Goal: Task Accomplishment & Management: Use online tool/utility

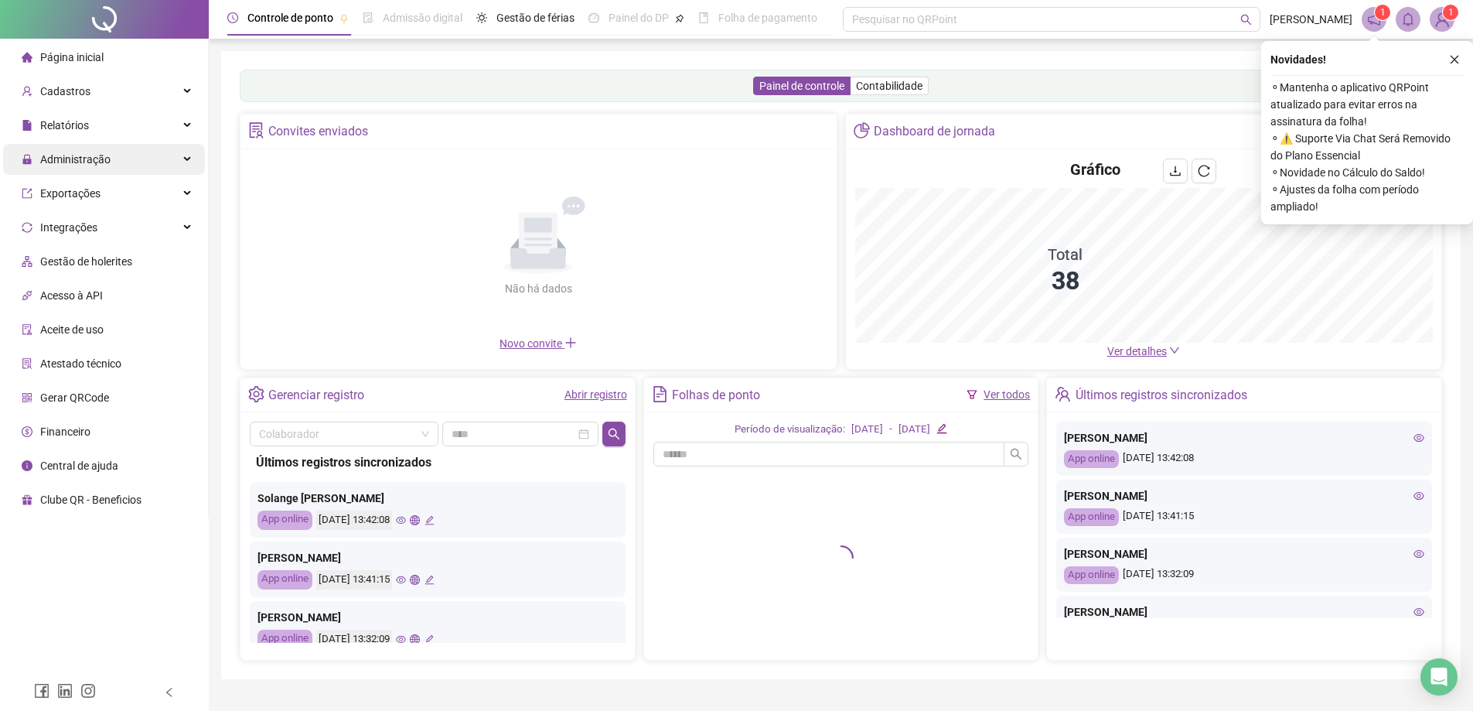
click at [81, 162] on span "Administração" at bounding box center [75, 159] width 70 height 12
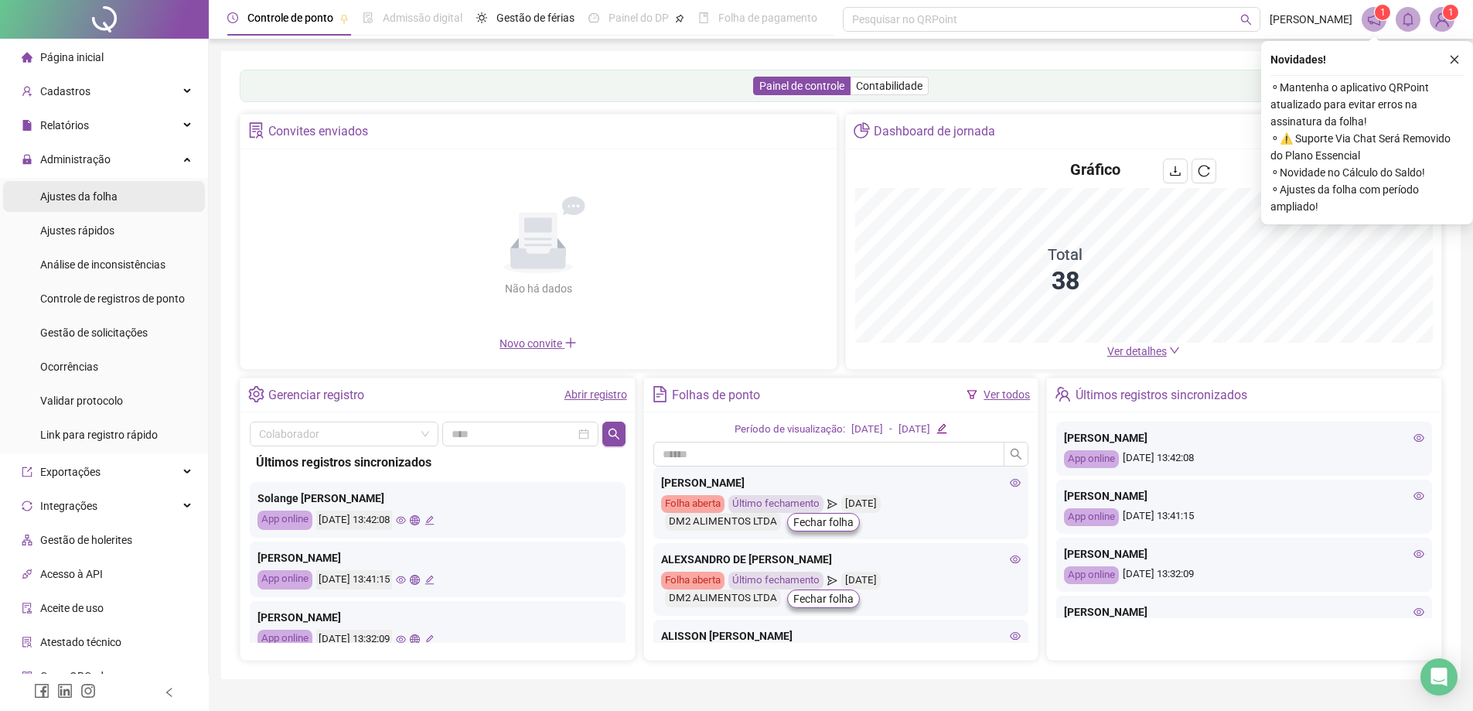
click at [83, 197] on span "Ajustes da folha" at bounding box center [78, 196] width 77 height 12
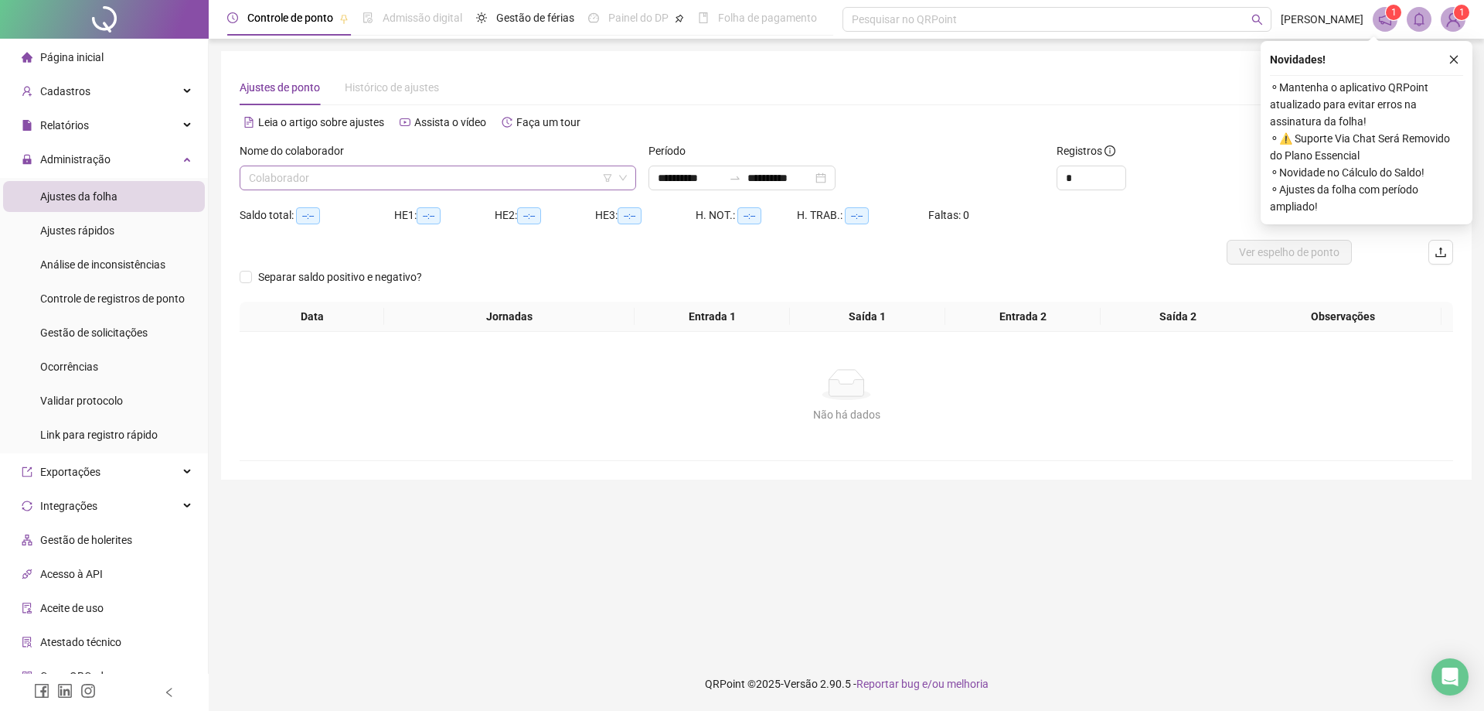
click at [336, 181] on input "search" at bounding box center [431, 177] width 364 height 23
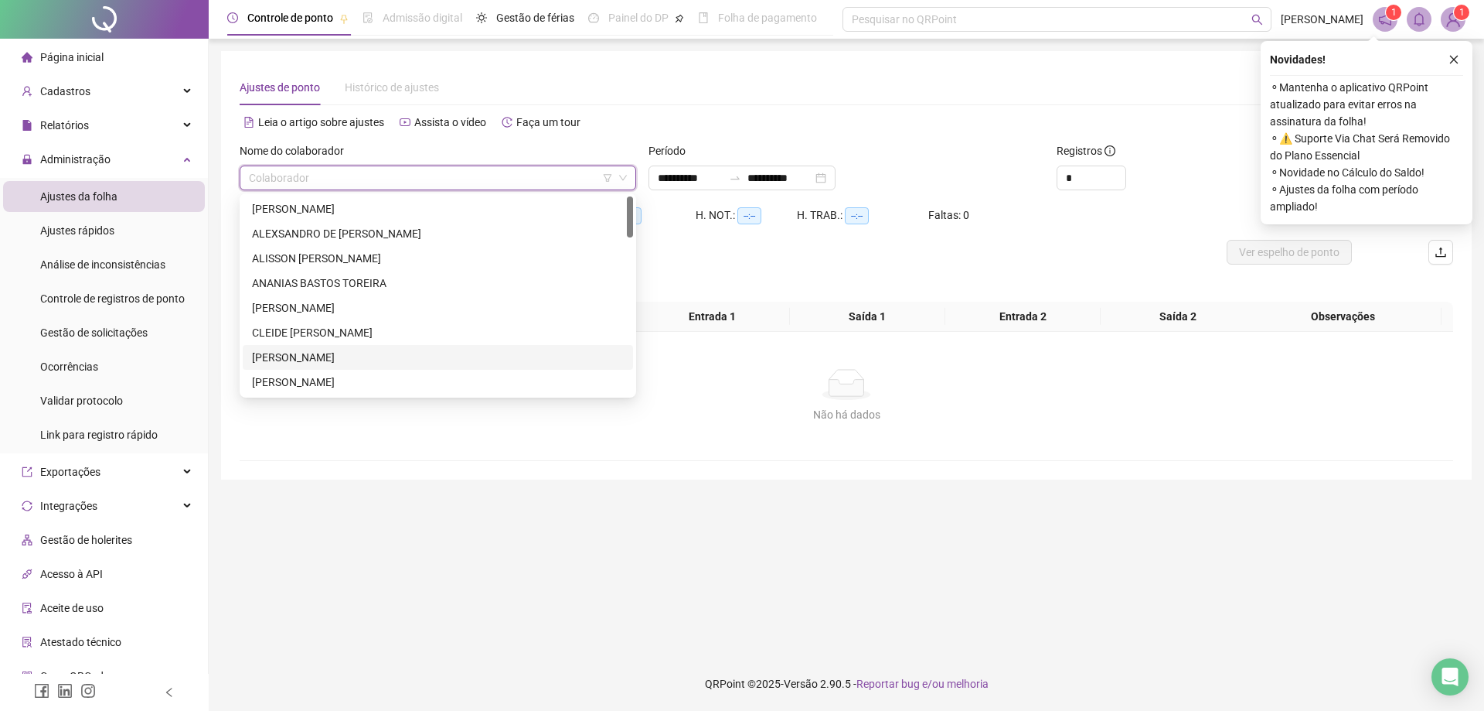
click at [339, 353] on div "[PERSON_NAME]" at bounding box center [438, 357] width 372 height 17
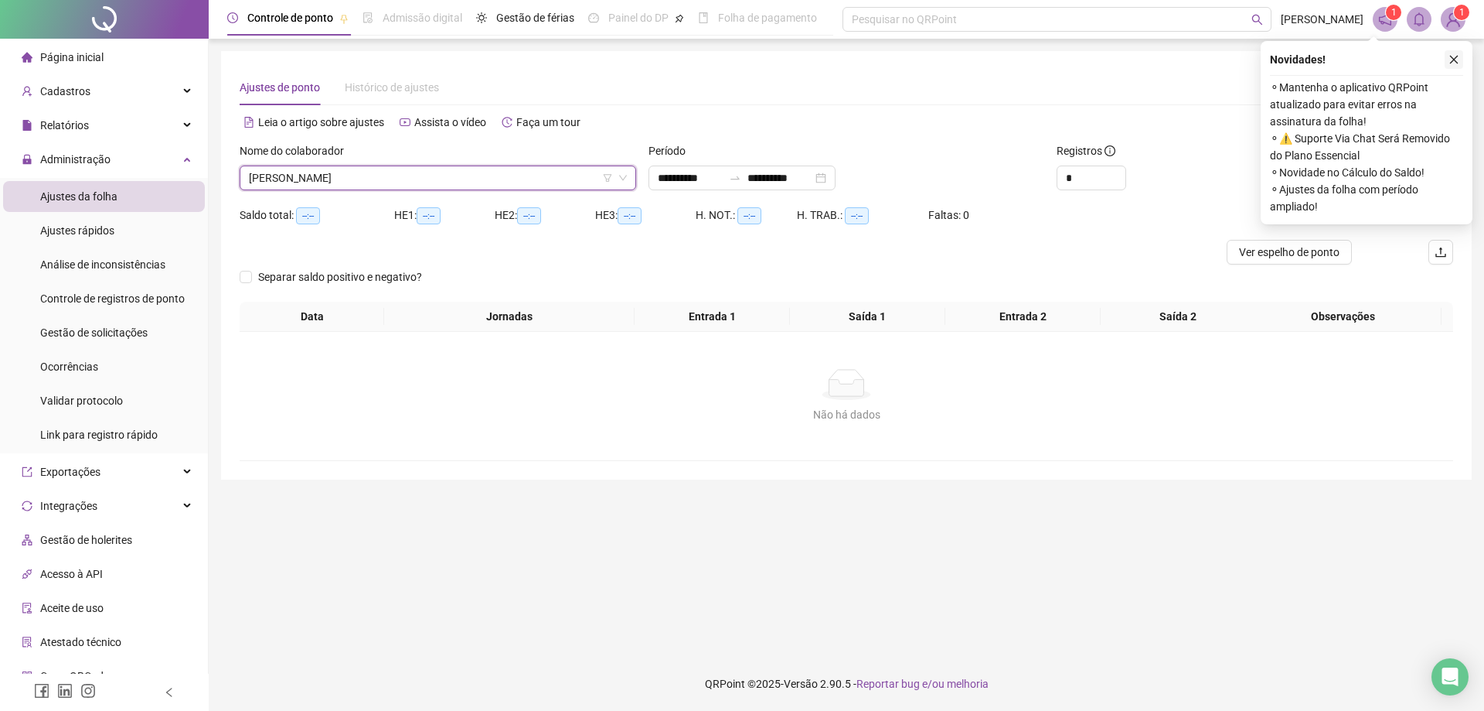
click at [1456, 57] on icon "close" at bounding box center [1454, 59] width 11 height 11
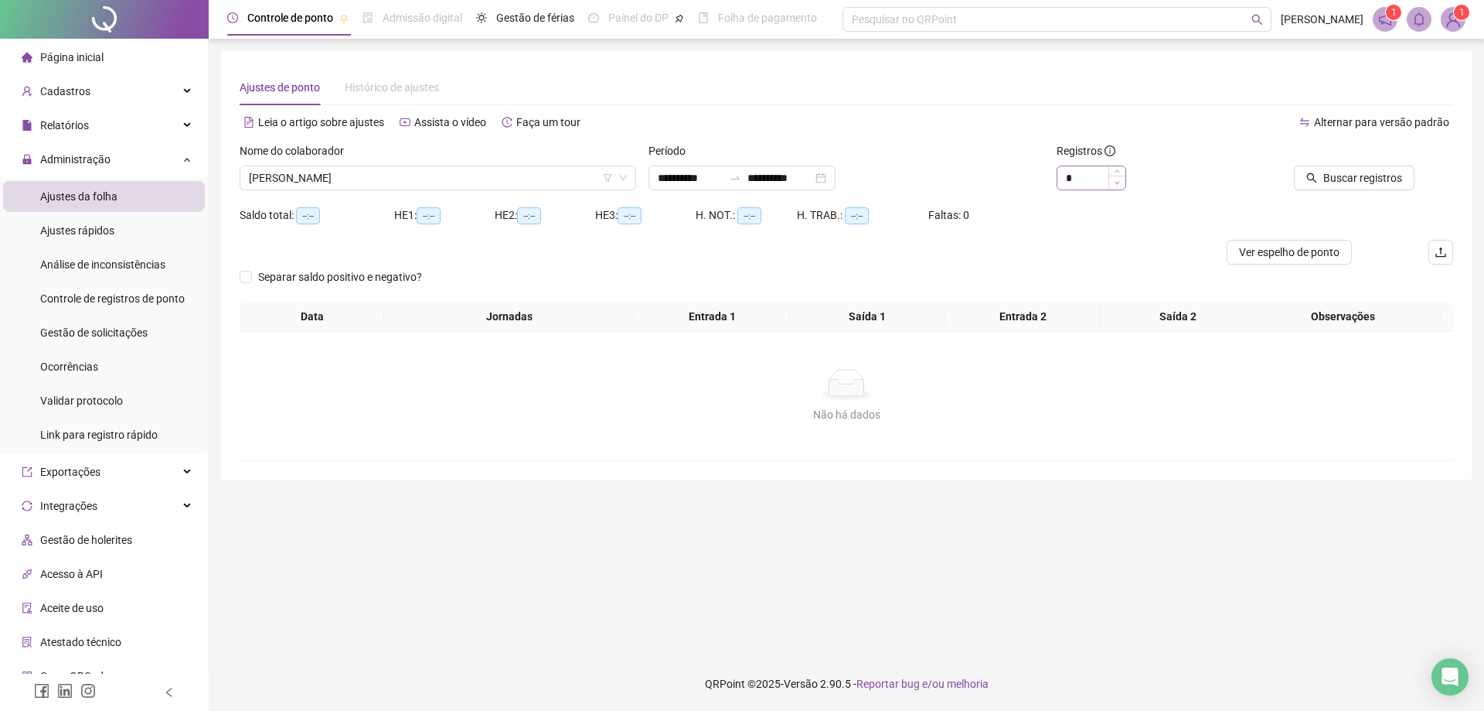
click at [1117, 176] on span "Decrease Value" at bounding box center [1117, 183] width 17 height 14
type input "*"
click at [1116, 169] on span "Increase Value" at bounding box center [1117, 173] width 17 height 14
click at [1354, 175] on span "Buscar registros" at bounding box center [1363, 177] width 79 height 17
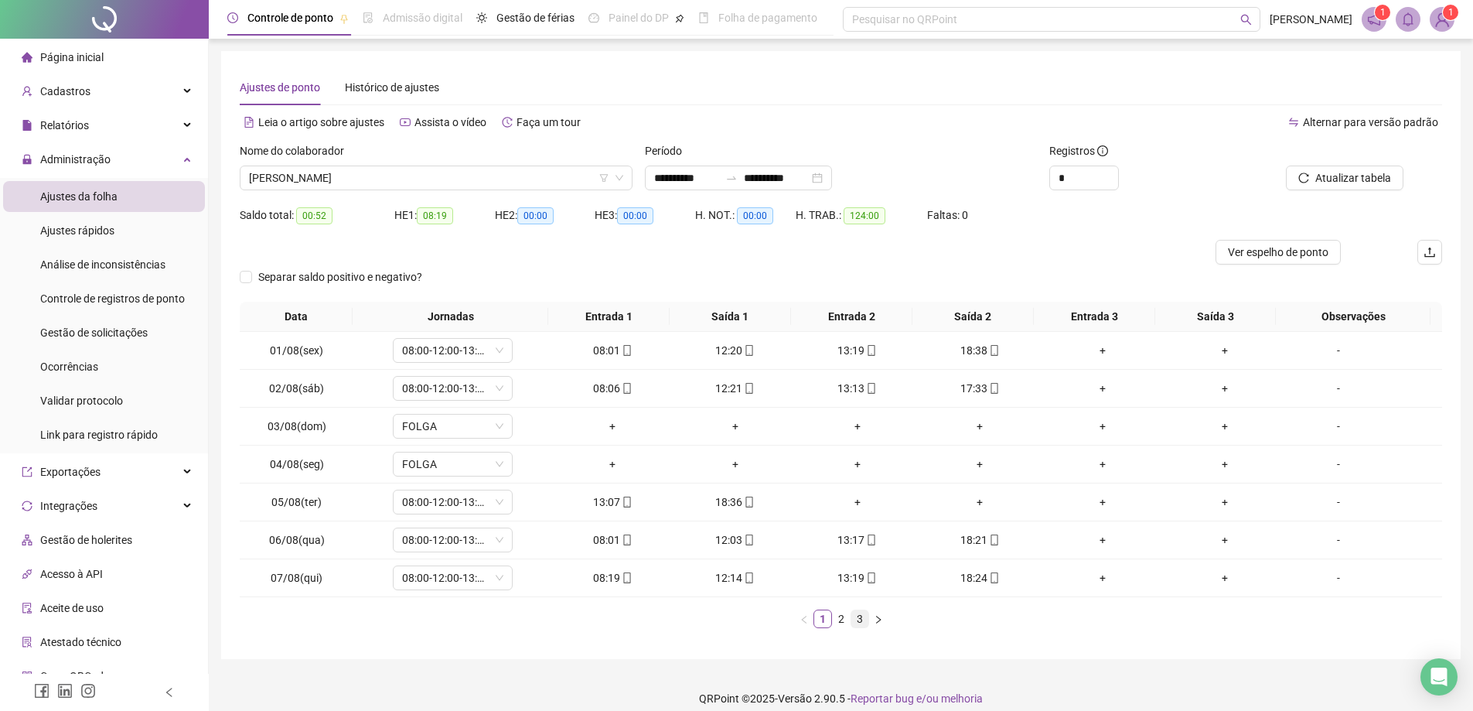
click at [859, 620] on link "3" at bounding box center [859, 618] width 17 height 17
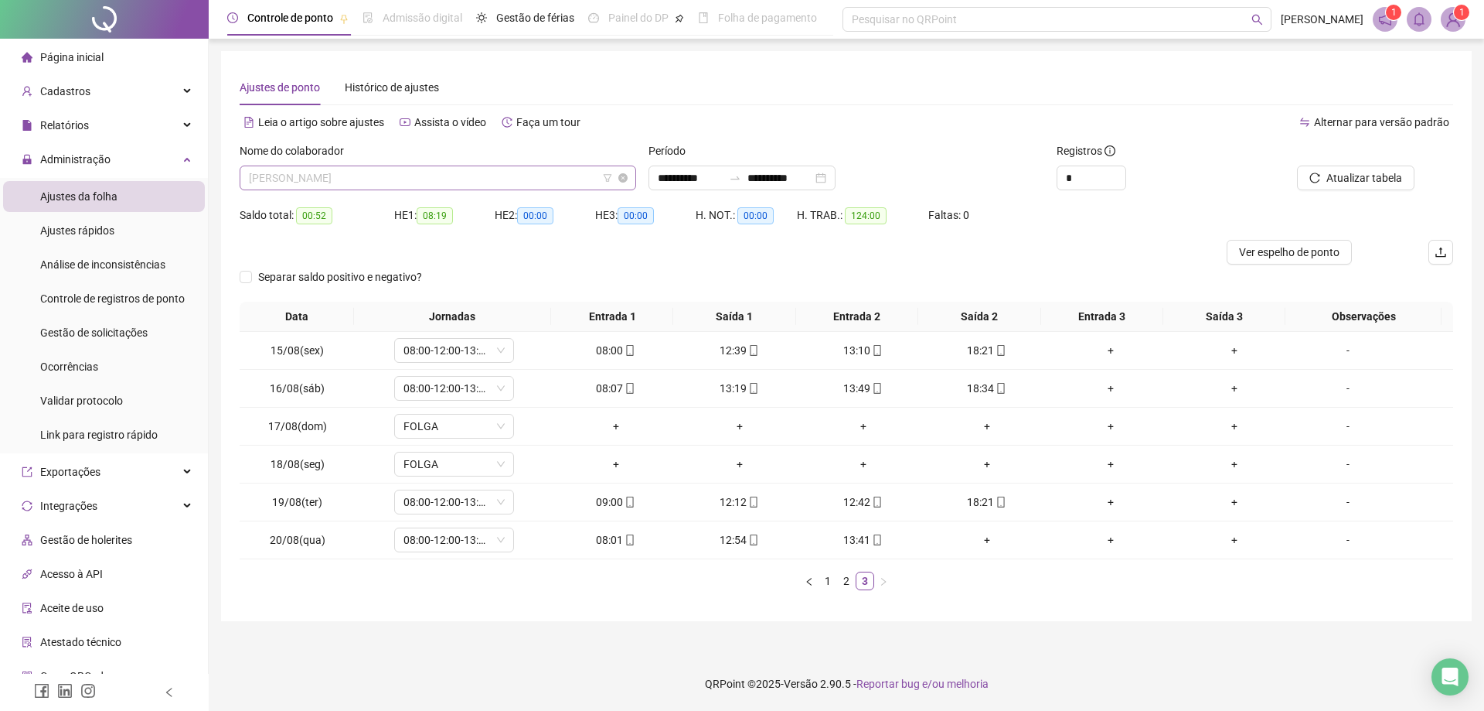
click at [373, 176] on span "[PERSON_NAME]" at bounding box center [438, 177] width 378 height 23
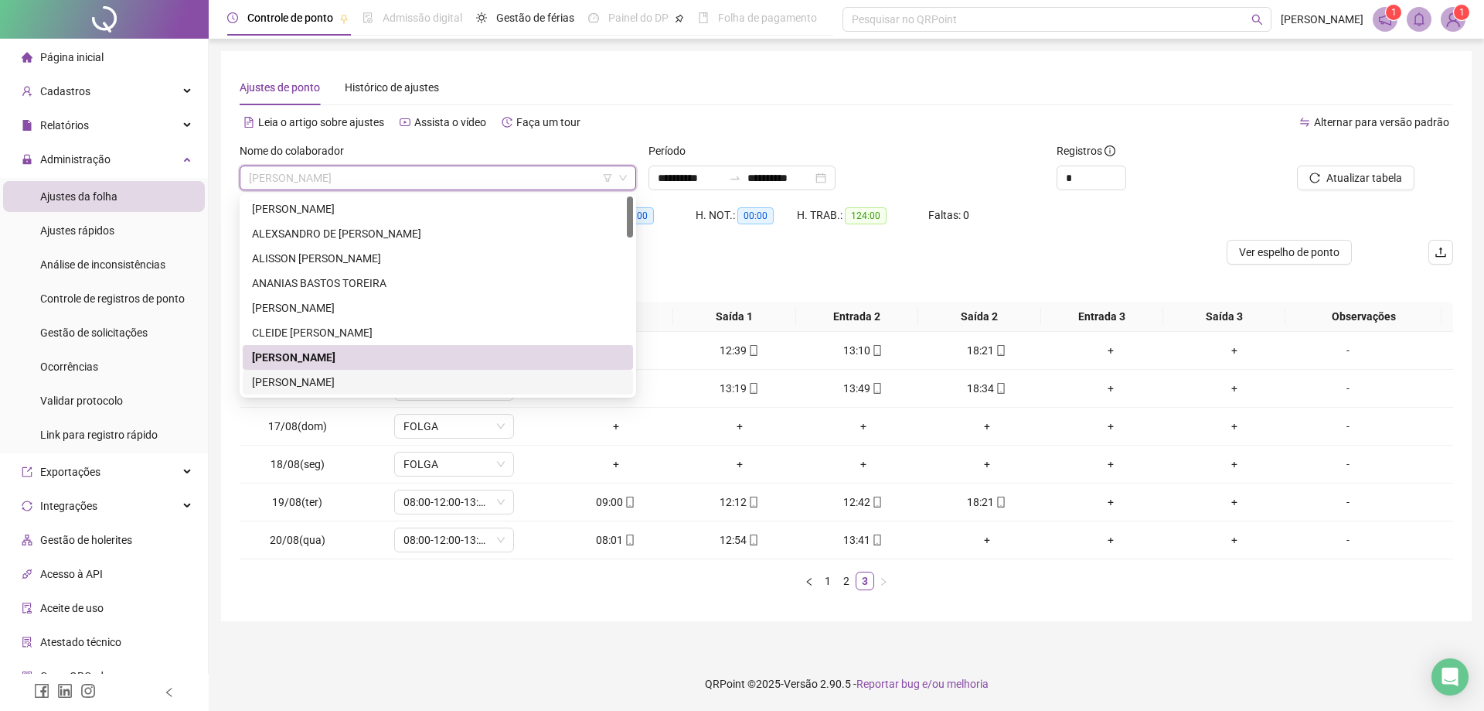
click at [322, 383] on div "[PERSON_NAME]" at bounding box center [438, 381] width 372 height 17
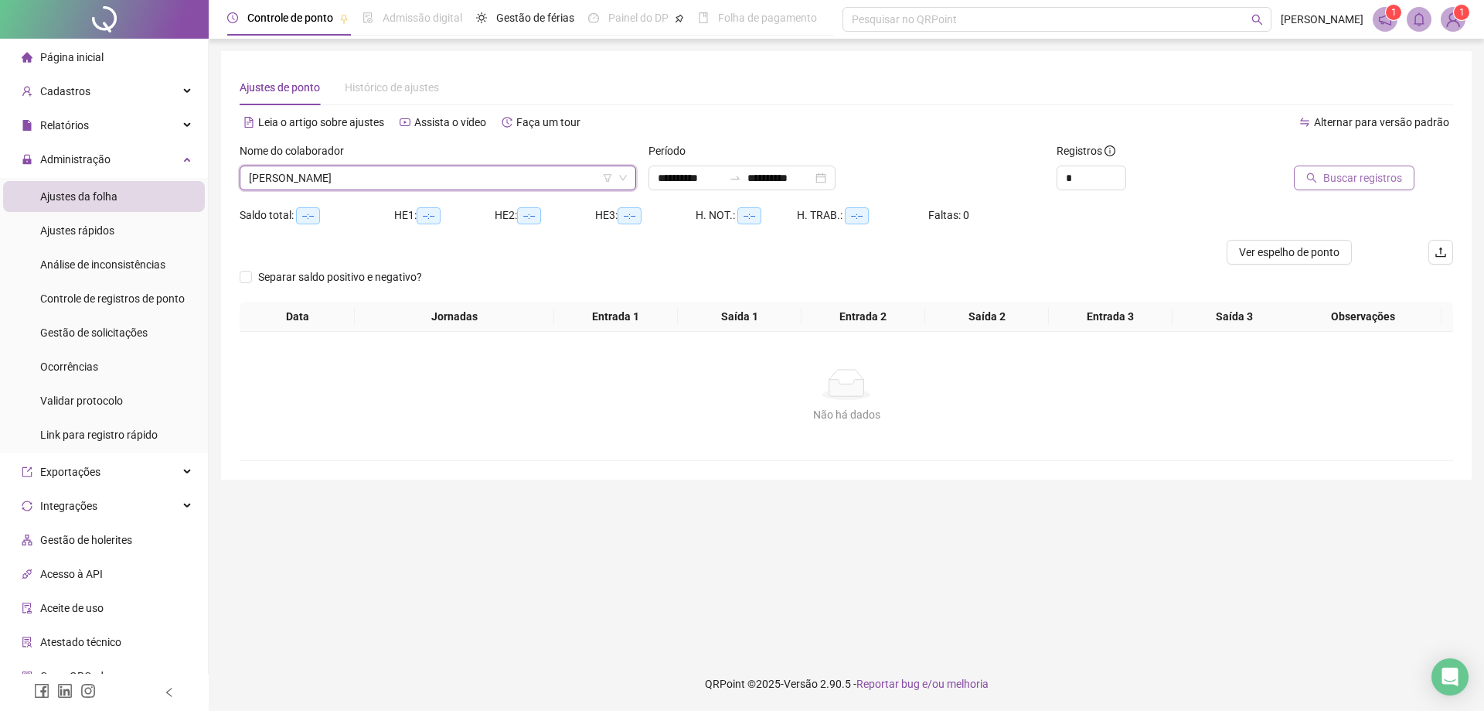
click at [1367, 176] on span "Buscar registros" at bounding box center [1363, 177] width 79 height 17
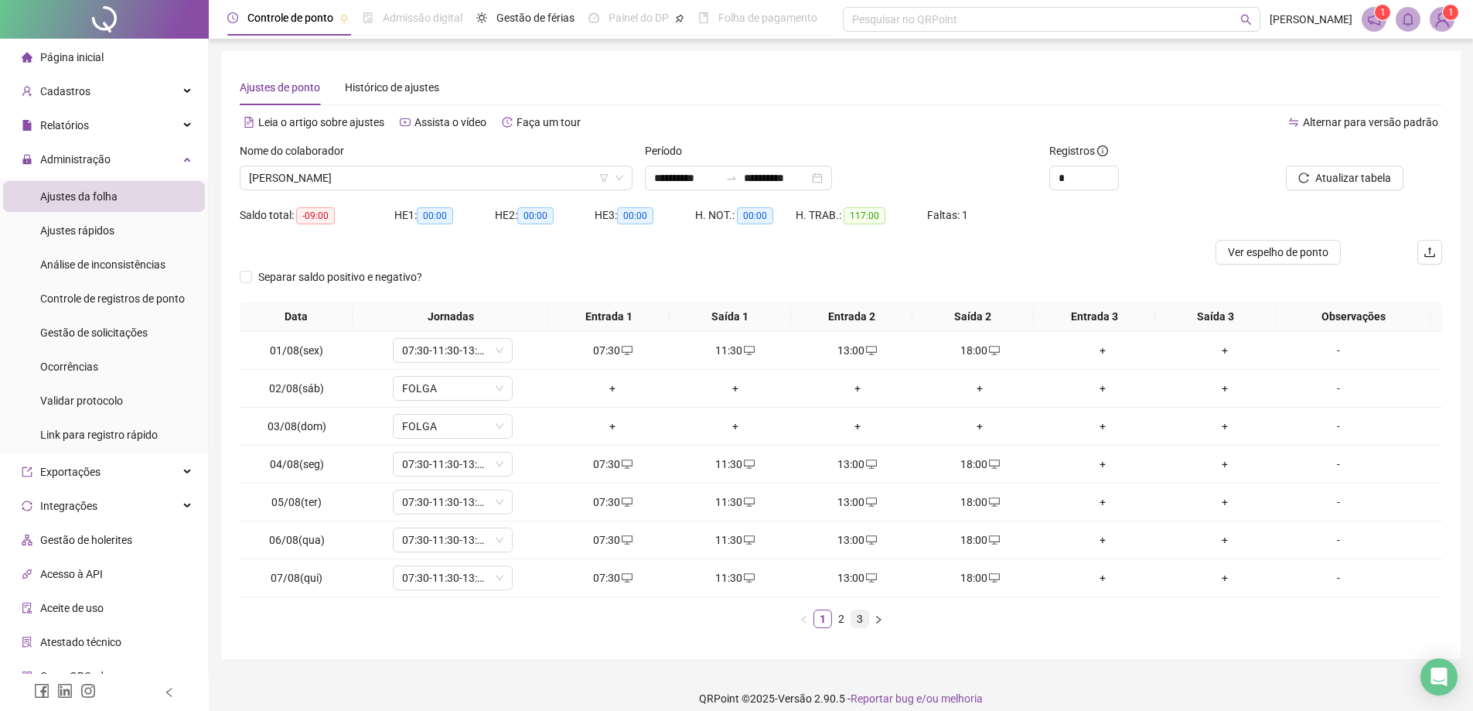
click at [854, 620] on link "3" at bounding box center [859, 618] width 17 height 17
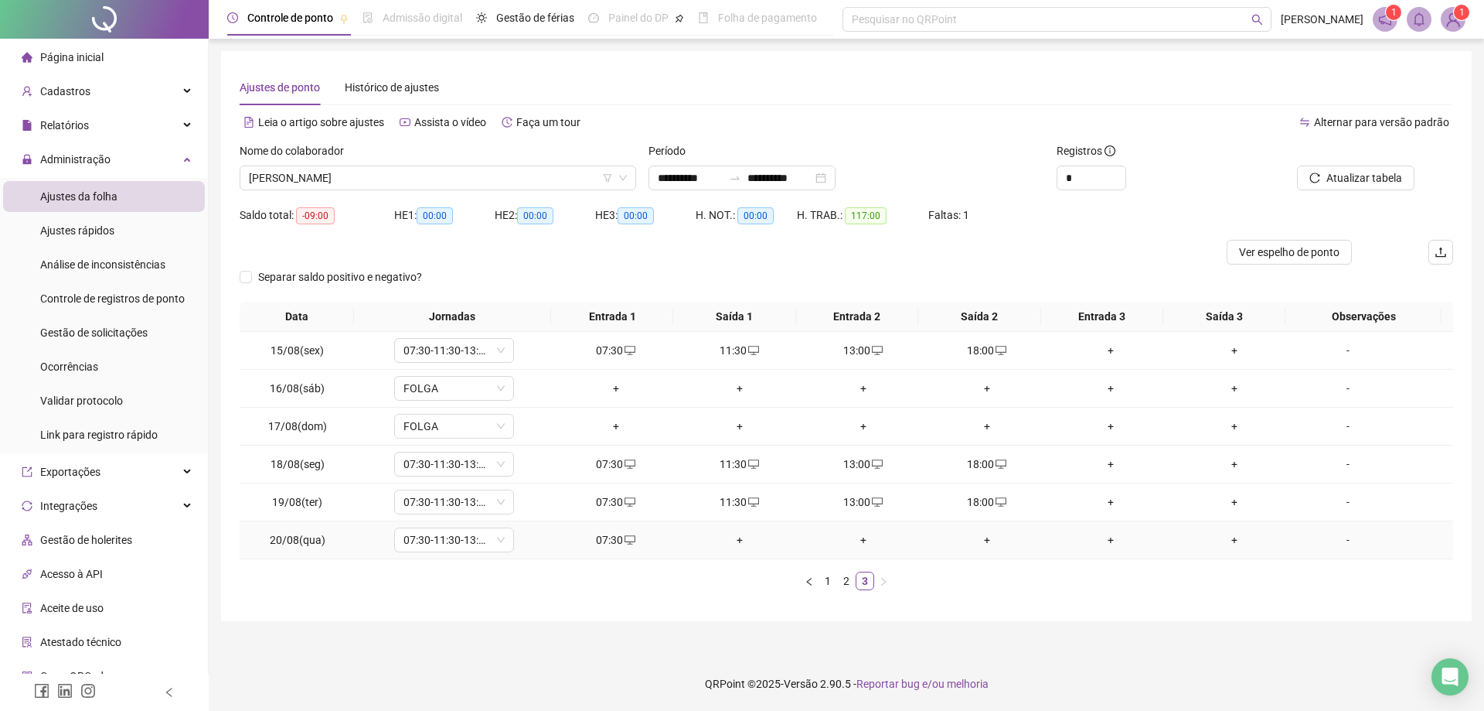
click at [732, 537] on div "+" at bounding box center [739, 539] width 111 height 17
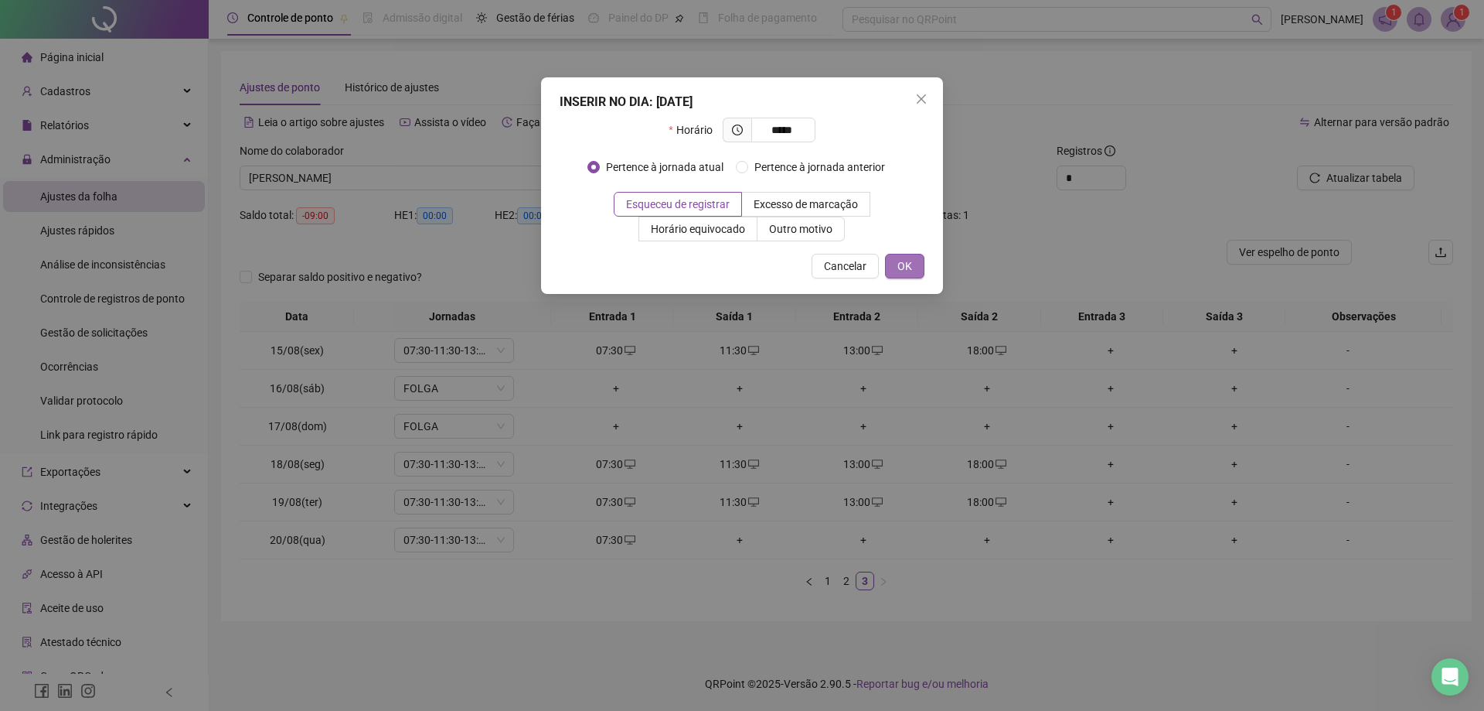
type input "*****"
click at [912, 269] on button "OK" at bounding box center [904, 266] width 39 height 25
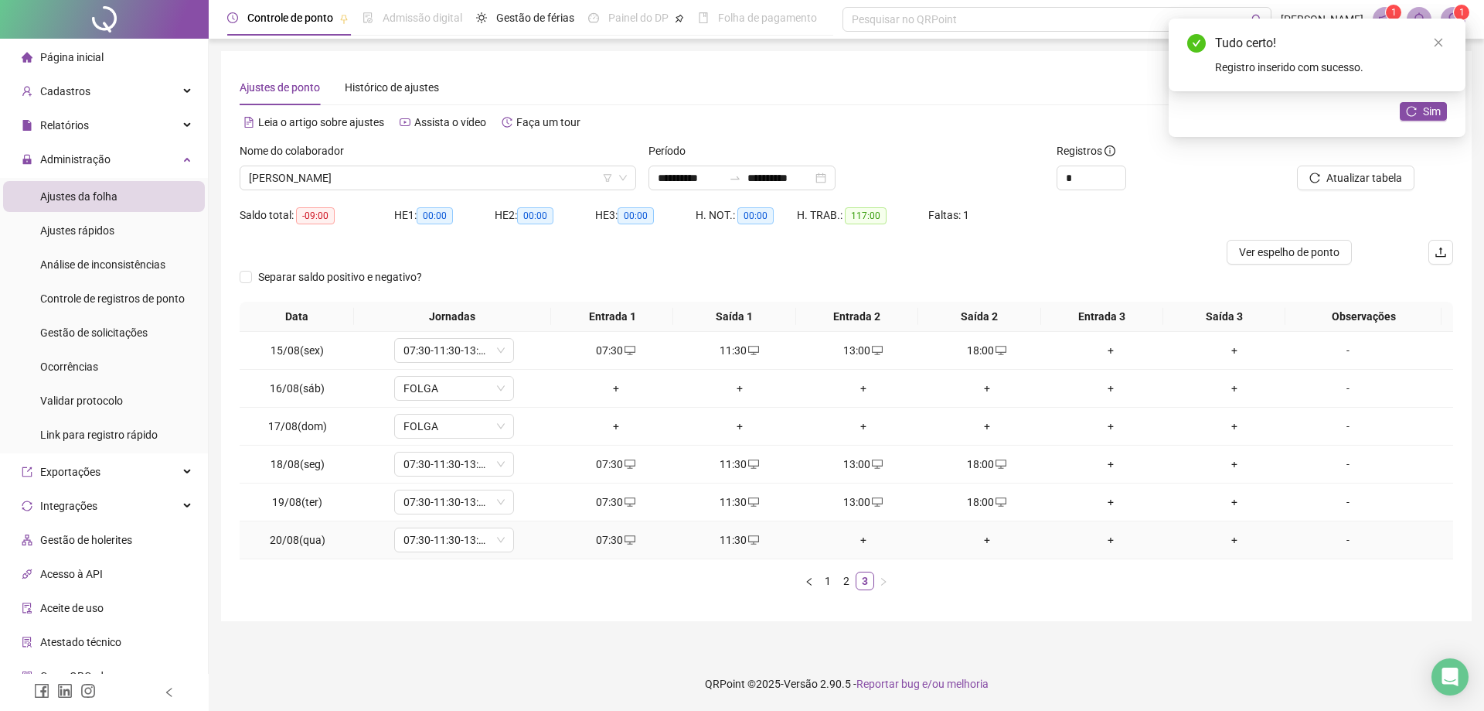
click at [850, 542] on div "+" at bounding box center [863, 539] width 111 height 17
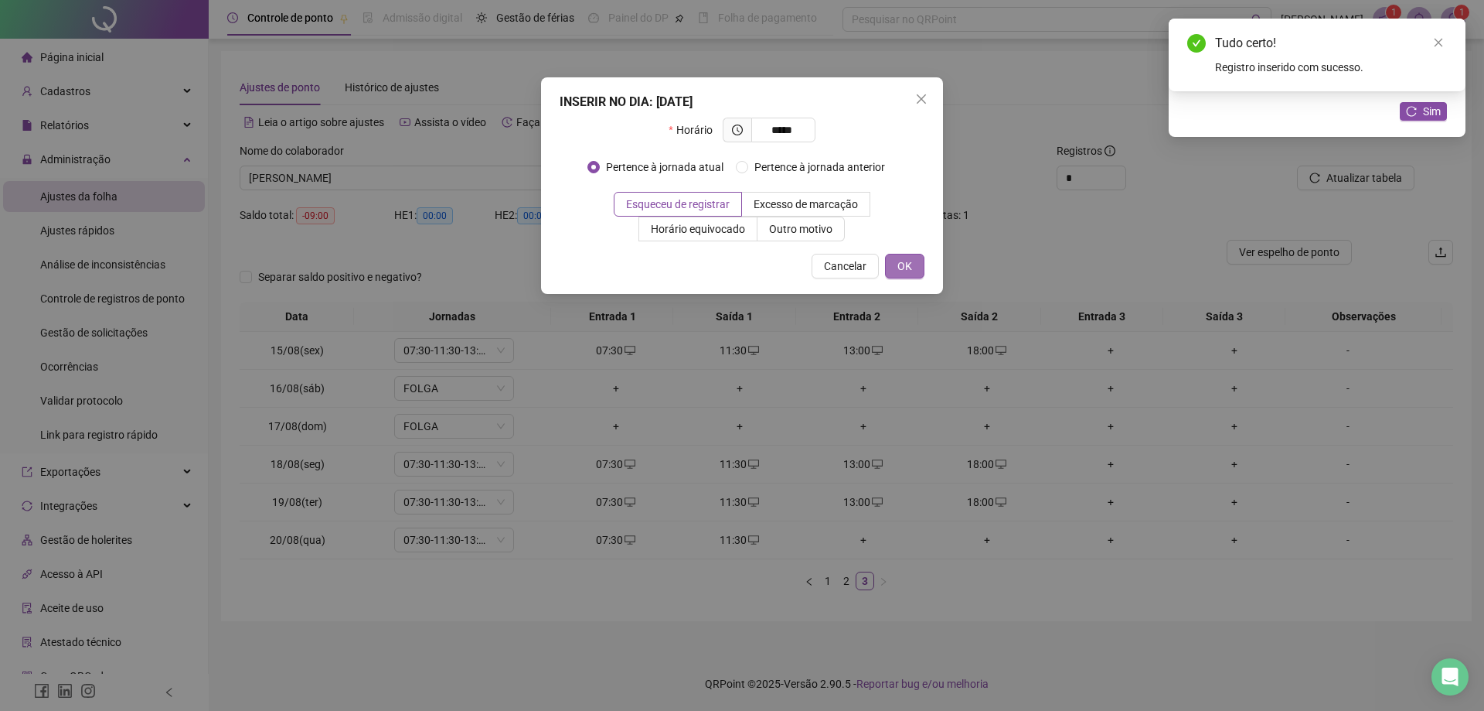
type input "*****"
click at [906, 268] on span "OK" at bounding box center [905, 265] width 15 height 17
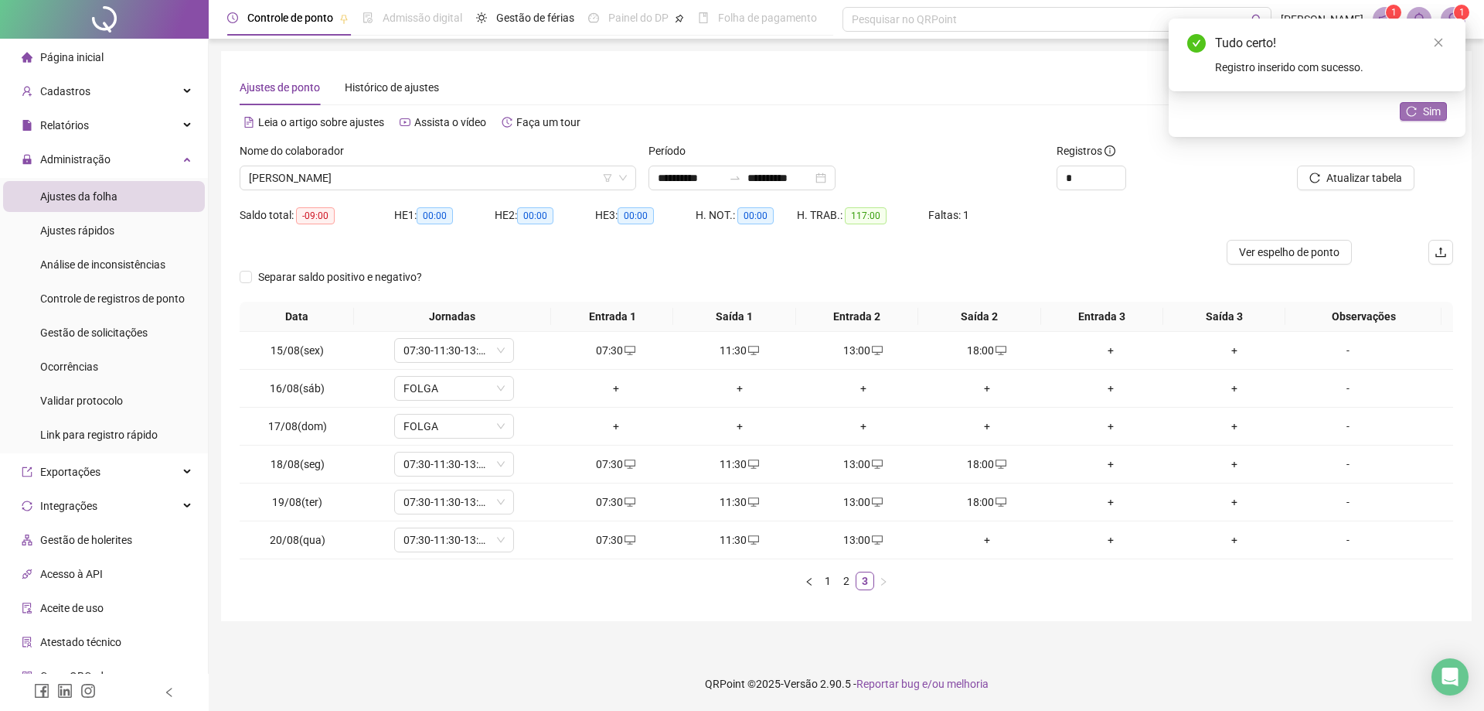
click at [1422, 112] on button "Sim" at bounding box center [1423, 111] width 47 height 19
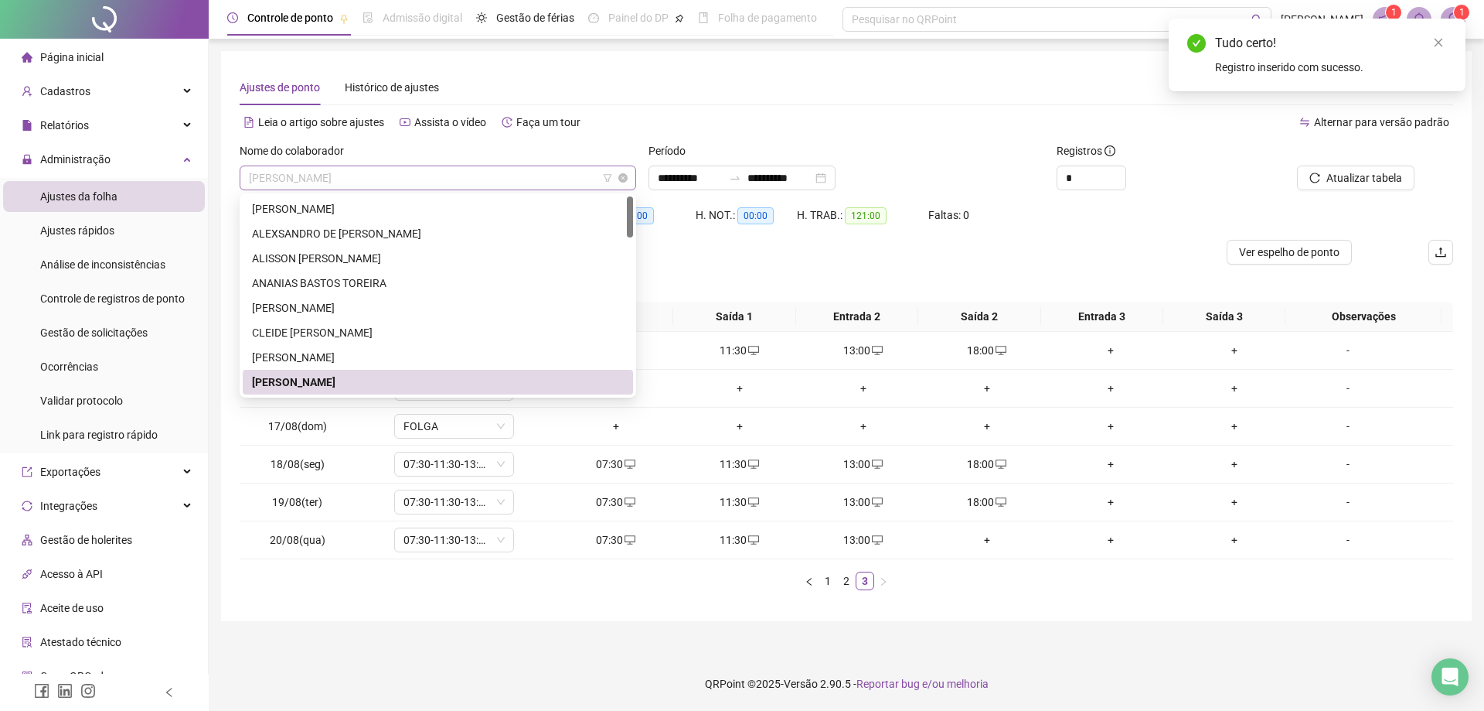
click at [397, 169] on span "[PERSON_NAME]" at bounding box center [438, 177] width 378 height 23
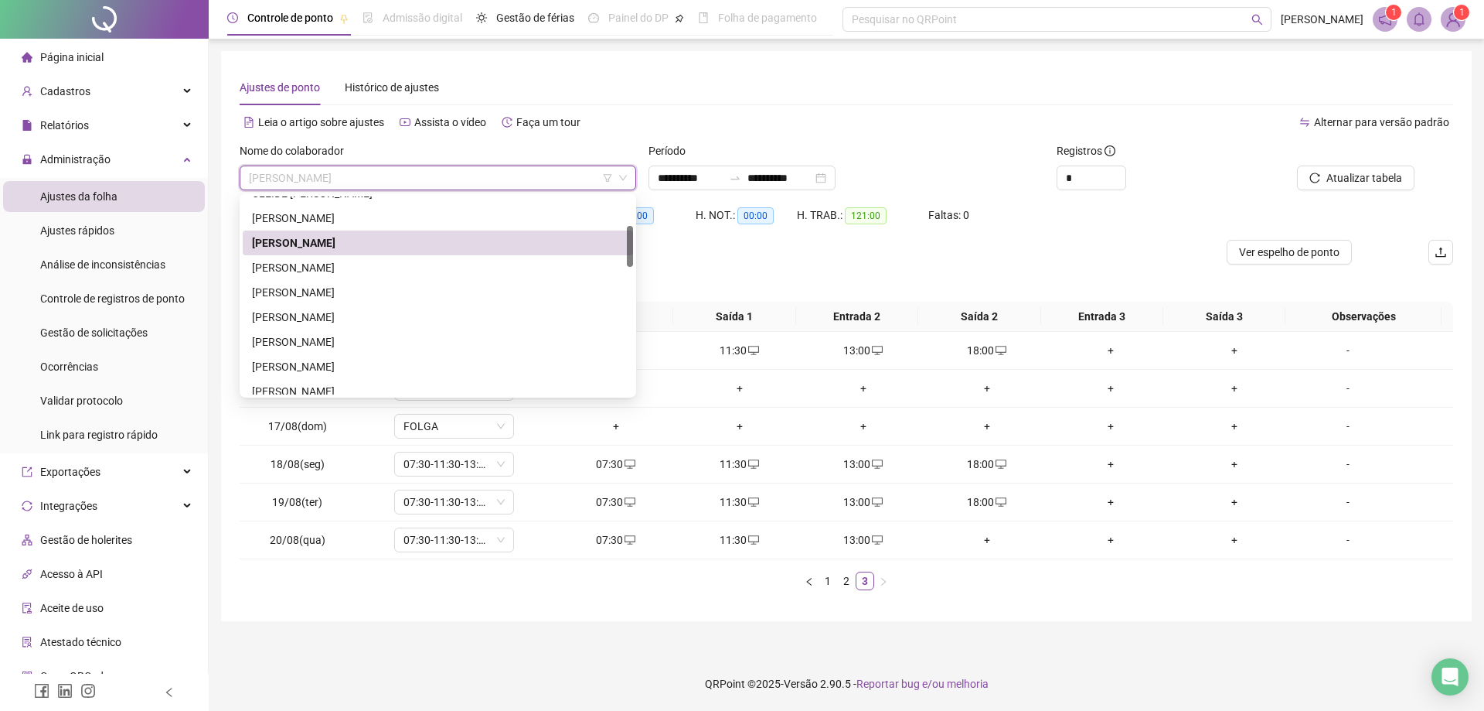
scroll to position [147, 0]
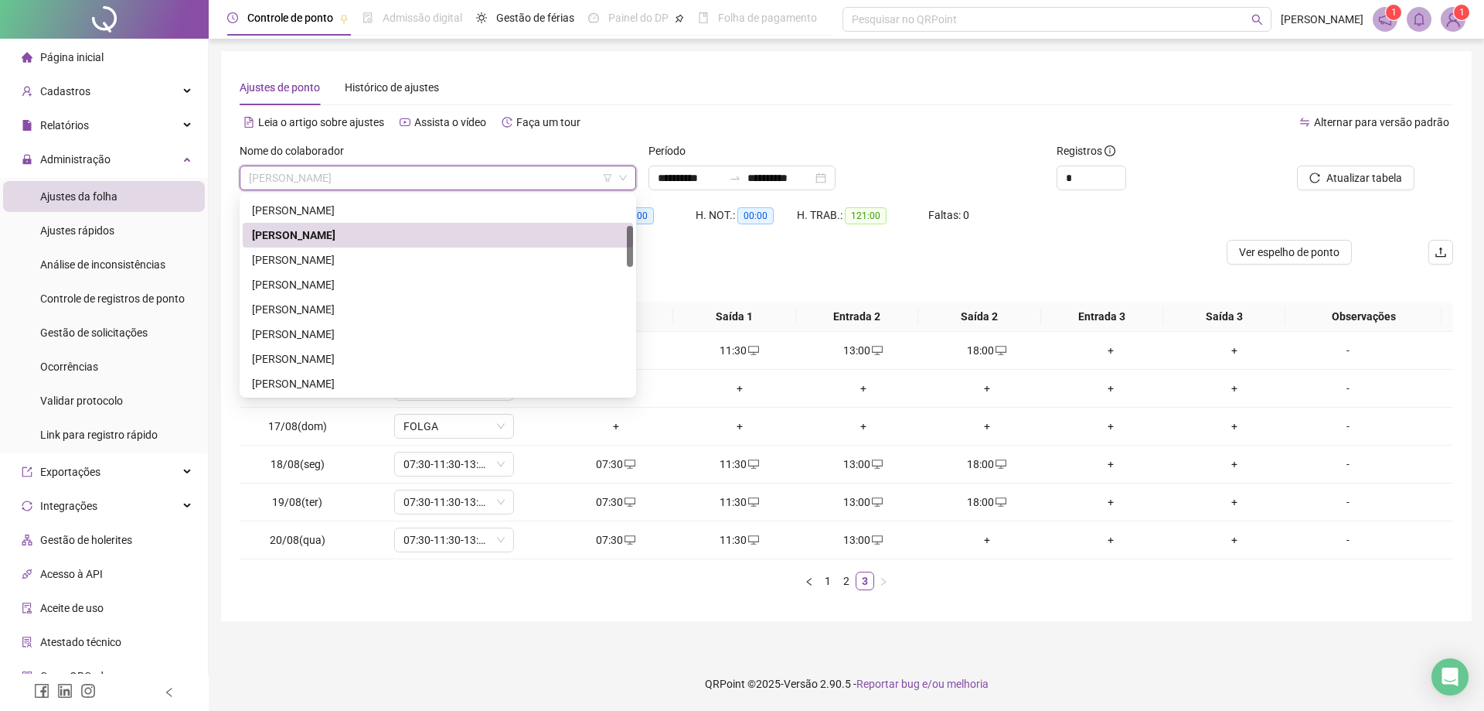
drag, startPoint x: 630, startPoint y: 217, endPoint x: 628, endPoint y: 248, distance: 31.0
click at [628, 248] on div at bounding box center [630, 246] width 6 height 41
click at [364, 258] on div "[PERSON_NAME]" at bounding box center [438, 259] width 372 height 17
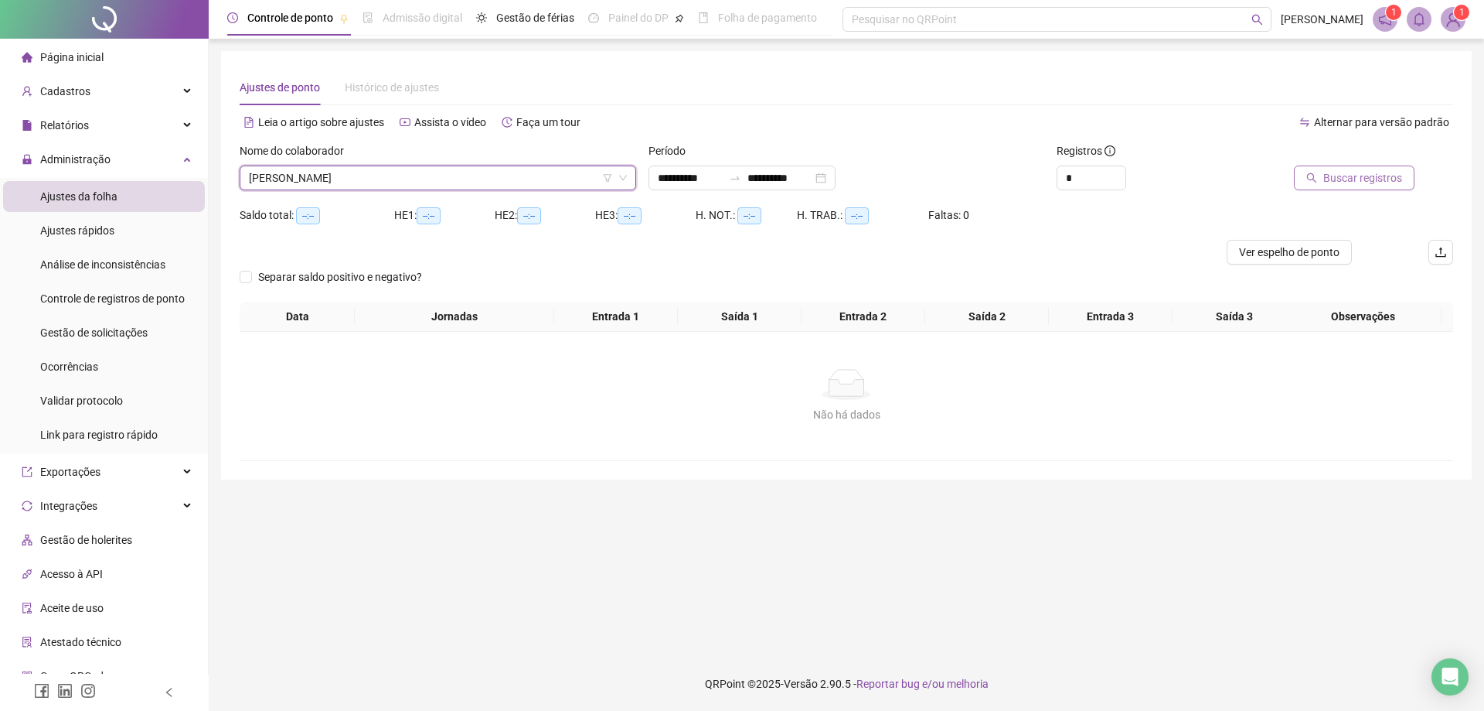
click at [1358, 185] on span "Buscar registros" at bounding box center [1363, 177] width 79 height 17
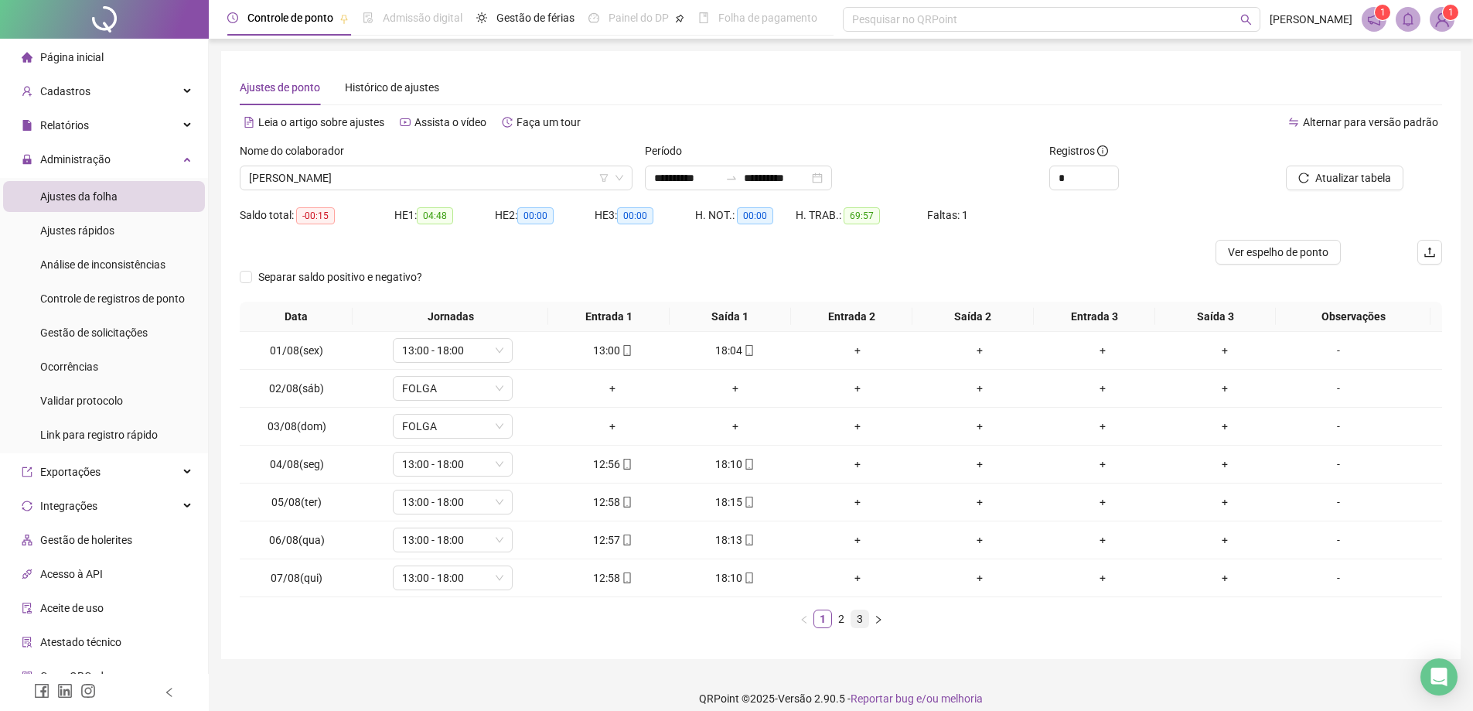
click at [851, 619] on link "3" at bounding box center [859, 618] width 17 height 17
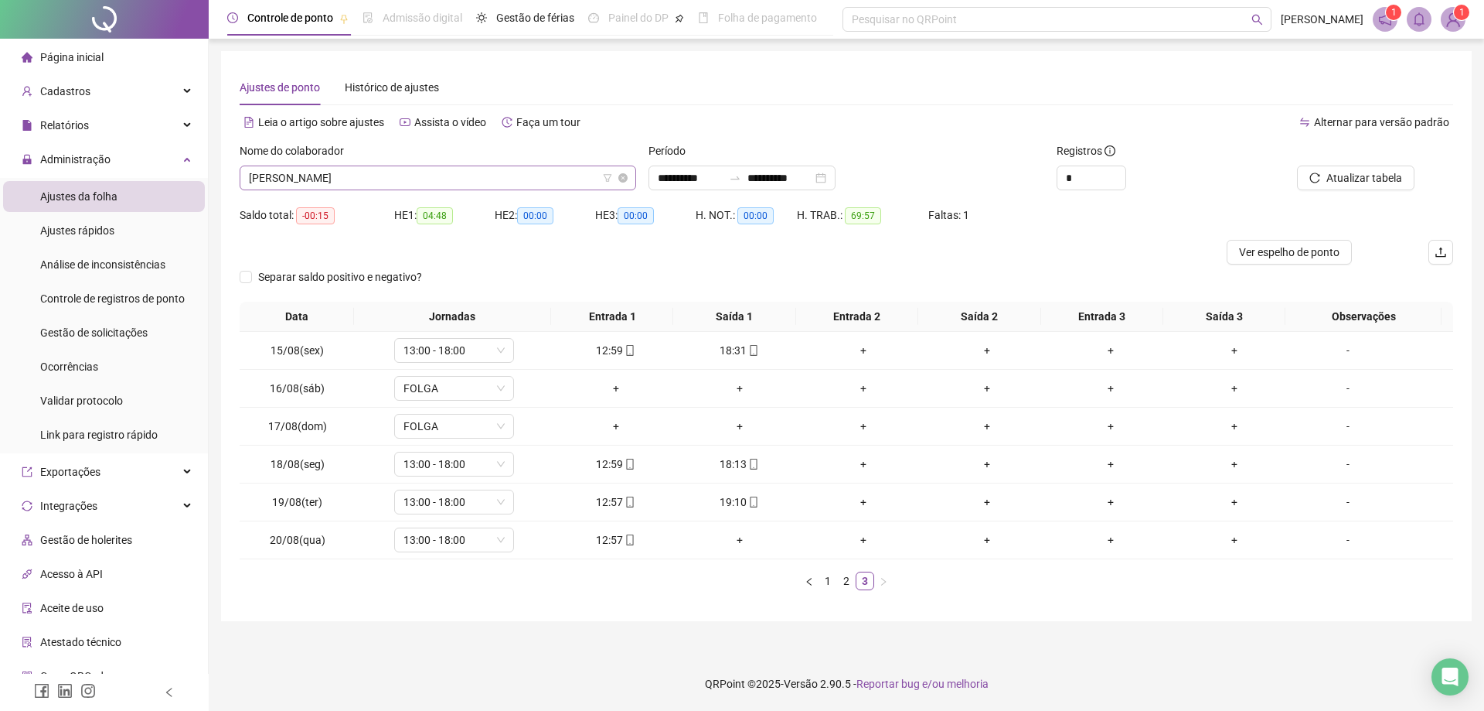
click at [447, 178] on span "[PERSON_NAME]" at bounding box center [438, 177] width 378 height 23
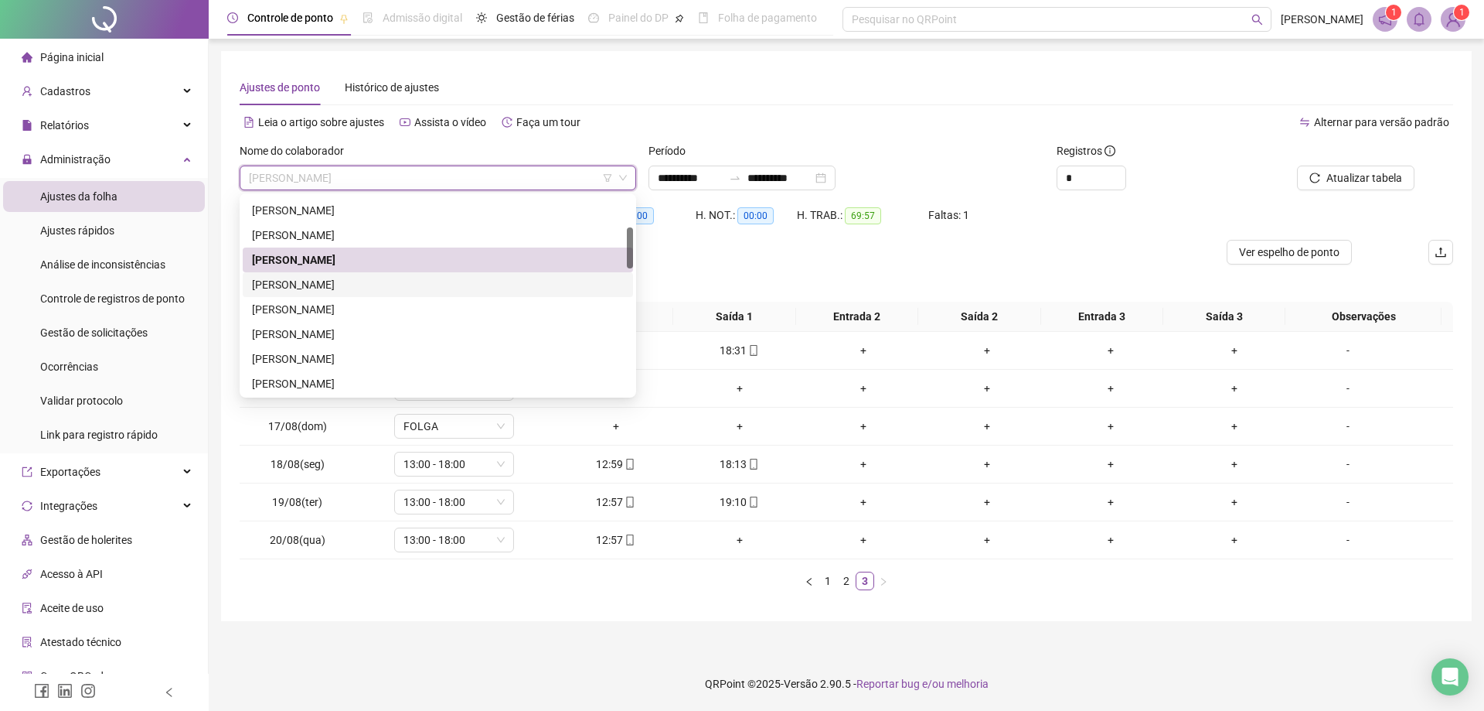
click at [380, 294] on div "[PERSON_NAME]" at bounding box center [438, 284] width 390 height 25
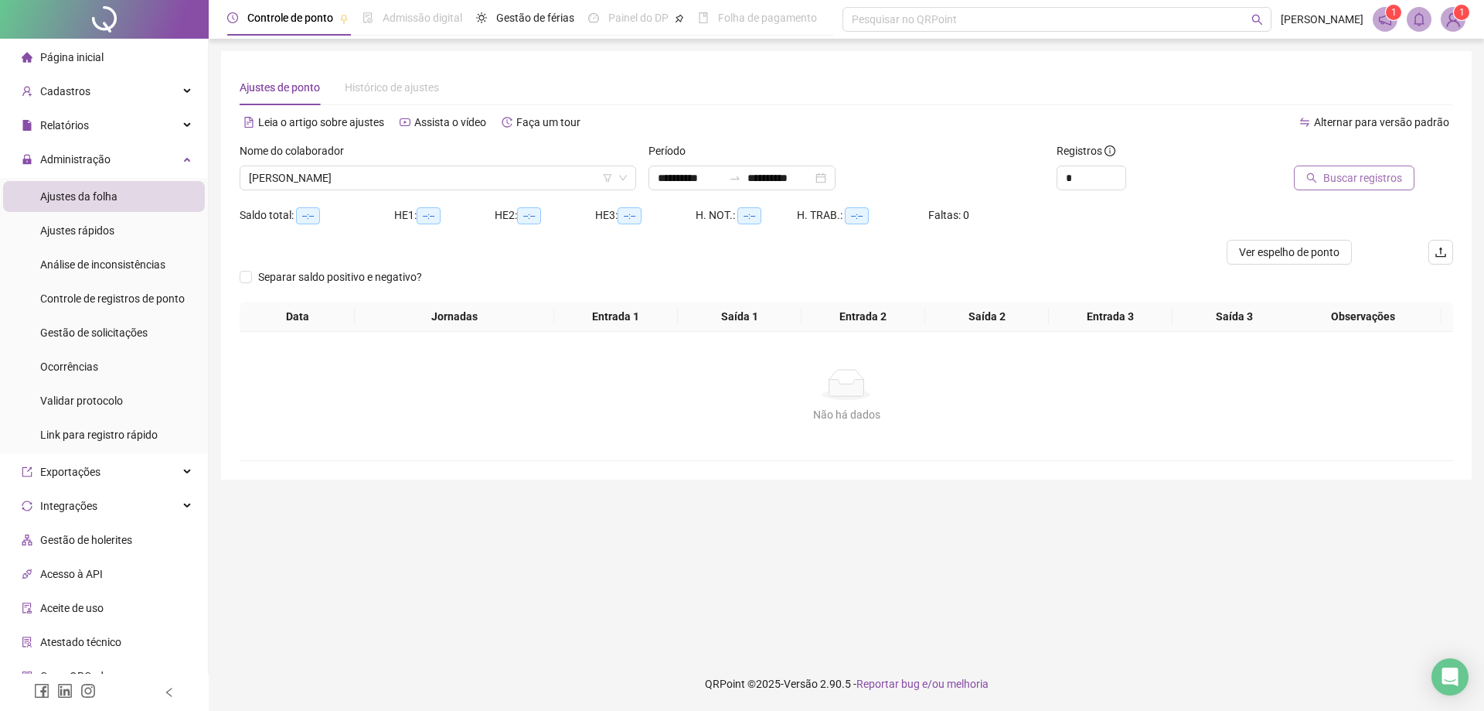
click at [1365, 189] on button "Buscar registros" at bounding box center [1354, 177] width 121 height 25
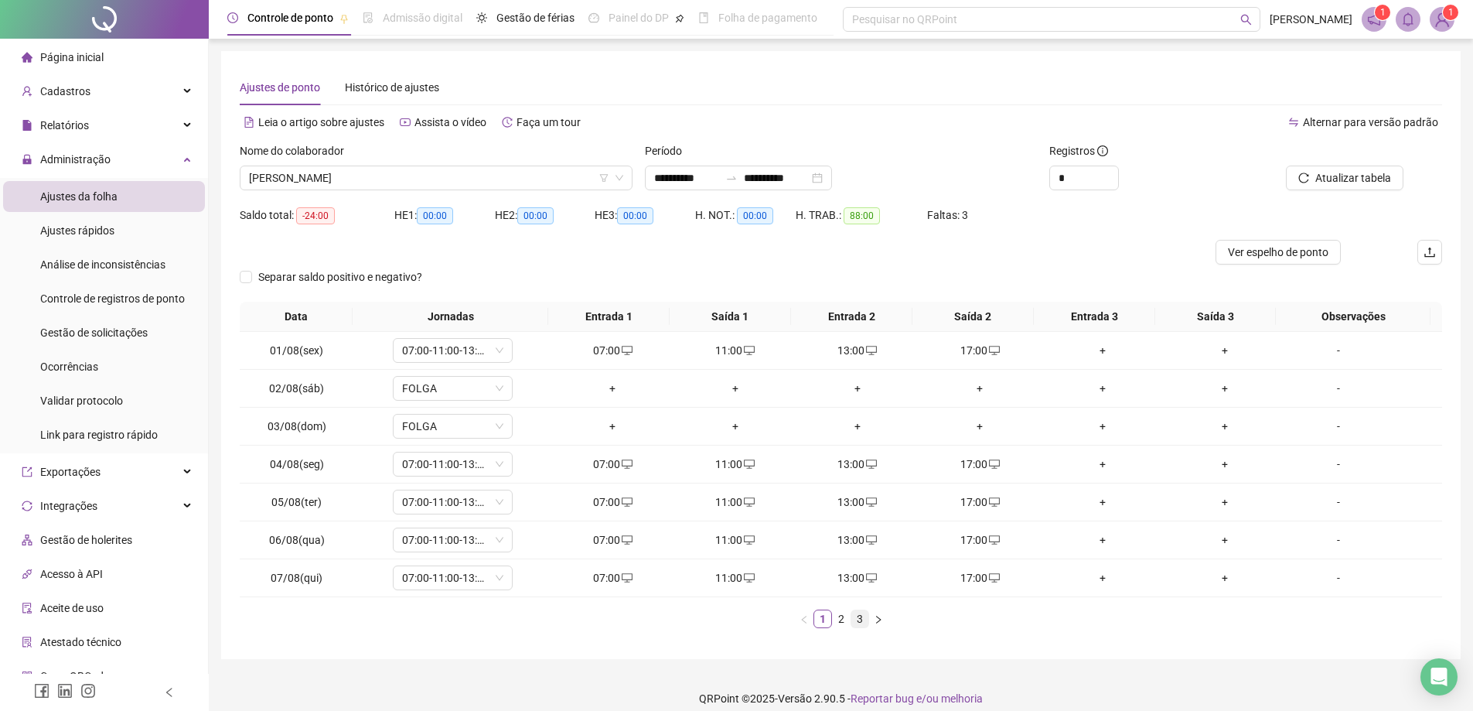
click at [864, 615] on link "3" at bounding box center [859, 618] width 17 height 17
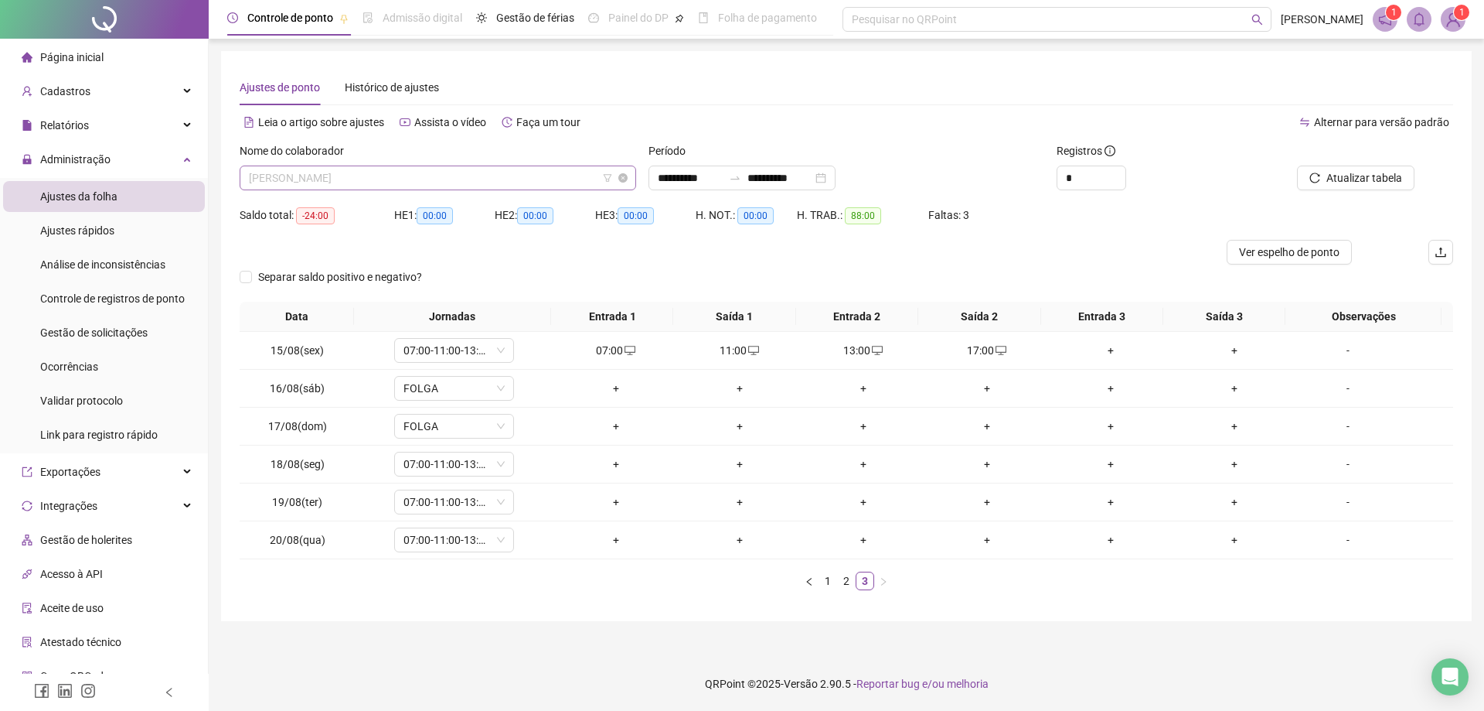
click at [466, 179] on span "[PERSON_NAME]" at bounding box center [438, 177] width 378 height 23
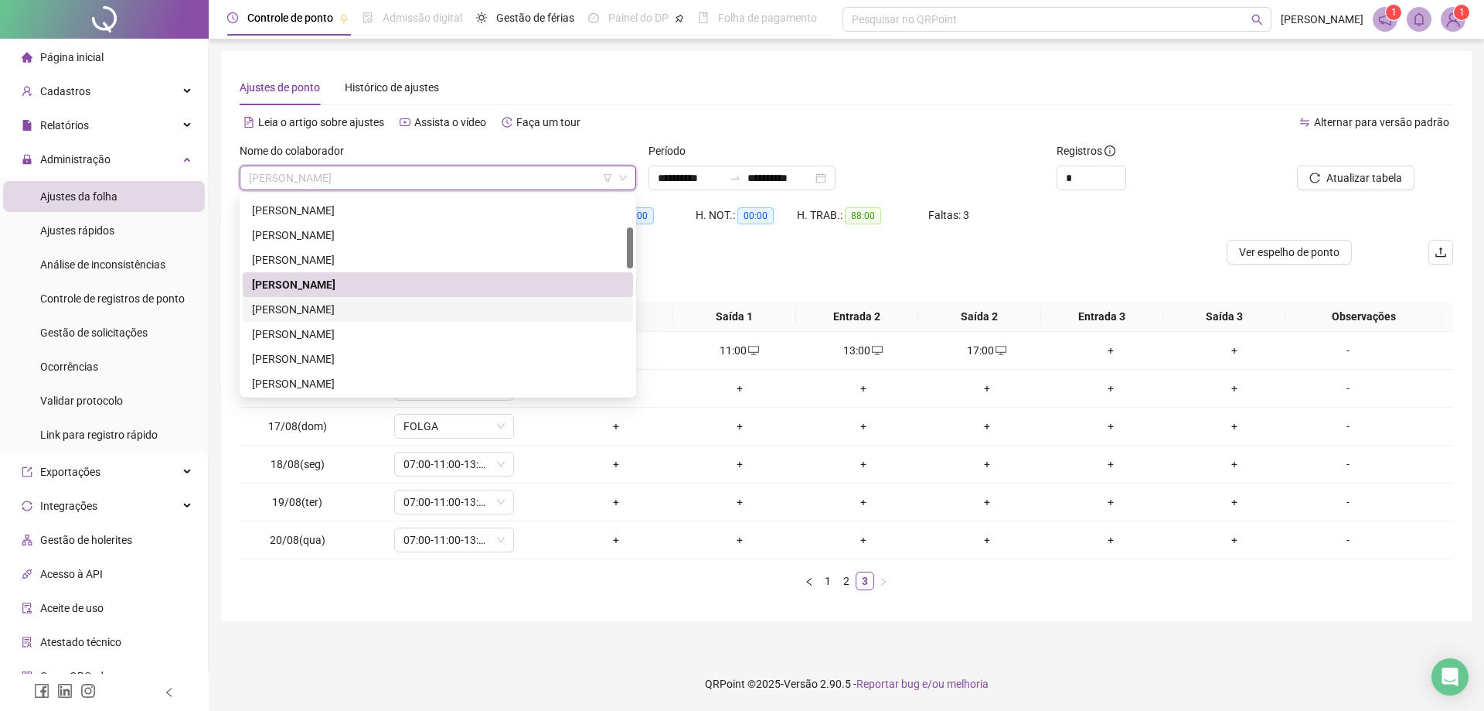
click at [401, 306] on div "[PERSON_NAME]" at bounding box center [438, 309] width 372 height 17
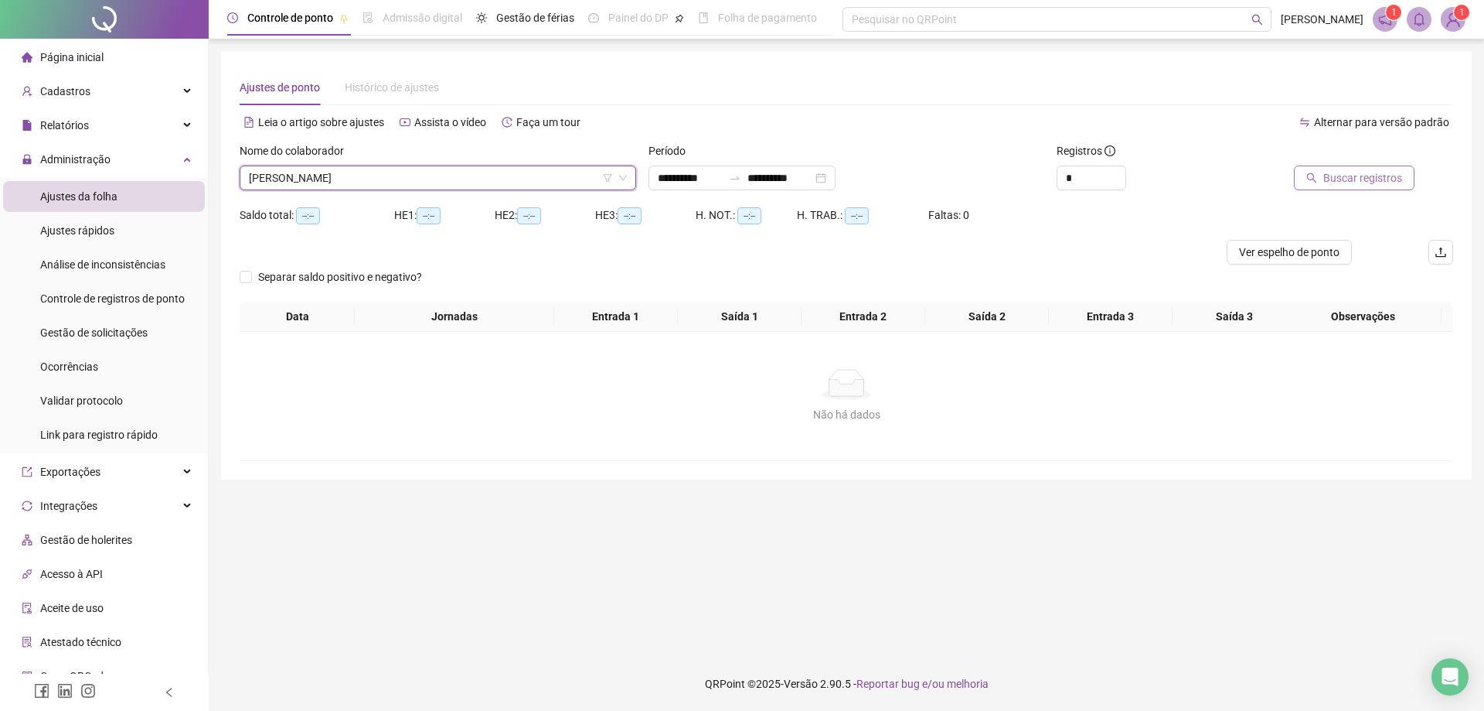
click at [1366, 176] on span "Buscar registros" at bounding box center [1363, 177] width 79 height 17
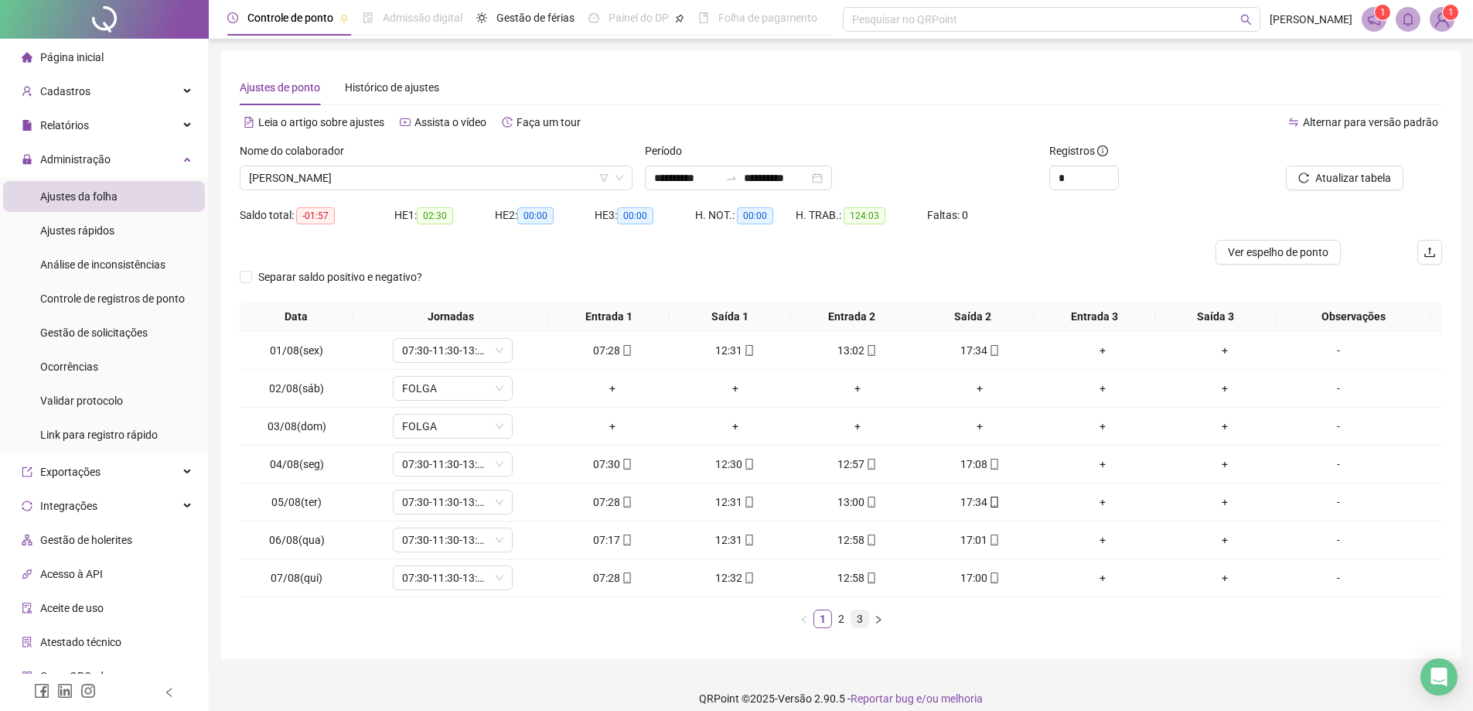
click at [860, 616] on link "3" at bounding box center [859, 618] width 17 height 17
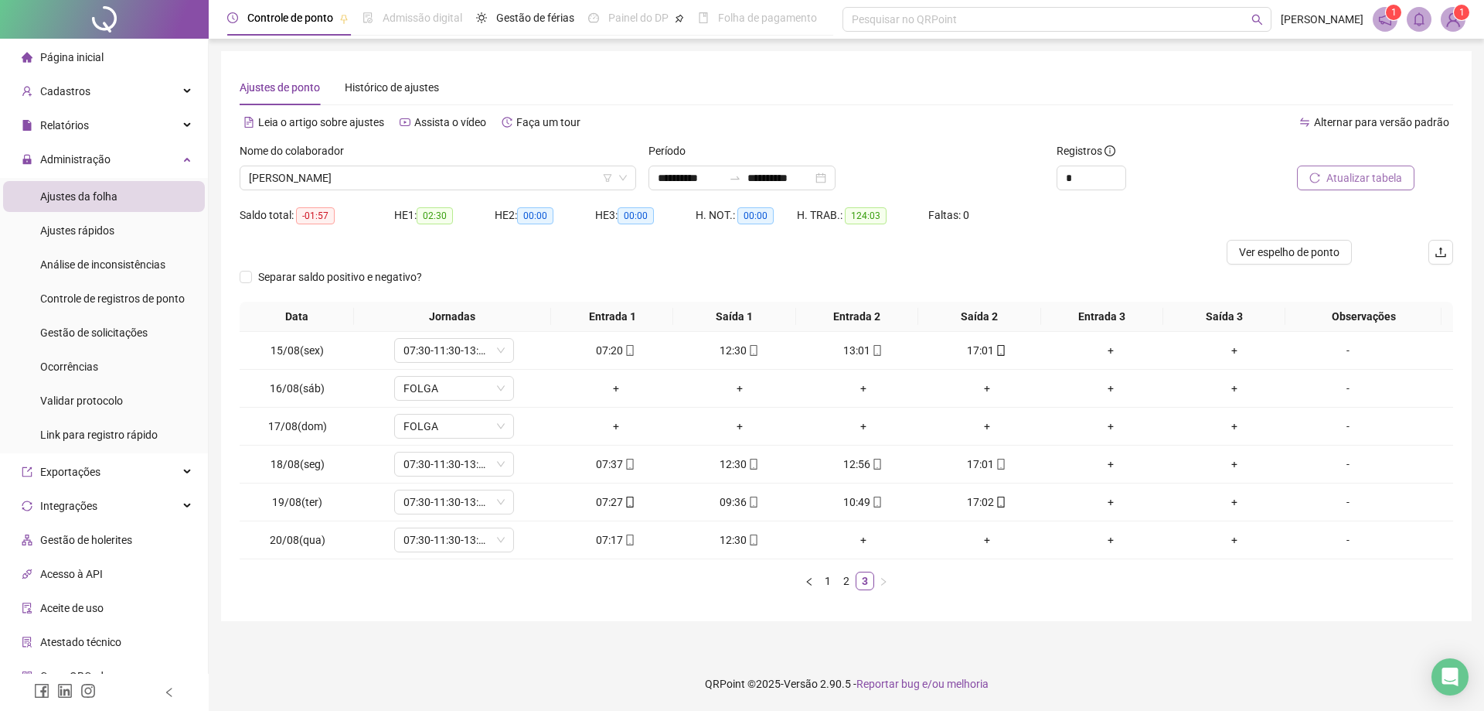
click at [1379, 183] on span "Atualizar tabela" at bounding box center [1365, 177] width 76 height 17
click at [424, 181] on span "[PERSON_NAME]" at bounding box center [438, 177] width 378 height 23
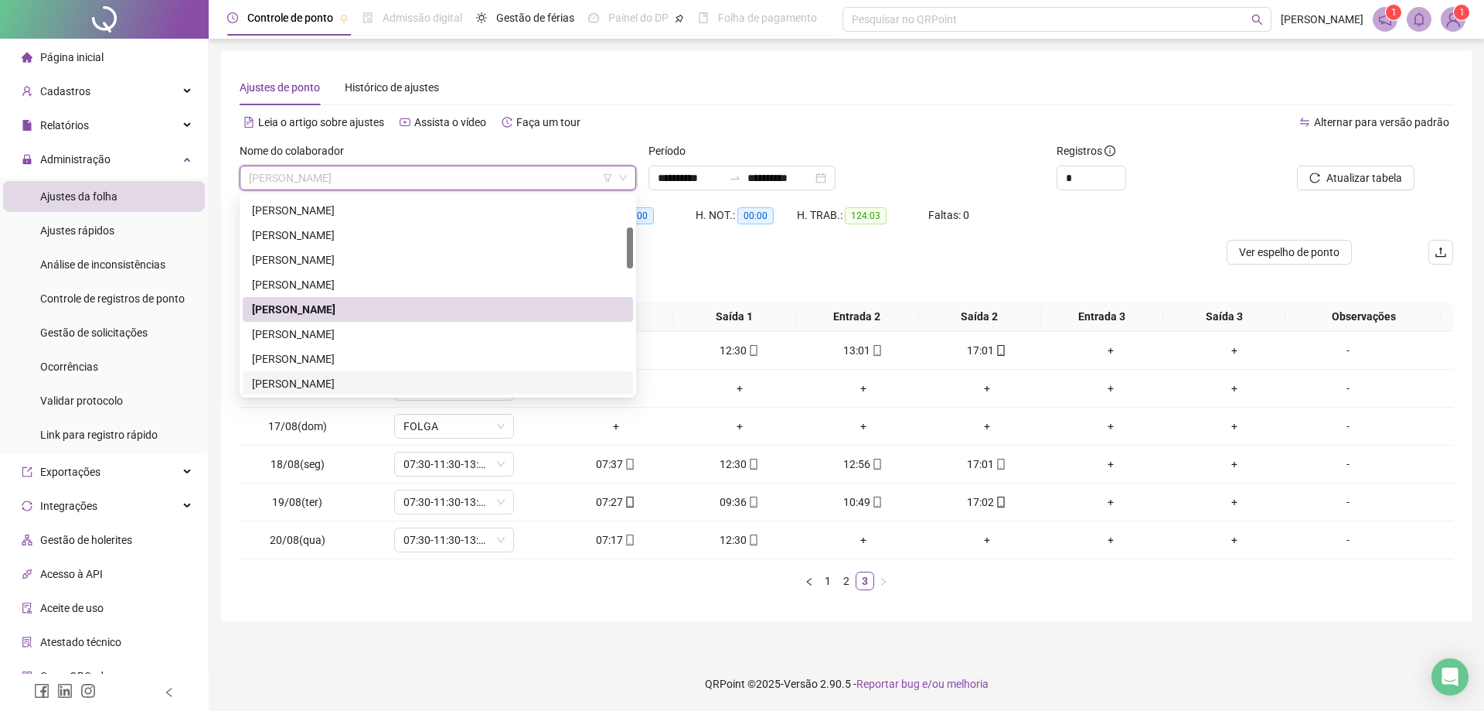
click at [370, 337] on div "[PERSON_NAME]" at bounding box center [438, 333] width 372 height 17
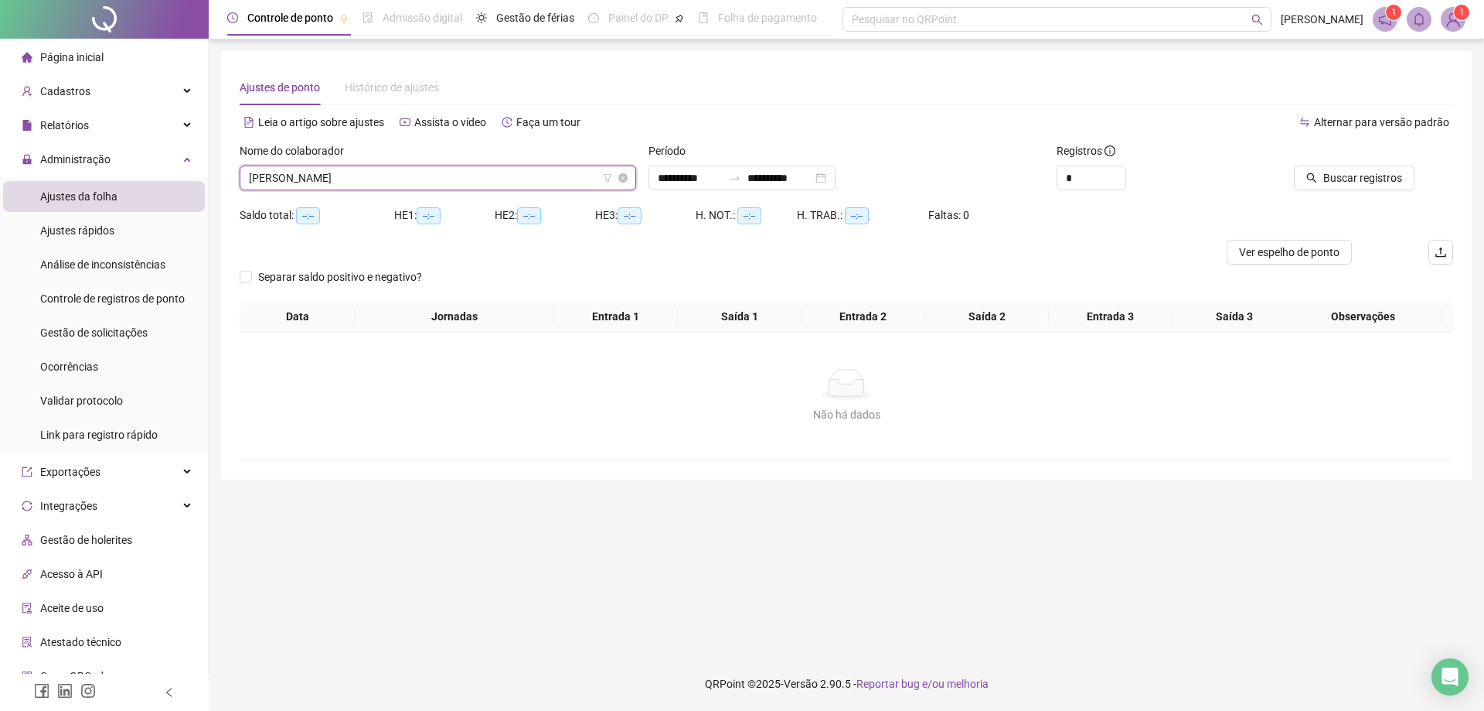
click at [475, 172] on span "[PERSON_NAME]" at bounding box center [438, 177] width 378 height 23
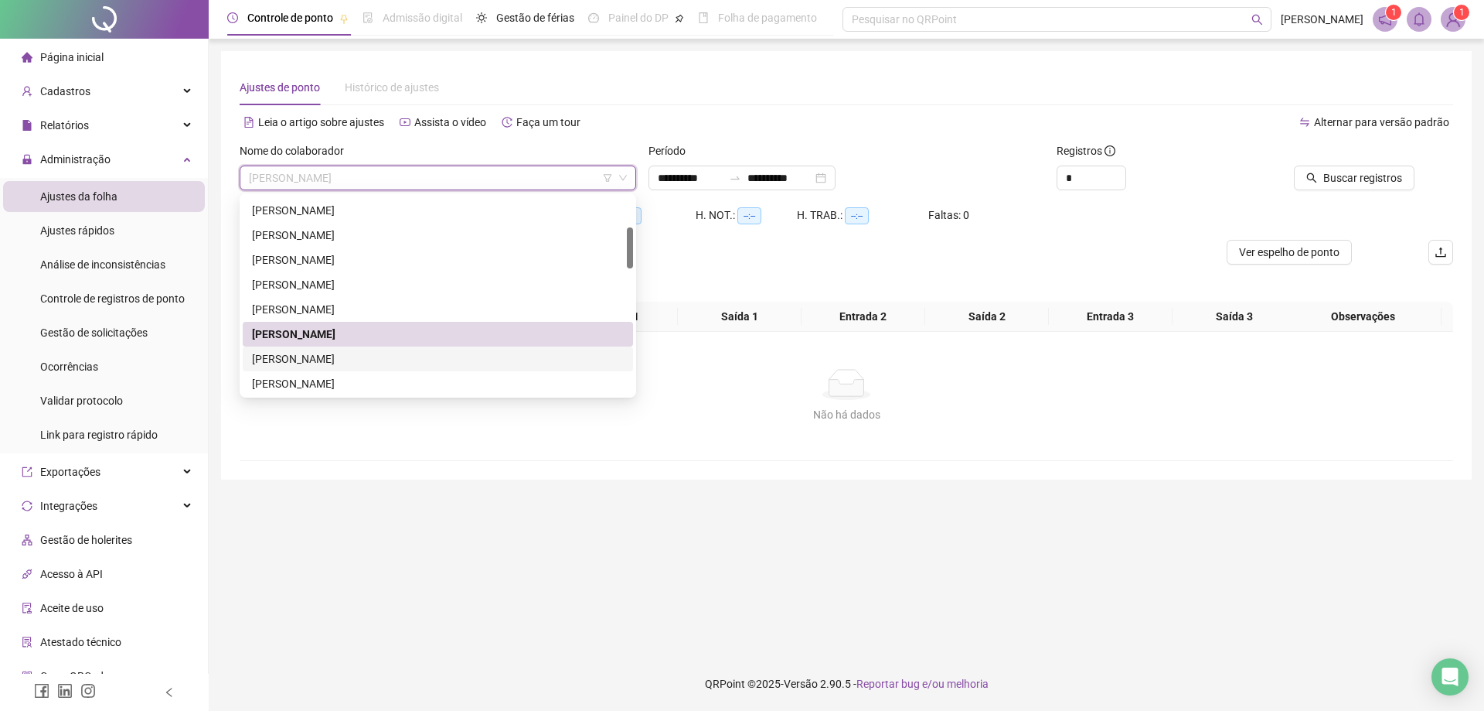
click at [356, 365] on div "[PERSON_NAME]" at bounding box center [438, 358] width 372 height 17
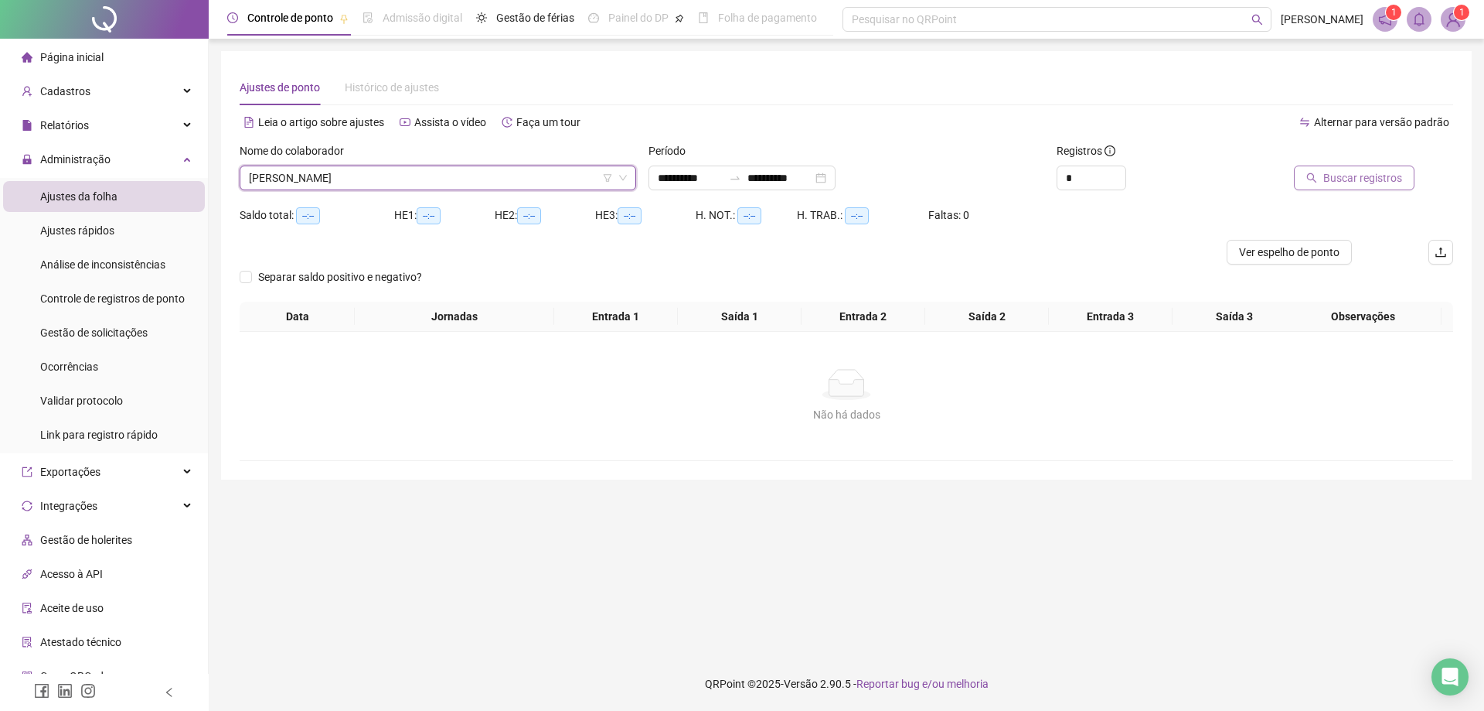
click at [1377, 176] on span "Buscar registros" at bounding box center [1363, 177] width 79 height 17
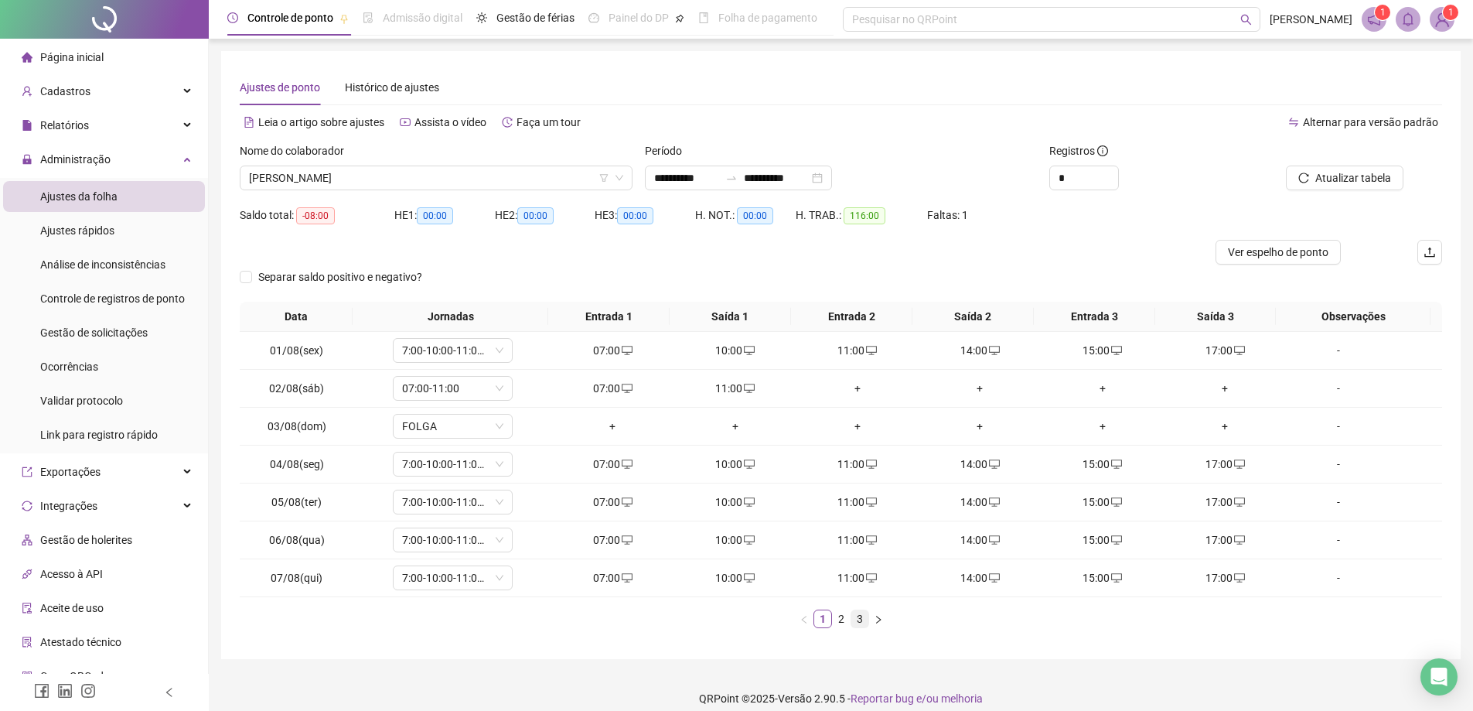
click at [864, 625] on link "3" at bounding box center [859, 618] width 17 height 17
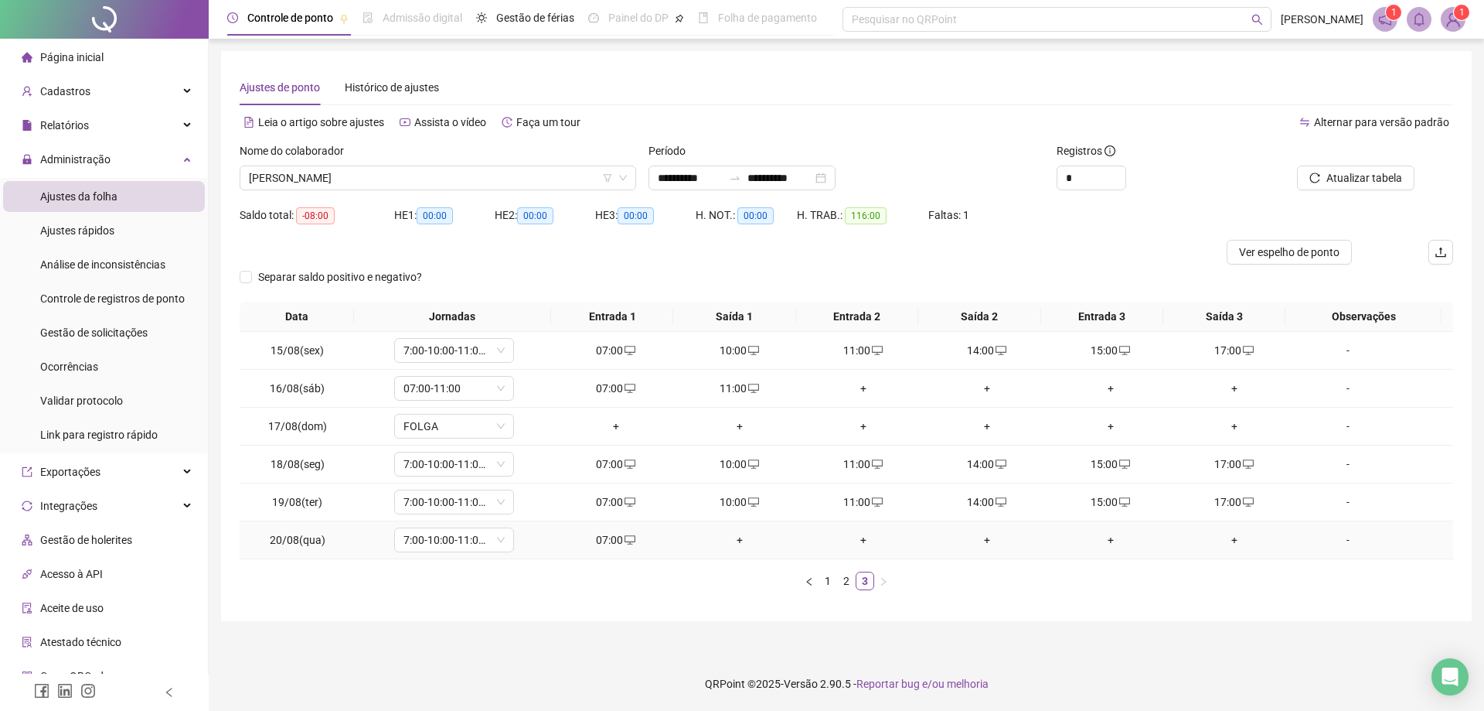
click at [741, 538] on div "+" at bounding box center [739, 539] width 111 height 17
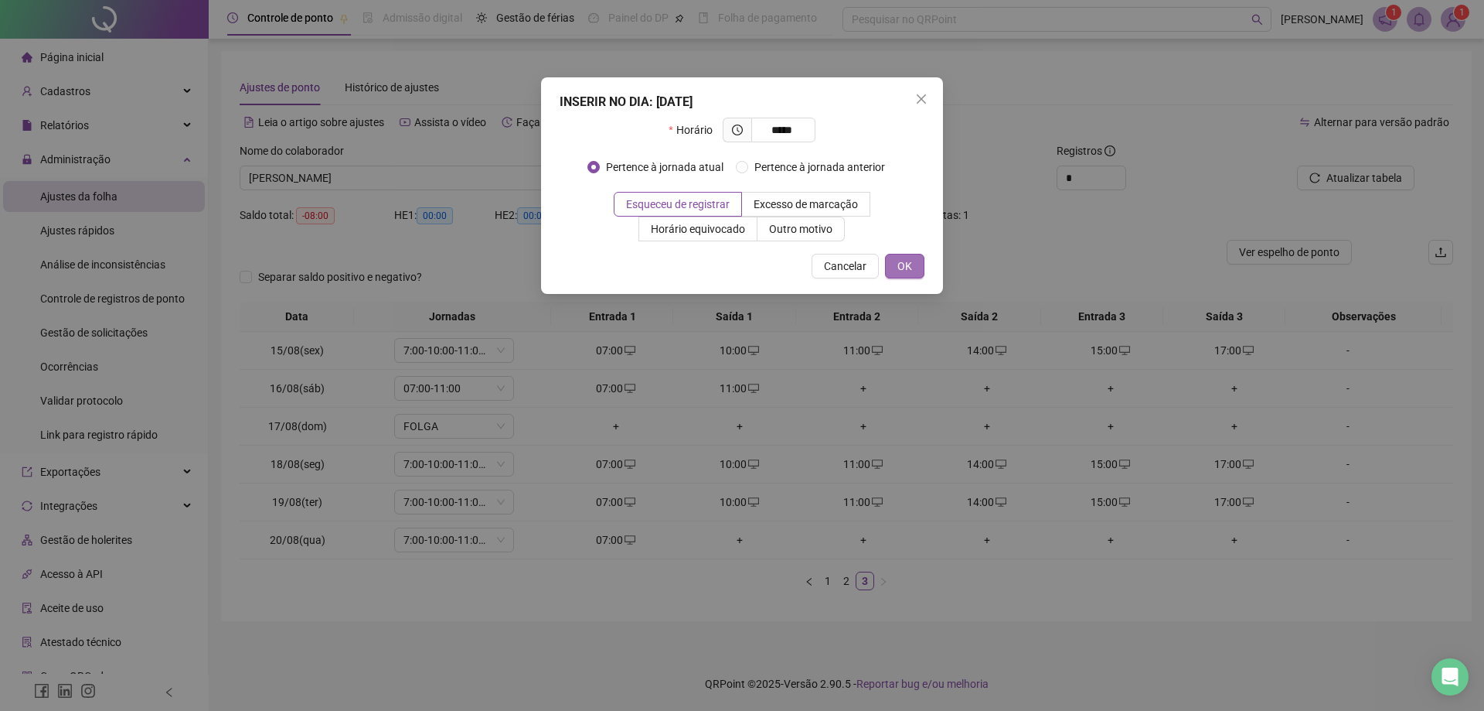
type input "*****"
click at [907, 273] on span "OK" at bounding box center [905, 265] width 15 height 17
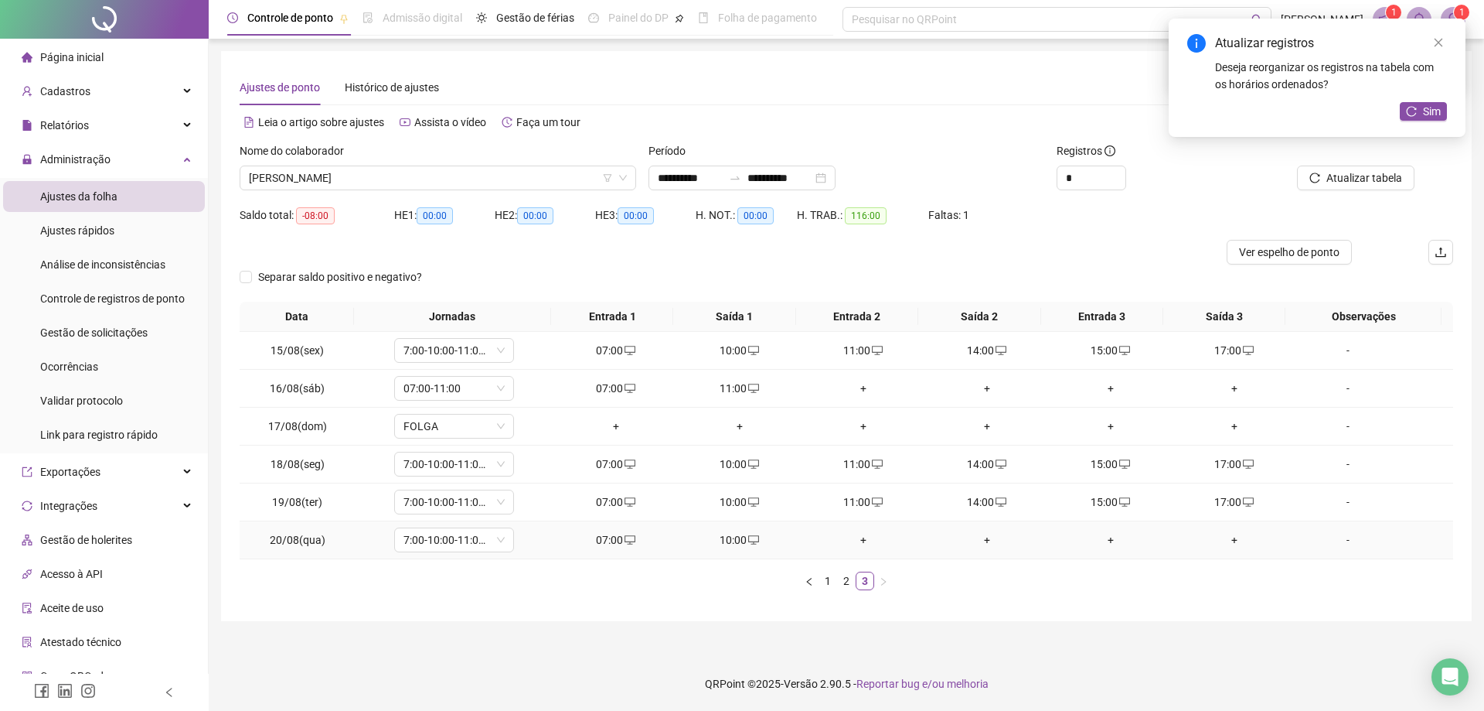
click at [857, 544] on div "+" at bounding box center [863, 539] width 111 height 17
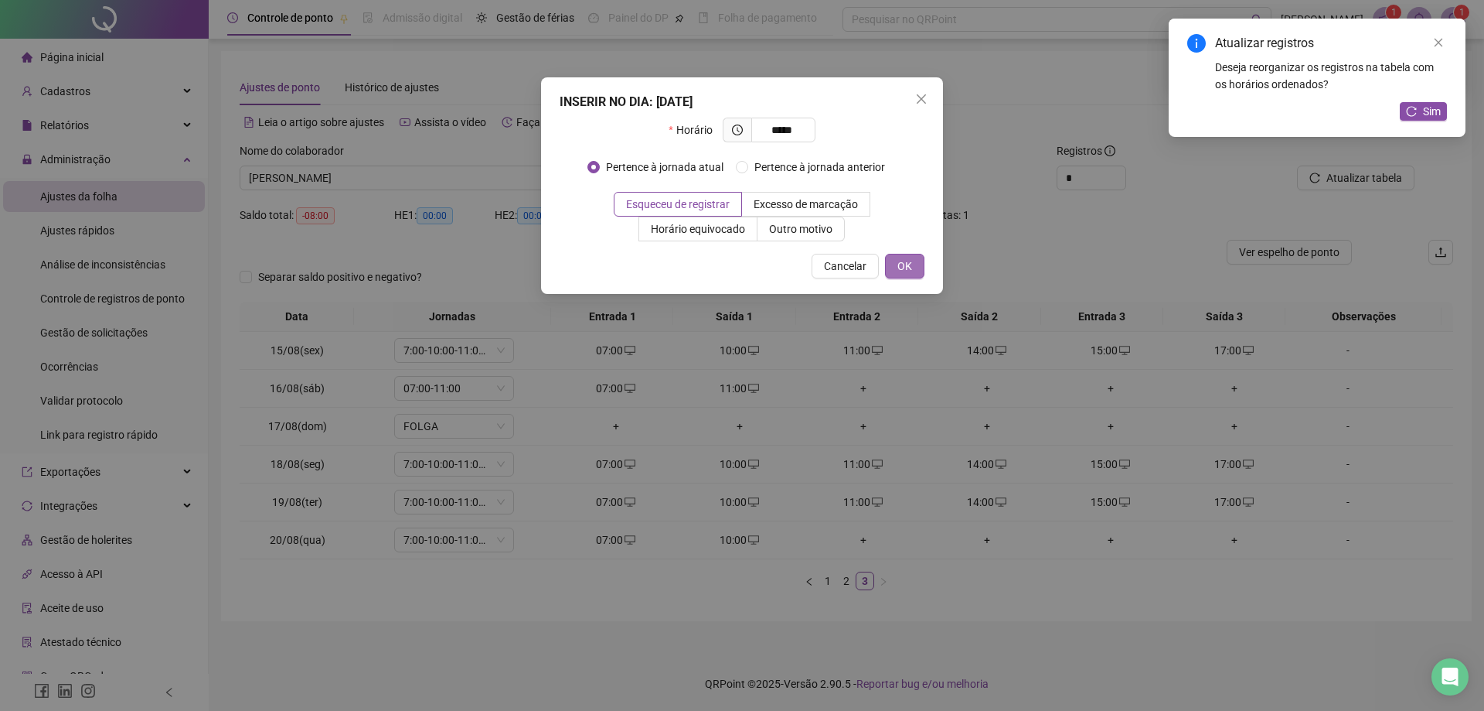
type input "*****"
click at [898, 268] on span "OK" at bounding box center [905, 265] width 15 height 17
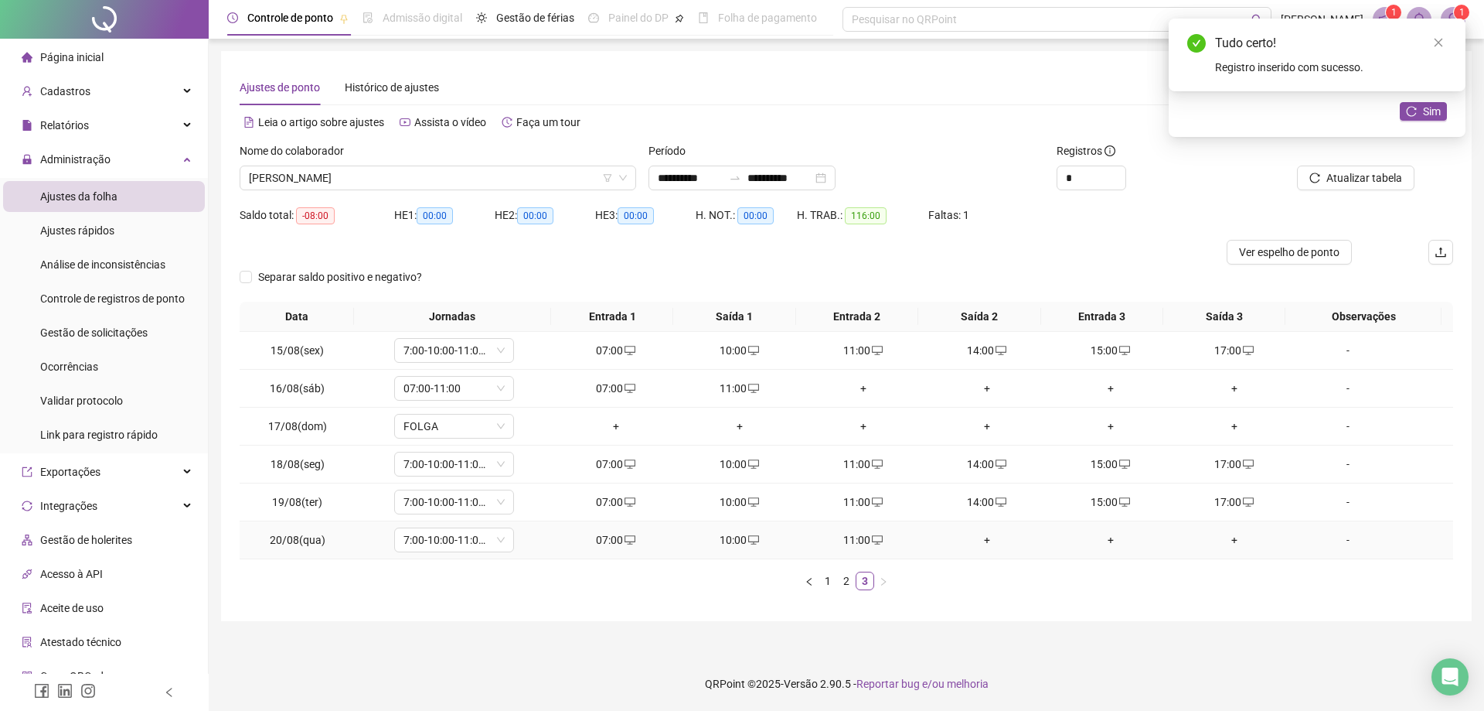
click at [986, 538] on div "+" at bounding box center [987, 539] width 111 height 17
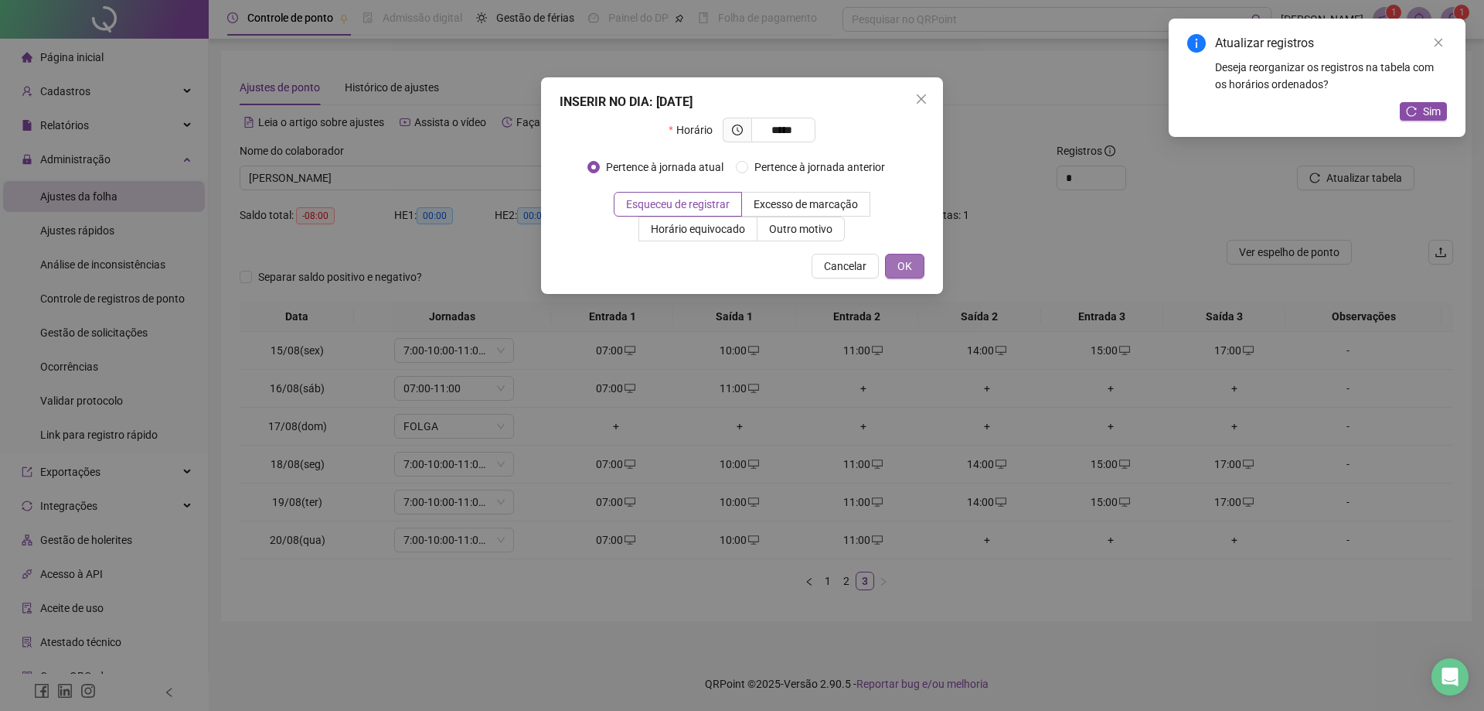
type input "*****"
click at [894, 265] on button "OK" at bounding box center [904, 266] width 39 height 25
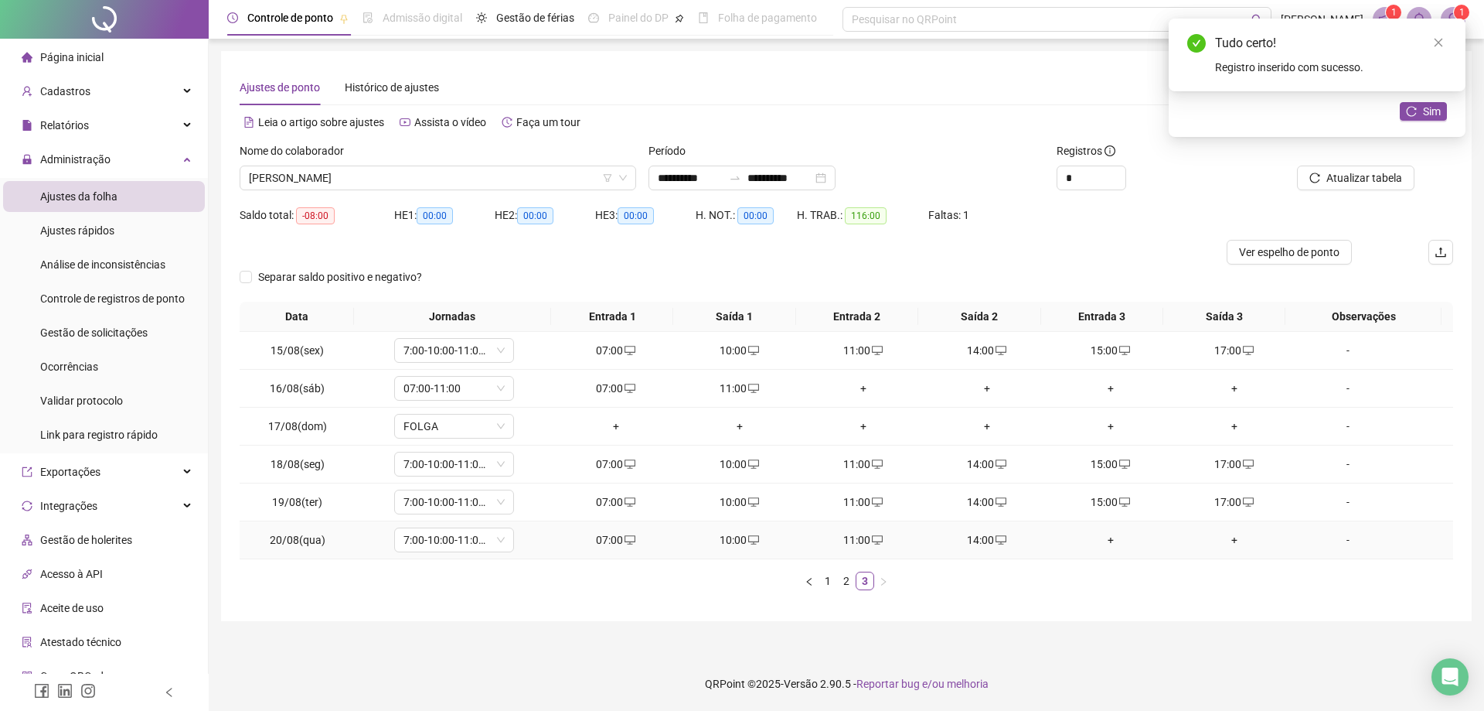
click at [1096, 532] on div "+" at bounding box center [1110, 539] width 111 height 17
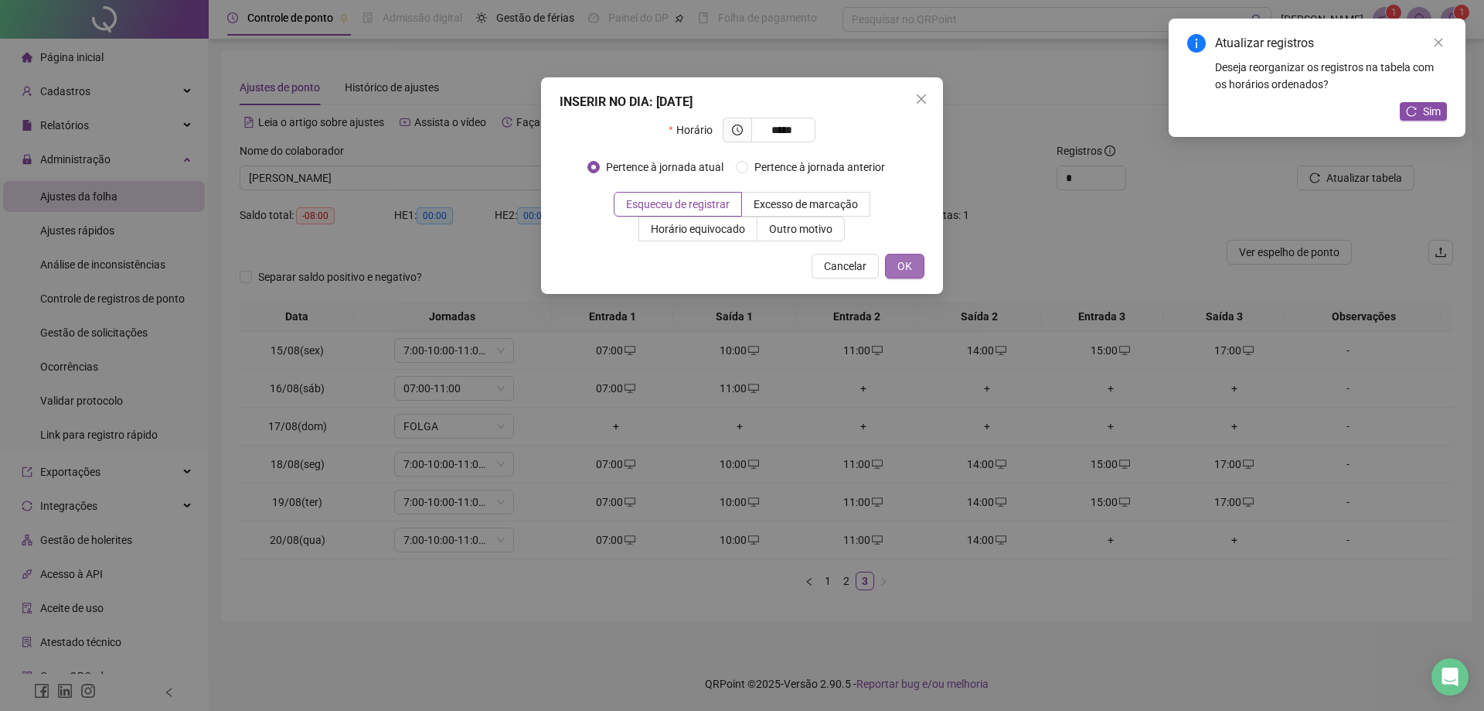
type input "*****"
click at [892, 265] on button "OK" at bounding box center [904, 266] width 39 height 25
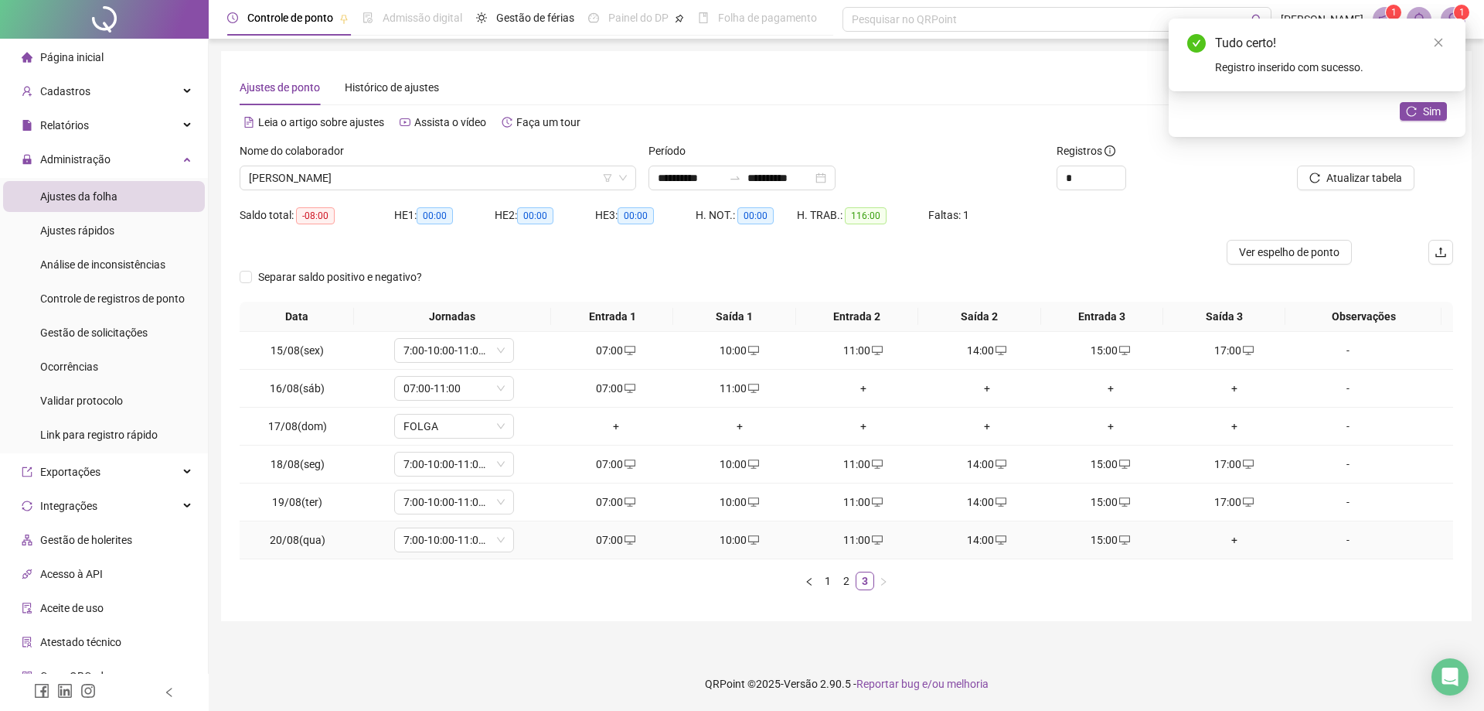
click at [1223, 538] on div "+" at bounding box center [1234, 539] width 111 height 17
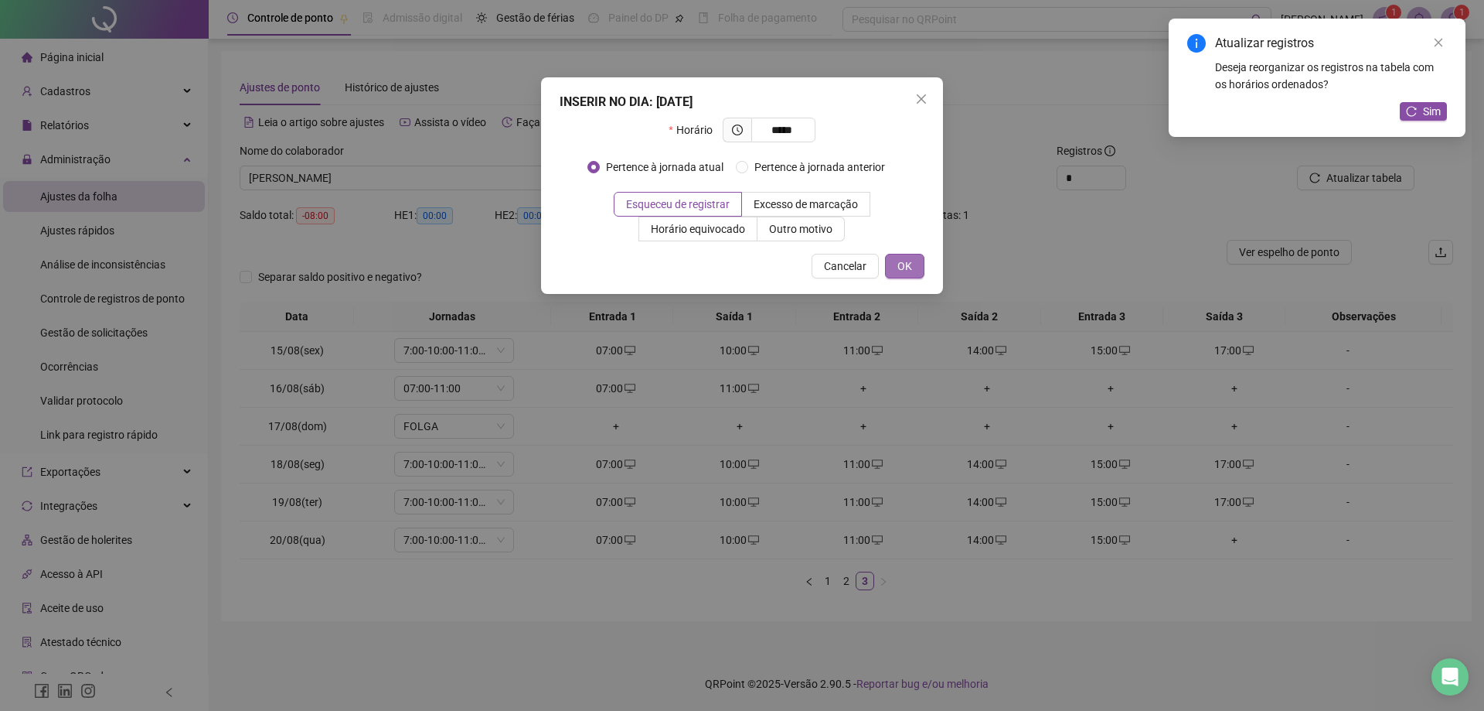
type input "*****"
click at [922, 270] on button "OK" at bounding box center [904, 266] width 39 height 25
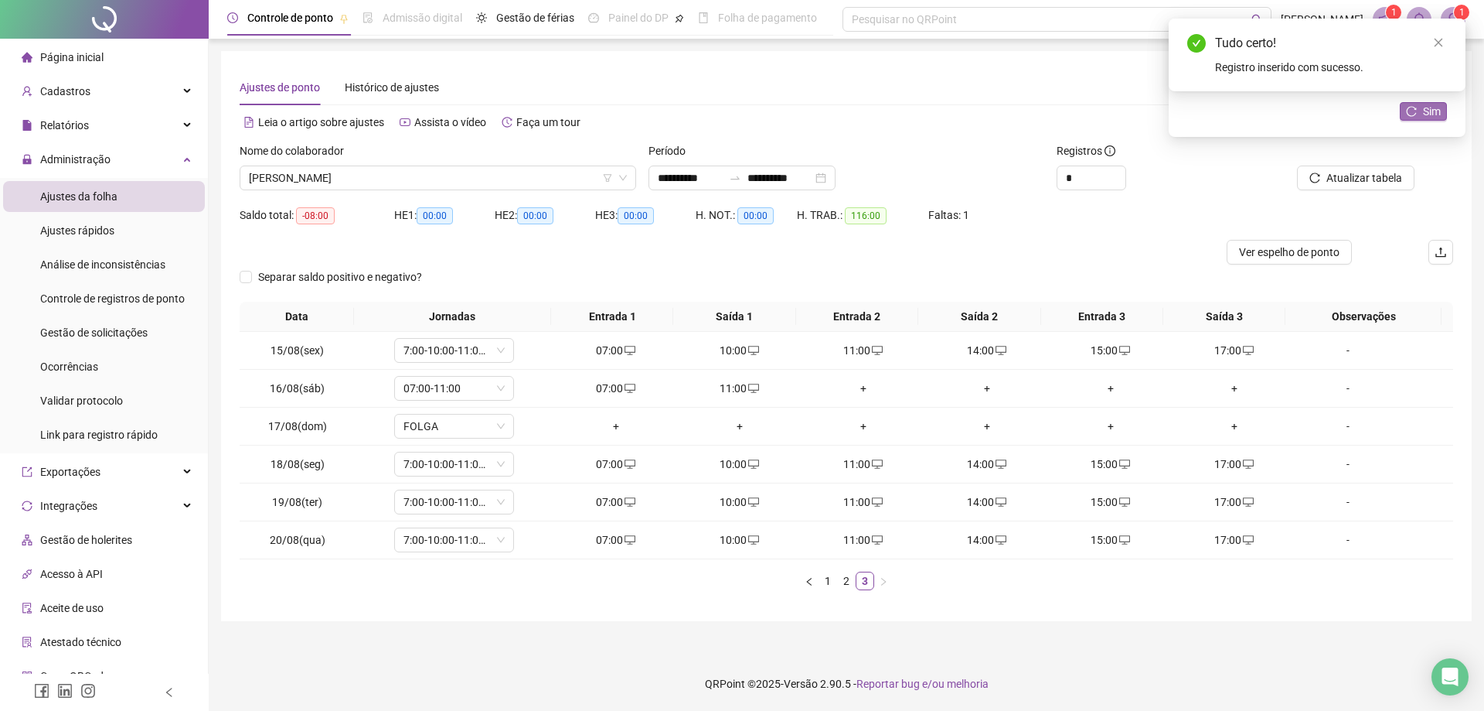
click at [1425, 112] on span "Sim" at bounding box center [1432, 111] width 18 height 17
click at [432, 181] on span "[PERSON_NAME]" at bounding box center [438, 177] width 378 height 23
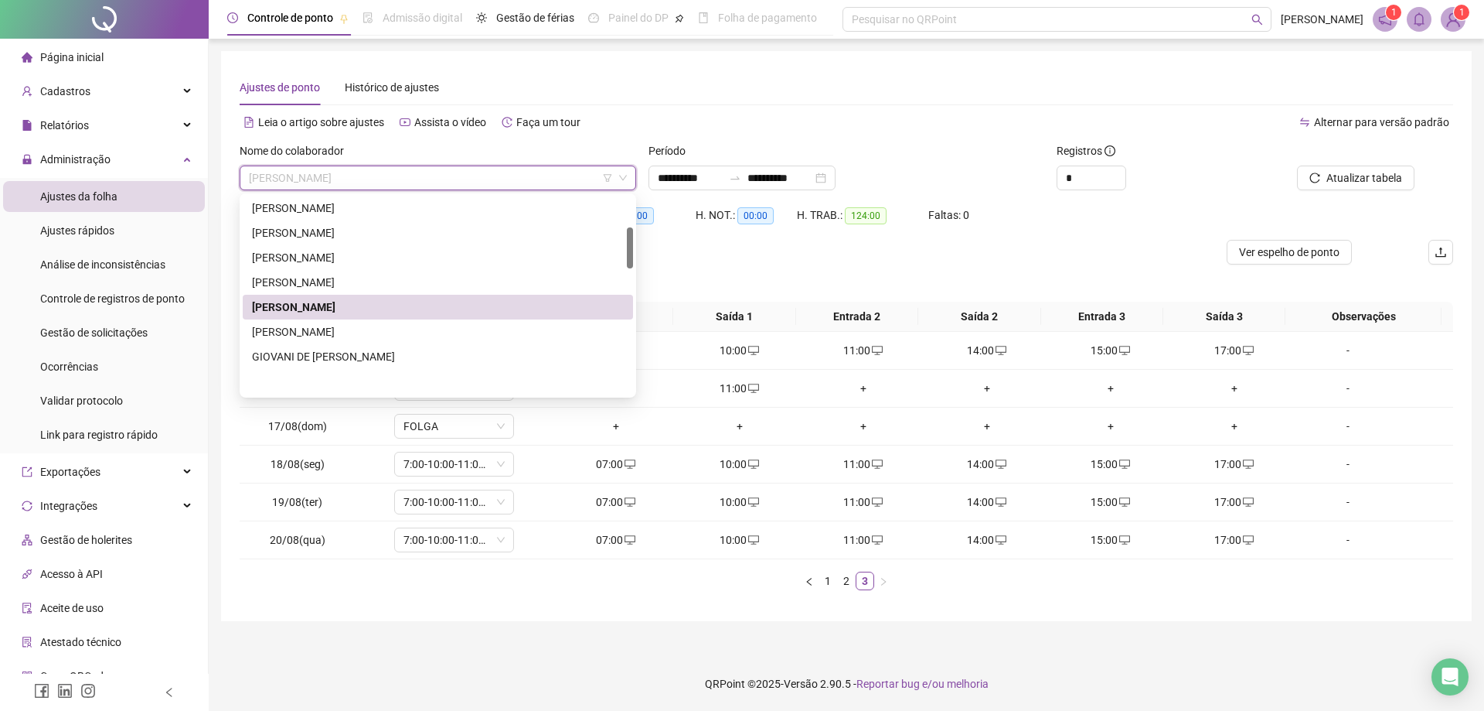
click at [630, 258] on div at bounding box center [630, 247] width 6 height 41
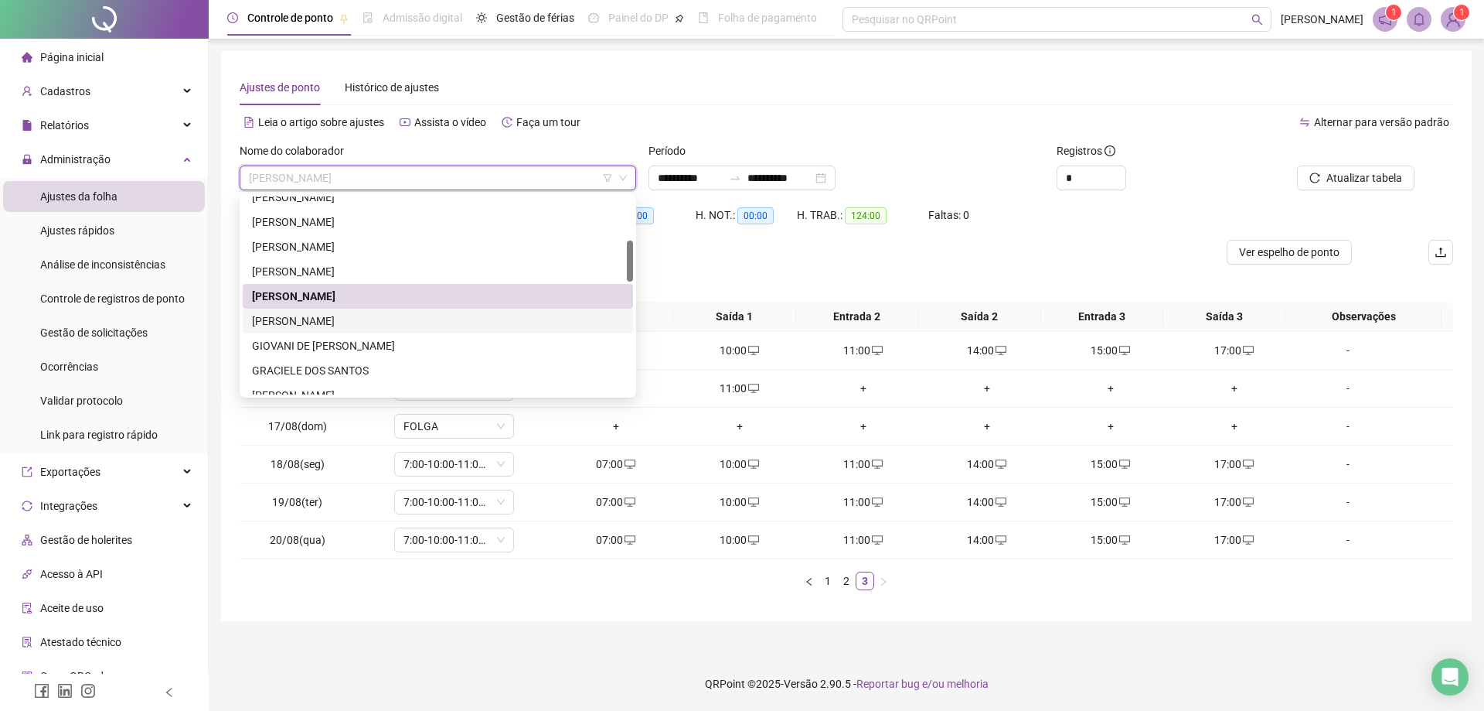
click at [357, 318] on div "[PERSON_NAME]" at bounding box center [438, 320] width 372 height 17
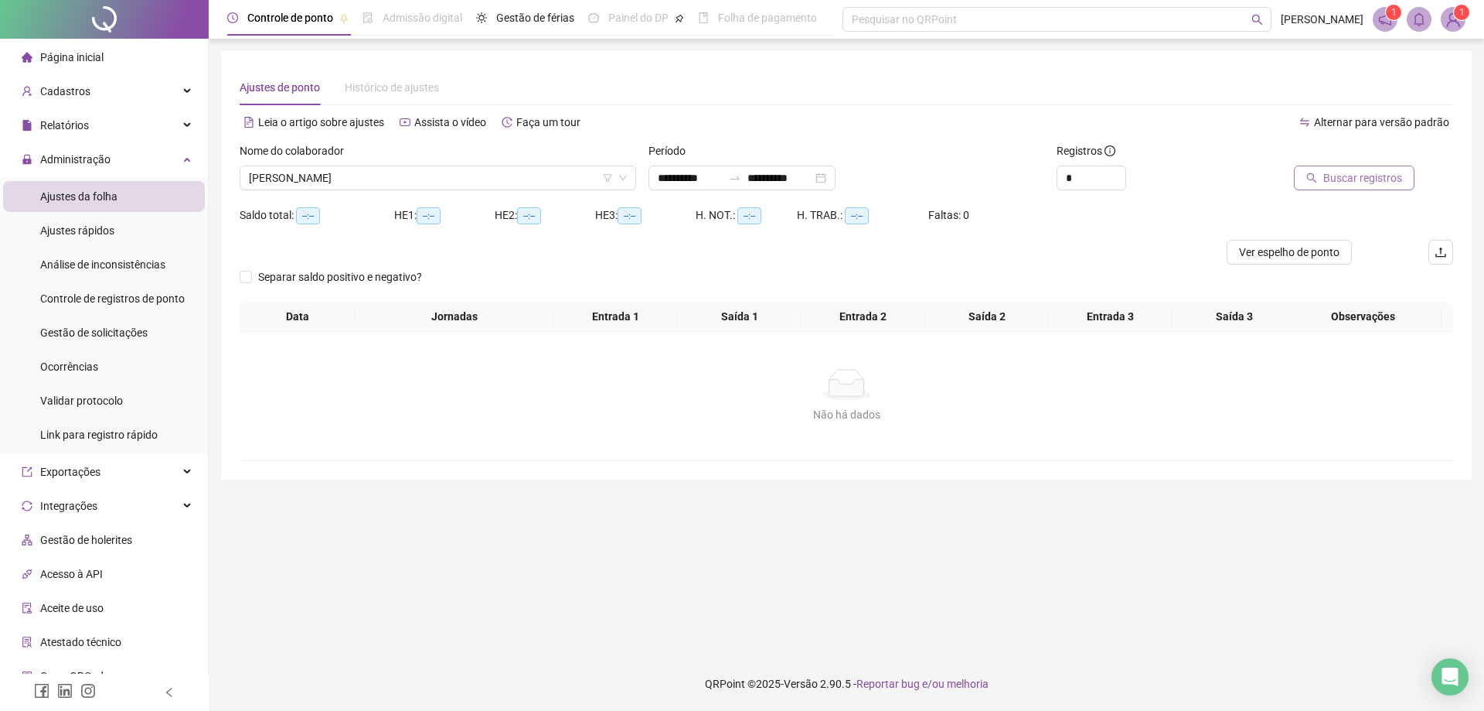
click at [1332, 178] on span "Buscar registros" at bounding box center [1363, 177] width 79 height 17
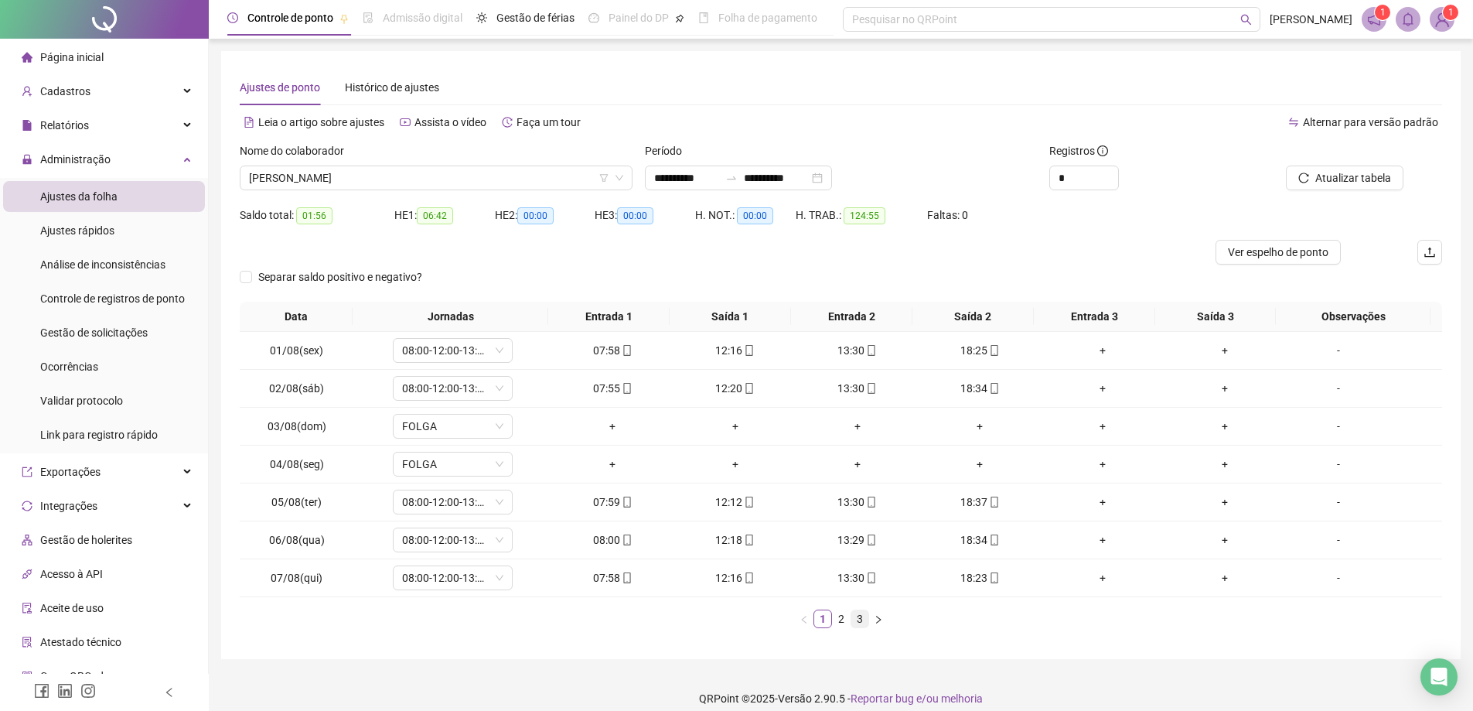
click at [857, 619] on link "3" at bounding box center [859, 618] width 17 height 17
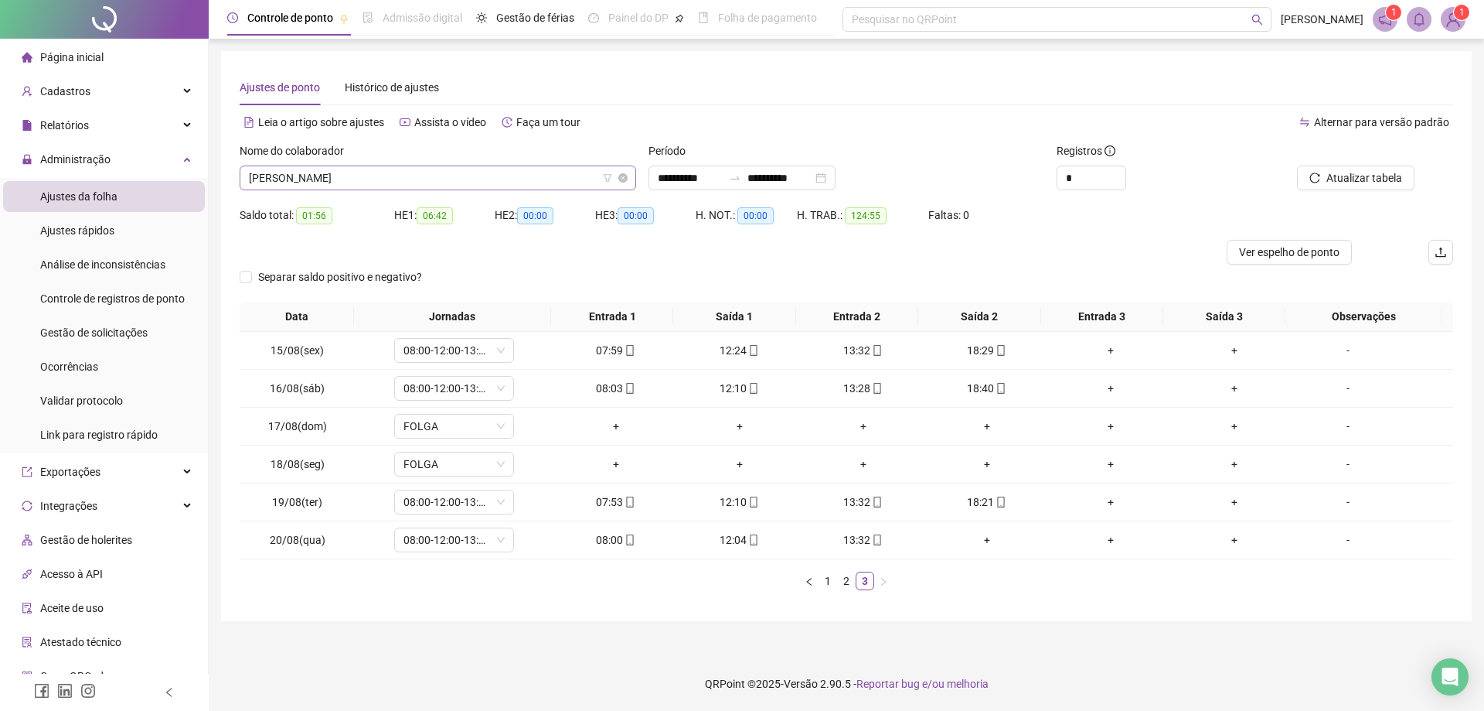
click at [393, 179] on span "[PERSON_NAME]" at bounding box center [438, 177] width 378 height 23
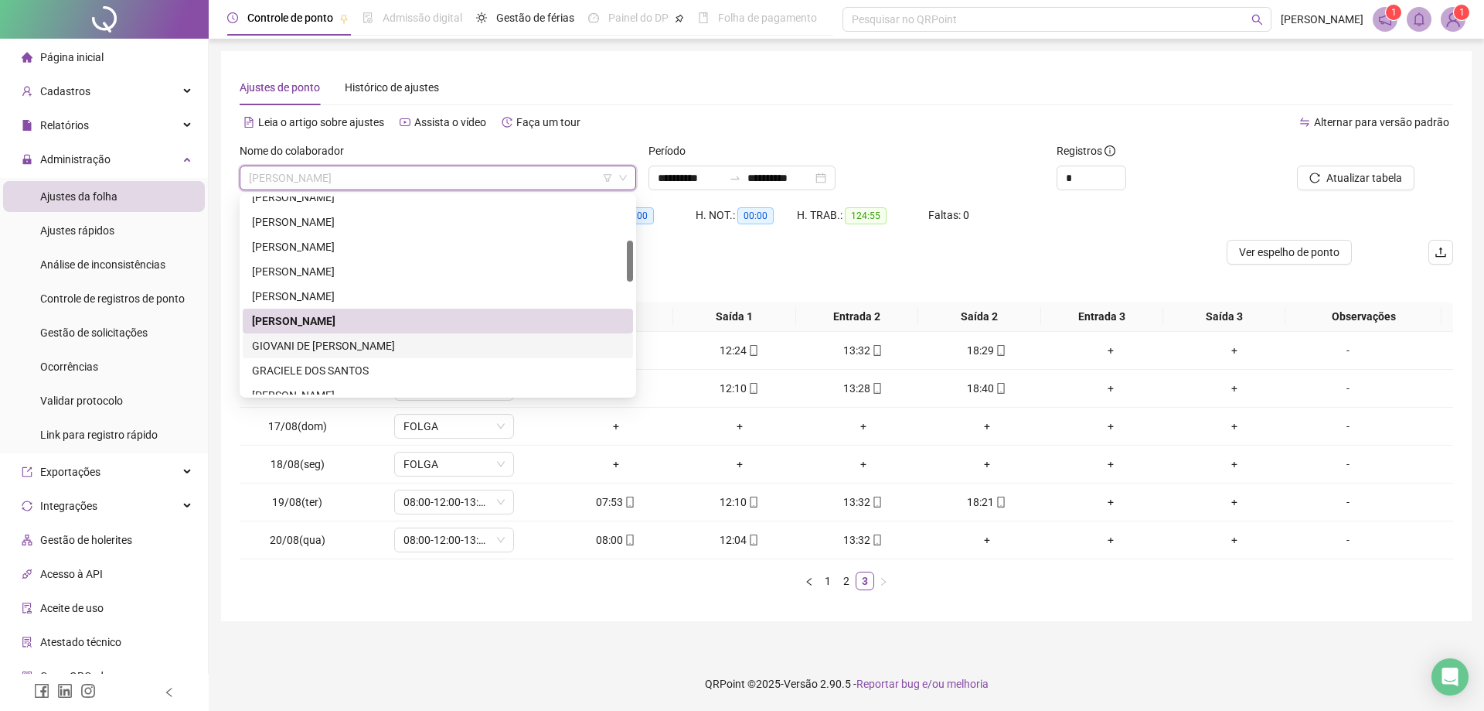
click at [358, 343] on div "GIOVANI DE [PERSON_NAME]" at bounding box center [438, 345] width 372 height 17
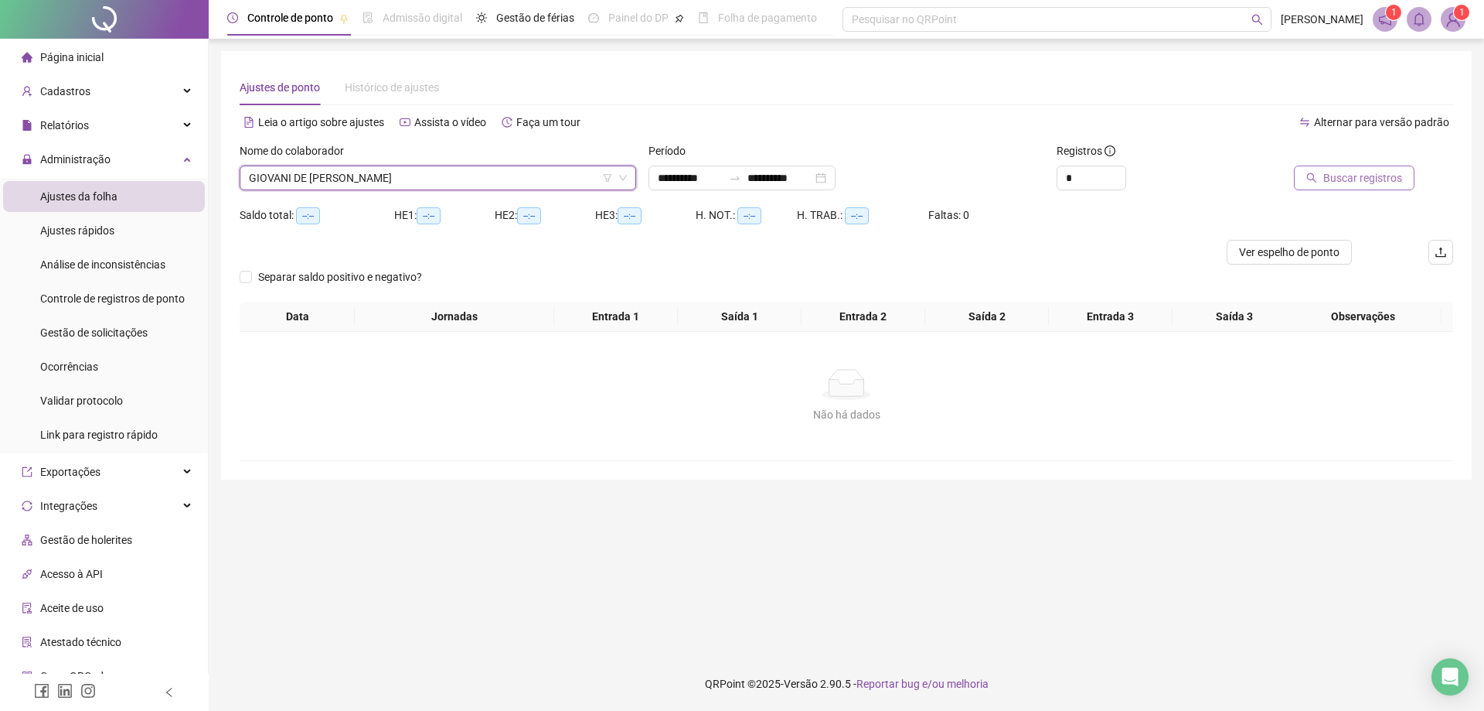
click at [1372, 177] on span "Buscar registros" at bounding box center [1363, 177] width 79 height 17
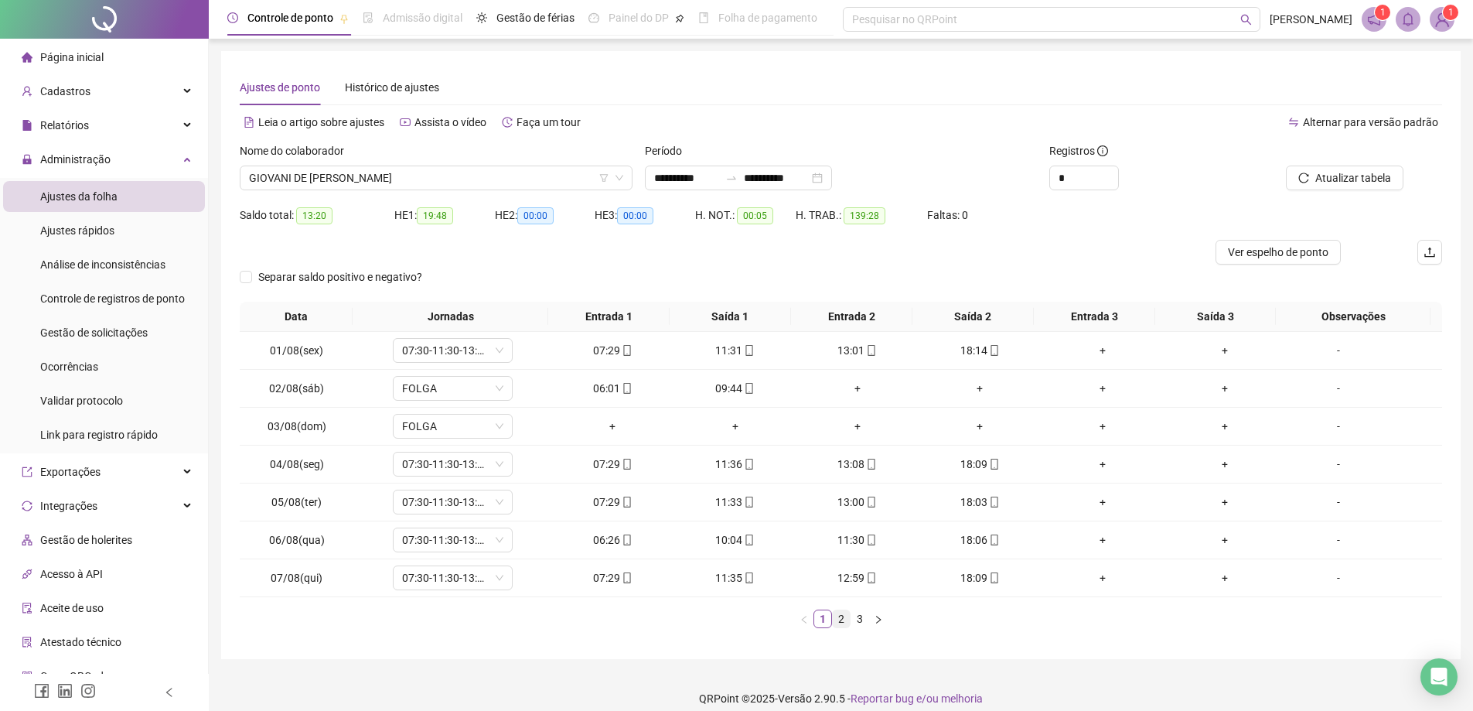
click at [837, 621] on link "2" at bounding box center [841, 618] width 17 height 17
click at [858, 617] on link "3" at bounding box center [859, 618] width 17 height 17
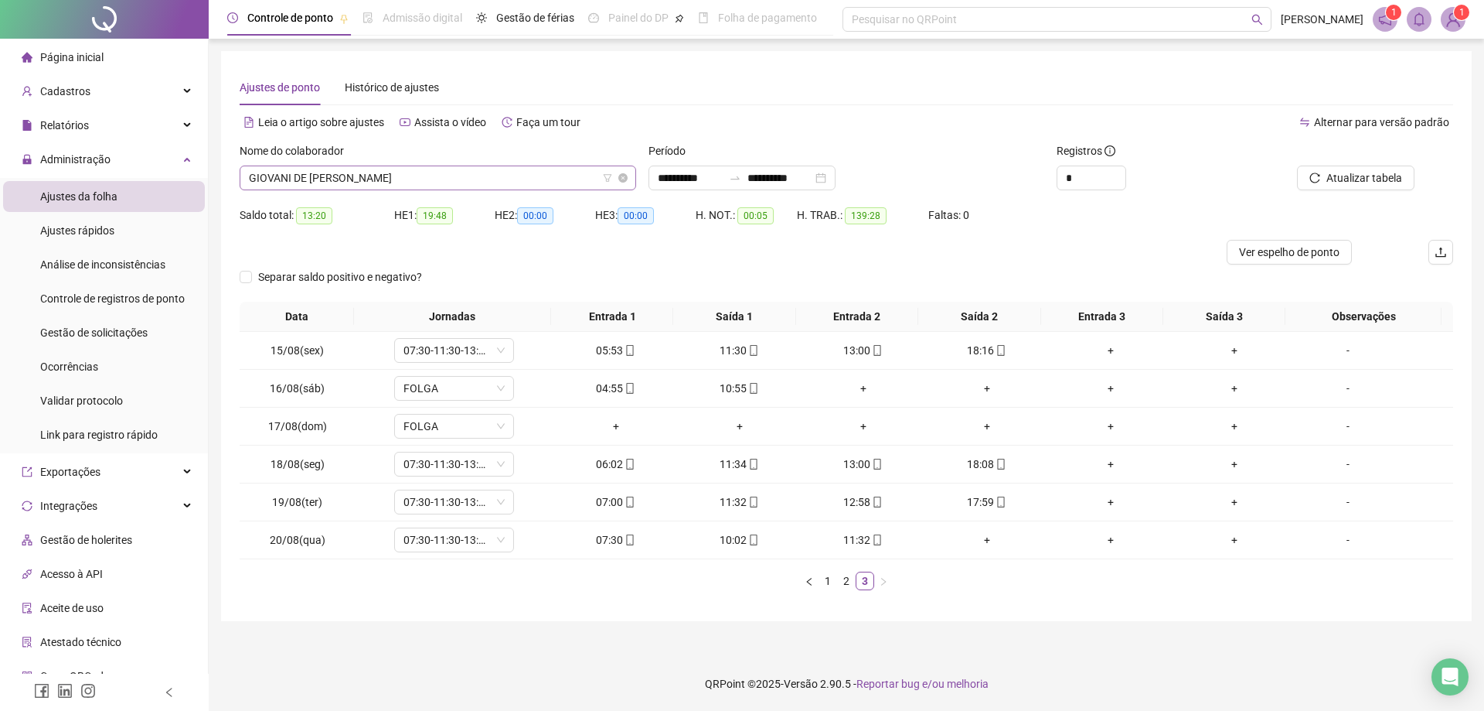
click at [458, 178] on span "GIOVANI DE [PERSON_NAME]" at bounding box center [438, 177] width 378 height 23
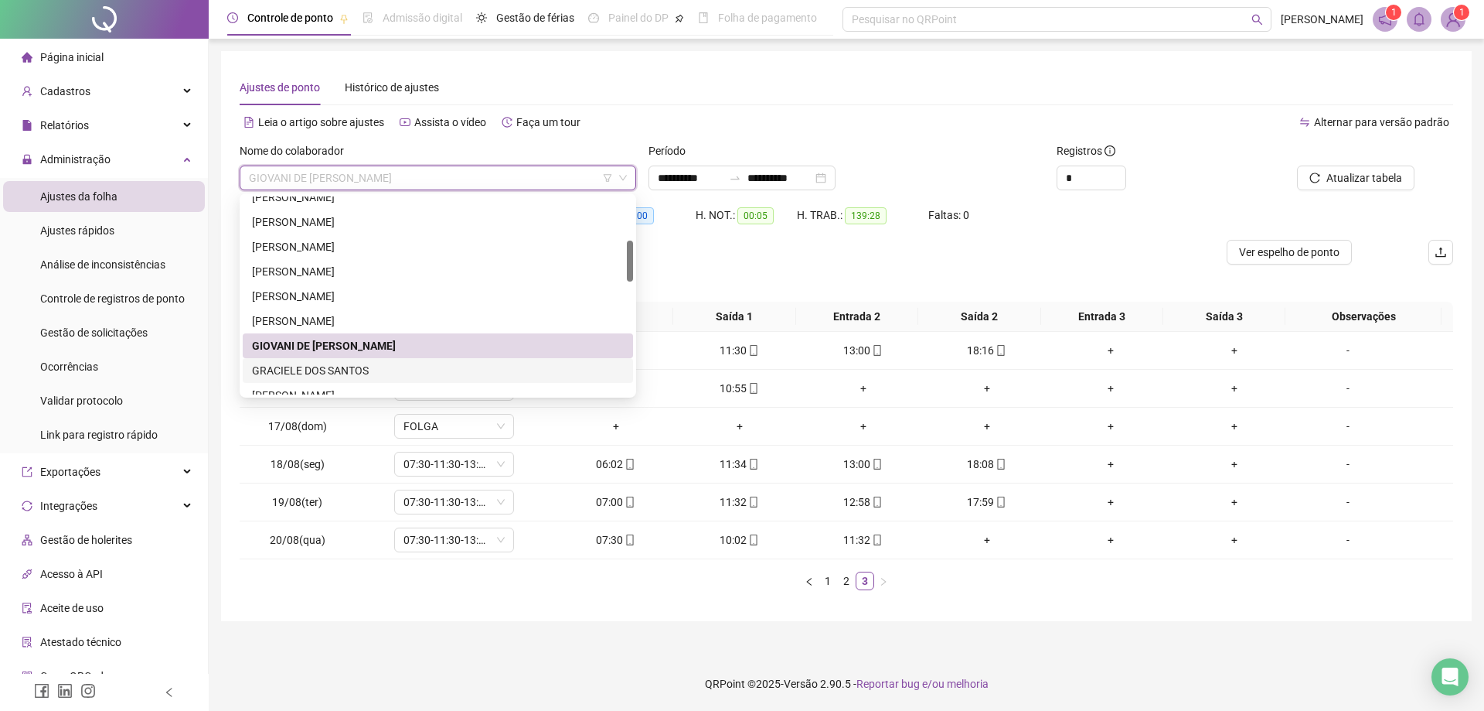
click at [374, 374] on div "GRACIELE DOS SANTOS" at bounding box center [438, 370] width 372 height 17
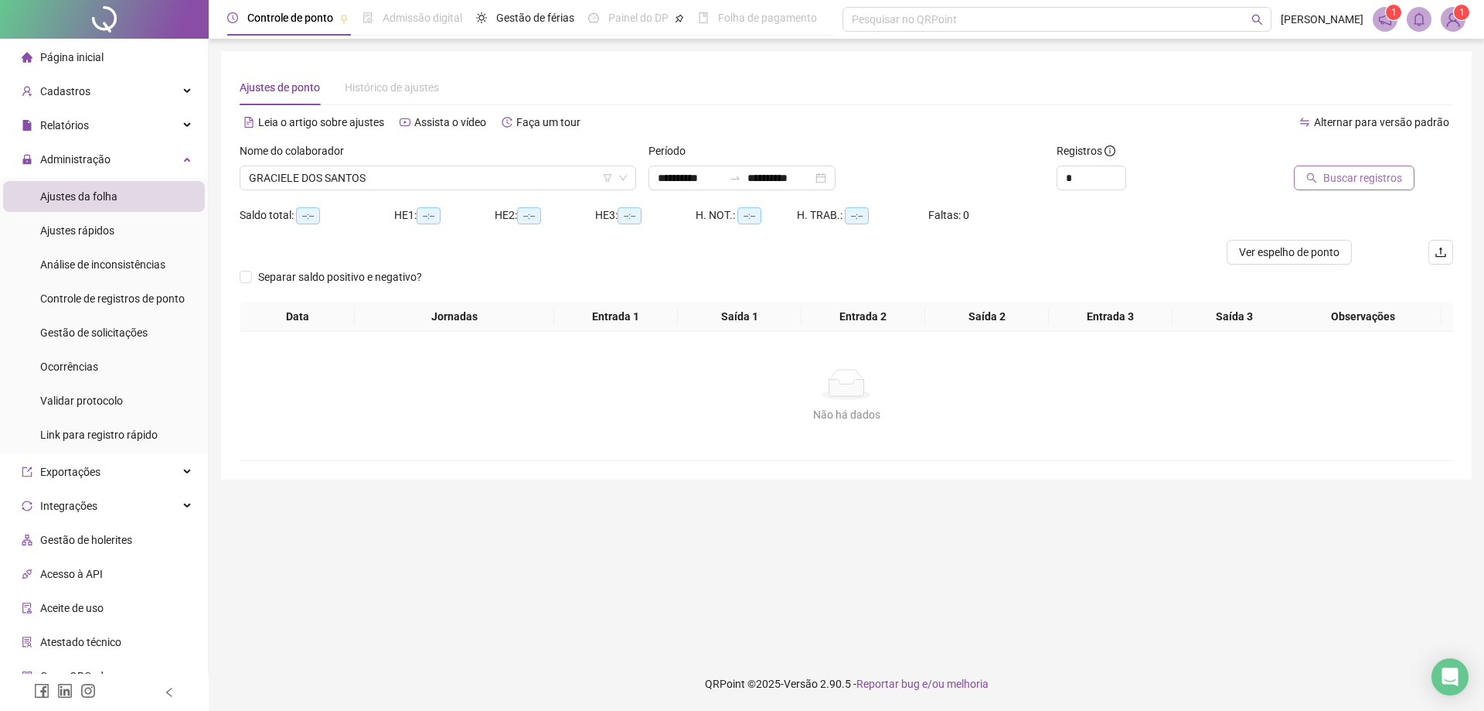
click at [1373, 176] on span "Buscar registros" at bounding box center [1363, 177] width 79 height 17
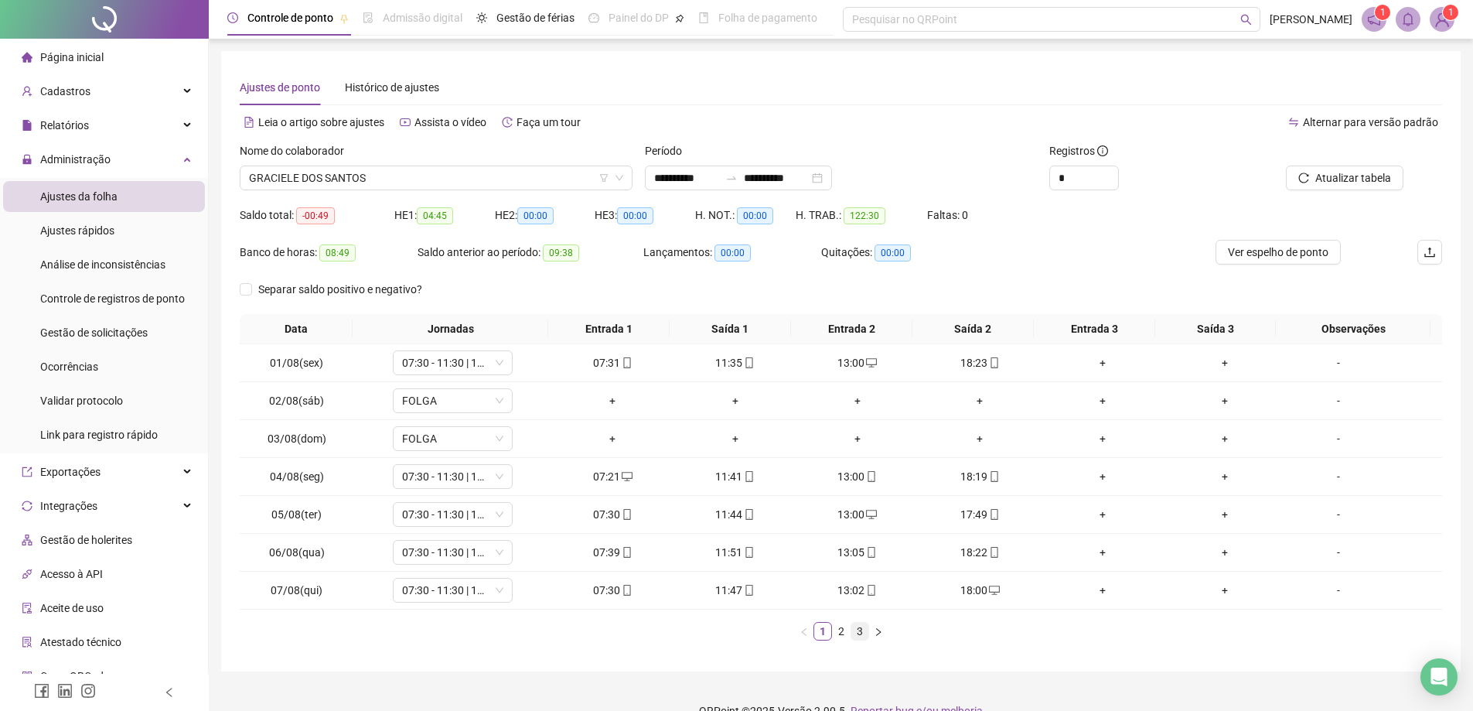
click at [861, 635] on link "3" at bounding box center [859, 630] width 17 height 17
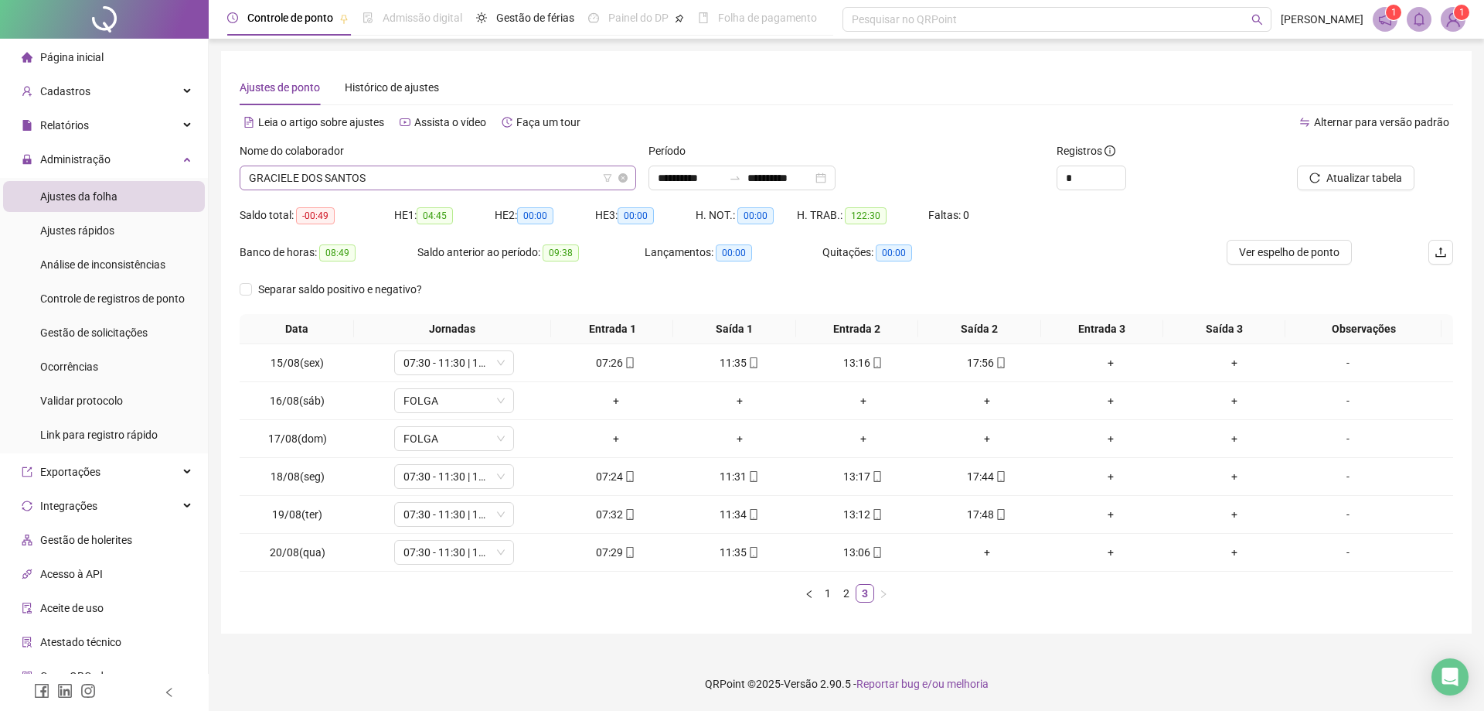
click at [417, 173] on span "GRACIELE DOS SANTOS" at bounding box center [438, 177] width 378 height 23
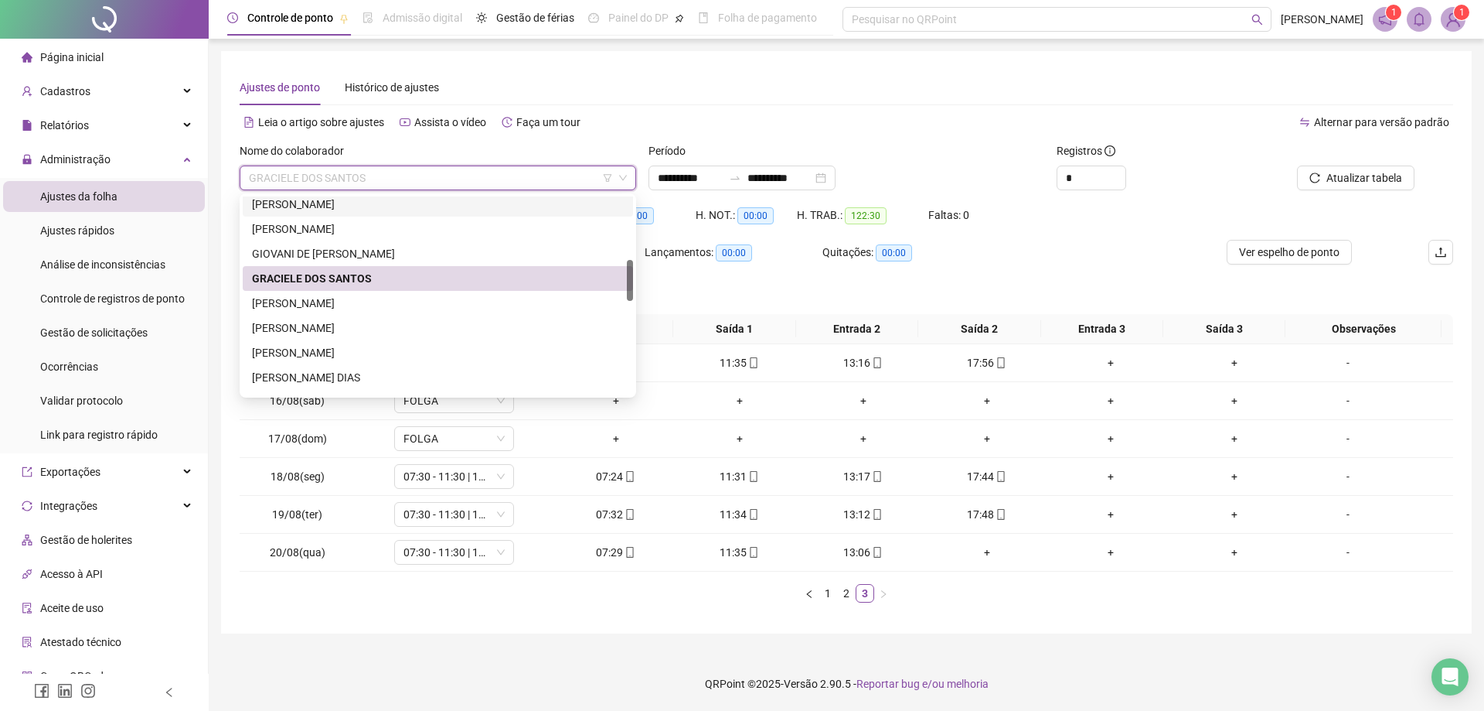
click at [630, 277] on div at bounding box center [630, 280] width 6 height 41
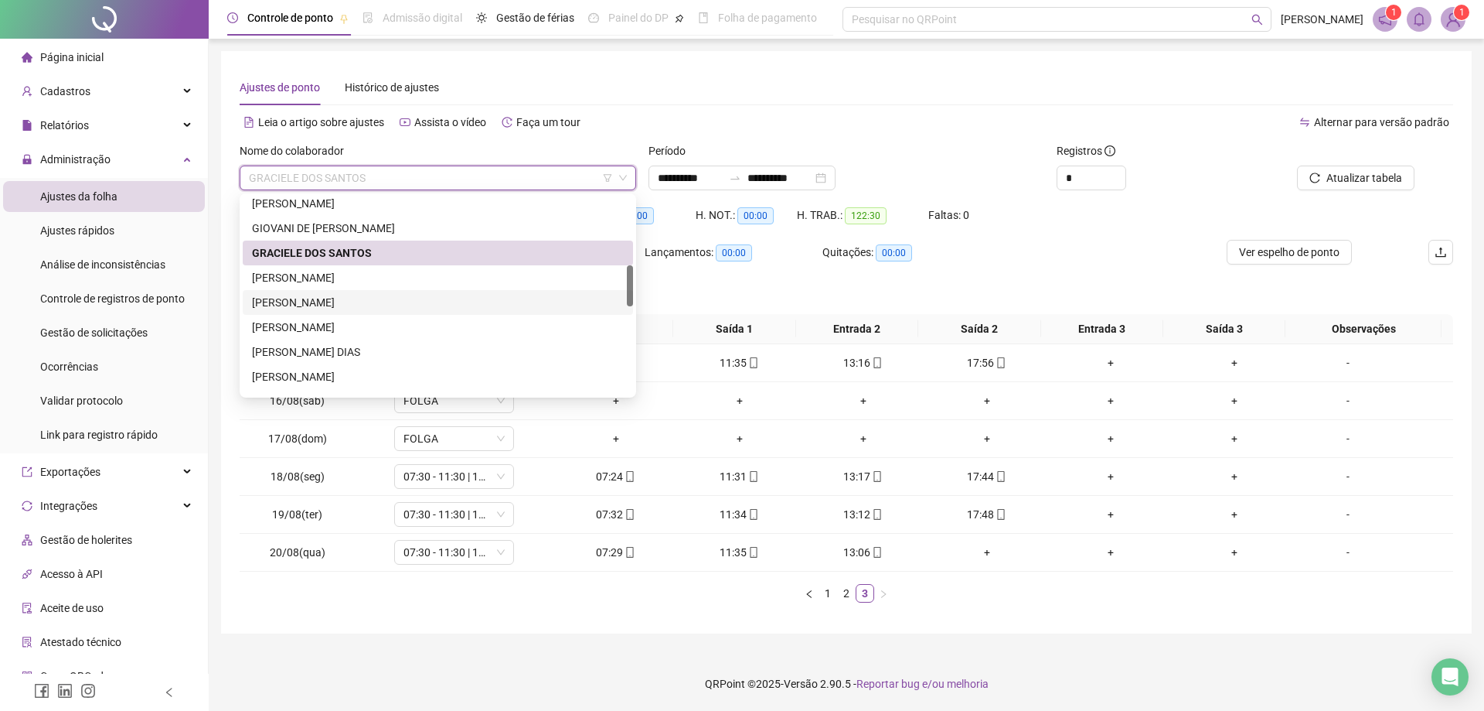
click at [290, 298] on div "[PERSON_NAME]" at bounding box center [438, 302] width 372 height 17
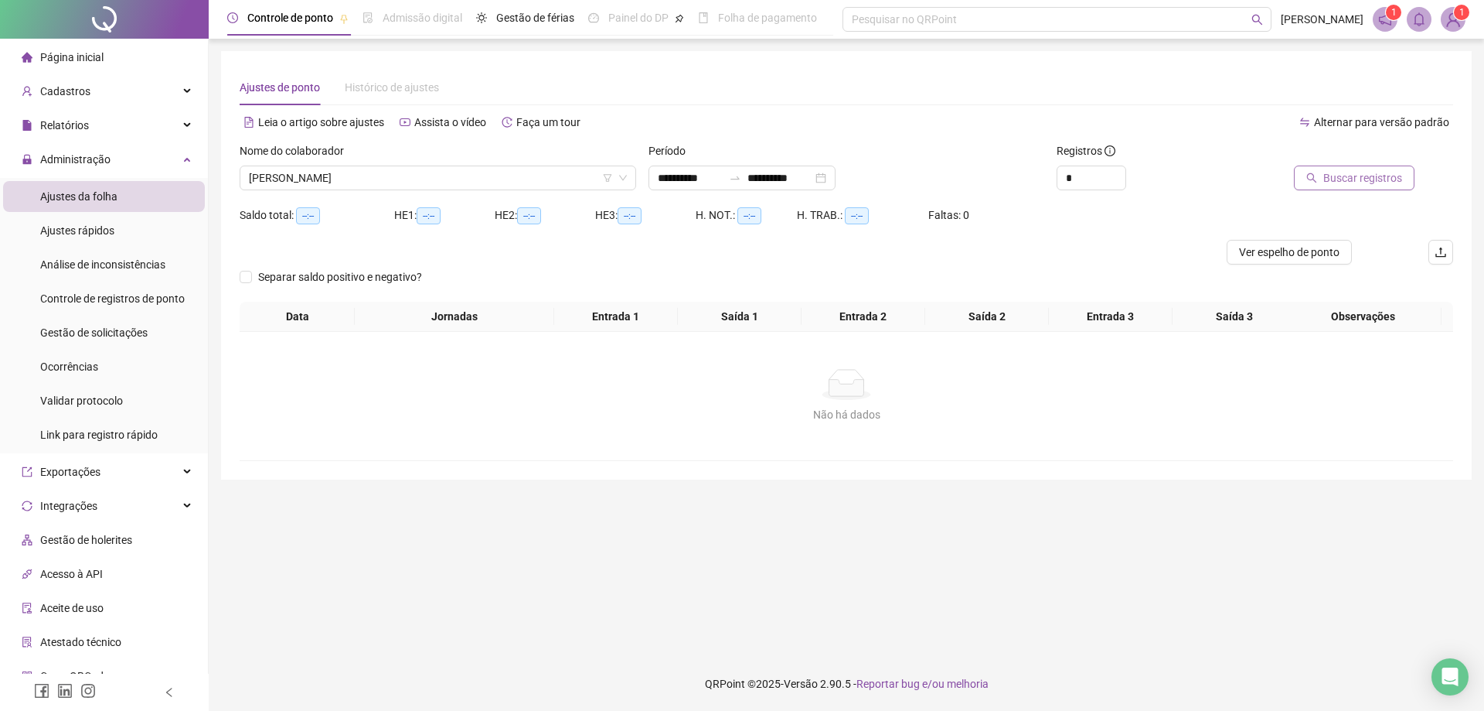
click at [1365, 185] on span "Buscar registros" at bounding box center [1363, 177] width 79 height 17
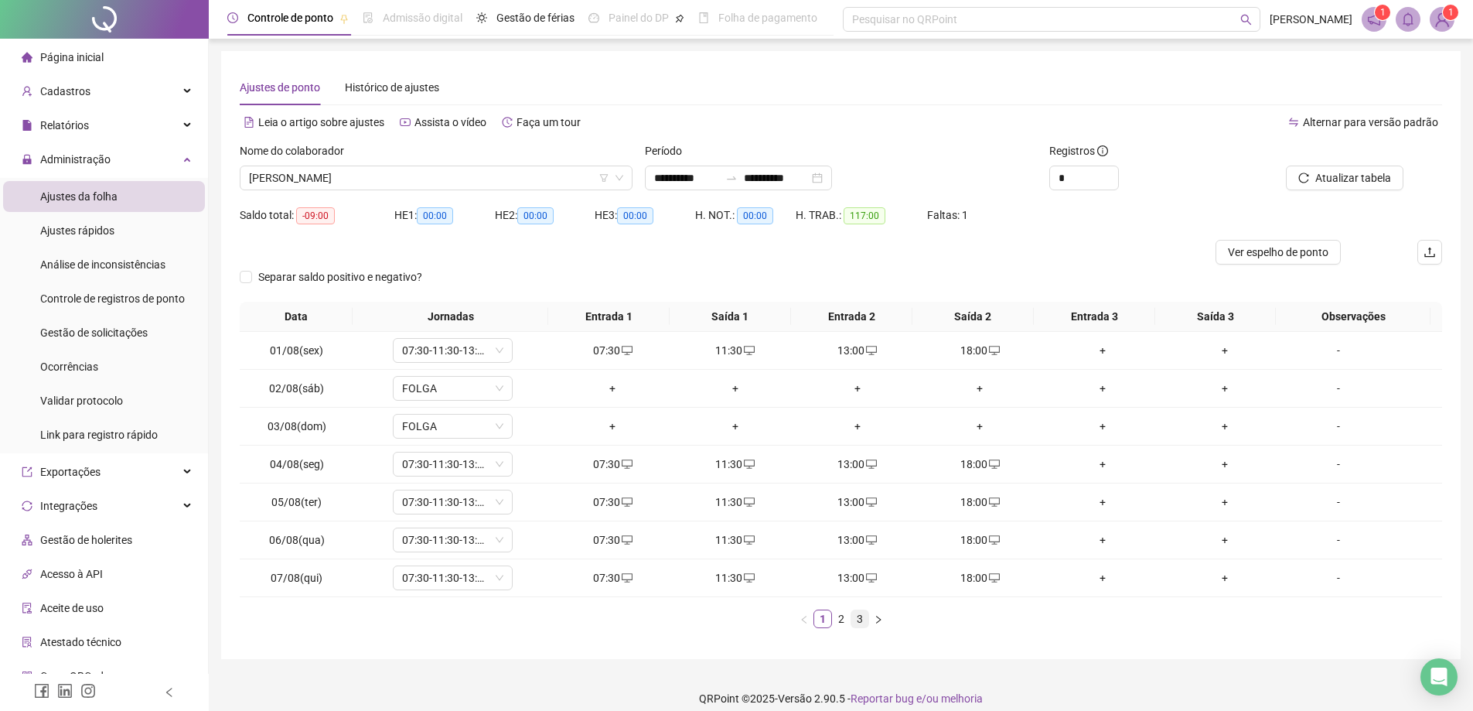
click at [853, 614] on link "3" at bounding box center [859, 618] width 17 height 17
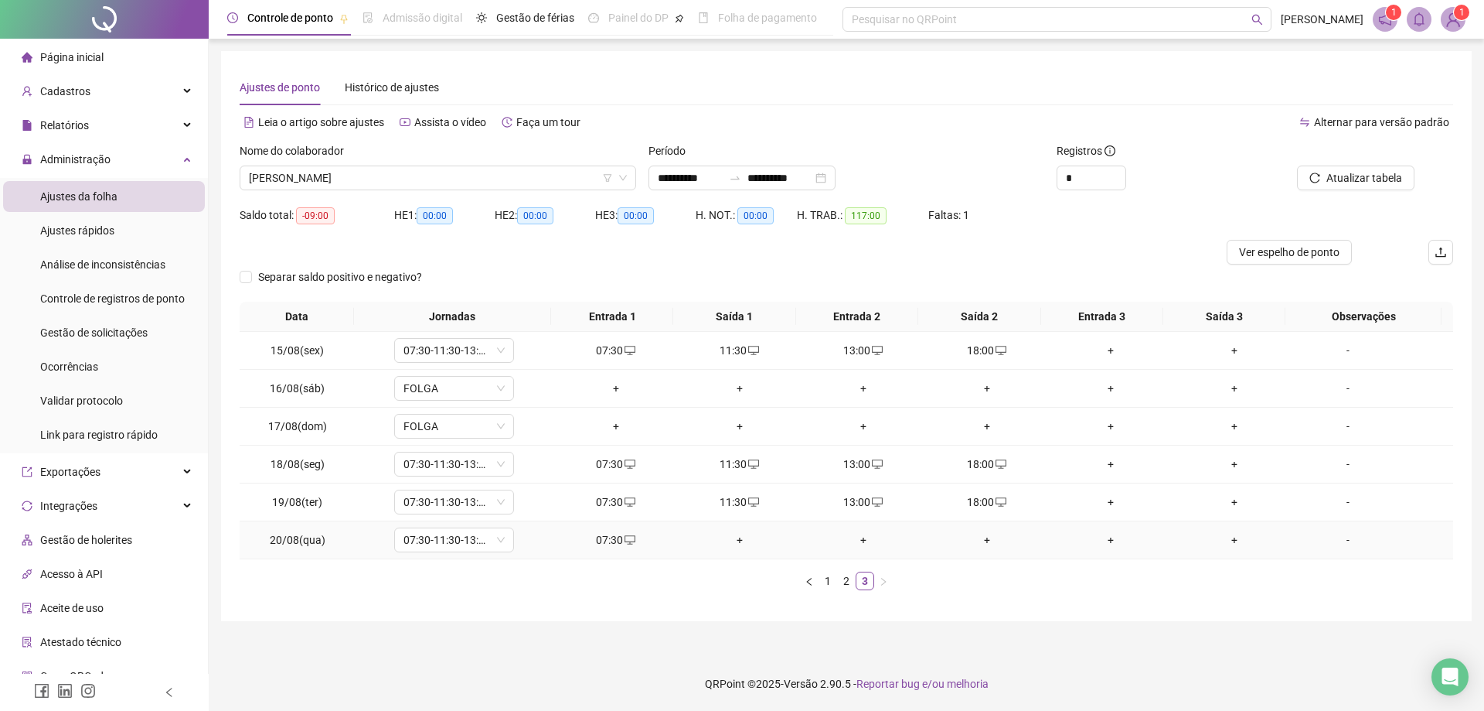
click at [715, 543] on div "+" at bounding box center [739, 539] width 111 height 17
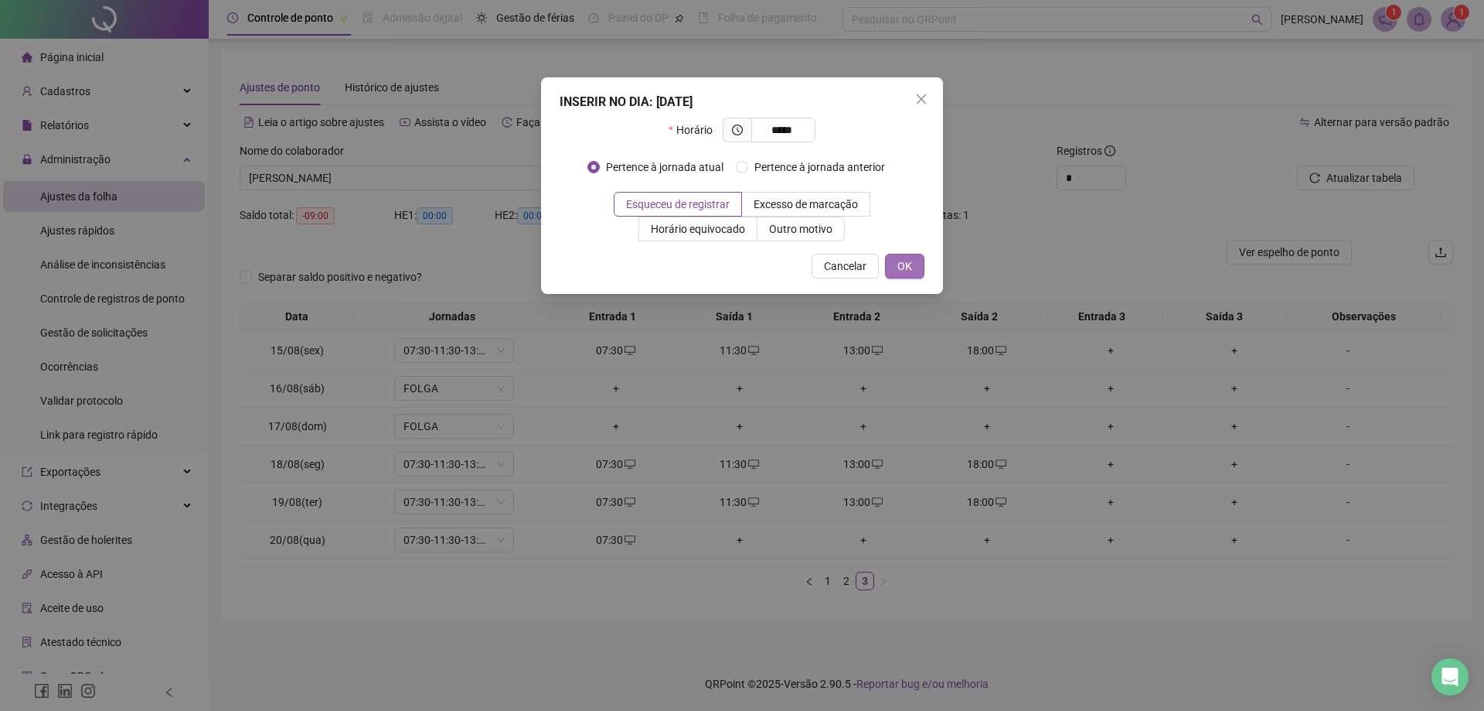
type input "*****"
click at [922, 268] on button "OK" at bounding box center [904, 266] width 39 height 25
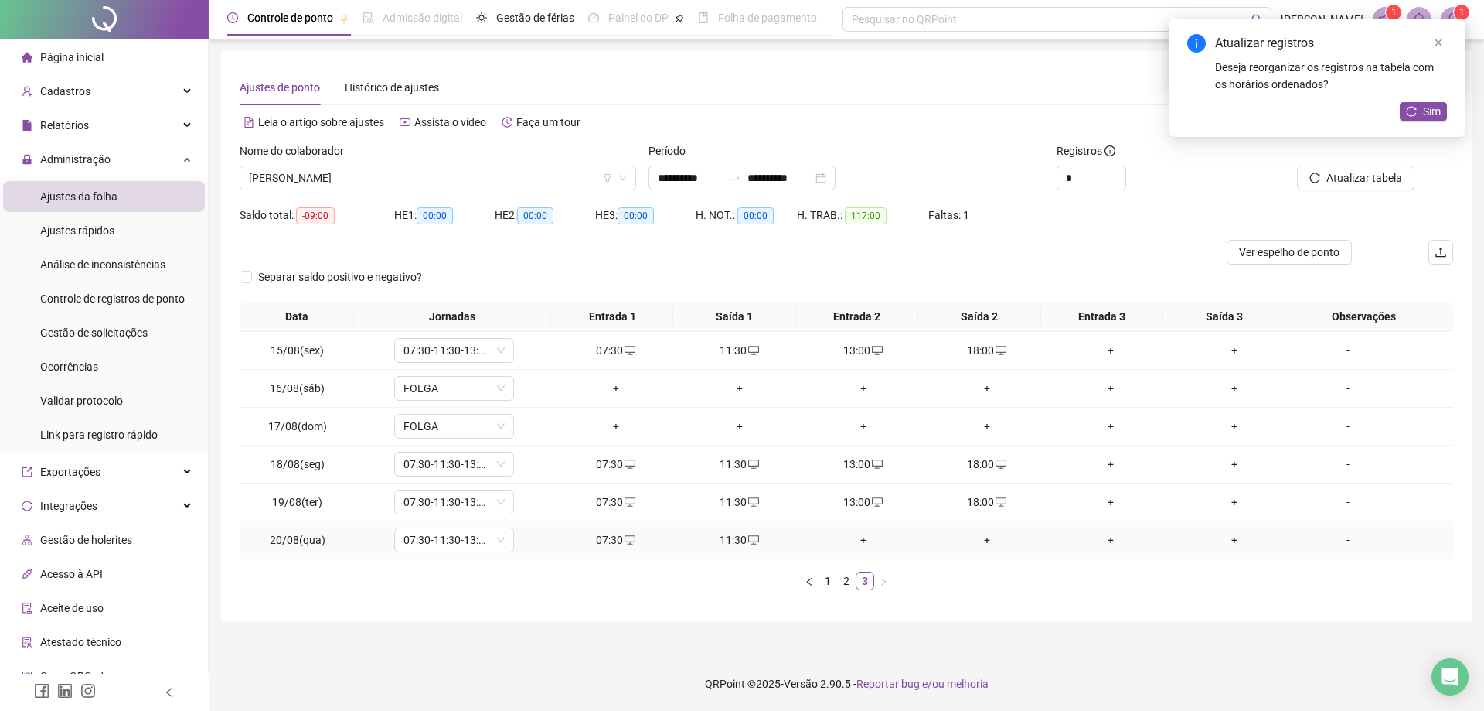
click at [857, 545] on div "+" at bounding box center [863, 539] width 111 height 17
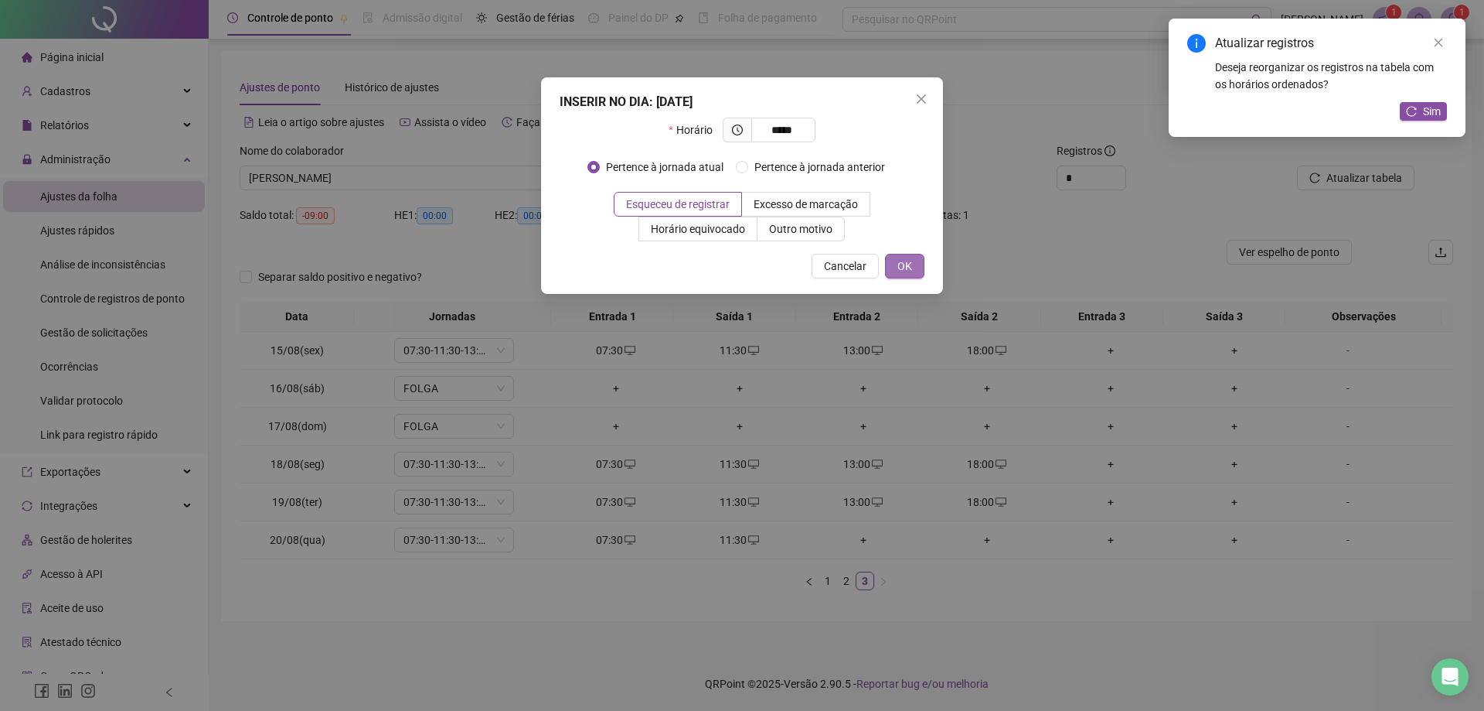
type input "*****"
click at [922, 265] on button "OK" at bounding box center [904, 266] width 39 height 25
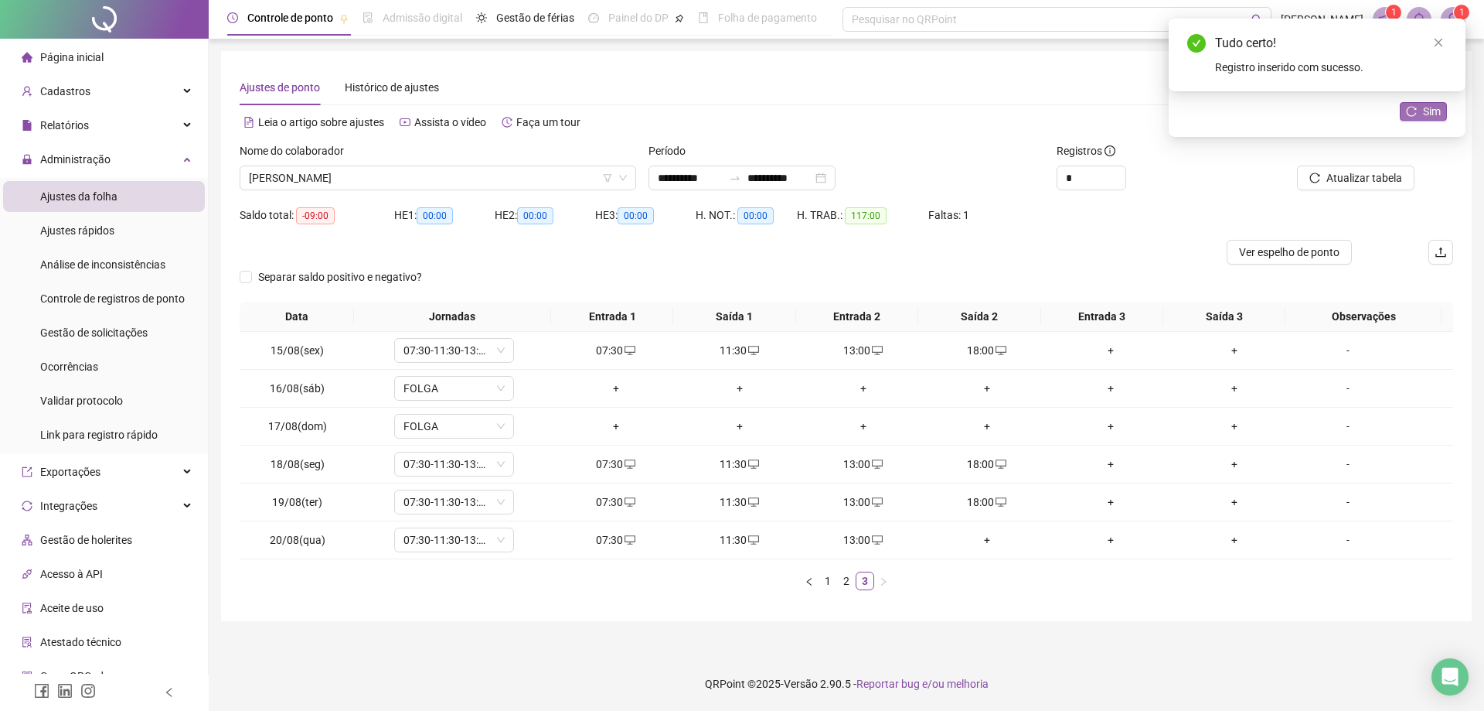
click at [1420, 118] on button "Sim" at bounding box center [1423, 111] width 47 height 19
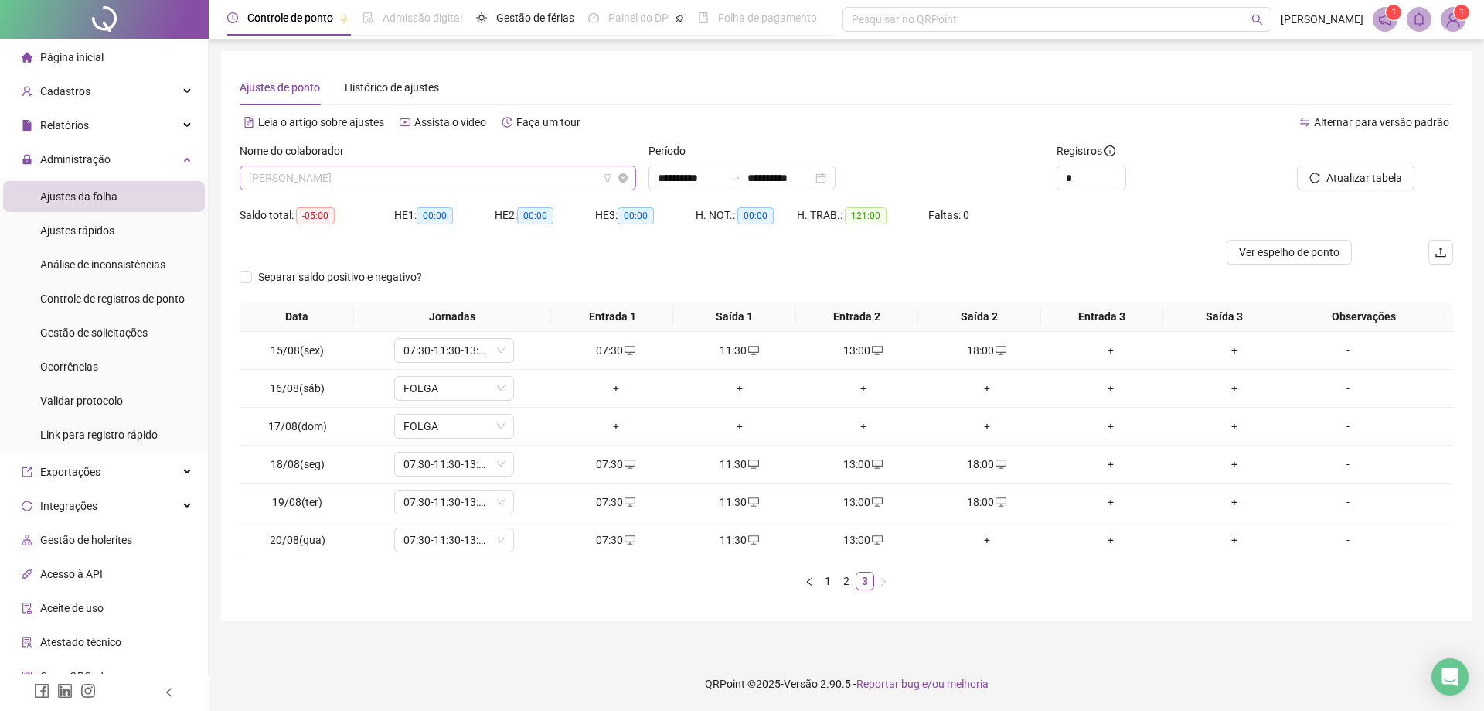
click at [378, 173] on span "[PERSON_NAME]" at bounding box center [438, 177] width 378 height 23
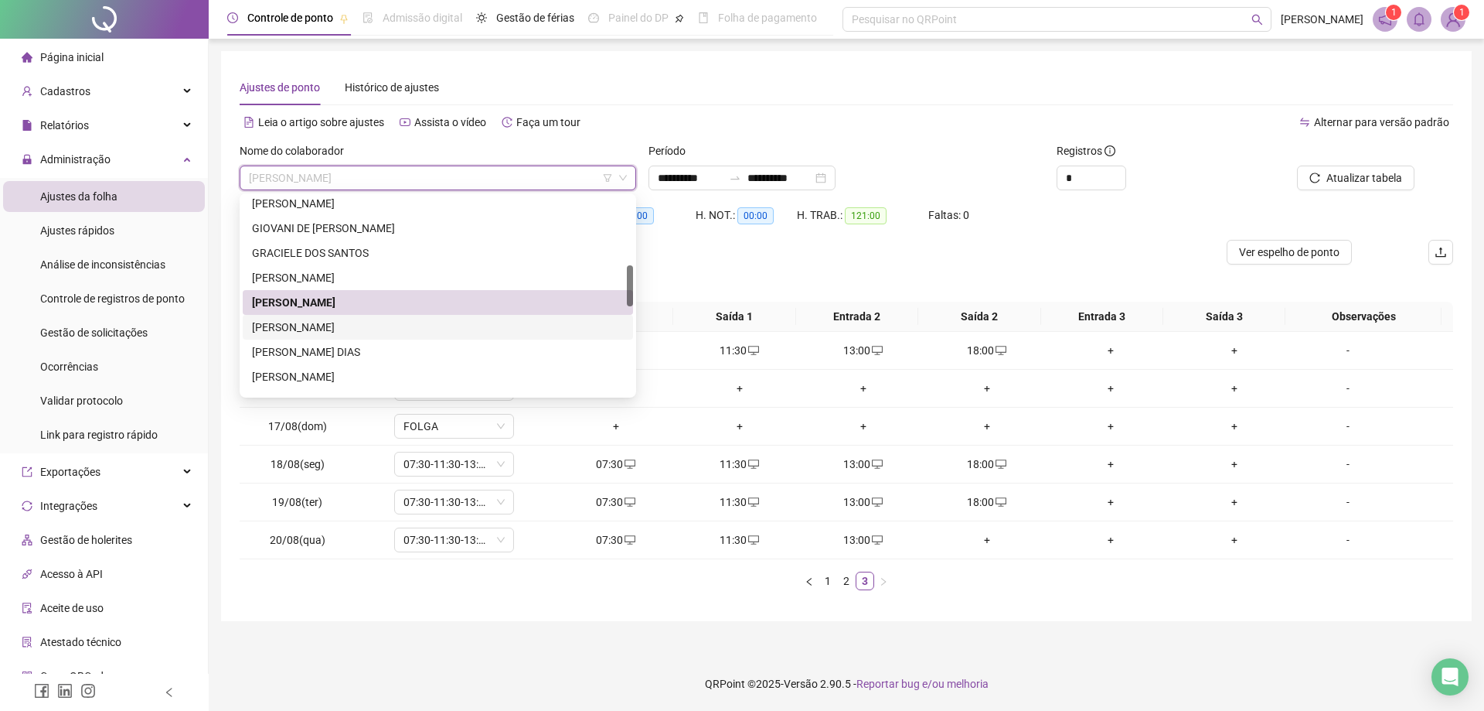
click at [367, 322] on div "[PERSON_NAME]" at bounding box center [438, 327] width 372 height 17
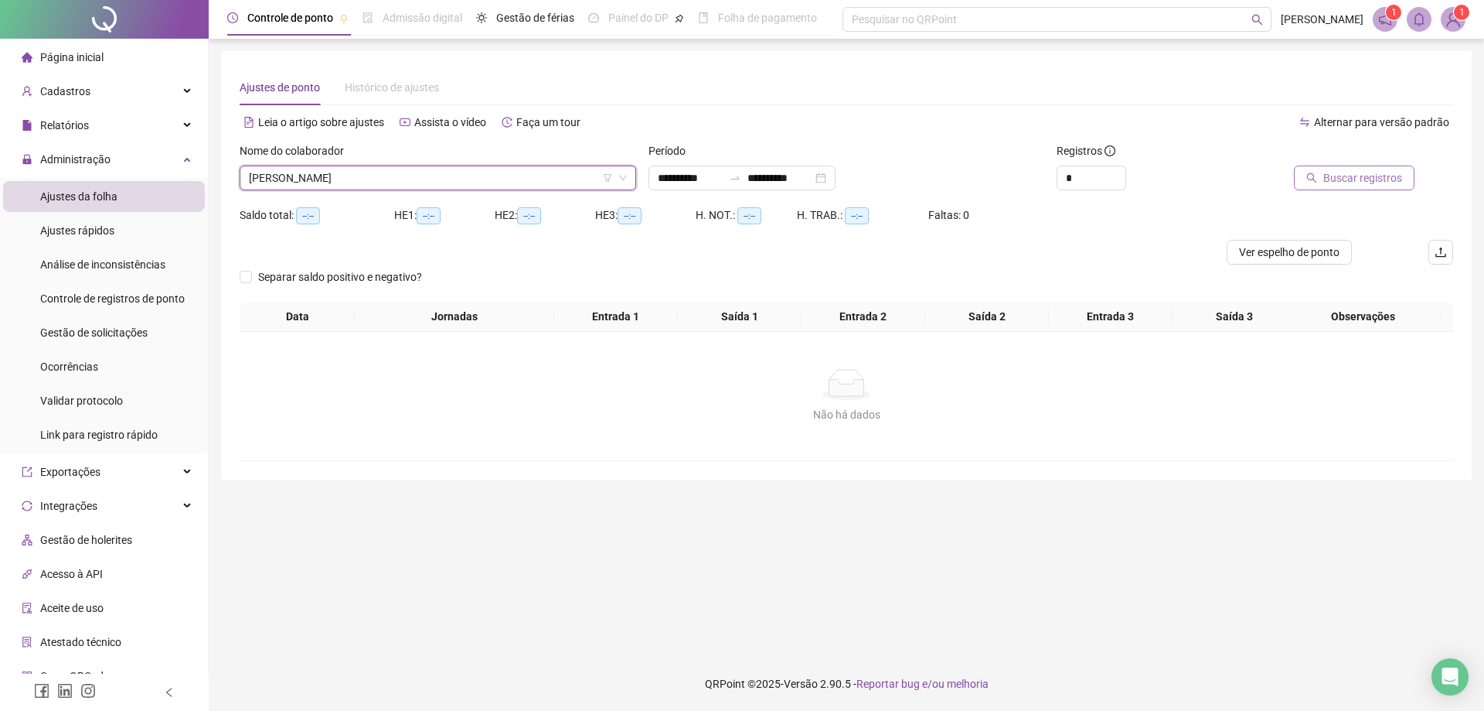
click at [1351, 178] on span "Buscar registros" at bounding box center [1363, 177] width 79 height 17
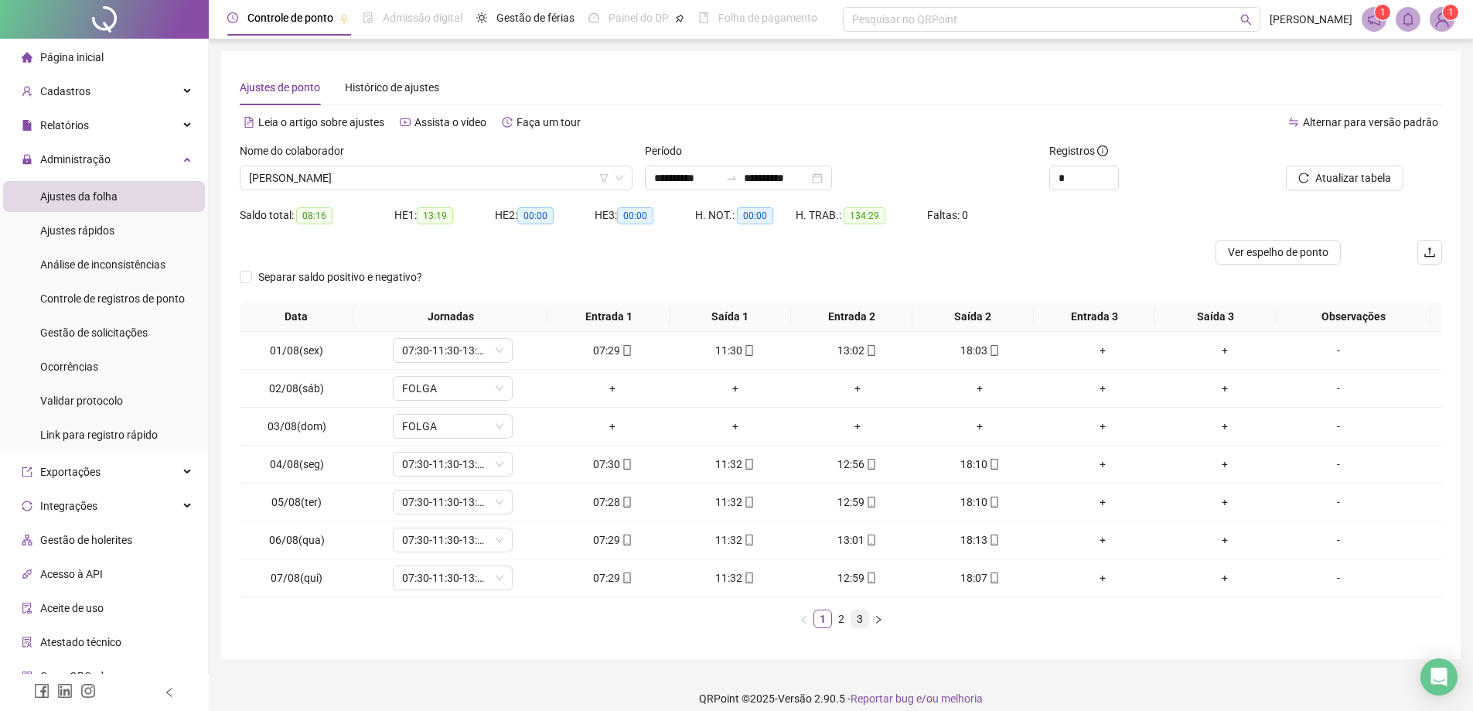
click at [861, 621] on link "3" at bounding box center [859, 618] width 17 height 17
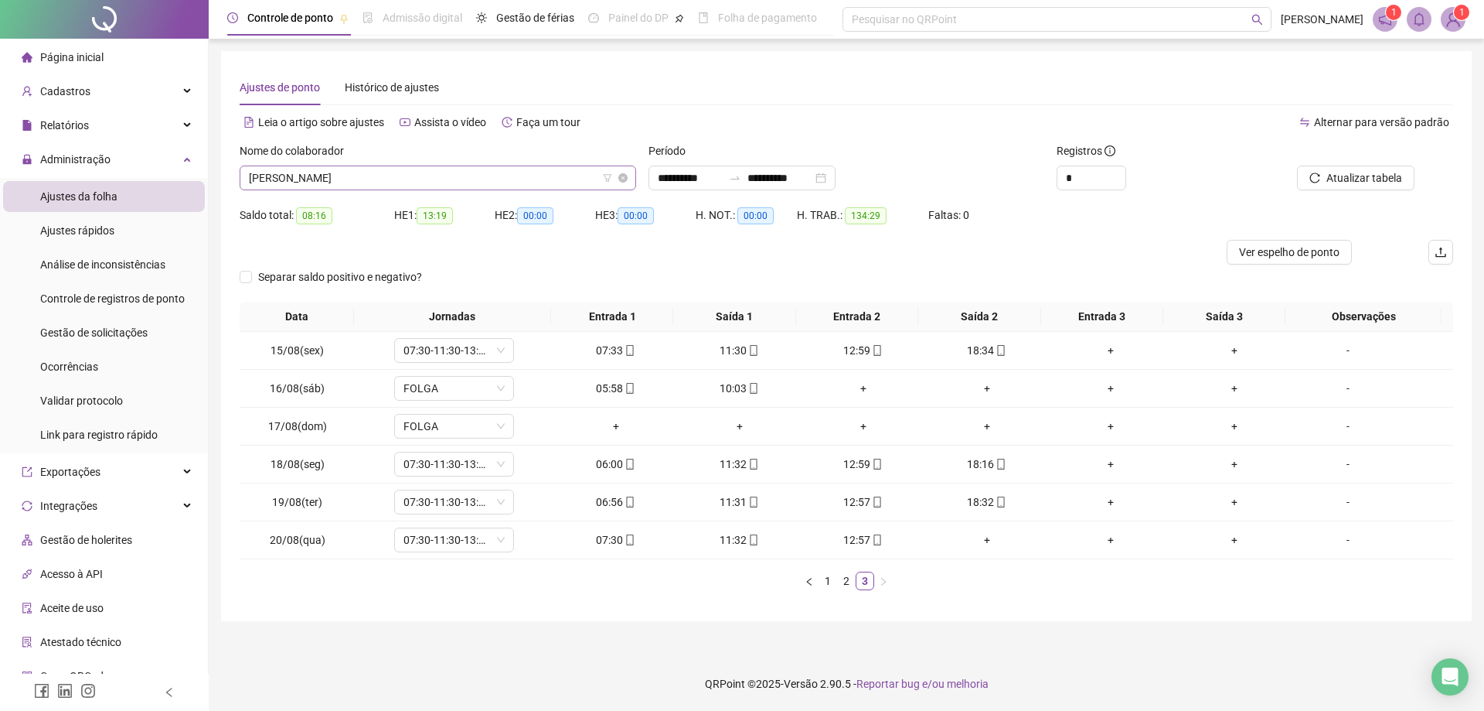
click at [462, 178] on span "[PERSON_NAME]" at bounding box center [438, 177] width 378 height 23
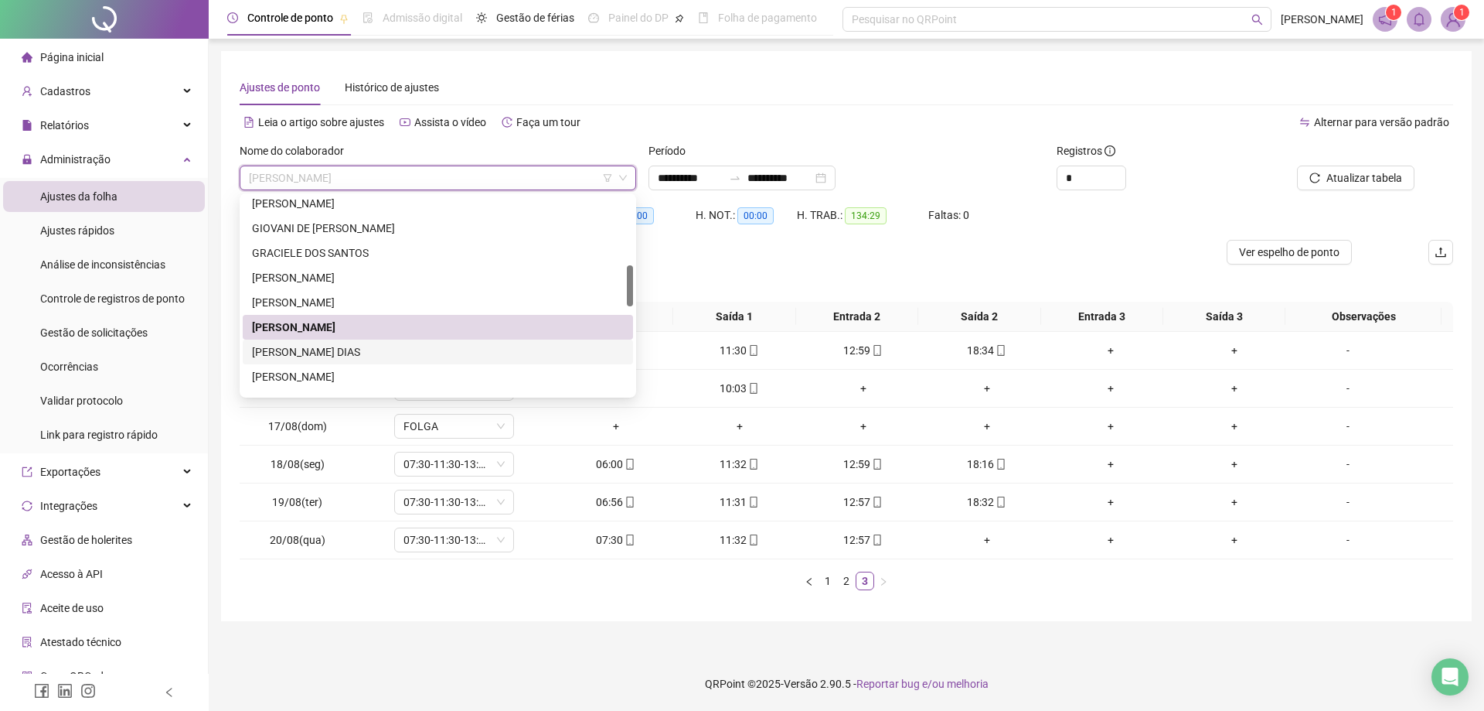
click at [397, 353] on div "[PERSON_NAME] DIAS" at bounding box center [438, 351] width 372 height 17
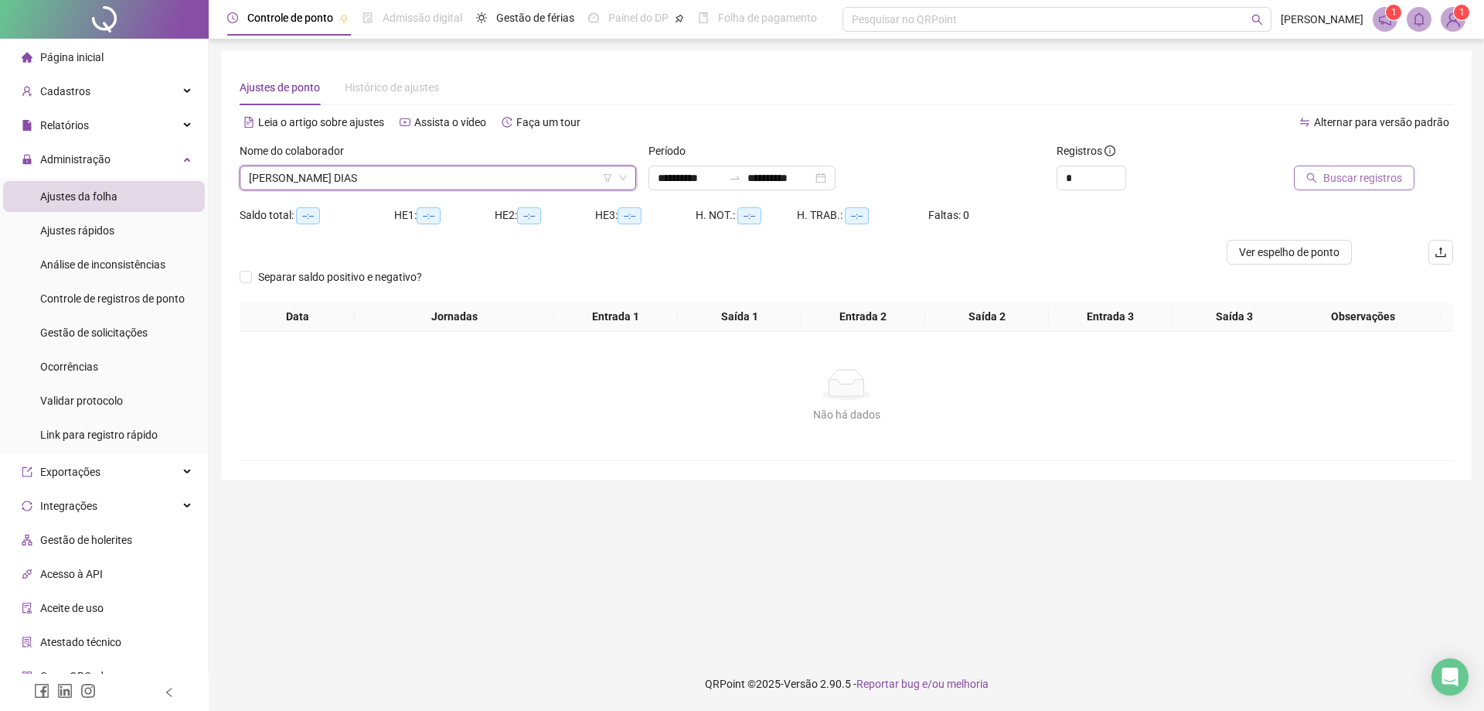
click at [1364, 181] on span "Buscar registros" at bounding box center [1363, 177] width 79 height 17
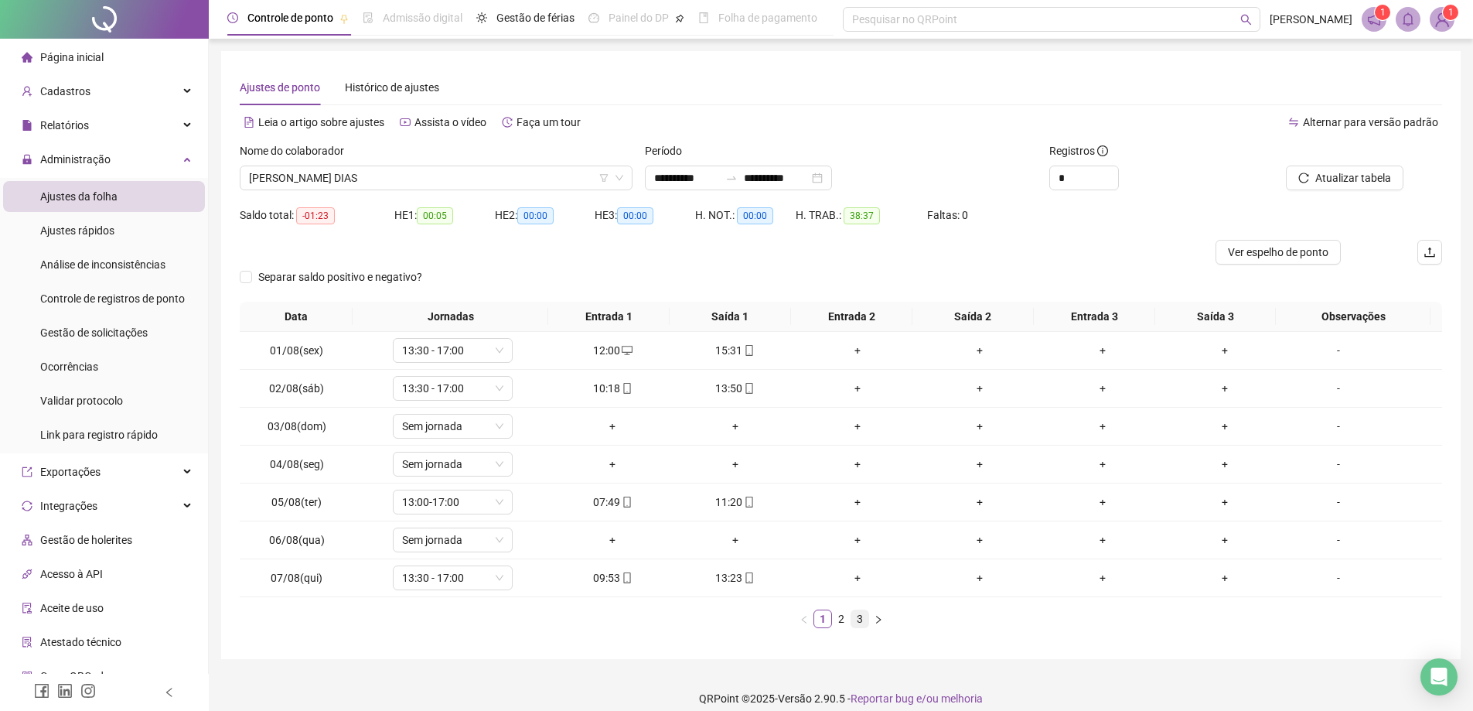
click at [854, 622] on link "3" at bounding box center [859, 618] width 17 height 17
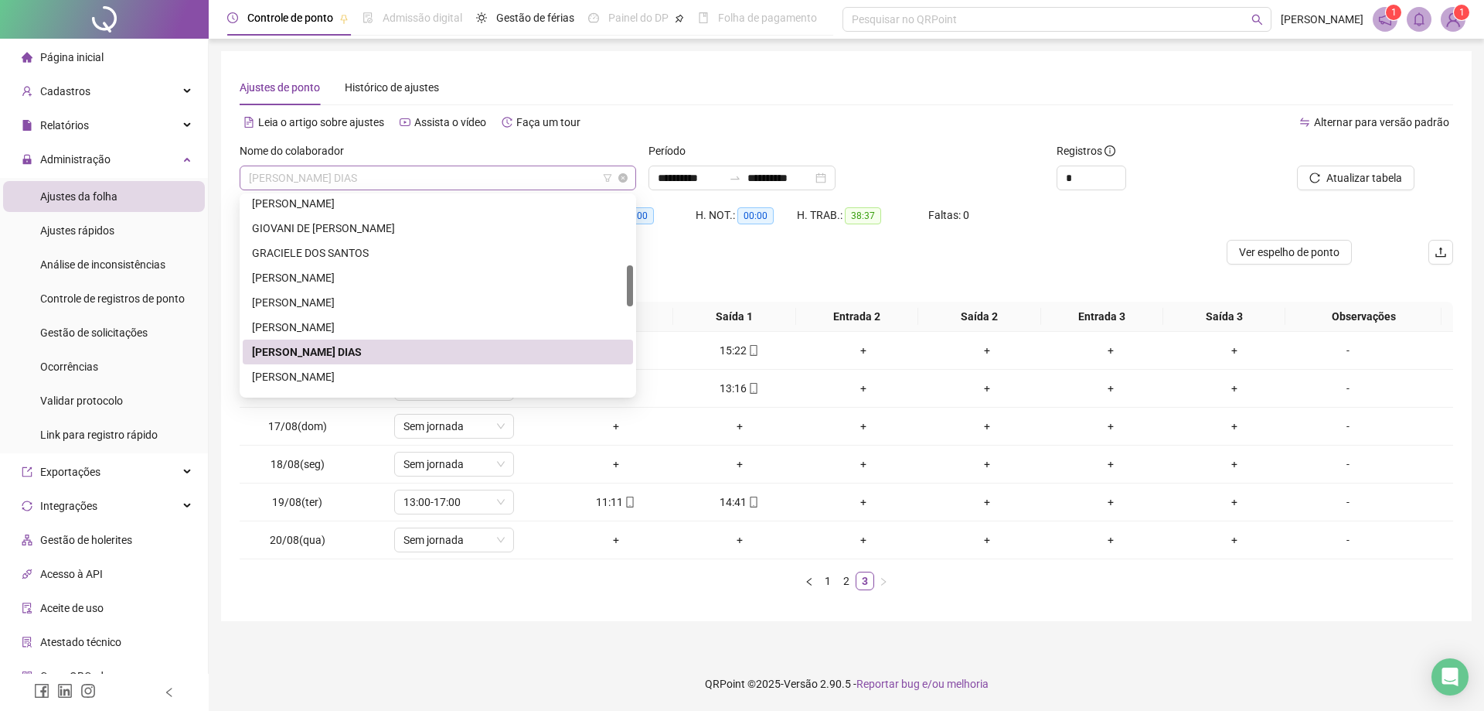
click at [462, 177] on span "[PERSON_NAME] DIAS" at bounding box center [438, 177] width 378 height 23
click at [383, 372] on div "[PERSON_NAME]" at bounding box center [438, 376] width 372 height 17
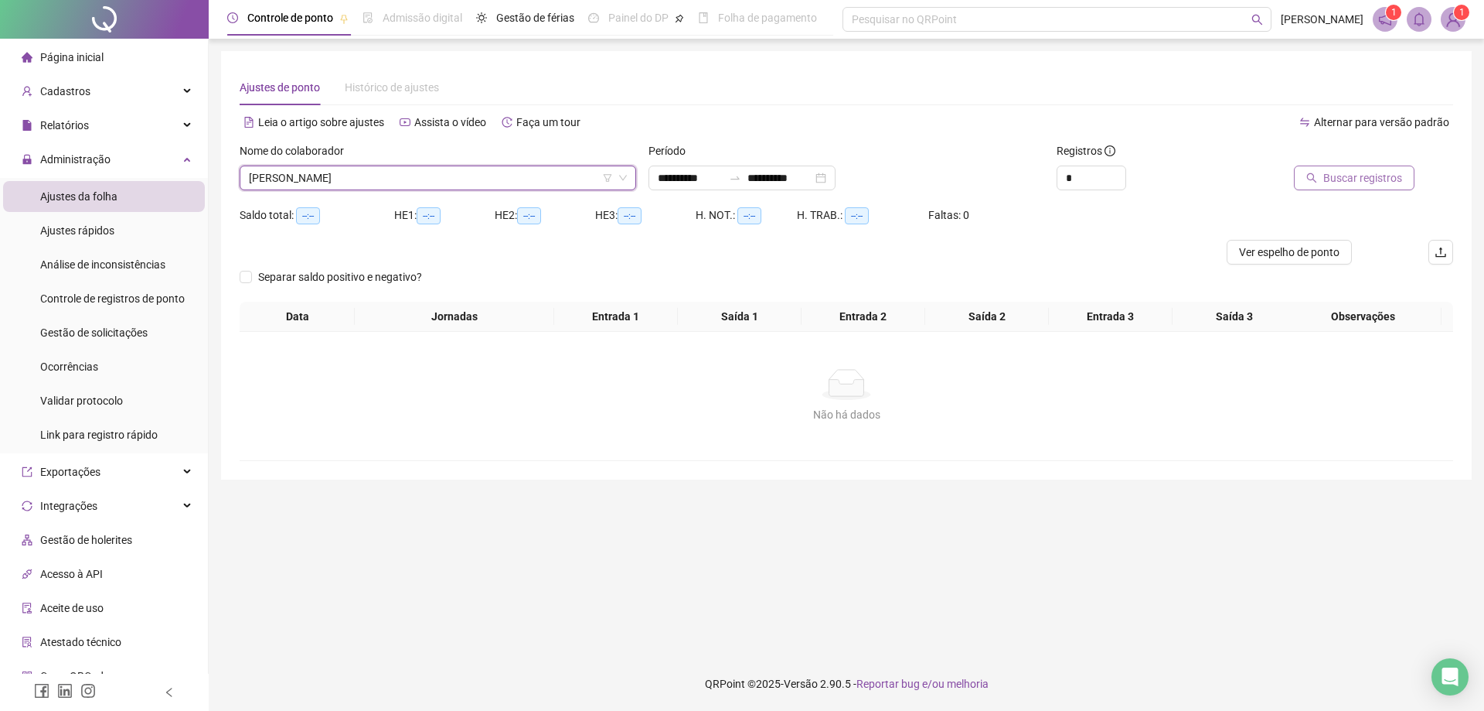
click at [1345, 186] on button "Buscar registros" at bounding box center [1354, 177] width 121 height 25
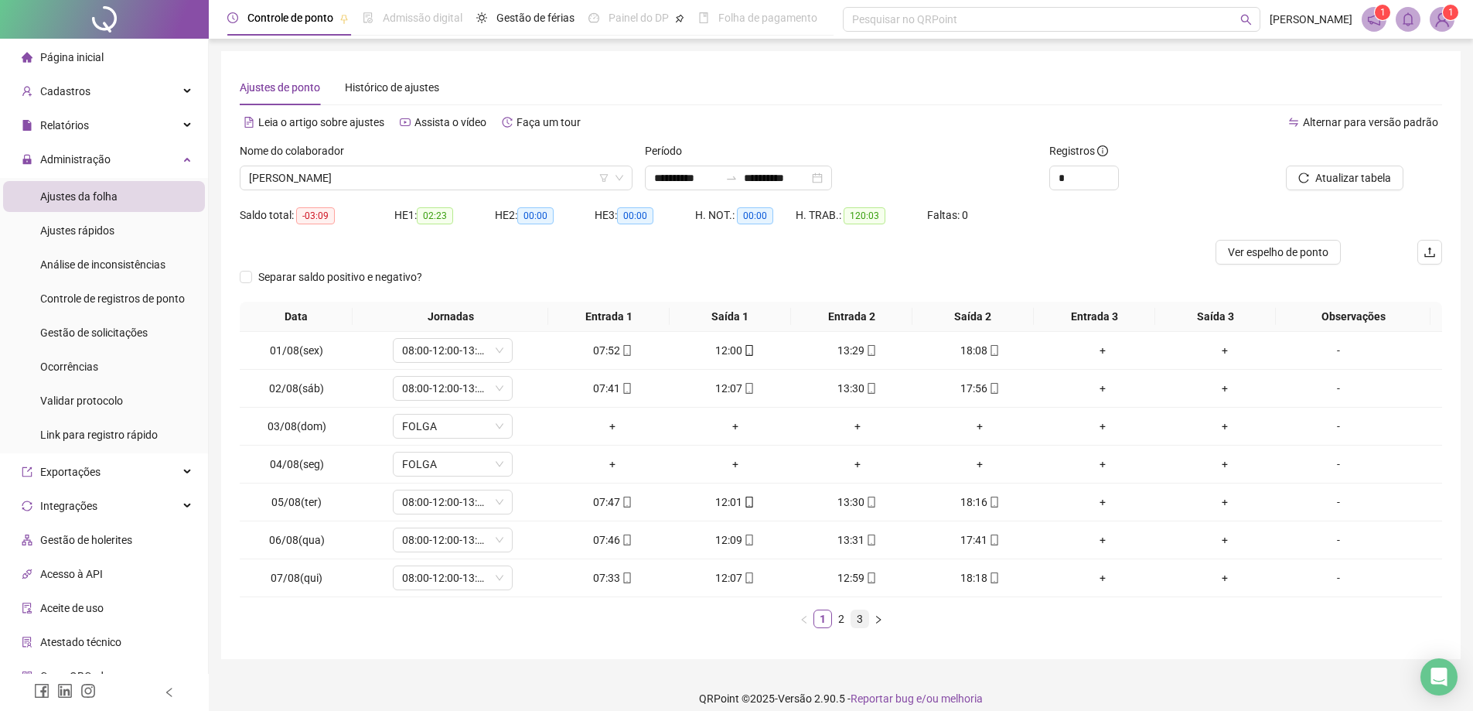
click at [857, 624] on link "3" at bounding box center [859, 618] width 17 height 17
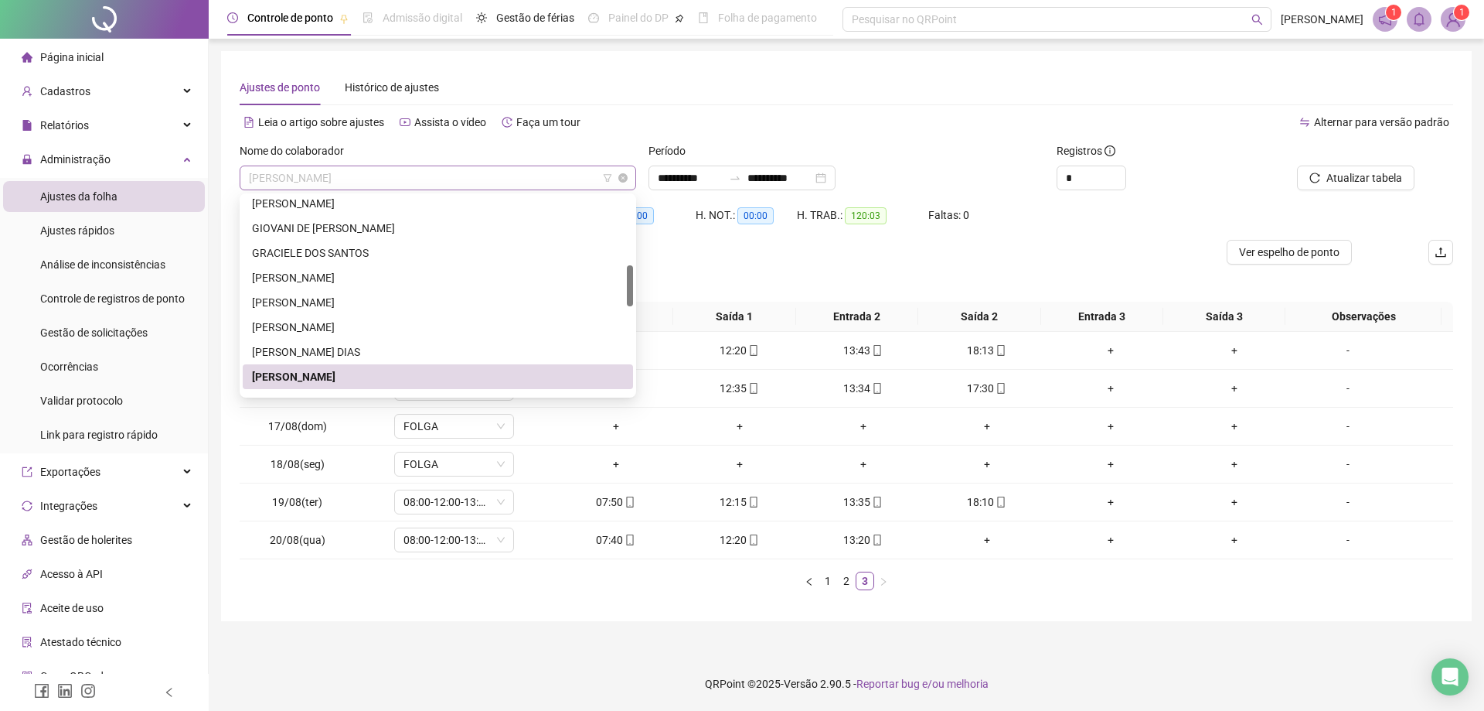
click at [435, 176] on span "[PERSON_NAME]" at bounding box center [438, 177] width 378 height 23
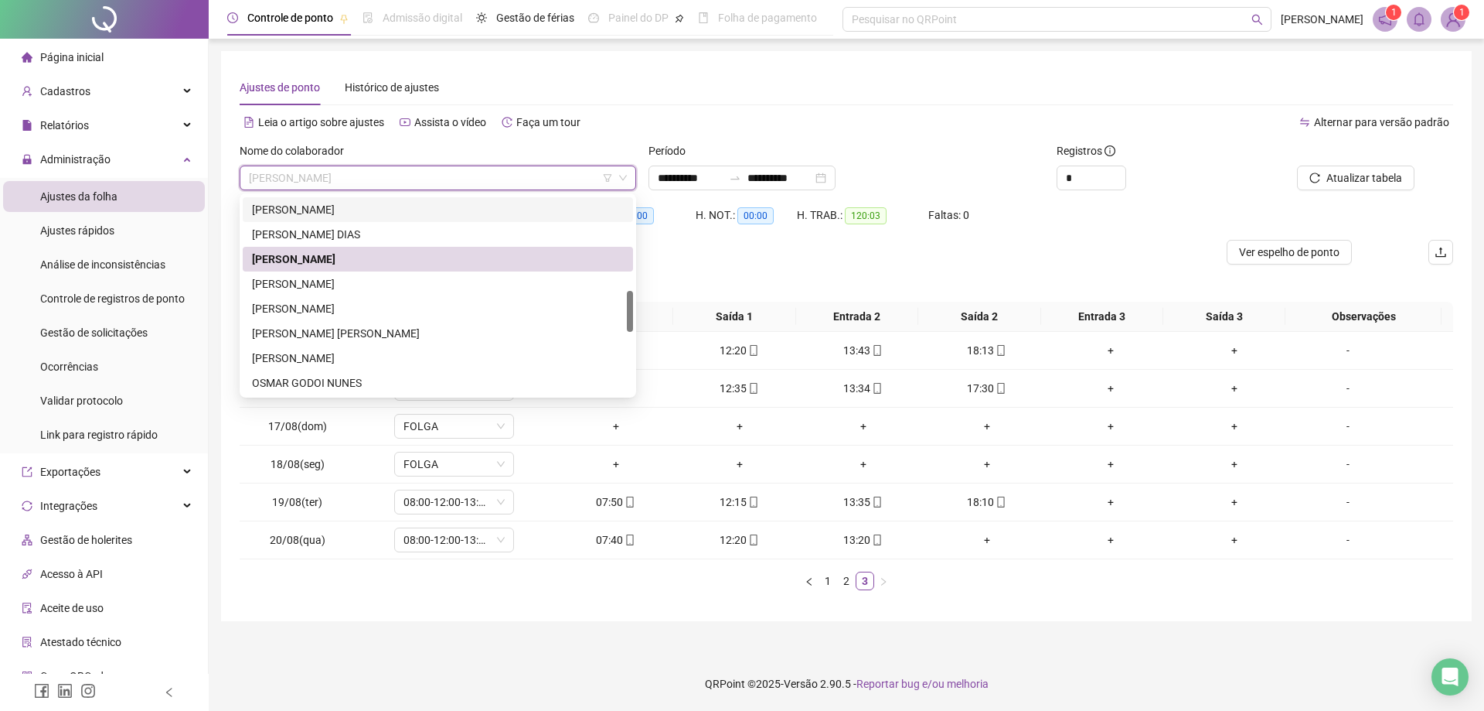
scroll to position [455, 0]
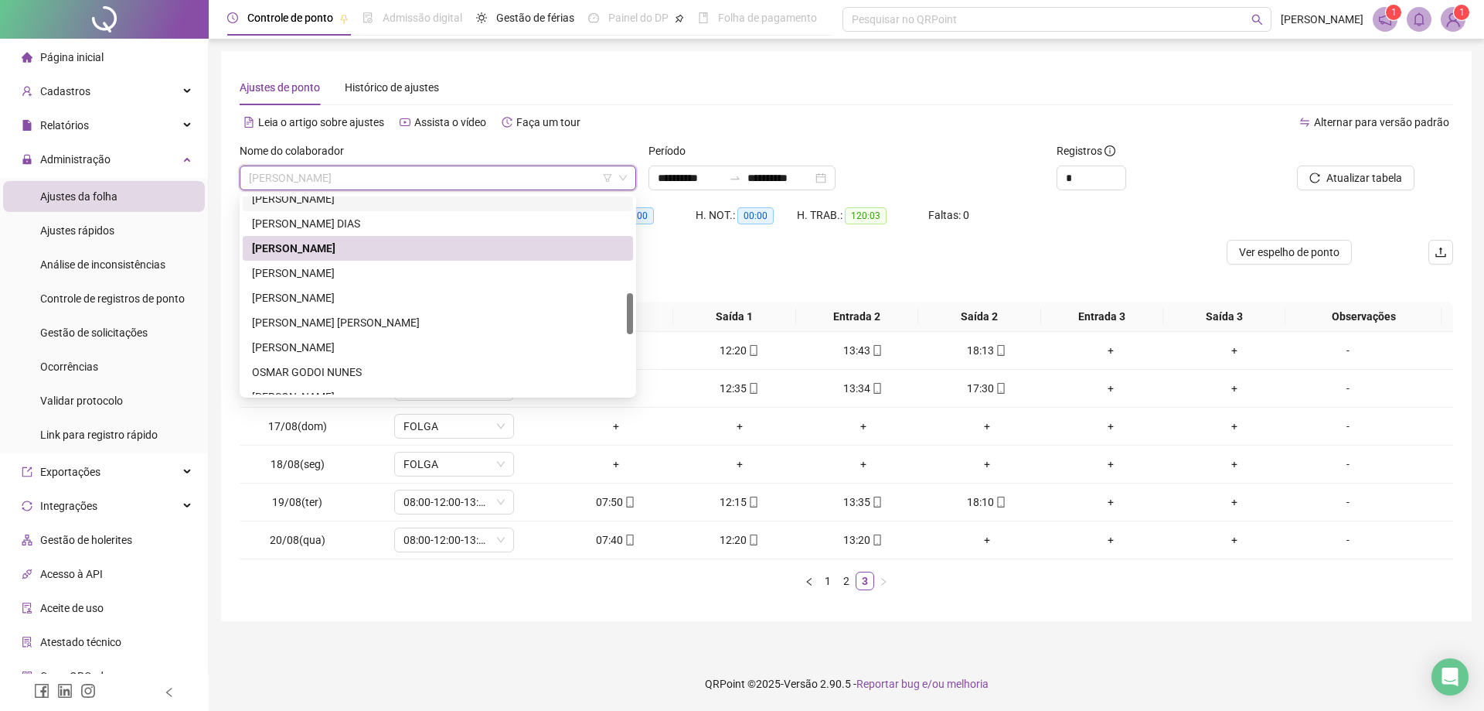
drag, startPoint x: 630, startPoint y: 279, endPoint x: 628, endPoint y: 306, distance: 27.2
click at [628, 306] on div at bounding box center [630, 313] width 6 height 41
click at [380, 248] on div "[PERSON_NAME]" at bounding box center [438, 248] width 372 height 17
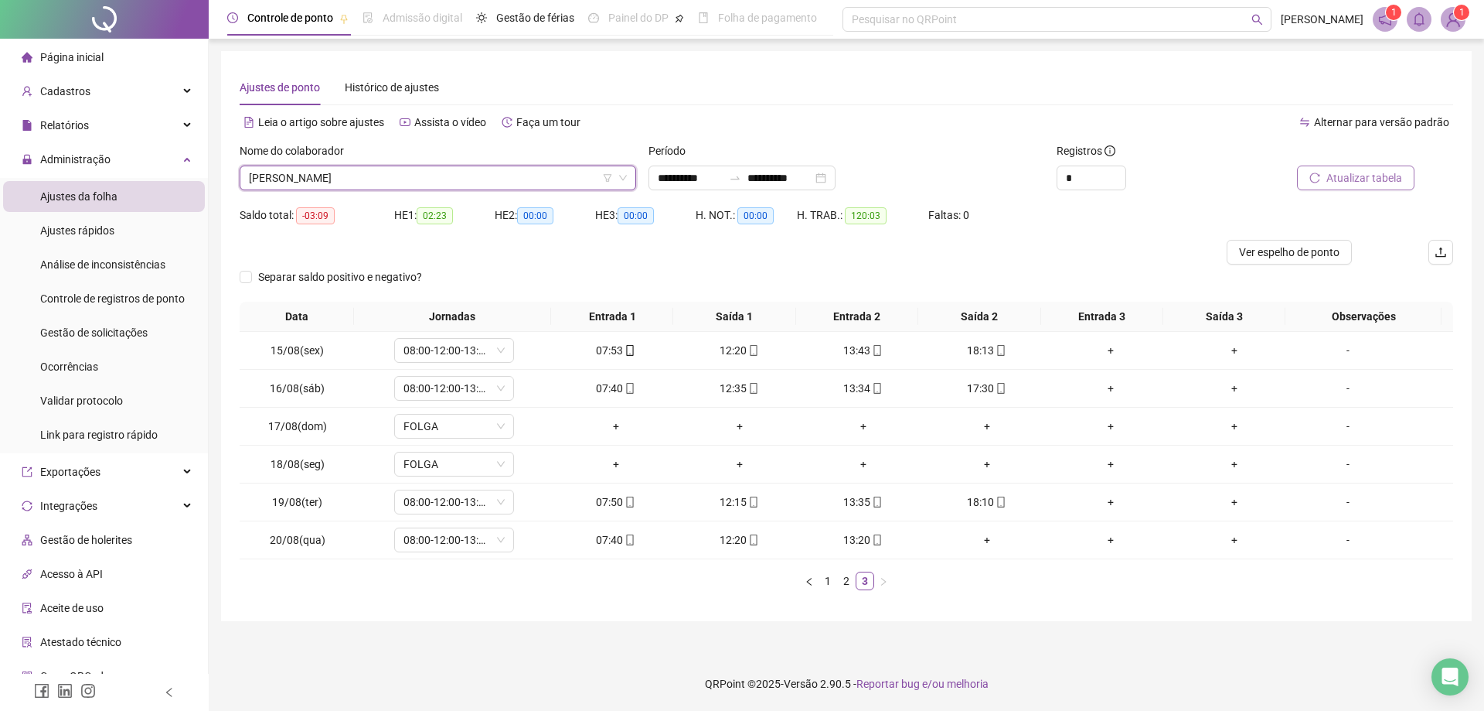
click at [1365, 171] on span "Atualizar tabela" at bounding box center [1365, 177] width 76 height 17
click at [430, 173] on span "[PERSON_NAME]" at bounding box center [438, 177] width 378 height 23
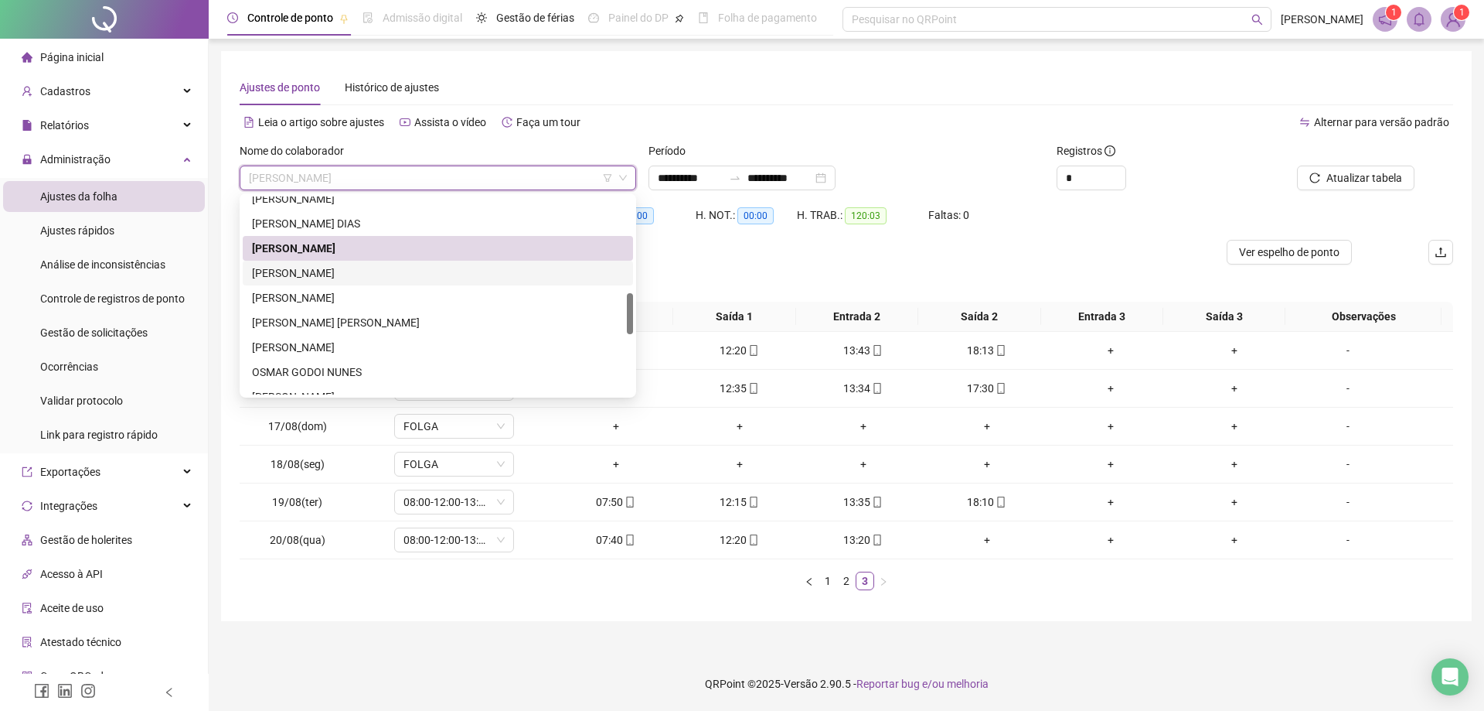
click at [380, 272] on div "[PERSON_NAME]" at bounding box center [438, 272] width 372 height 17
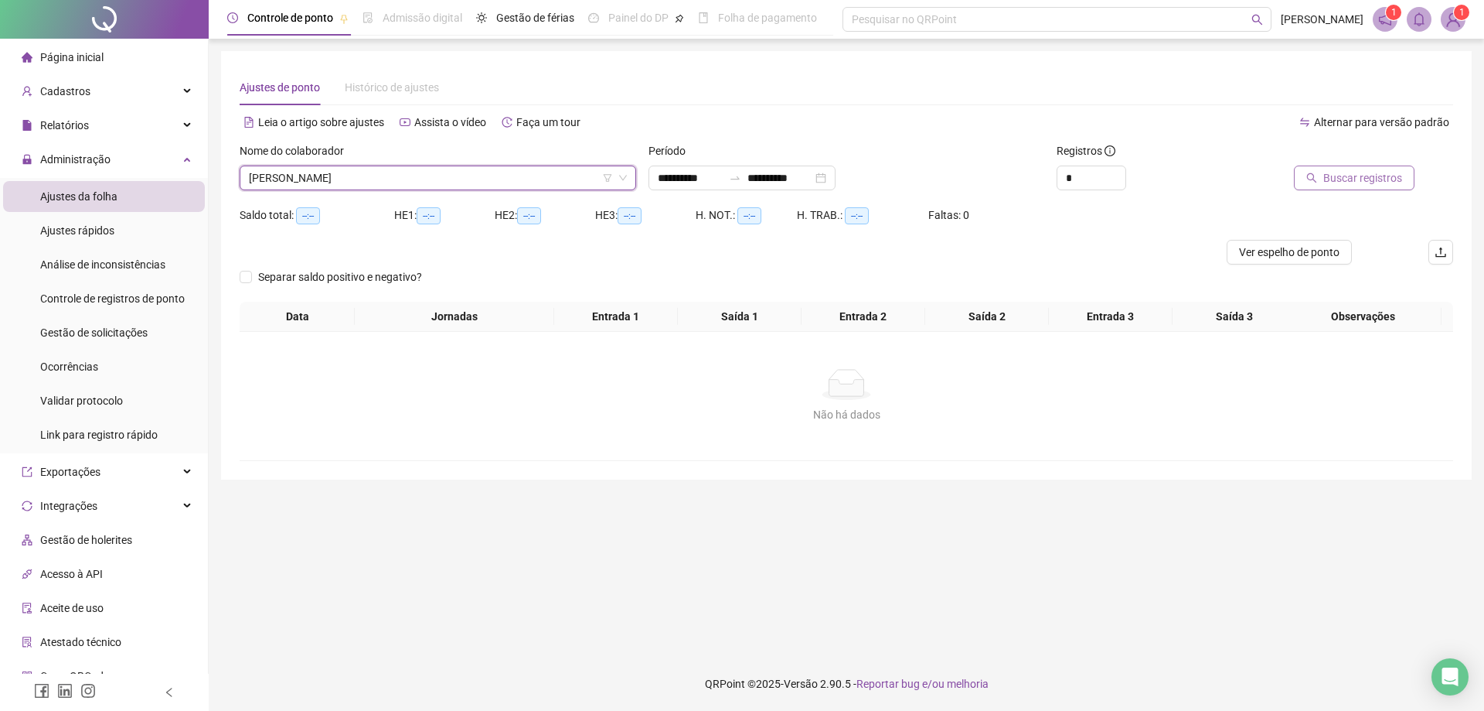
click at [1344, 173] on span "Buscar registros" at bounding box center [1363, 177] width 79 height 17
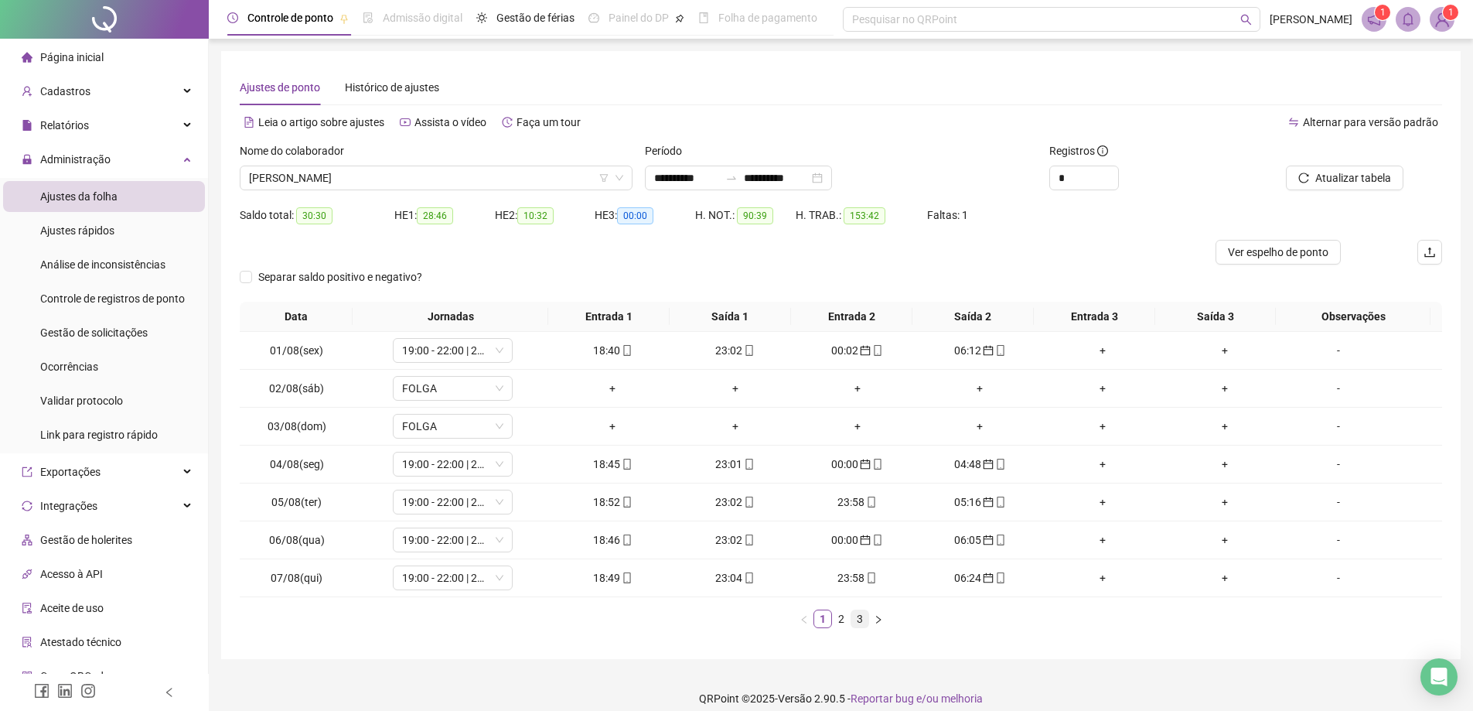
click at [854, 619] on link "3" at bounding box center [859, 618] width 17 height 17
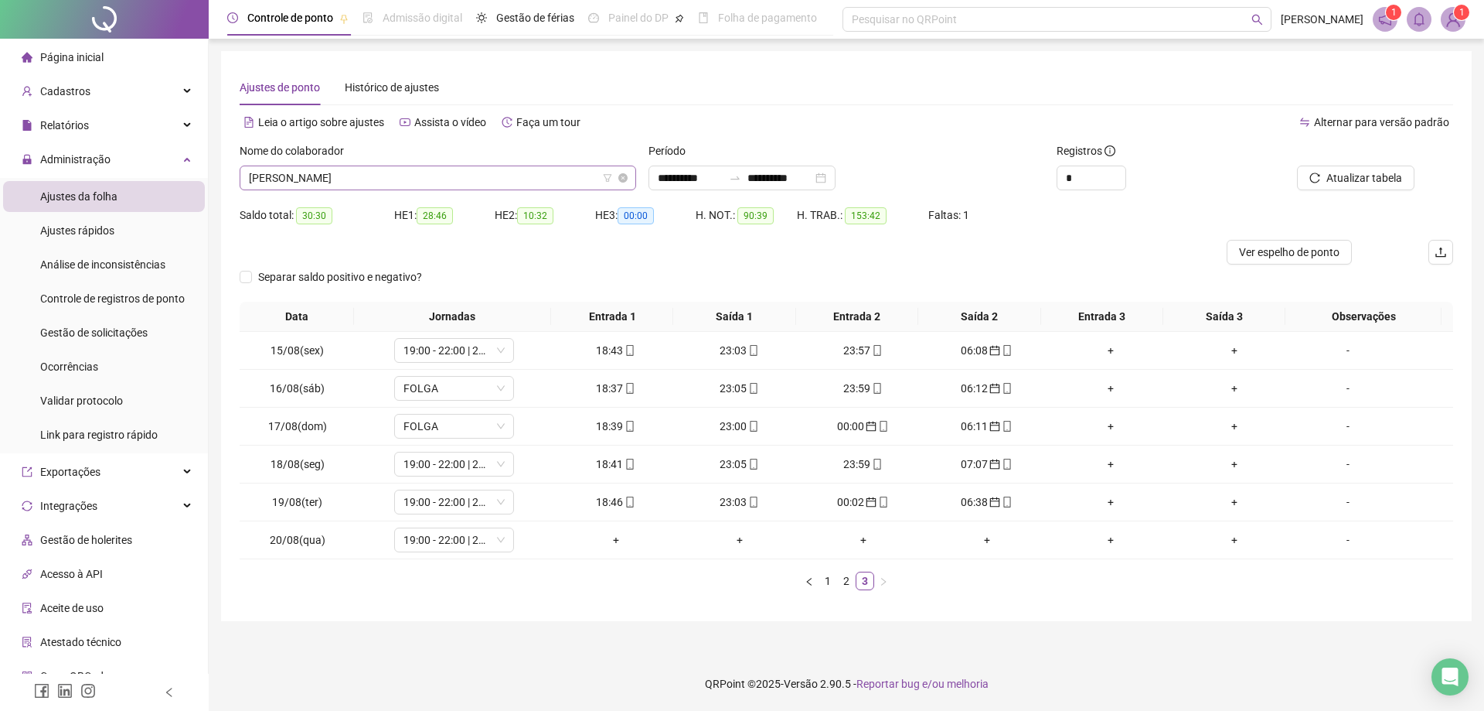
click at [501, 171] on span "[PERSON_NAME]" at bounding box center [438, 177] width 378 height 23
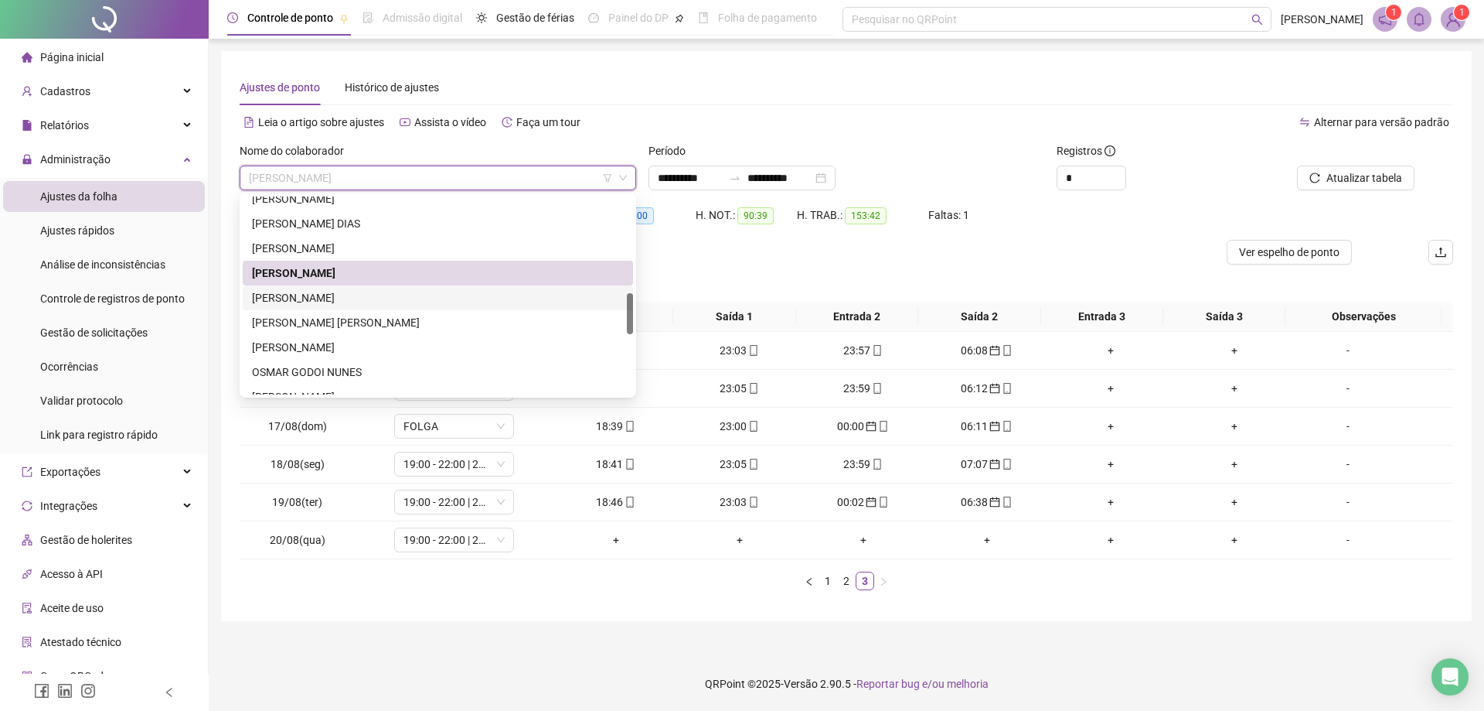
click at [356, 298] on div "[PERSON_NAME]" at bounding box center [438, 297] width 372 height 17
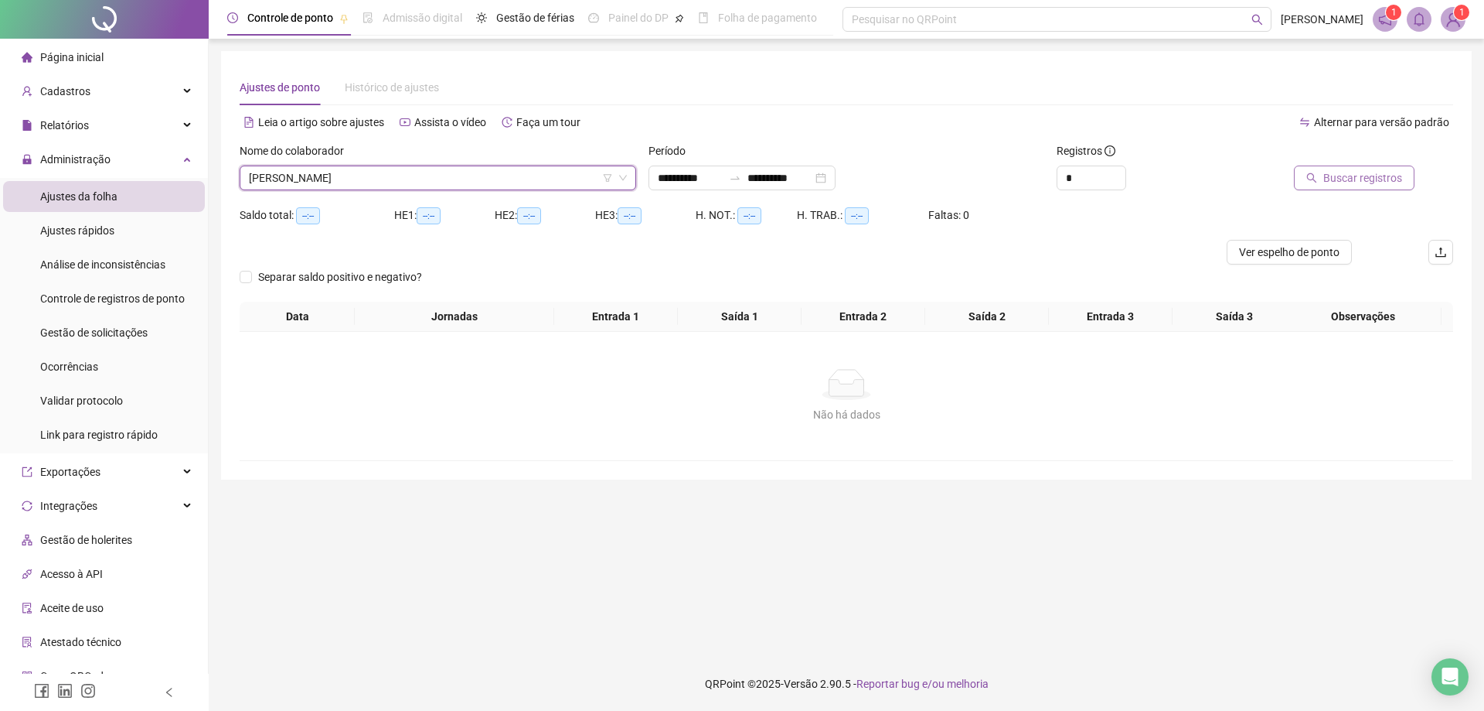
click at [1374, 169] on span "Buscar registros" at bounding box center [1363, 177] width 79 height 17
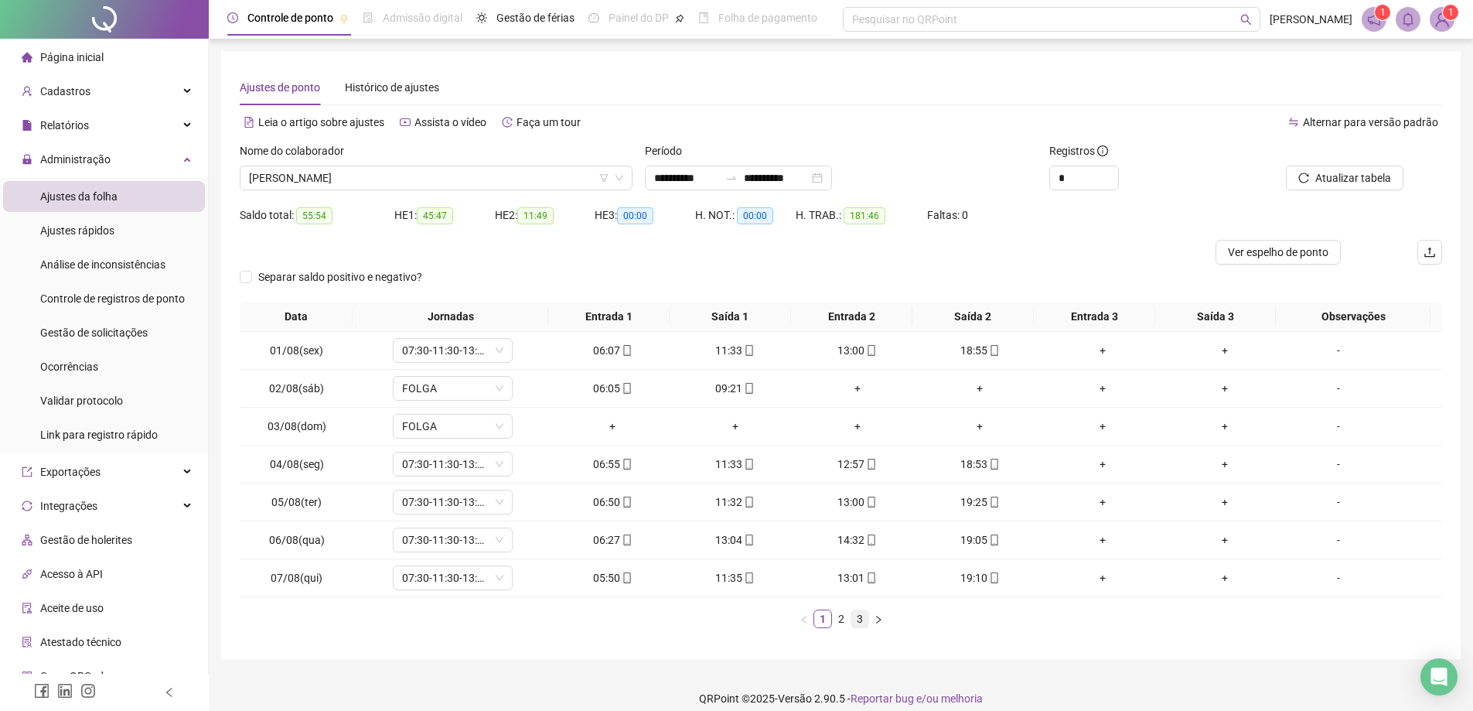
click at [858, 620] on link "3" at bounding box center [859, 618] width 17 height 17
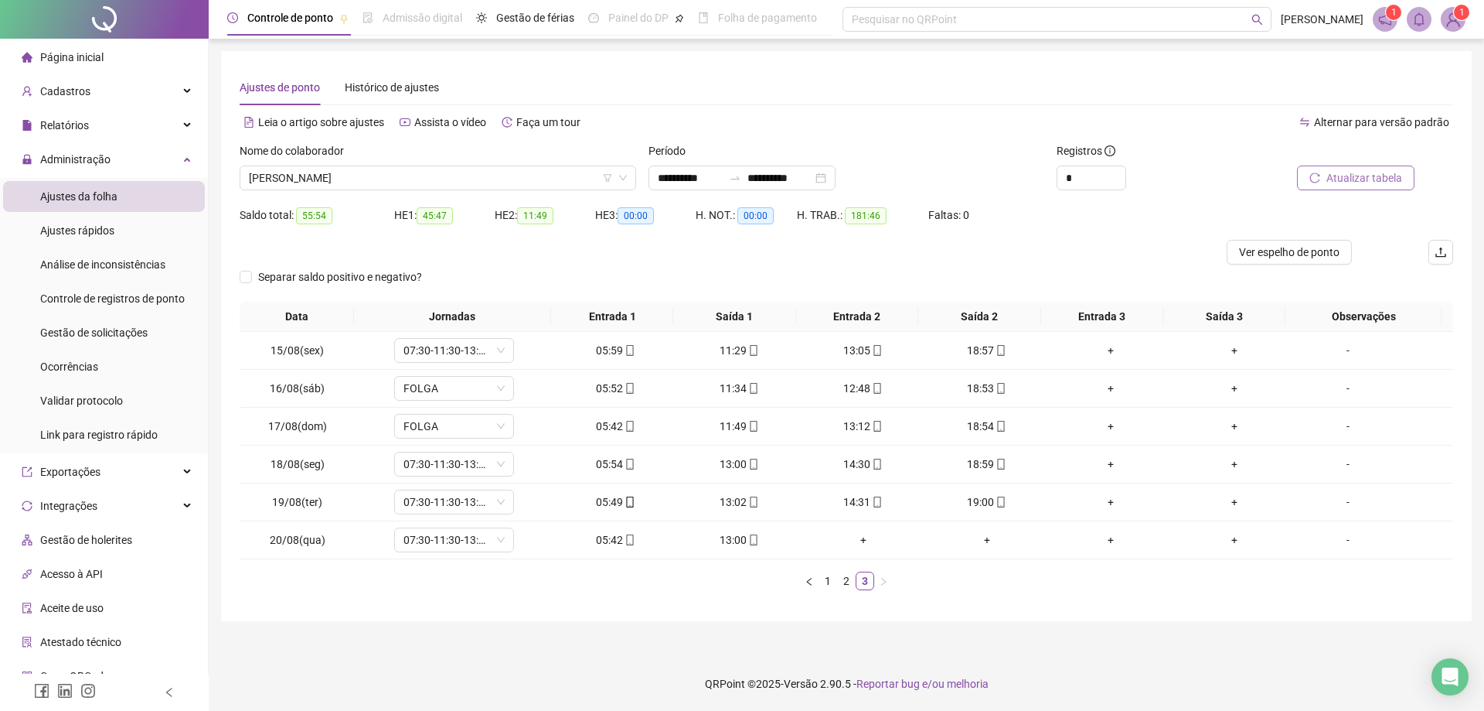
click at [1357, 179] on span "Atualizar tabela" at bounding box center [1365, 177] width 76 height 17
click at [383, 181] on span "[PERSON_NAME]" at bounding box center [438, 177] width 378 height 23
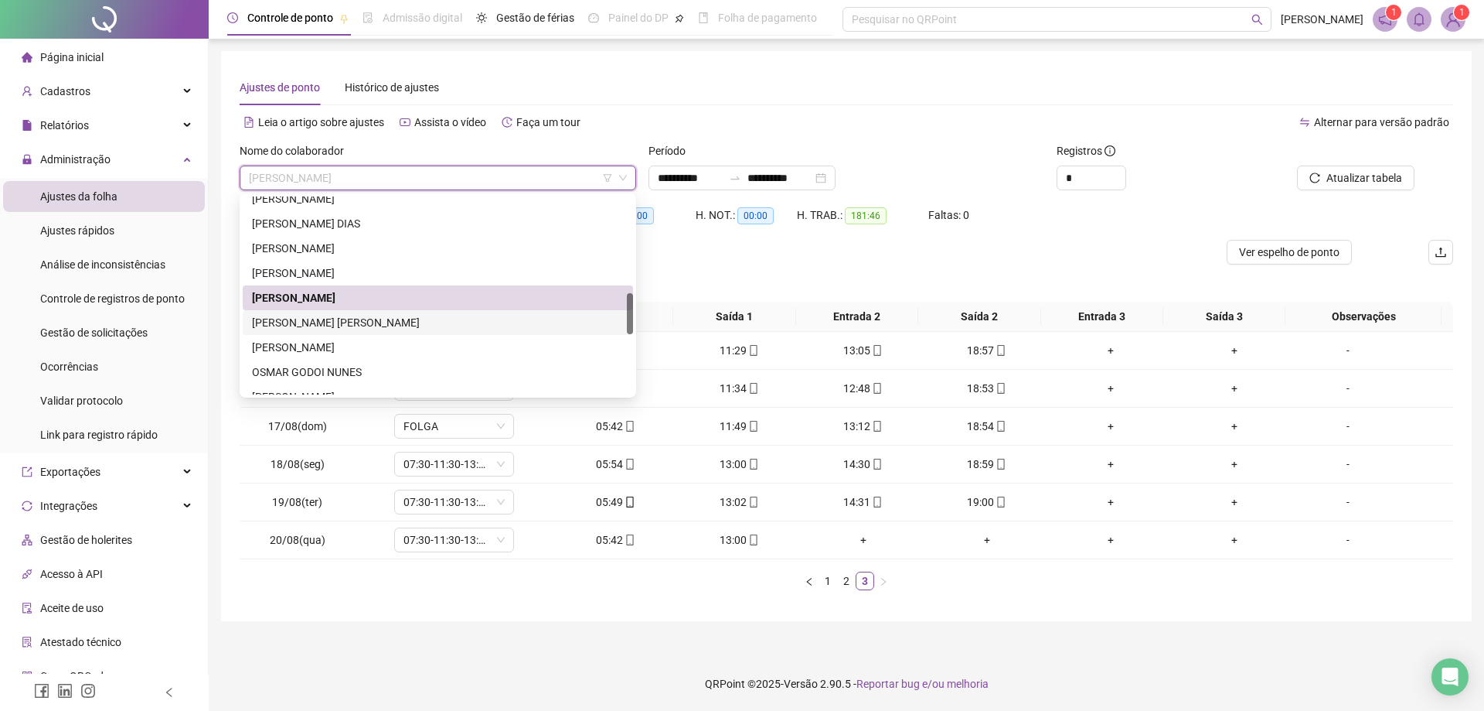
click at [348, 323] on div "[PERSON_NAME] [PERSON_NAME]" at bounding box center [438, 322] width 372 height 17
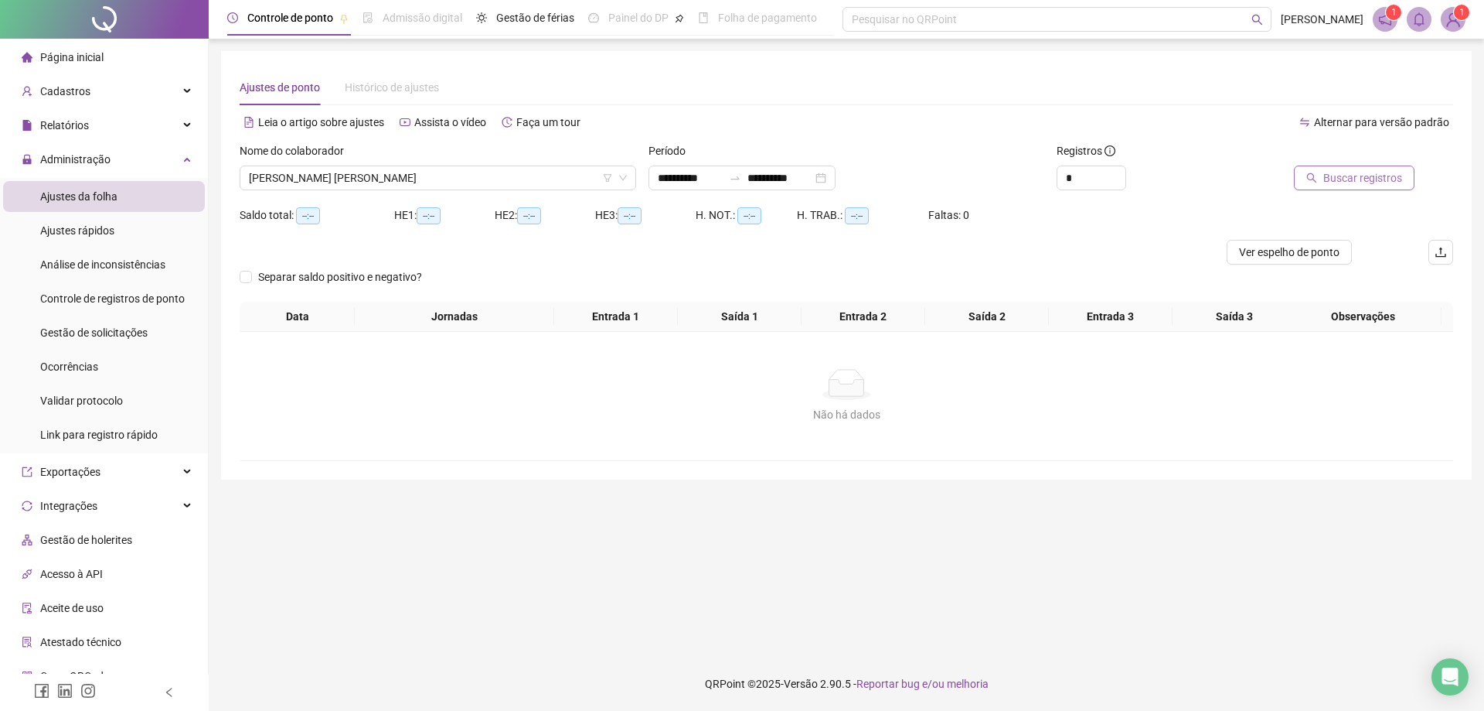
click at [1381, 176] on span "Buscar registros" at bounding box center [1363, 177] width 79 height 17
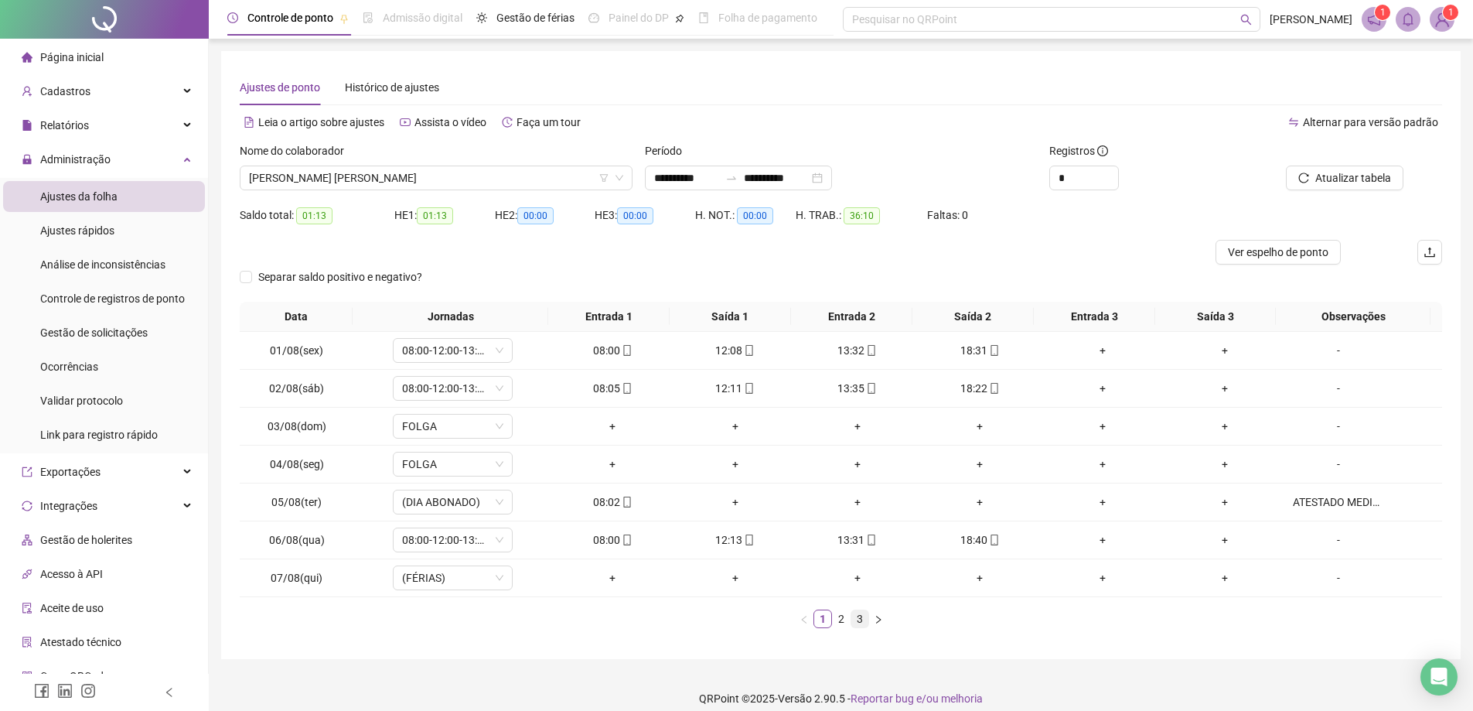
click at [857, 619] on link "3" at bounding box center [859, 618] width 17 height 17
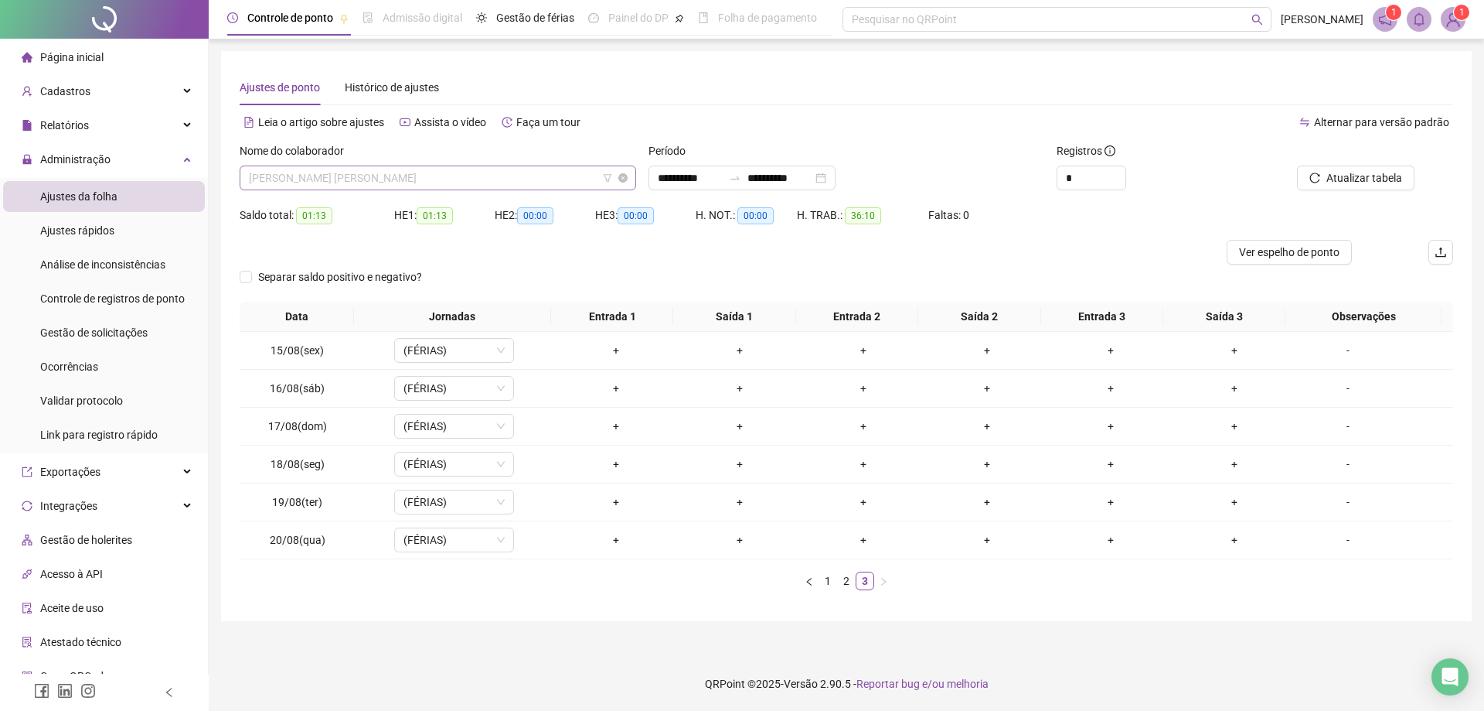
click at [452, 172] on span "[PERSON_NAME] [PERSON_NAME]" at bounding box center [438, 177] width 378 height 23
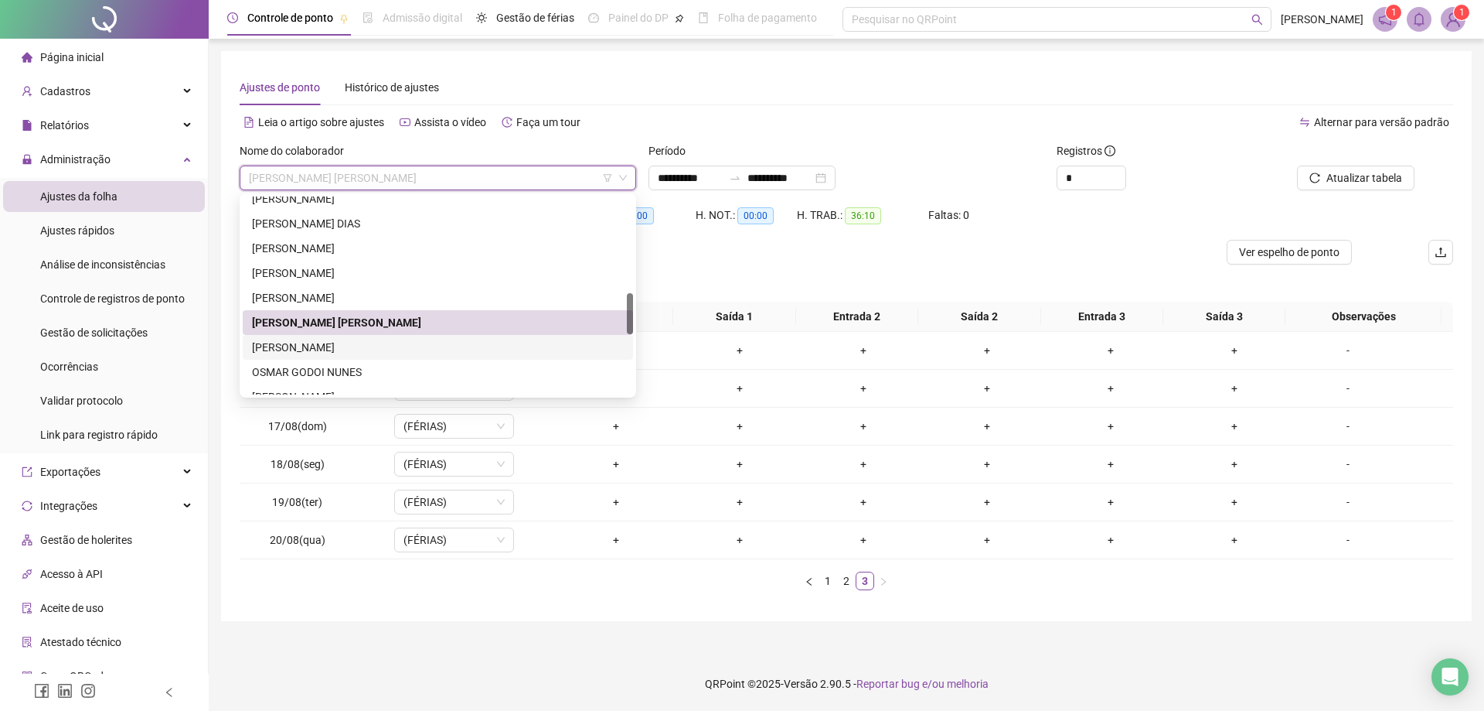
click at [367, 347] on div "[PERSON_NAME]" at bounding box center [438, 347] width 372 height 17
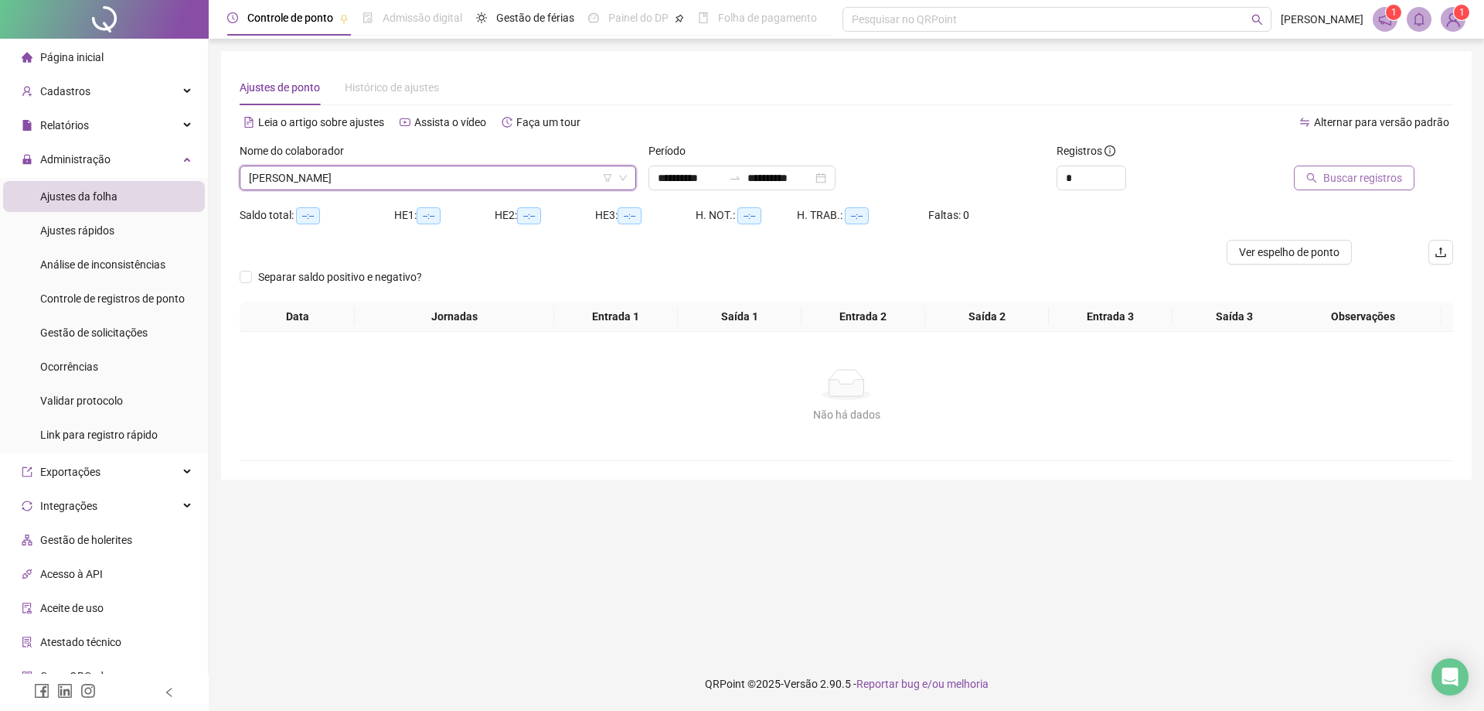
click at [1345, 183] on span "Buscar registros" at bounding box center [1363, 177] width 79 height 17
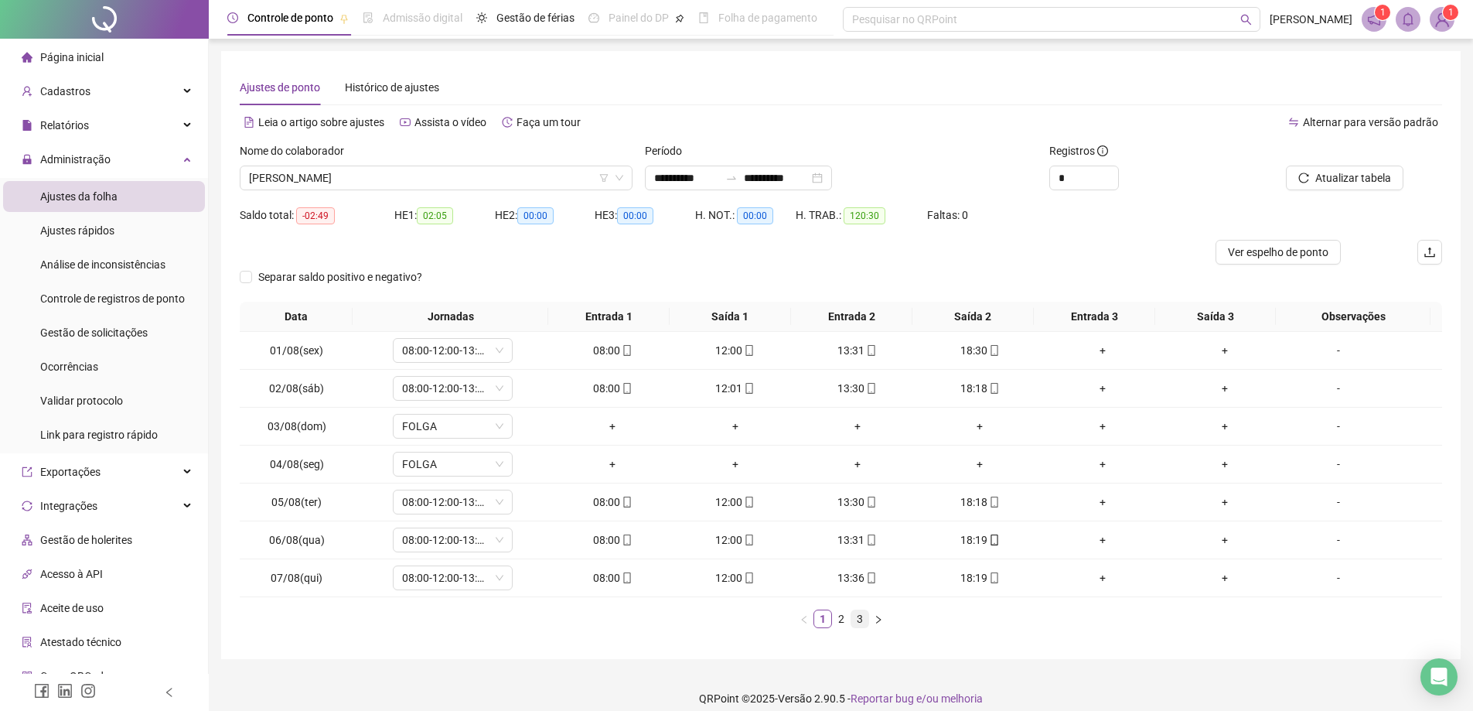
click at [858, 619] on link "3" at bounding box center [859, 618] width 17 height 17
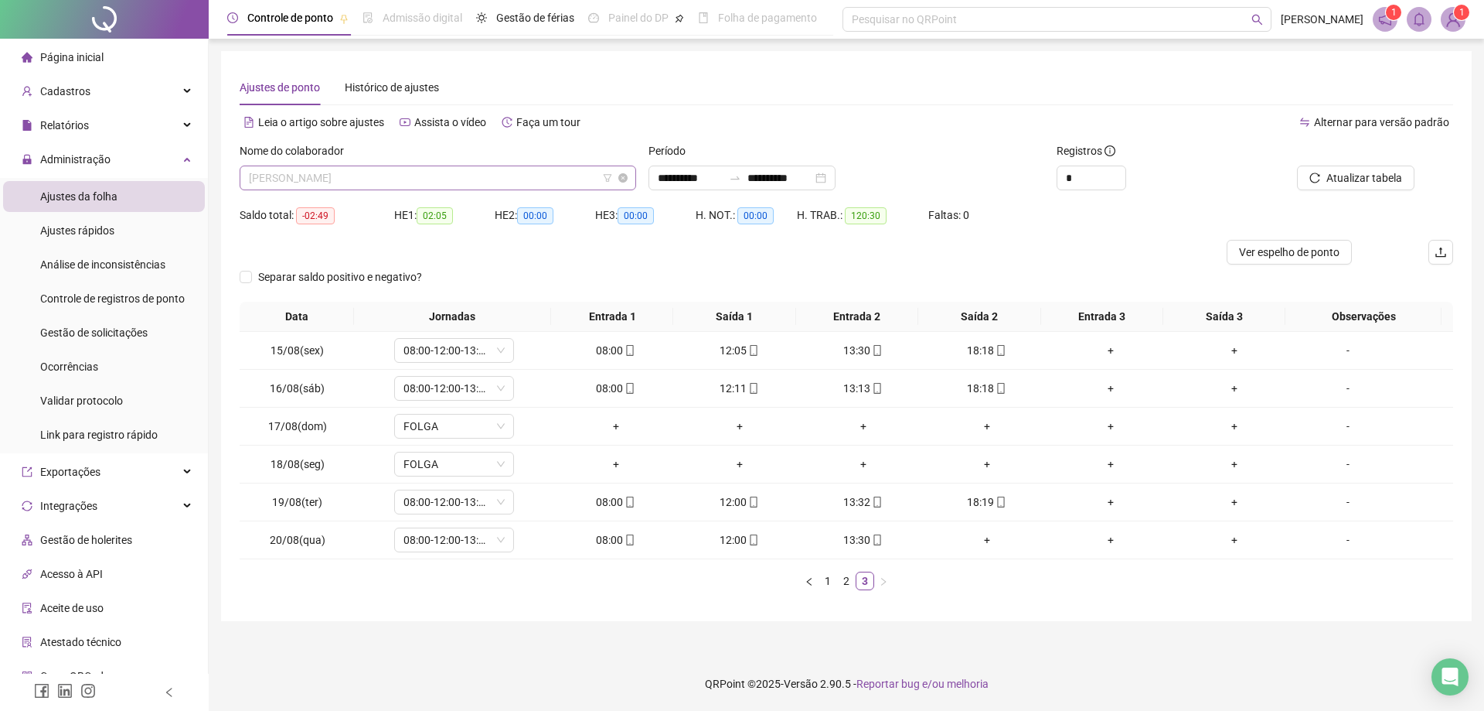
click at [391, 176] on span "[PERSON_NAME]" at bounding box center [438, 177] width 378 height 23
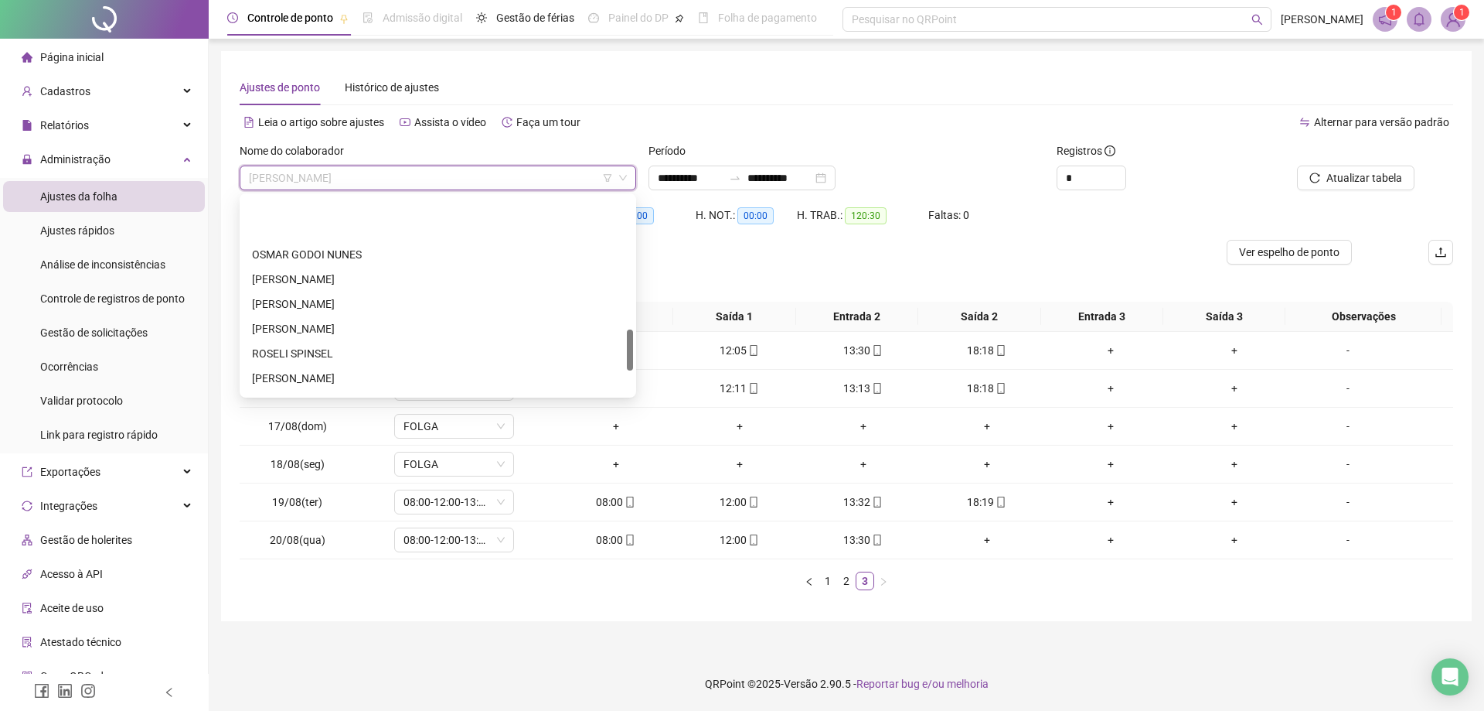
scroll to position [628, 0]
drag, startPoint x: 631, startPoint y: 317, endPoint x: 636, endPoint y: 353, distance: 36.6
click at [636, 353] on div "89086 199883 275846 [PERSON_NAME] [PERSON_NAME] [PERSON_NAME] ALPINO [PERSON_NA…" at bounding box center [438, 295] width 397 height 204
click at [383, 245] on div "[PERSON_NAME]" at bounding box center [438, 248] width 372 height 17
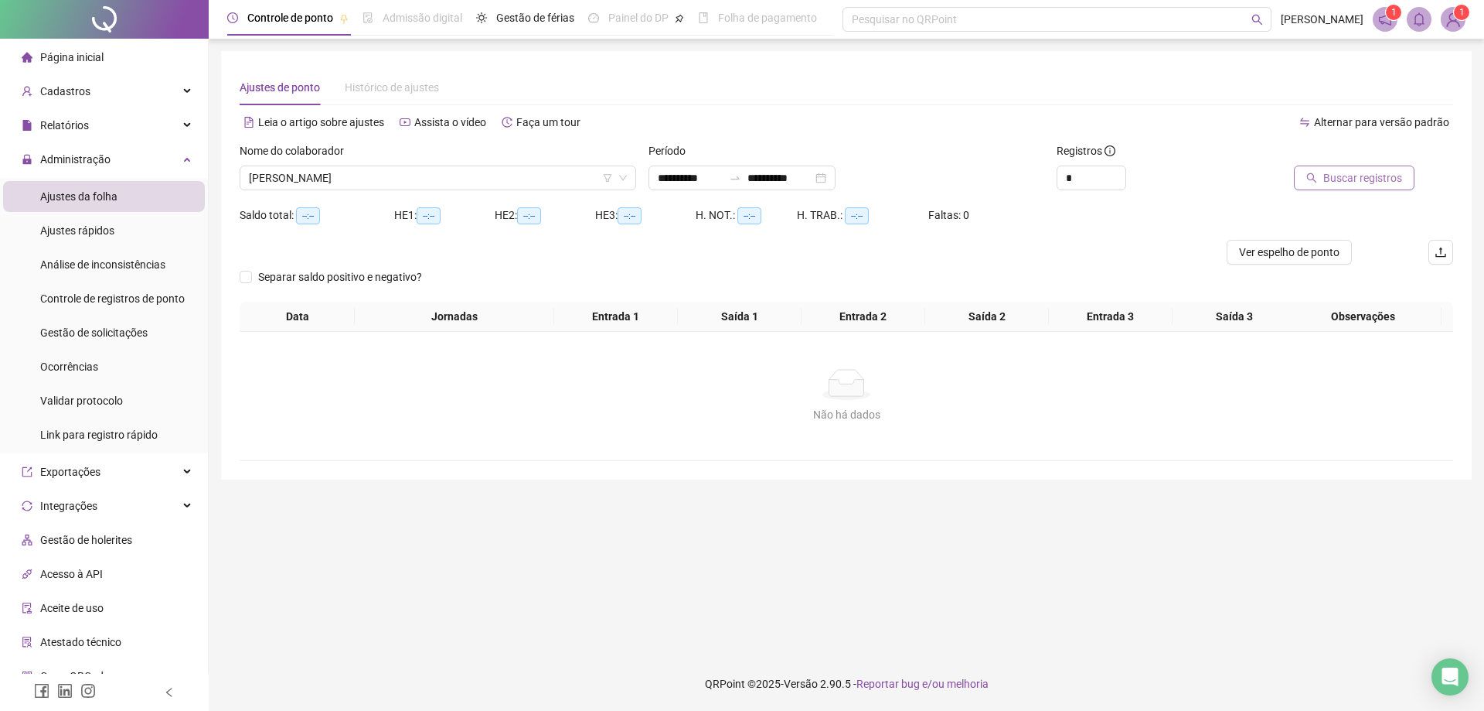
click at [1346, 179] on span "Buscar registros" at bounding box center [1363, 177] width 79 height 17
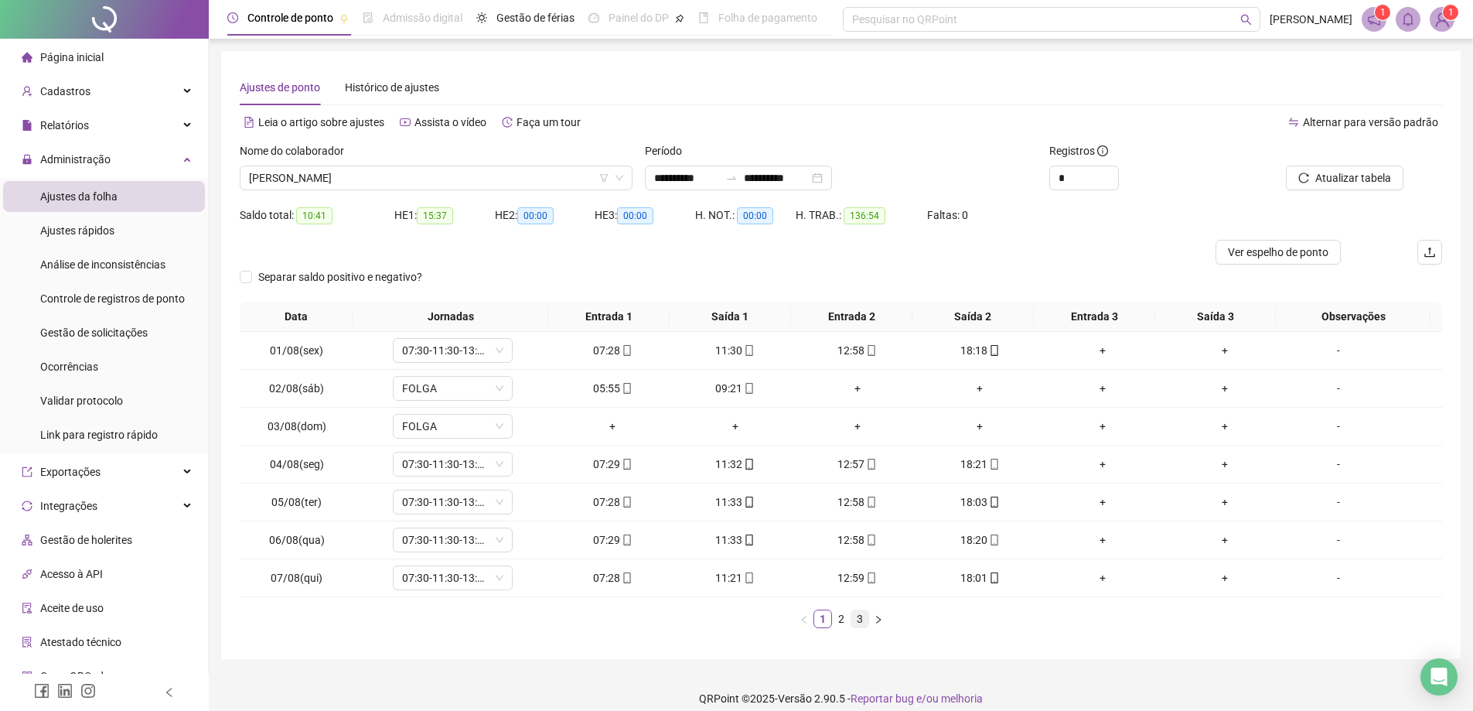
click at [857, 619] on link "3" at bounding box center [859, 618] width 17 height 17
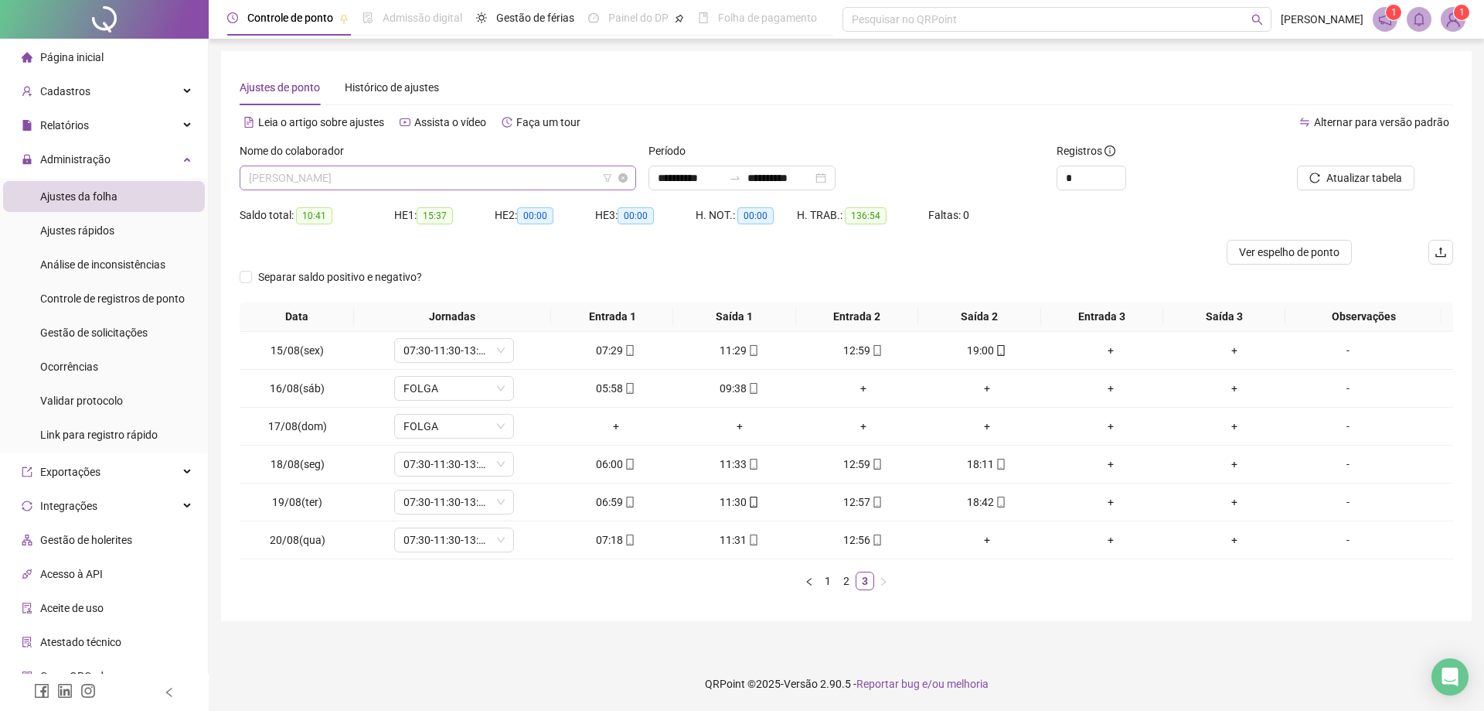
click at [441, 180] on span "[PERSON_NAME]" at bounding box center [438, 177] width 378 height 23
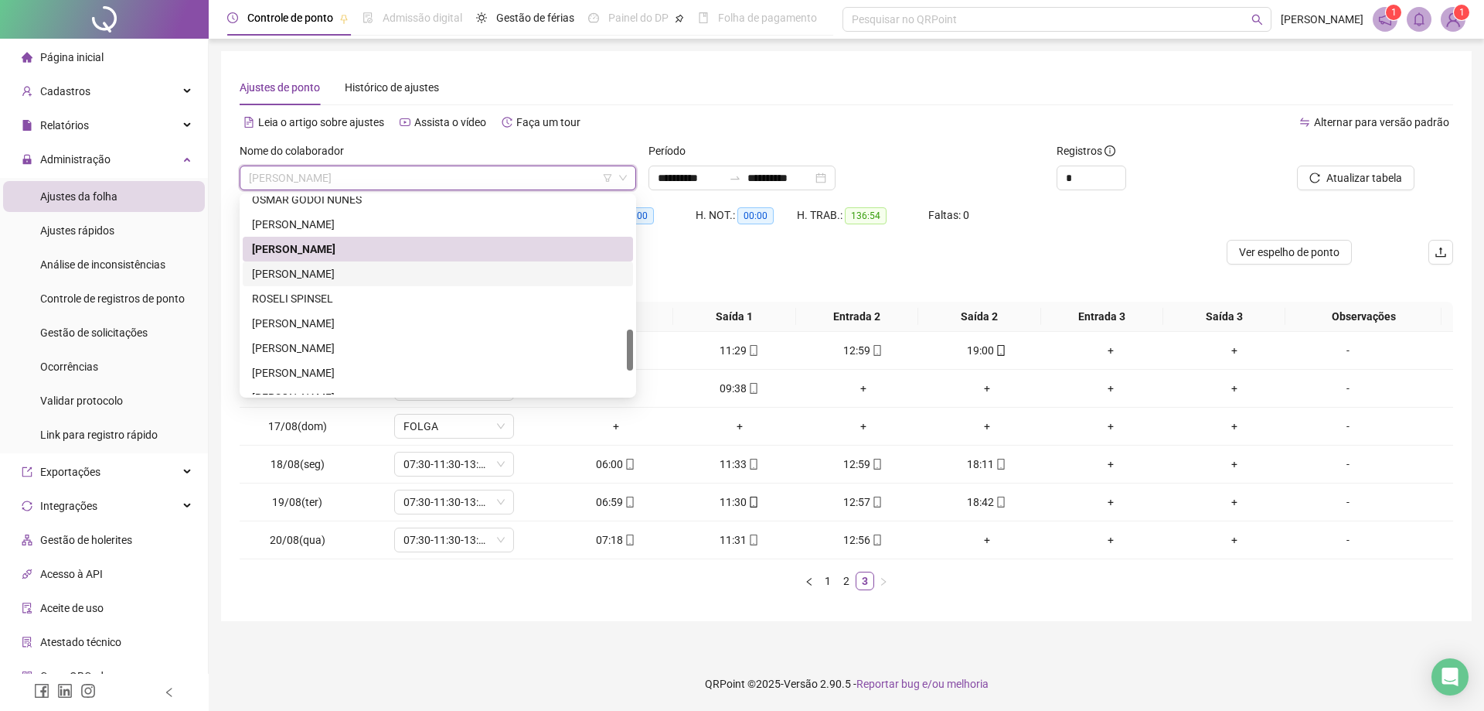
click at [349, 274] on div "[PERSON_NAME]" at bounding box center [438, 273] width 372 height 17
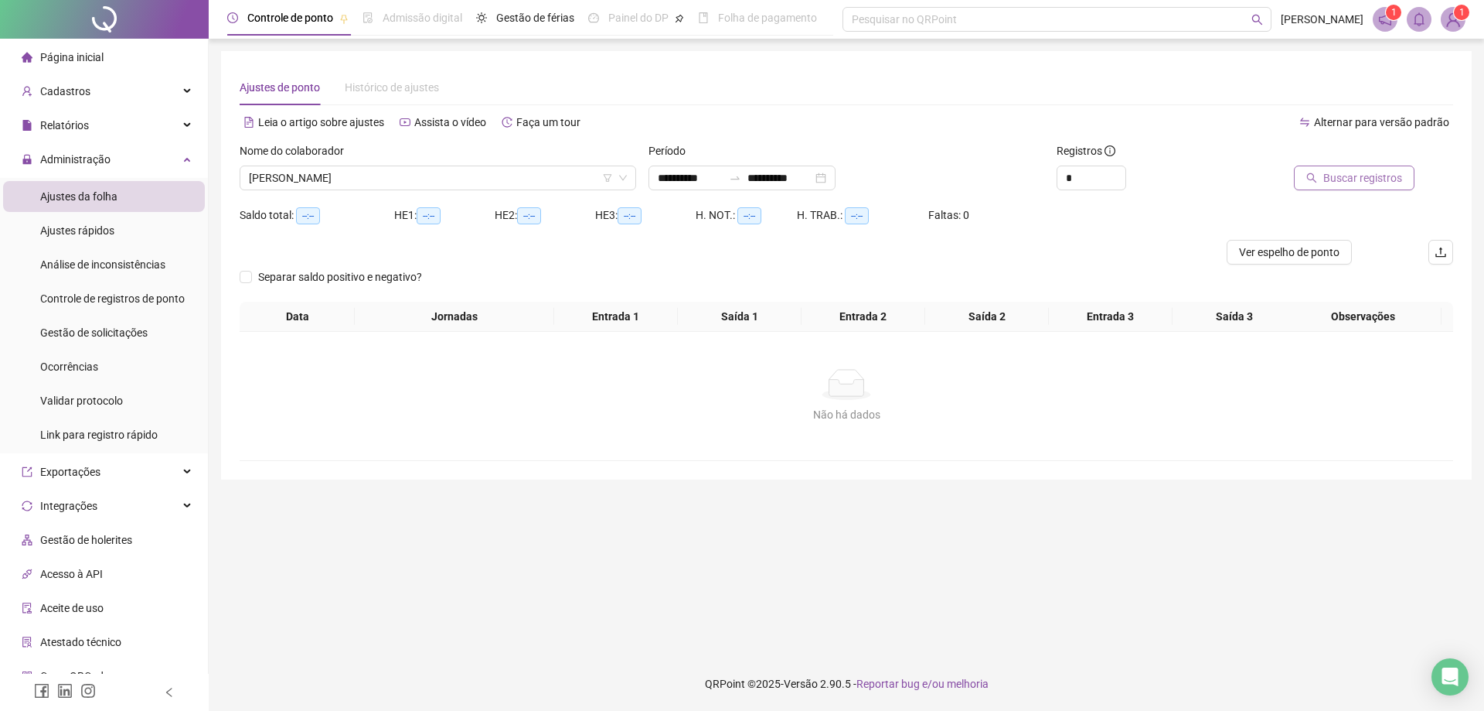
click at [1358, 185] on span "Buscar registros" at bounding box center [1363, 177] width 79 height 17
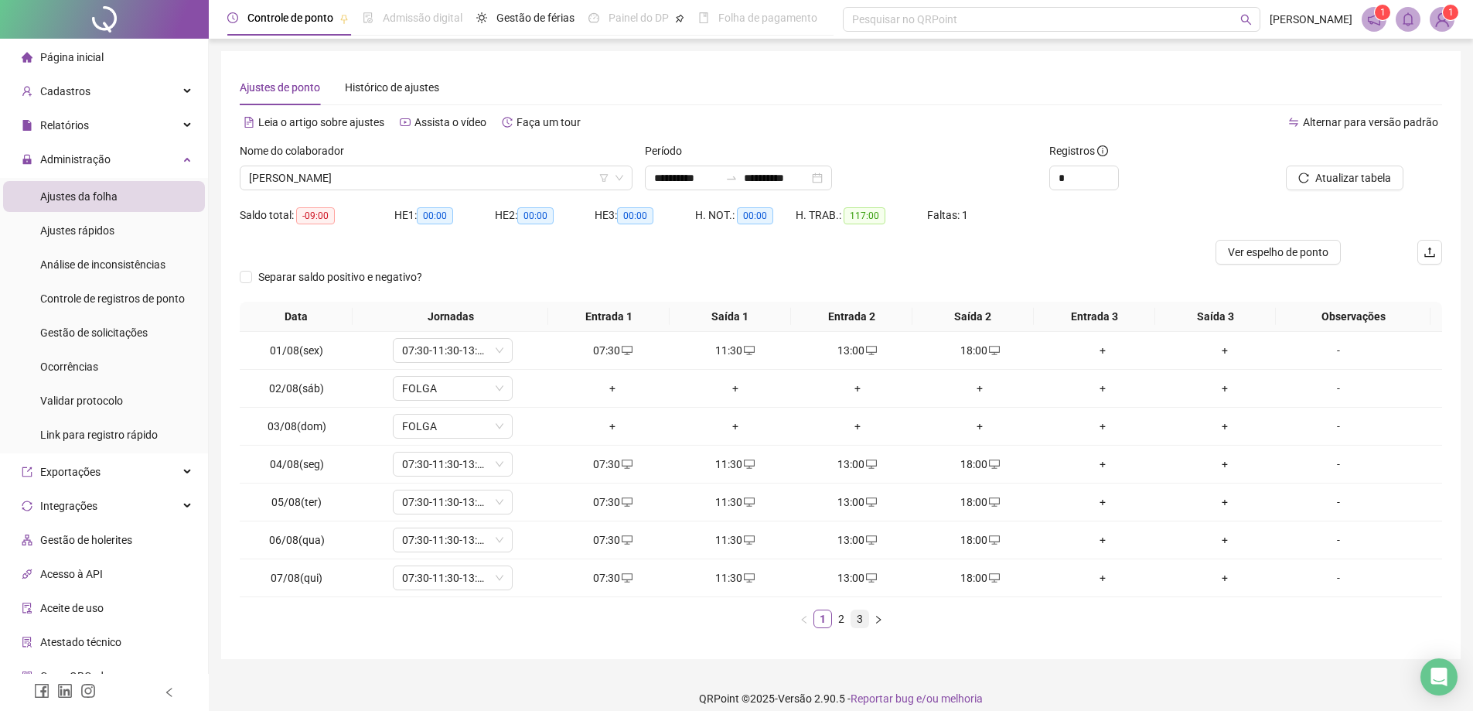
click at [863, 622] on link "3" at bounding box center [859, 618] width 17 height 17
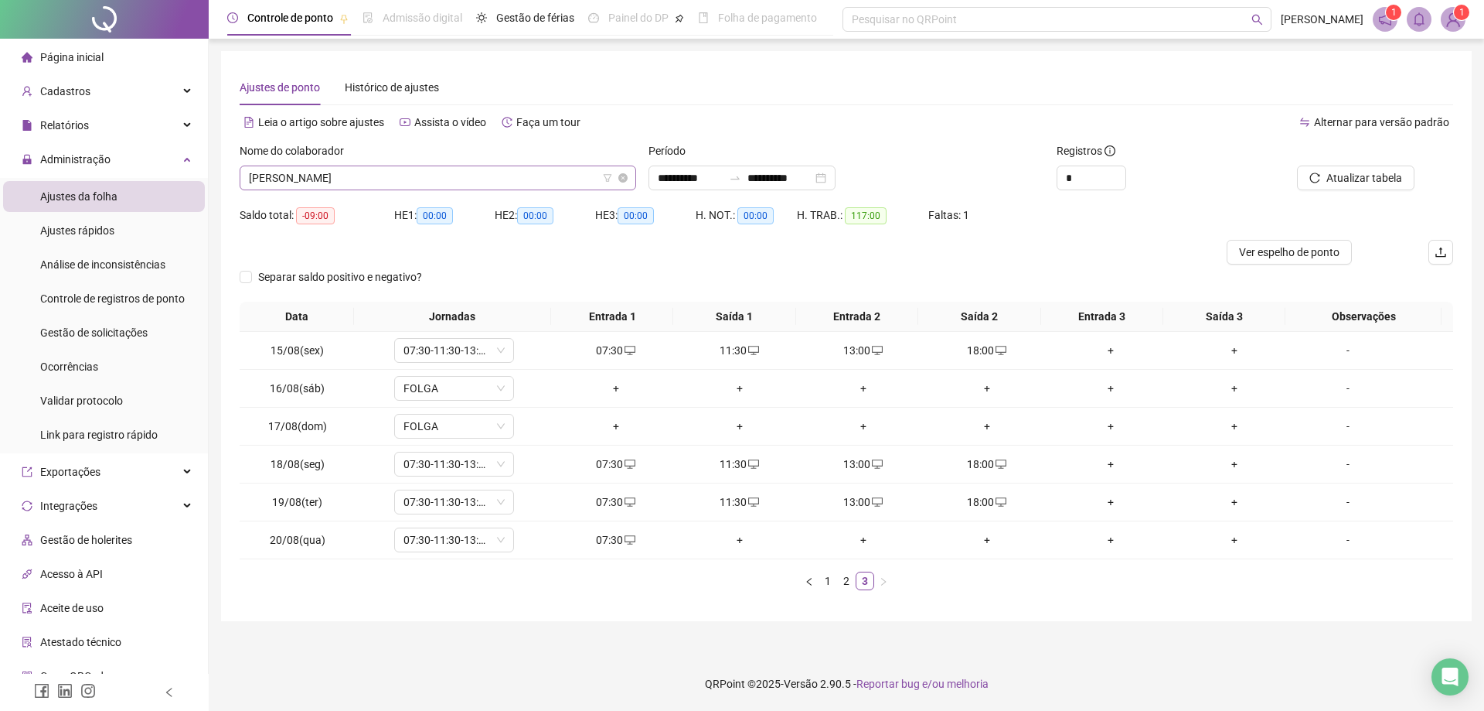
click at [462, 187] on span "[PERSON_NAME]" at bounding box center [438, 177] width 378 height 23
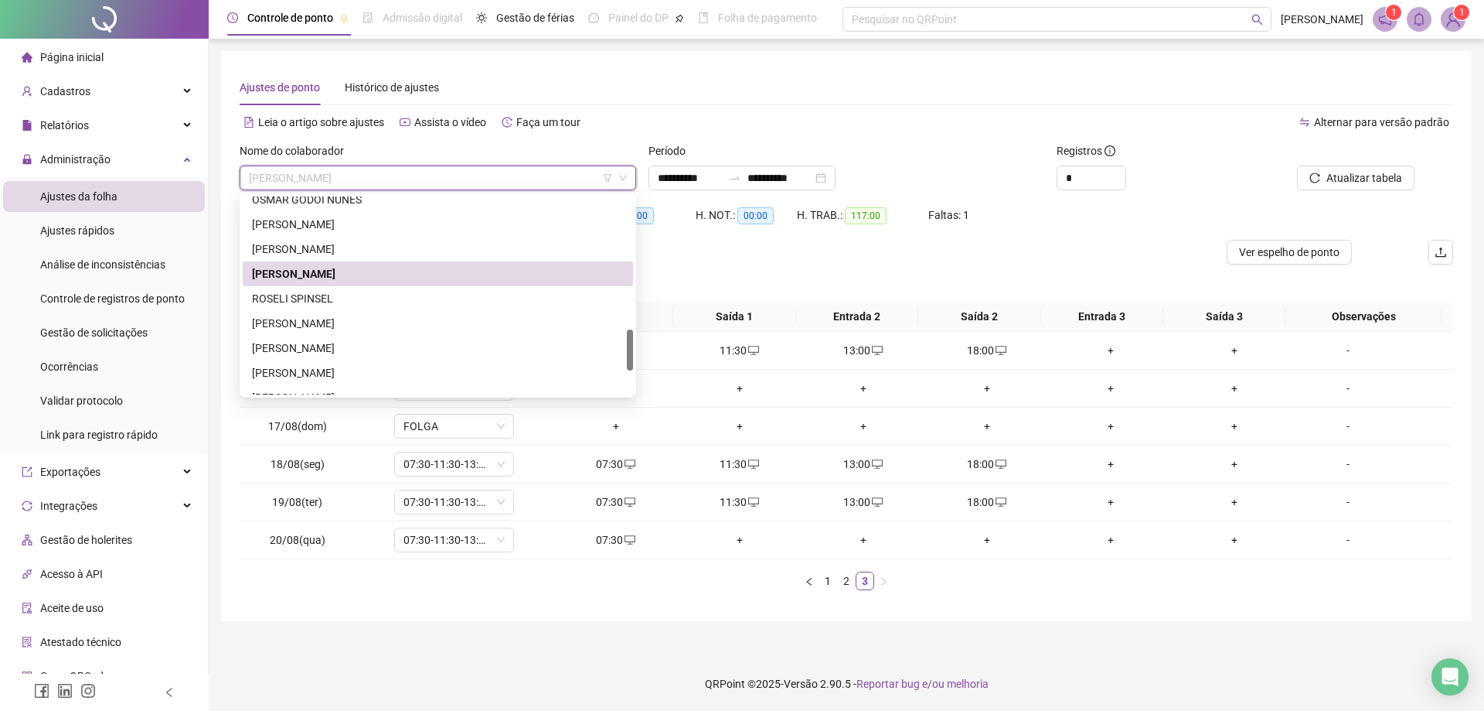
click at [396, 272] on div "[PERSON_NAME]" at bounding box center [438, 273] width 372 height 17
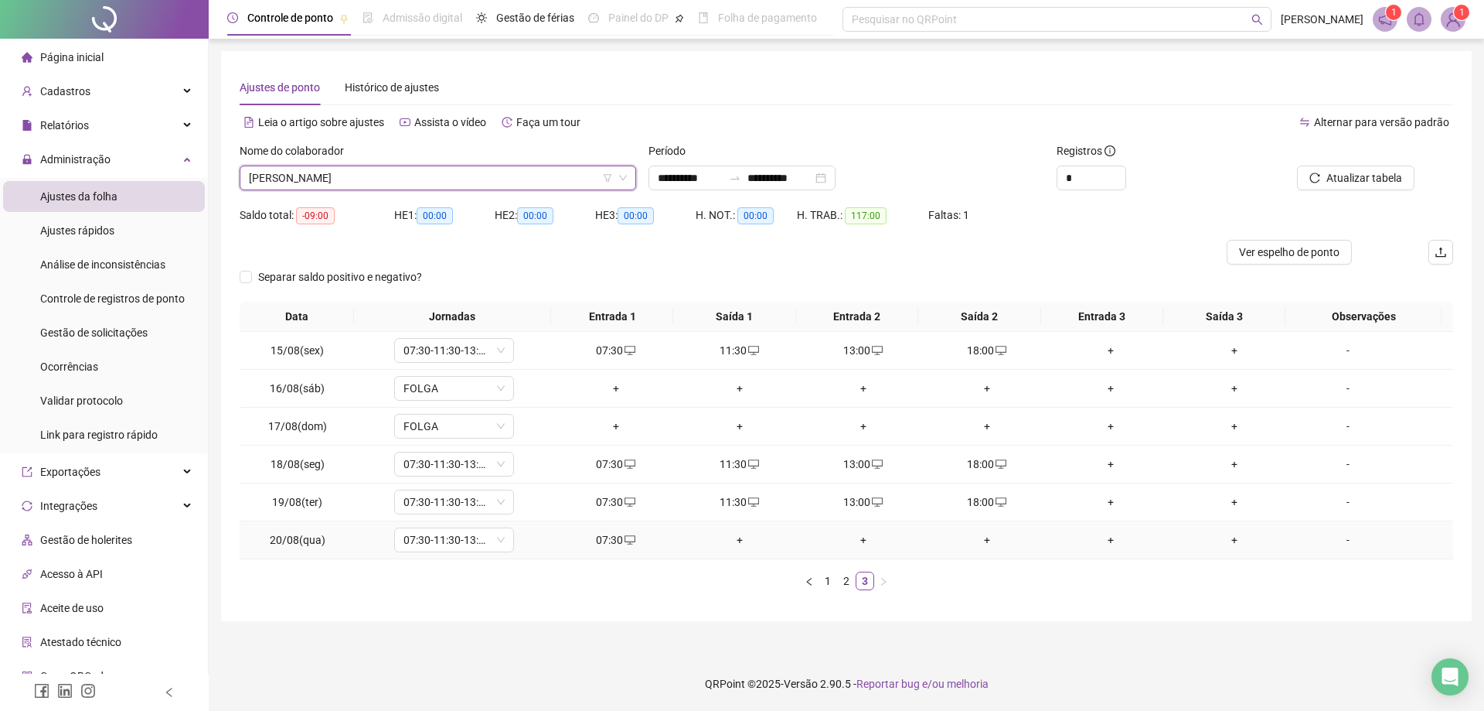
click at [735, 537] on div "+" at bounding box center [739, 539] width 111 height 17
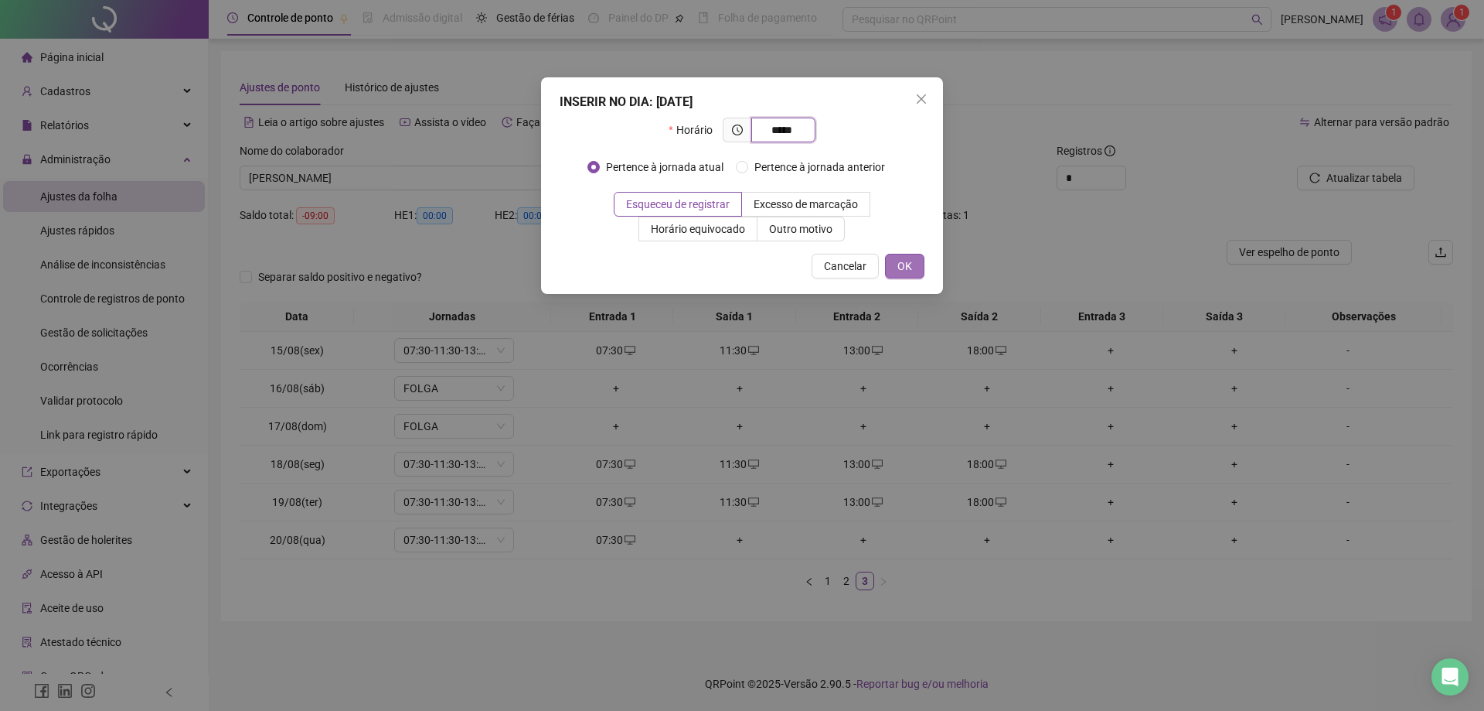
type input "*****"
click at [910, 272] on span "OK" at bounding box center [905, 265] width 15 height 17
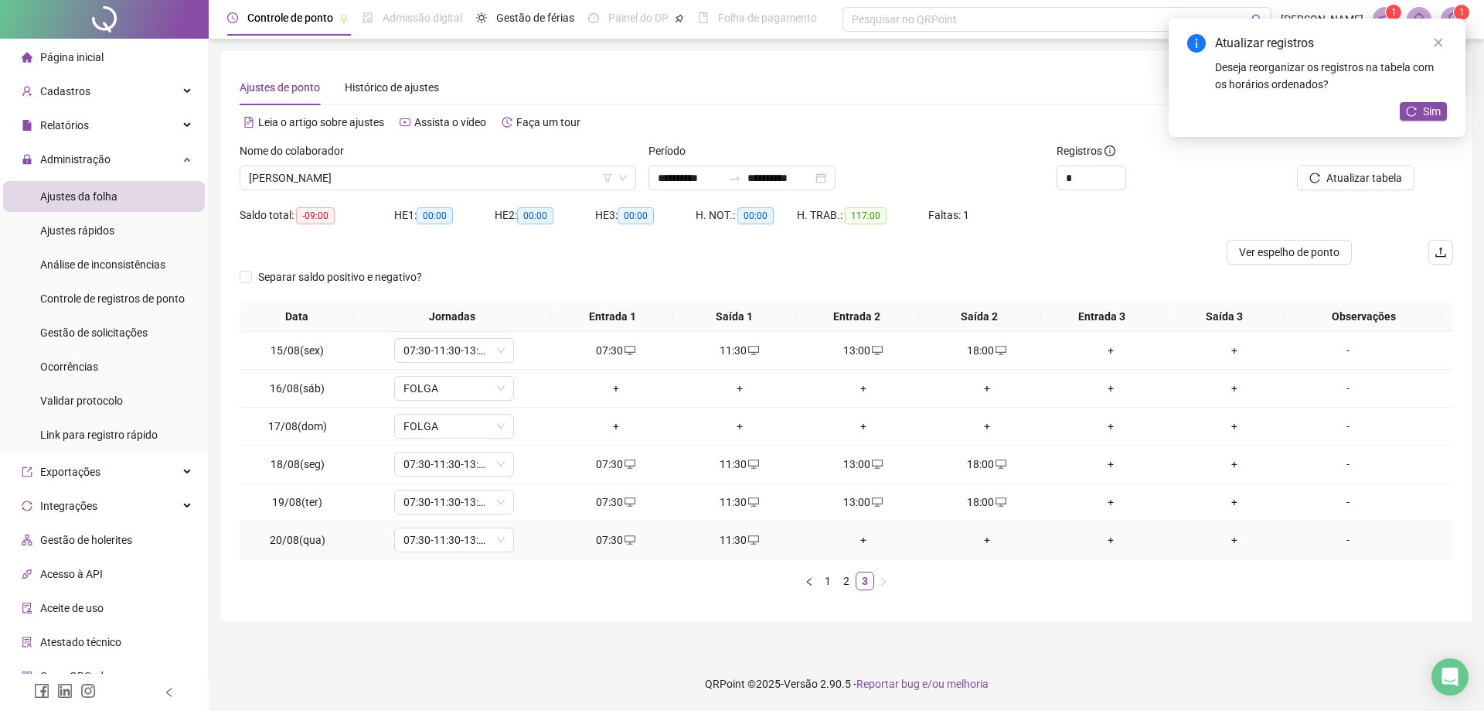
click at [863, 542] on div "+" at bounding box center [863, 539] width 111 height 17
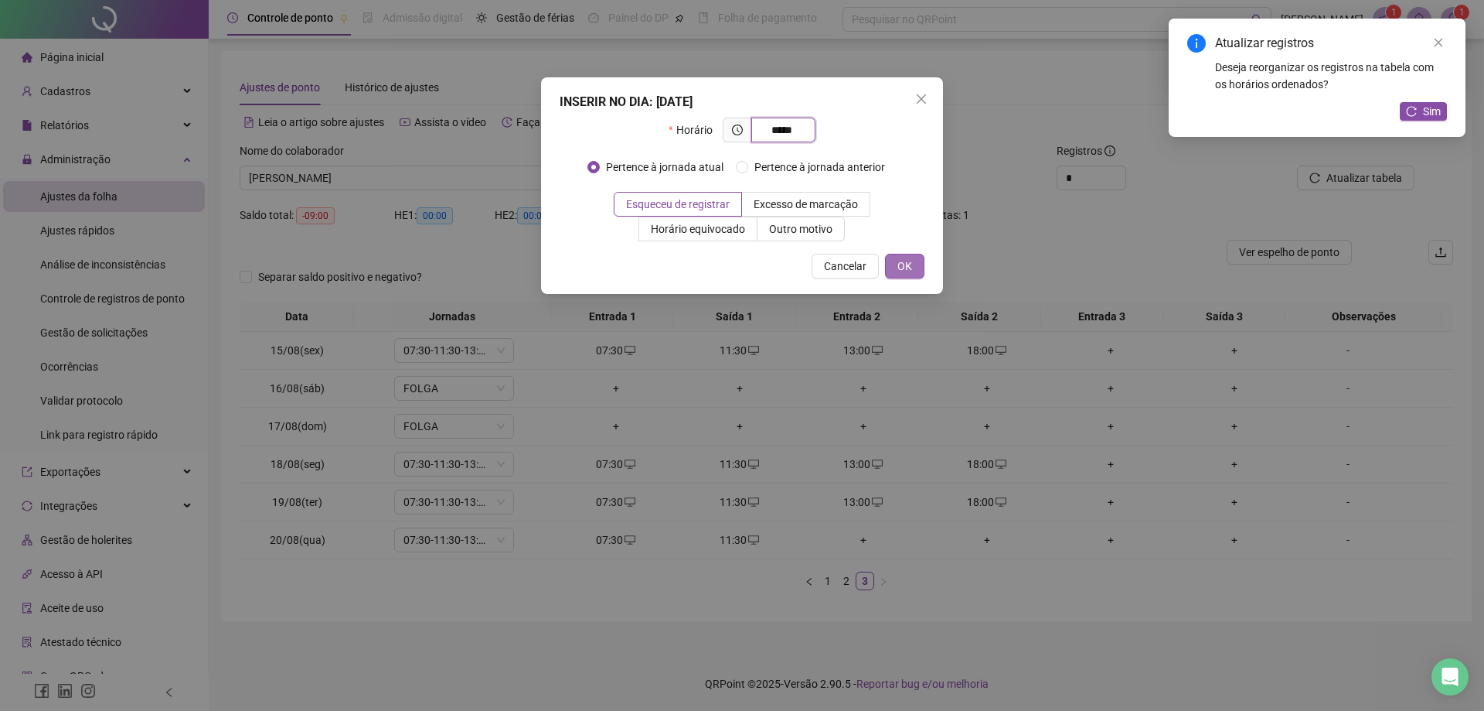
type input "*****"
click at [918, 266] on button "OK" at bounding box center [904, 266] width 39 height 25
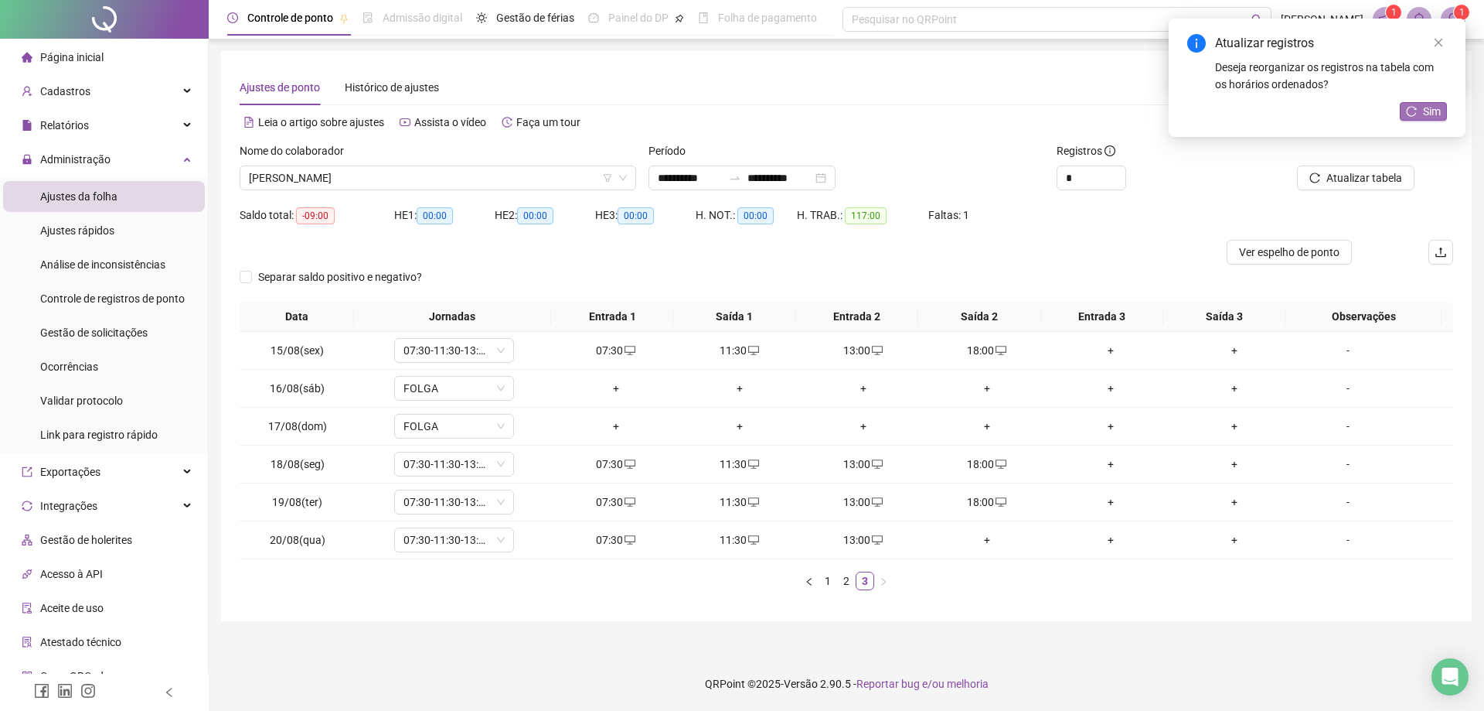
click at [1432, 114] on span "Sim" at bounding box center [1432, 111] width 18 height 17
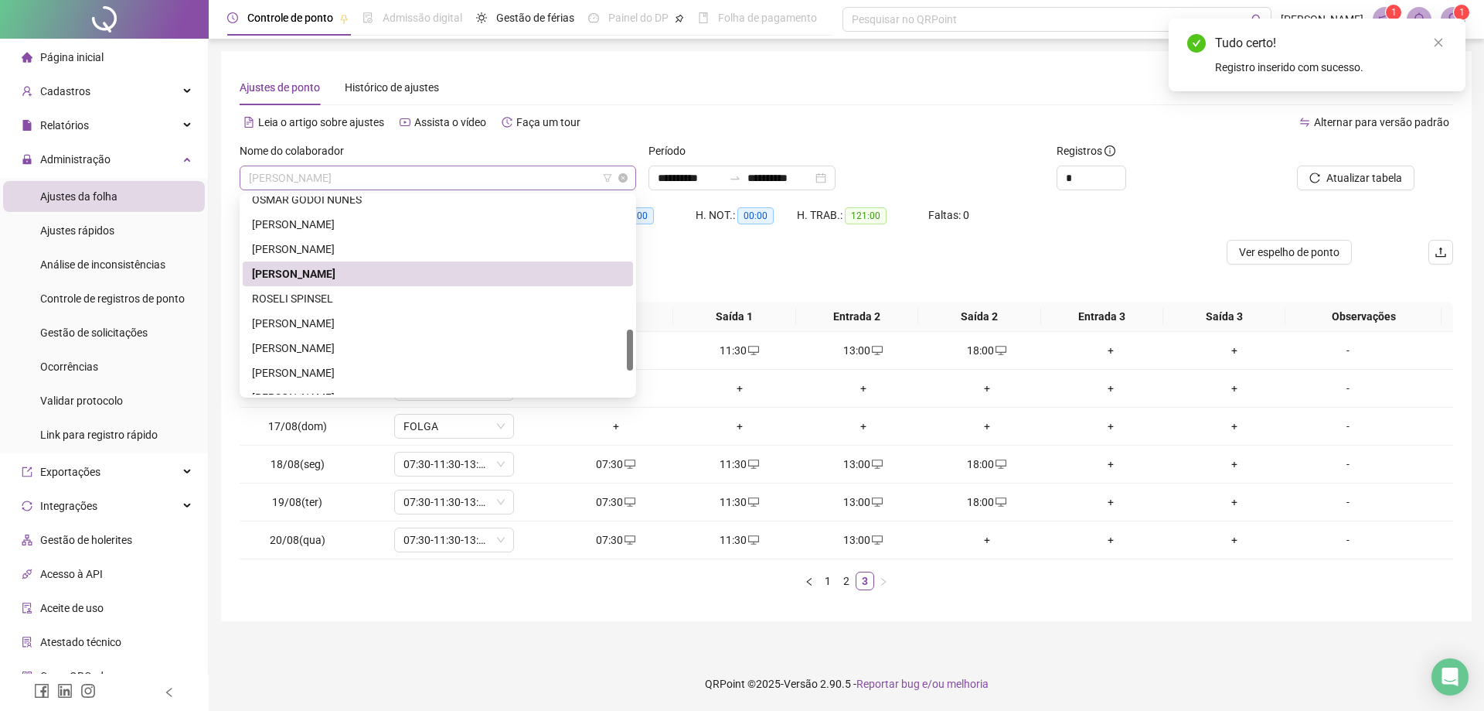
click at [404, 171] on span "[PERSON_NAME]" at bounding box center [438, 177] width 378 height 23
click at [313, 304] on div "ROSELI SPINSEL" at bounding box center [438, 298] width 372 height 17
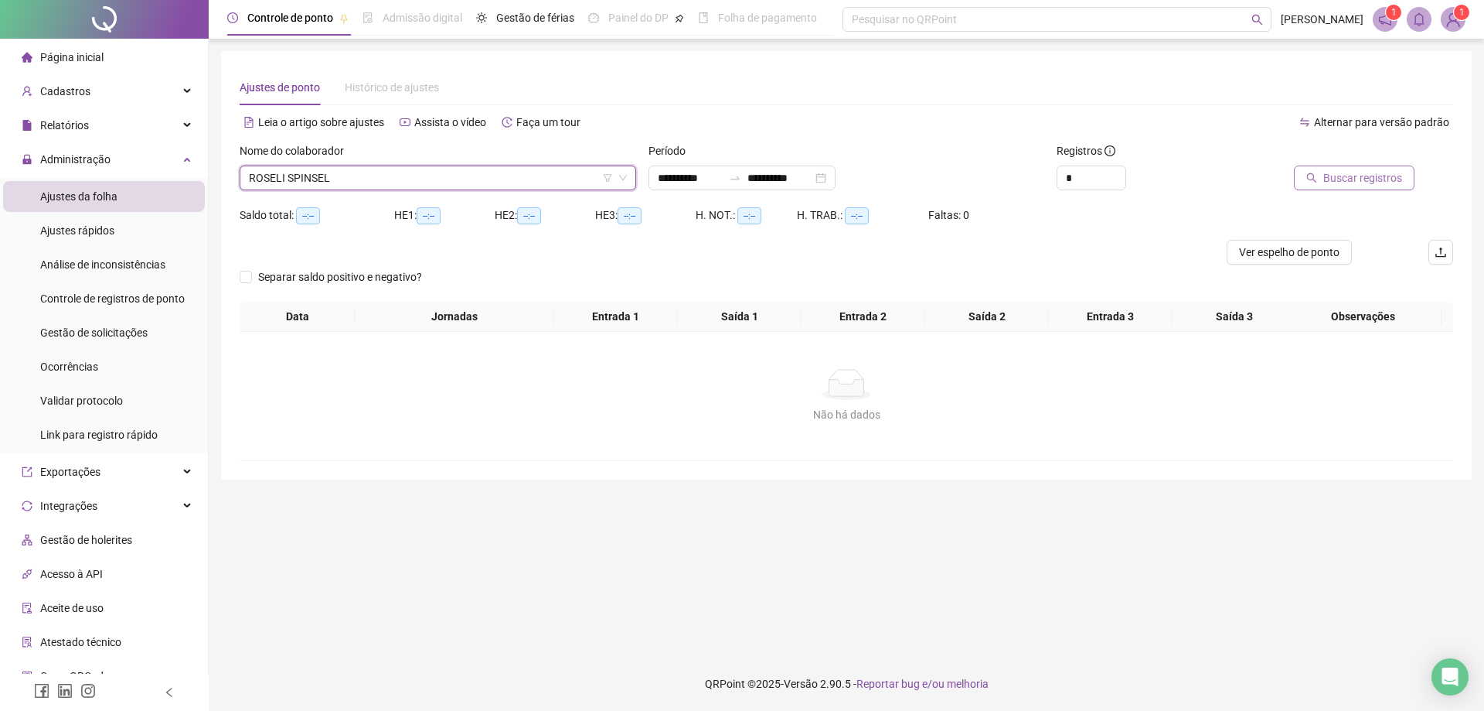
click at [1369, 189] on button "Buscar registros" at bounding box center [1354, 177] width 121 height 25
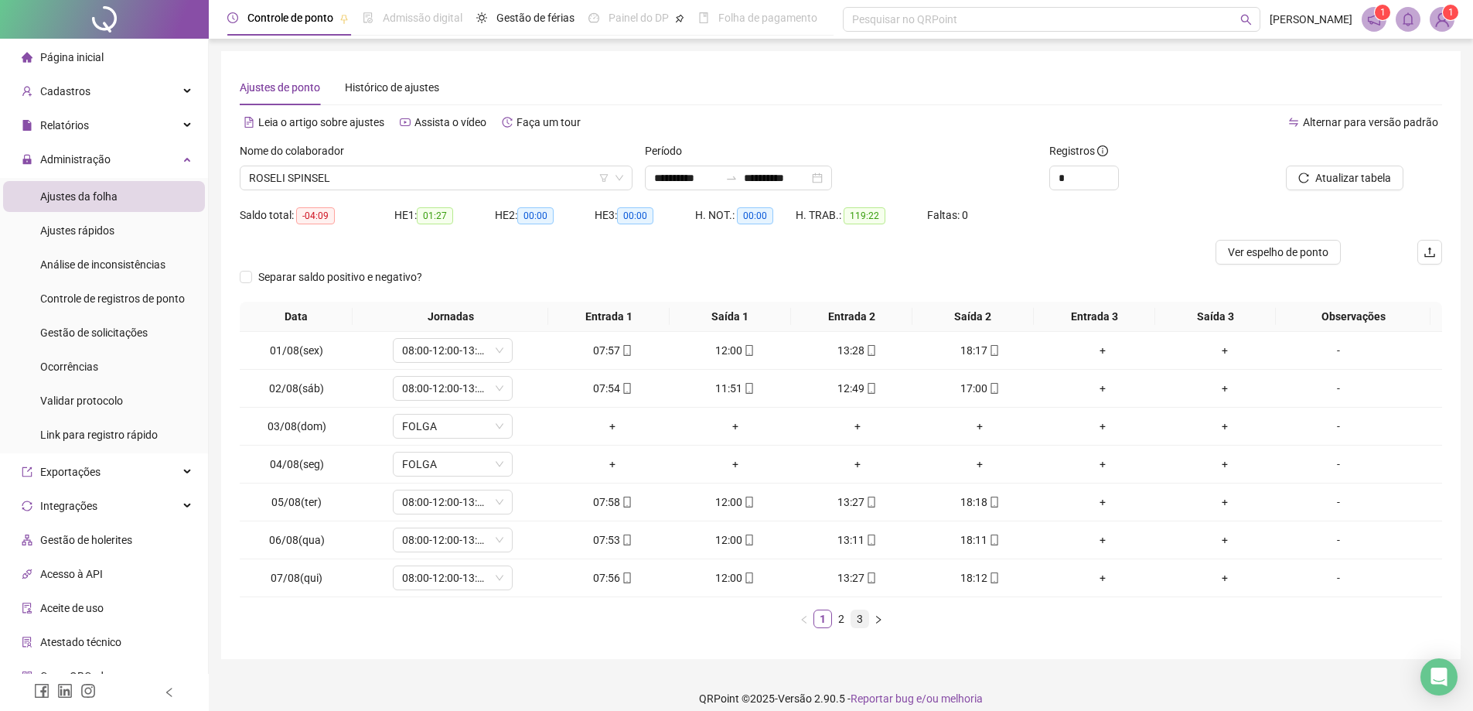
click at [860, 620] on link "3" at bounding box center [859, 618] width 17 height 17
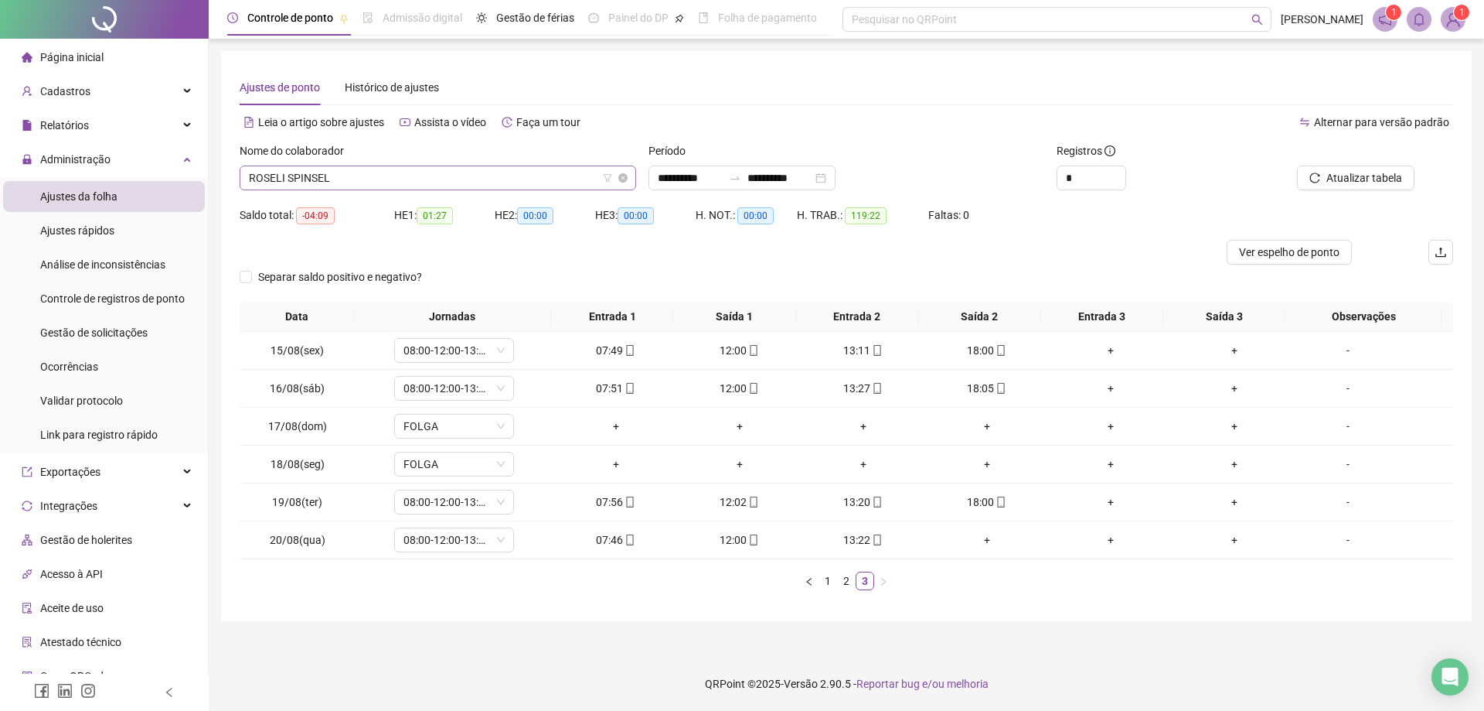
click at [381, 171] on span "ROSELI SPINSEL" at bounding box center [438, 177] width 378 height 23
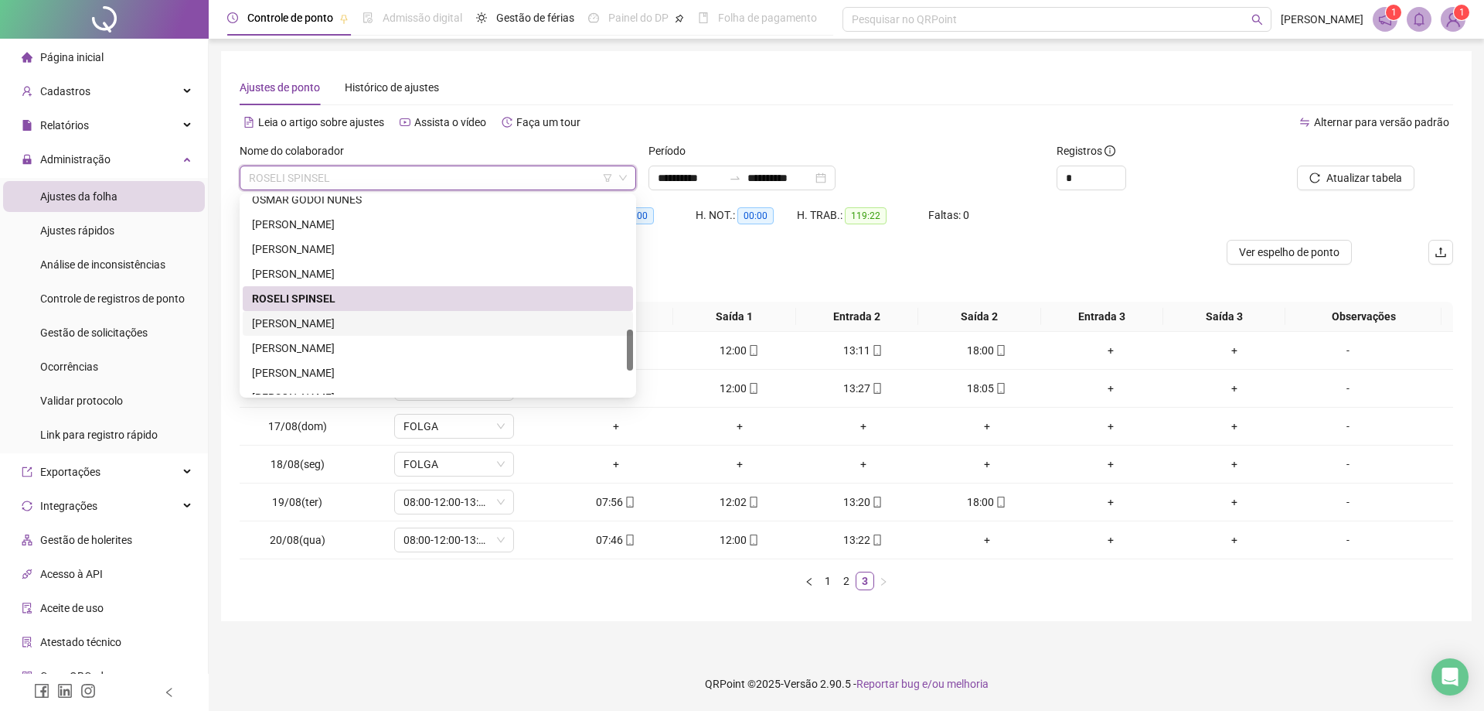
click at [357, 322] on div "[PERSON_NAME]" at bounding box center [438, 323] width 372 height 17
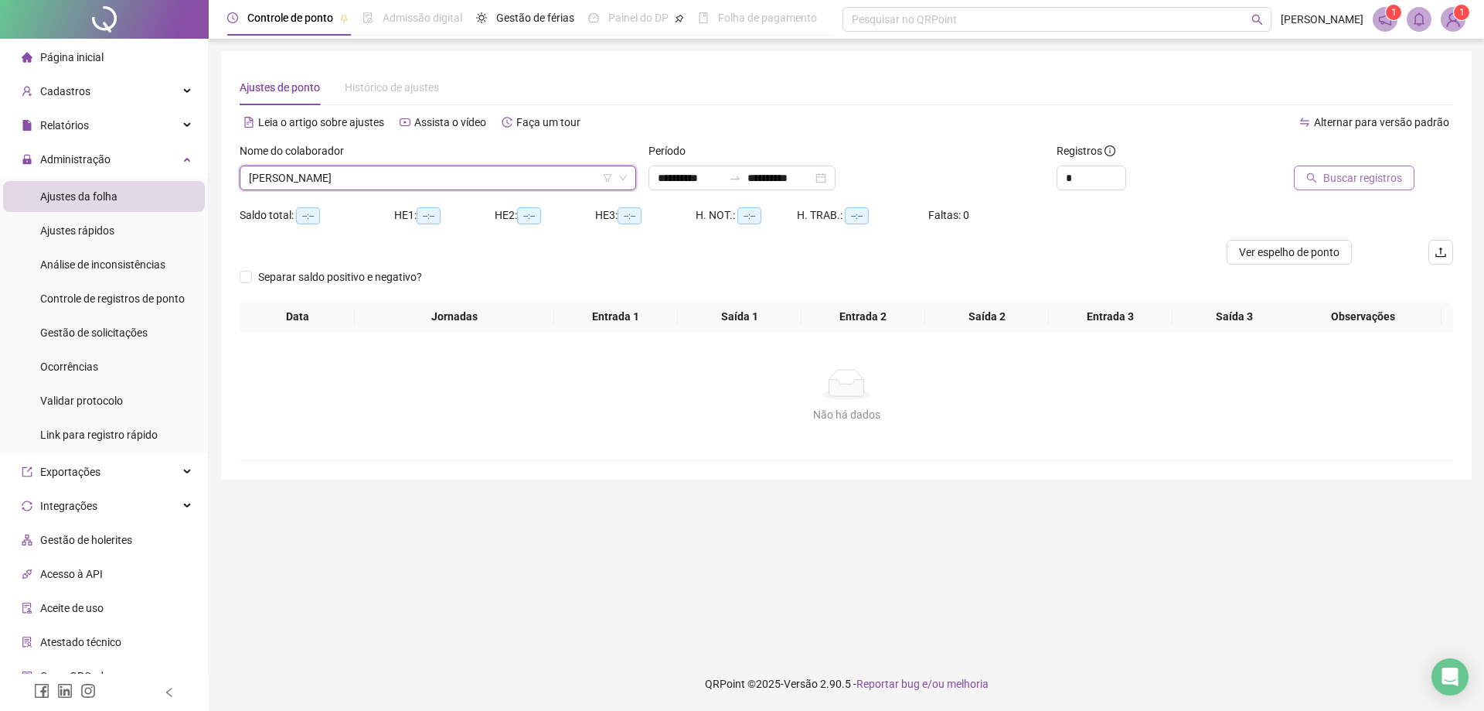
click at [1337, 179] on span "Buscar registros" at bounding box center [1363, 177] width 79 height 17
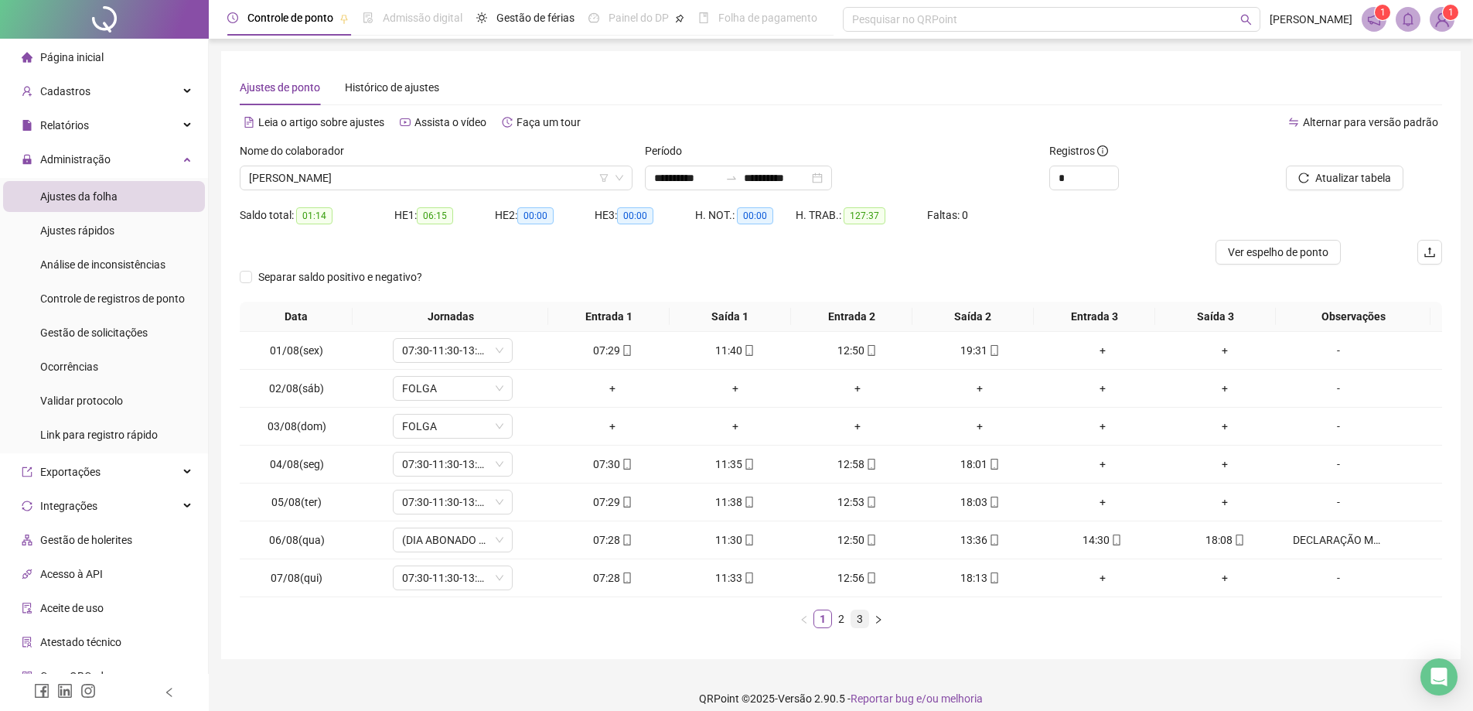
click at [862, 621] on link "3" at bounding box center [859, 618] width 17 height 17
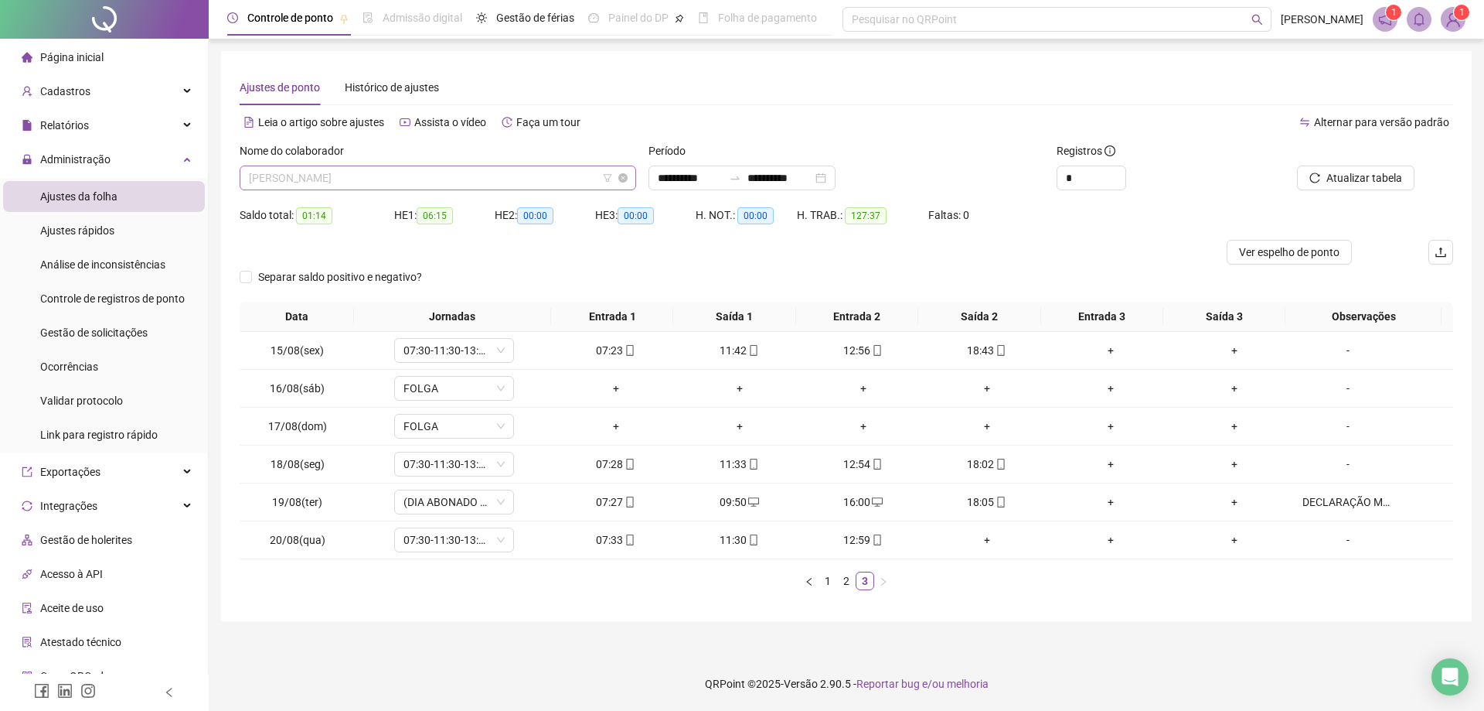
click at [445, 179] on span "[PERSON_NAME]" at bounding box center [438, 177] width 378 height 23
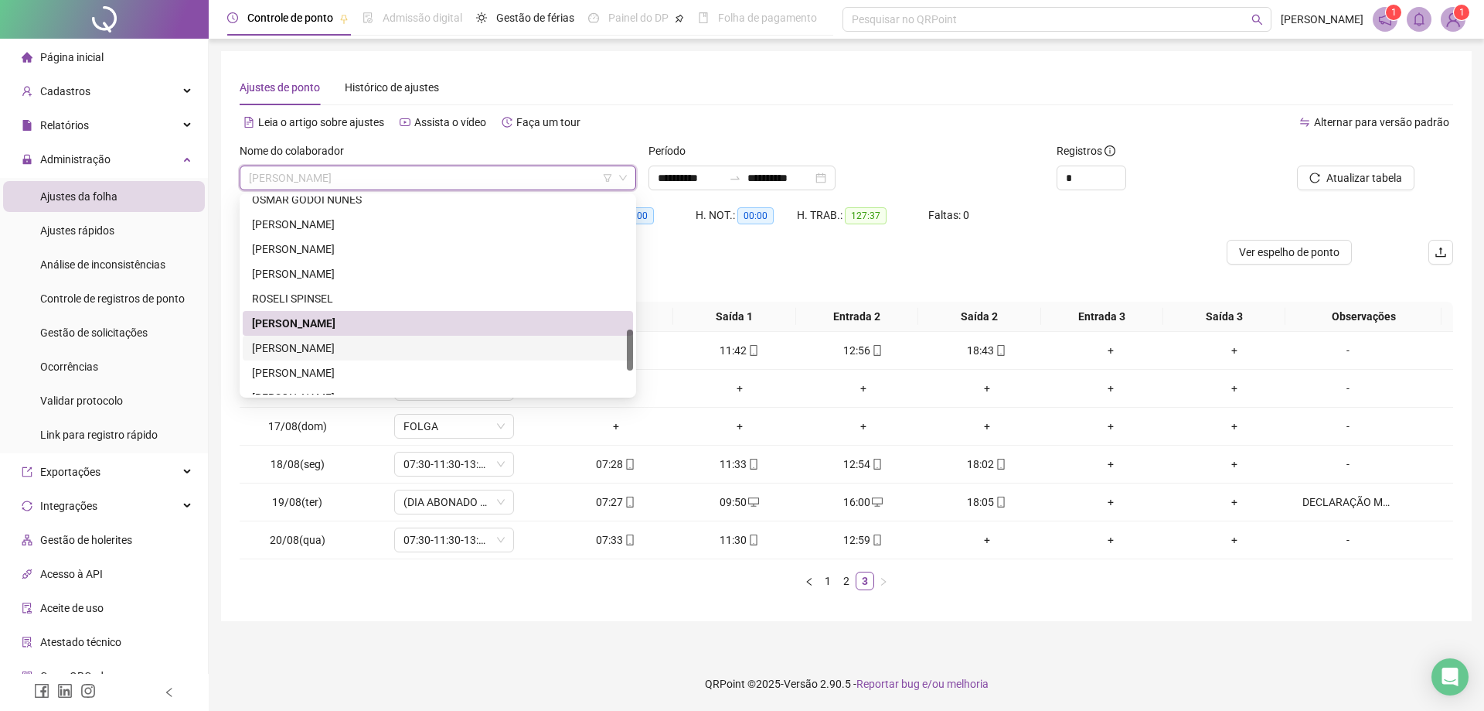
click at [362, 354] on div "[PERSON_NAME]" at bounding box center [438, 347] width 372 height 17
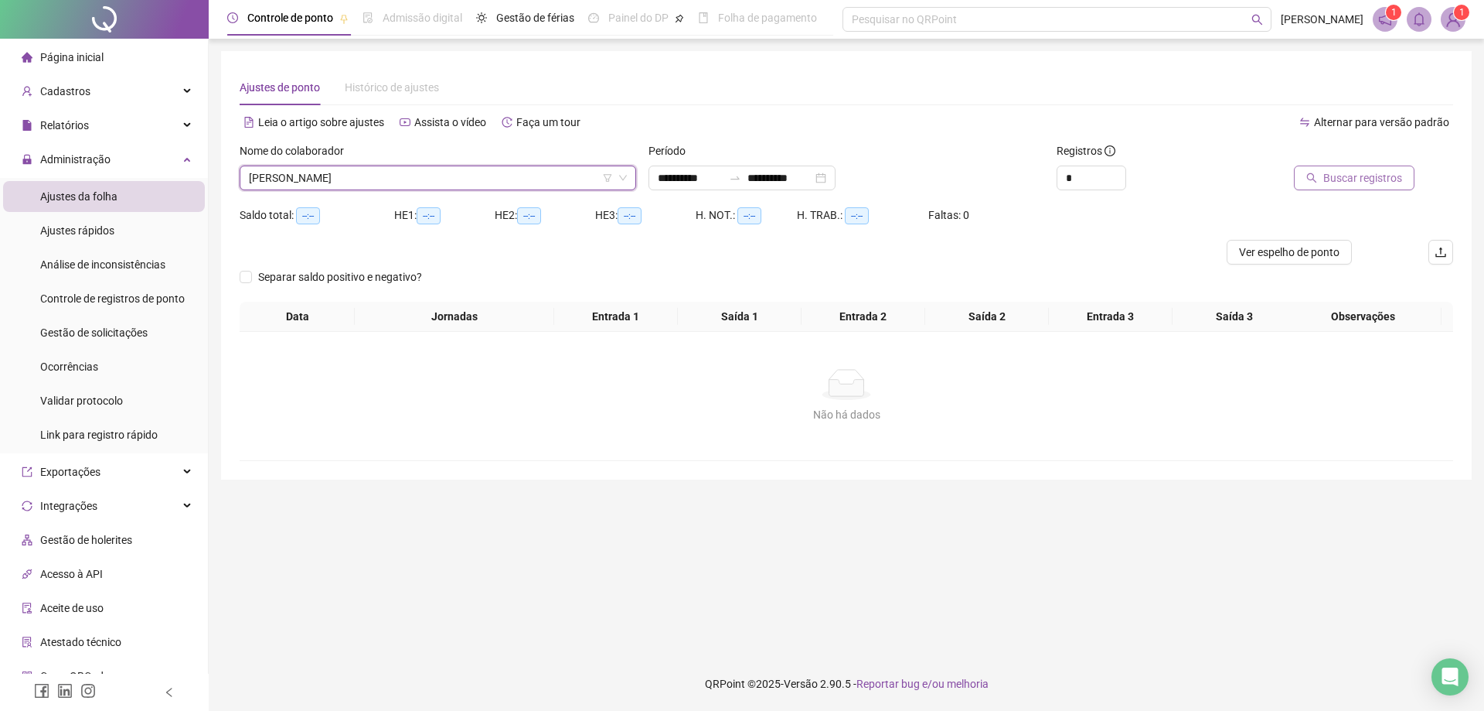
click at [1365, 180] on span "Buscar registros" at bounding box center [1363, 177] width 79 height 17
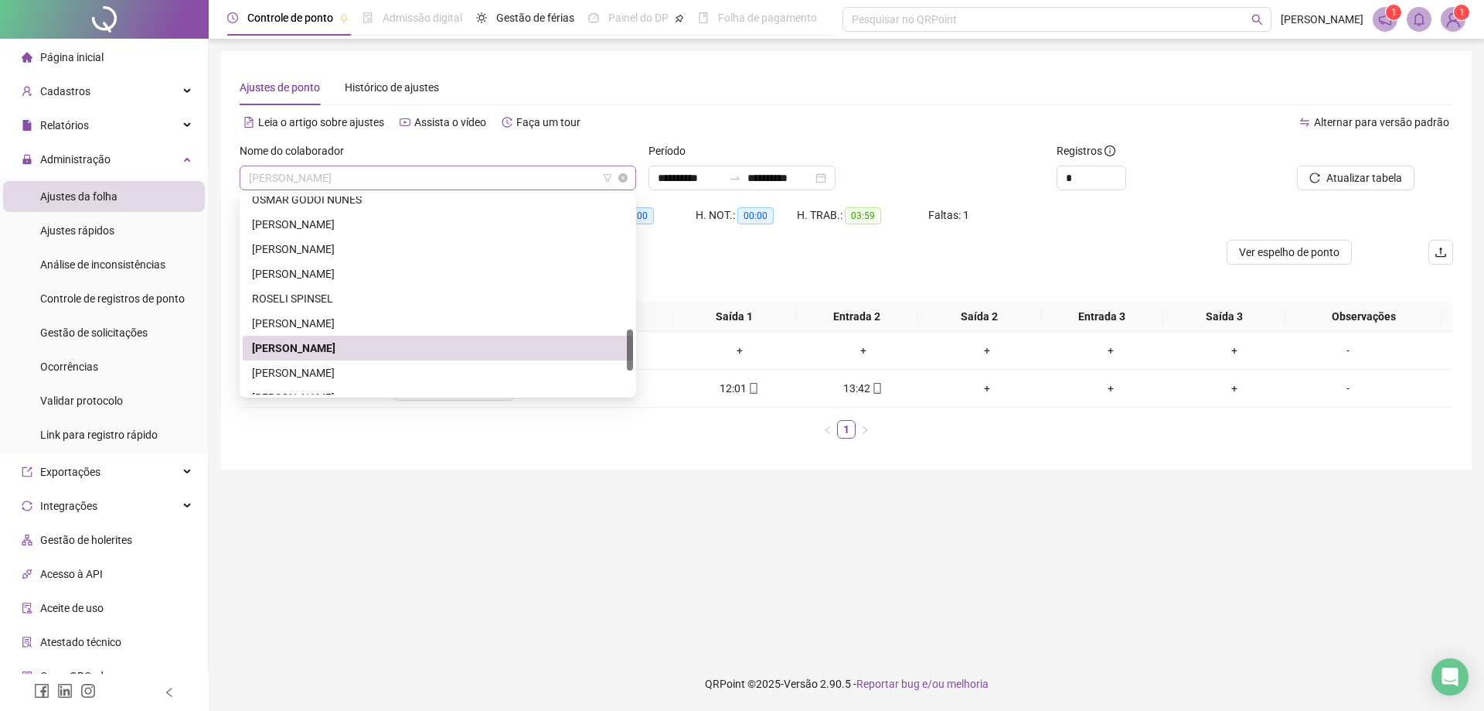
click at [436, 172] on span "[PERSON_NAME]" at bounding box center [438, 177] width 378 height 23
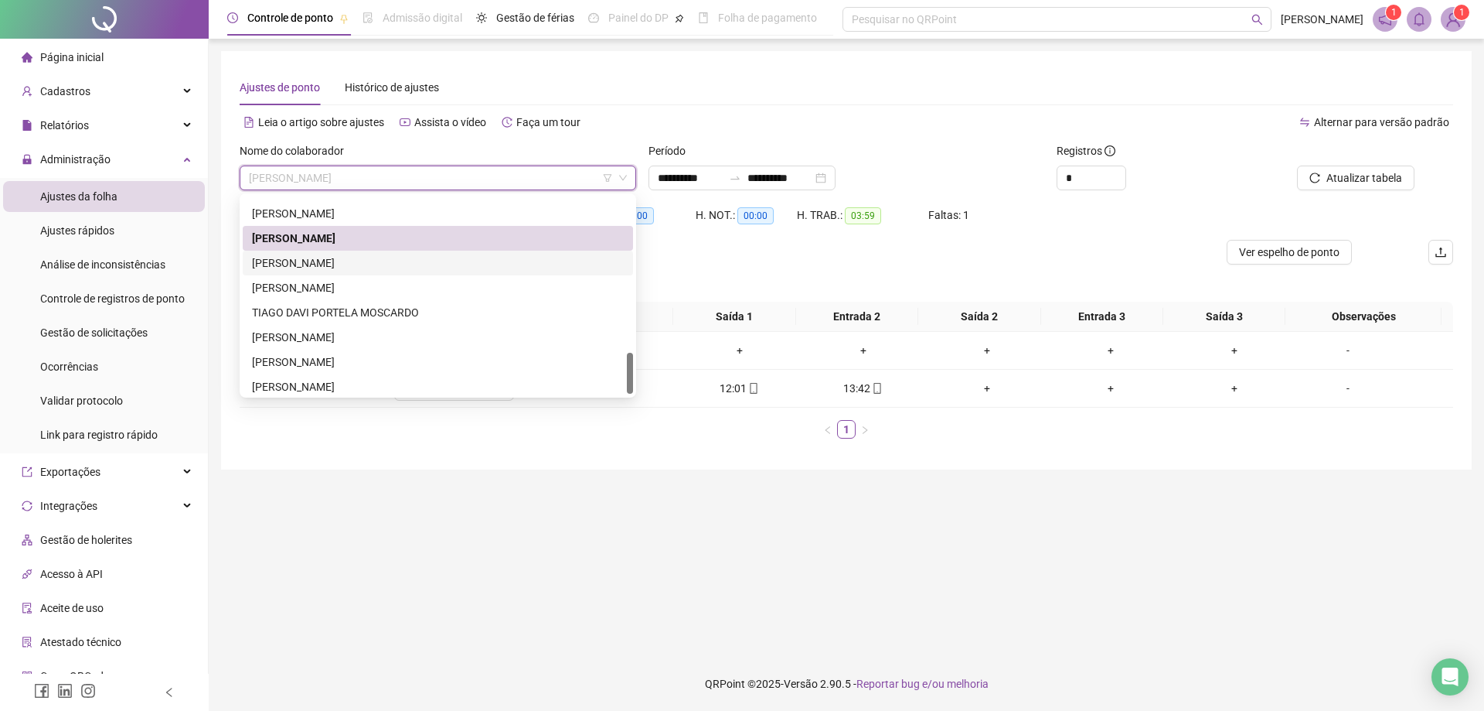
drag, startPoint x: 629, startPoint y: 349, endPoint x: 632, endPoint y: 372, distance: 23.4
click at [632, 372] on div at bounding box center [630, 373] width 6 height 41
click at [347, 287] on div "[PERSON_NAME]" at bounding box center [438, 287] width 372 height 17
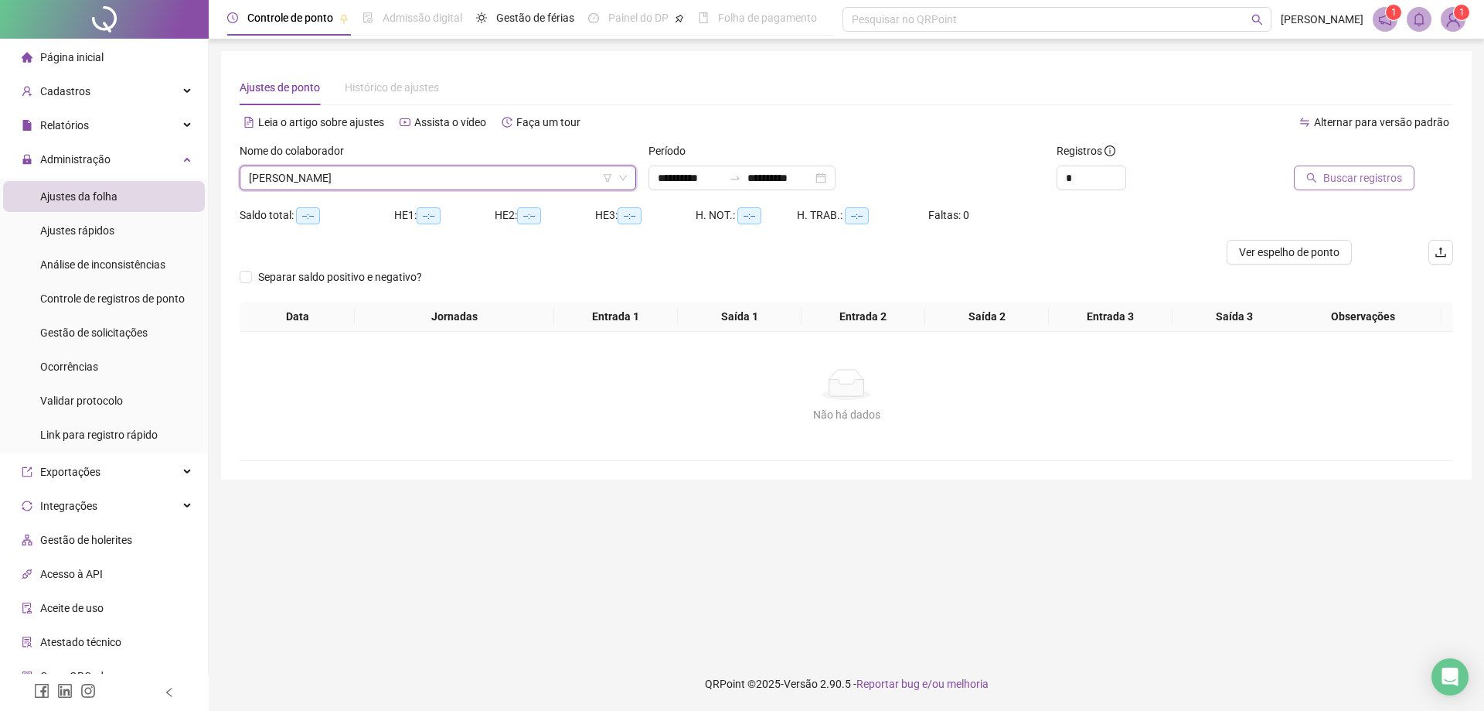
click at [1348, 177] on span "Buscar registros" at bounding box center [1363, 177] width 79 height 17
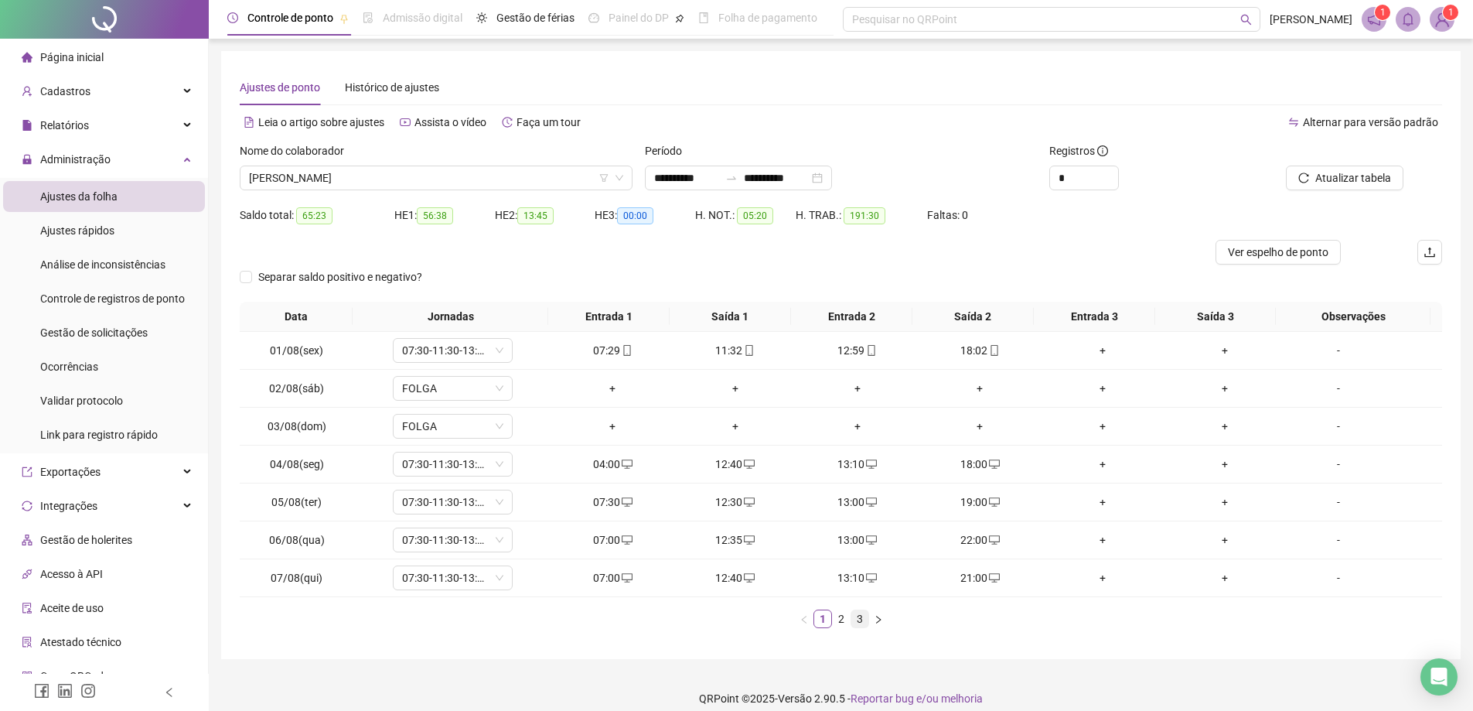
click at [860, 623] on link "3" at bounding box center [859, 618] width 17 height 17
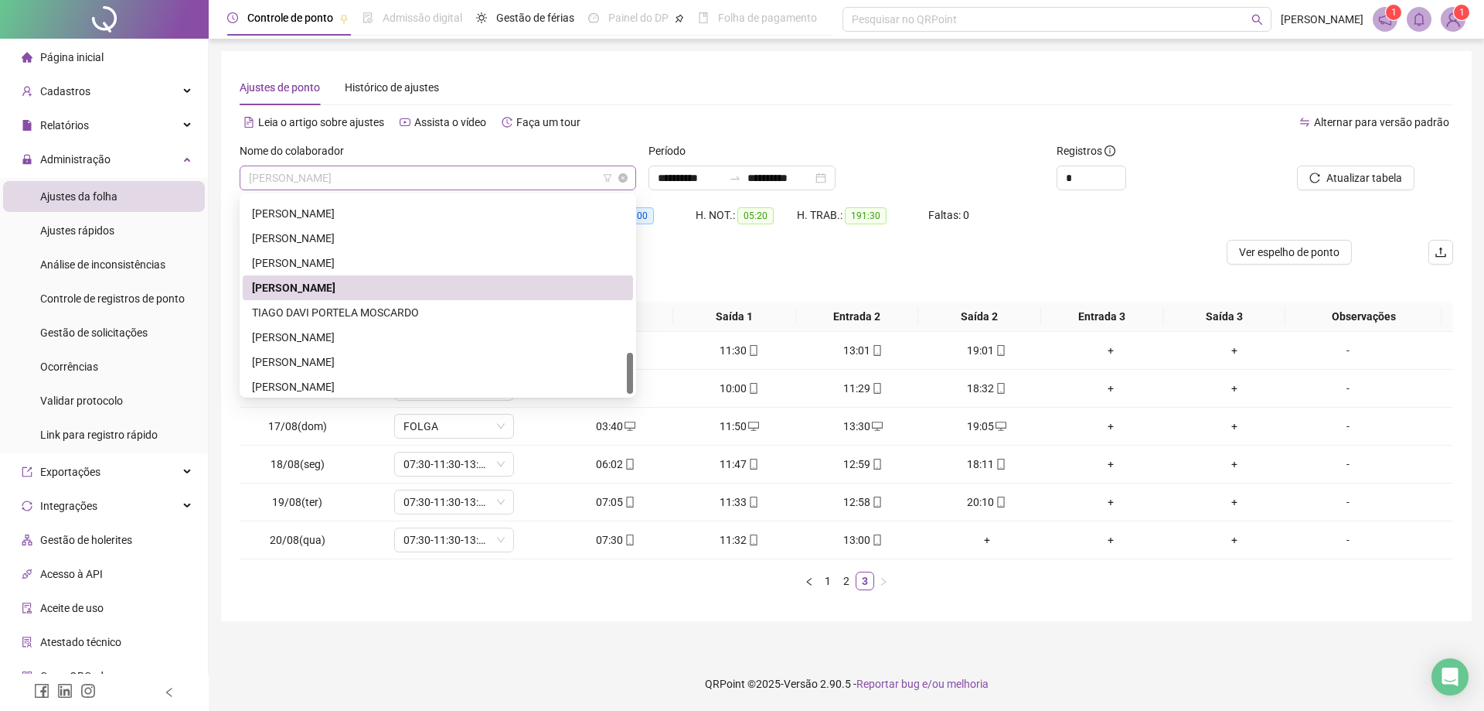
click at [467, 180] on span "[PERSON_NAME]" at bounding box center [438, 177] width 378 height 23
click at [415, 315] on div "TIAGO DAVI PORTELA MOSCARDO" at bounding box center [438, 312] width 372 height 17
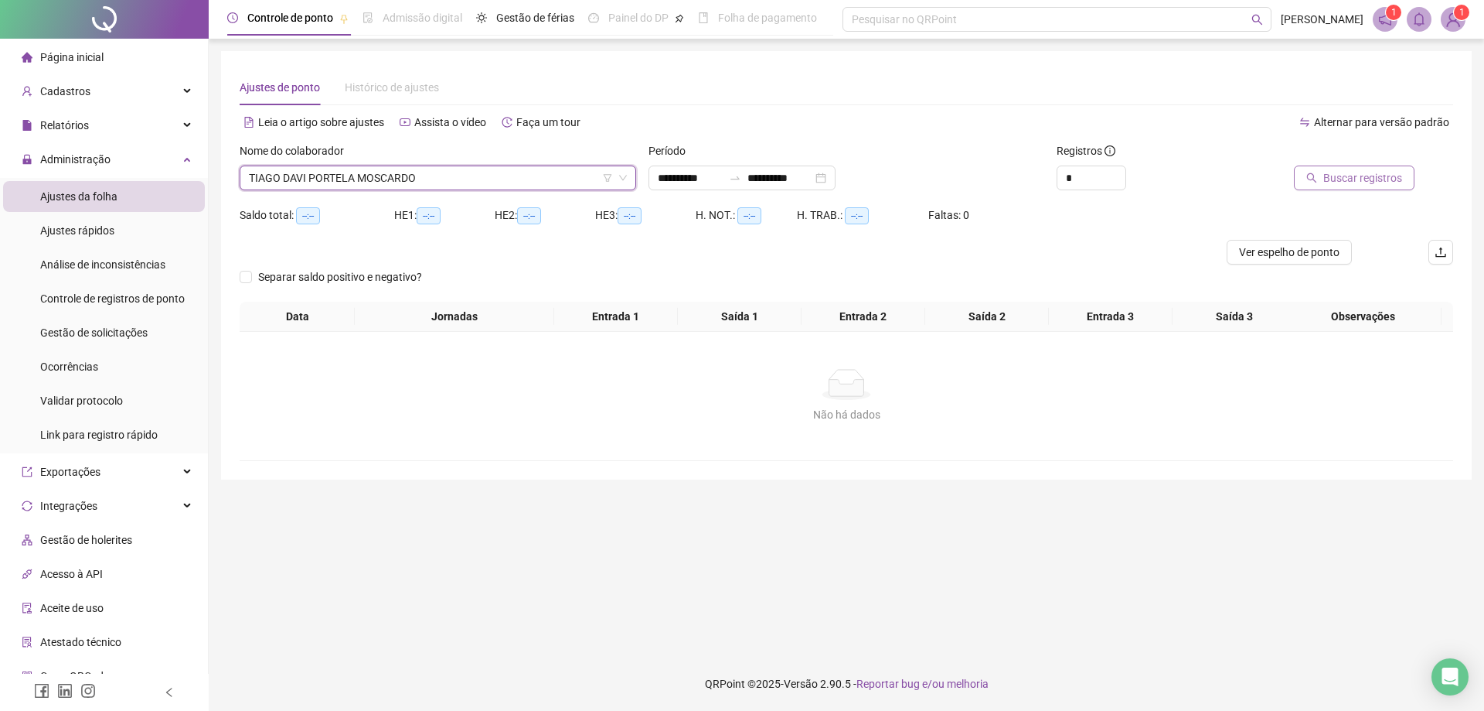
click at [1368, 176] on span "Buscar registros" at bounding box center [1363, 177] width 79 height 17
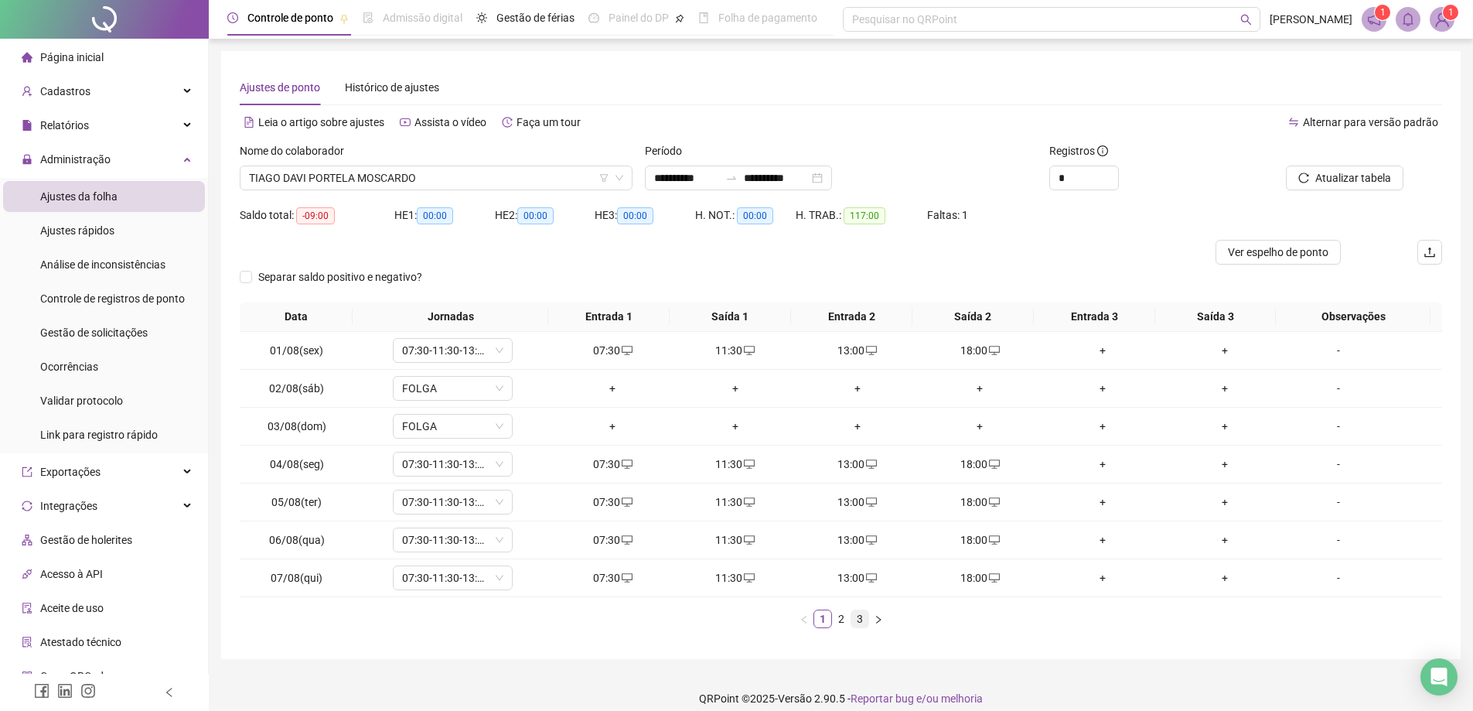
click at [860, 623] on link "3" at bounding box center [859, 618] width 17 height 17
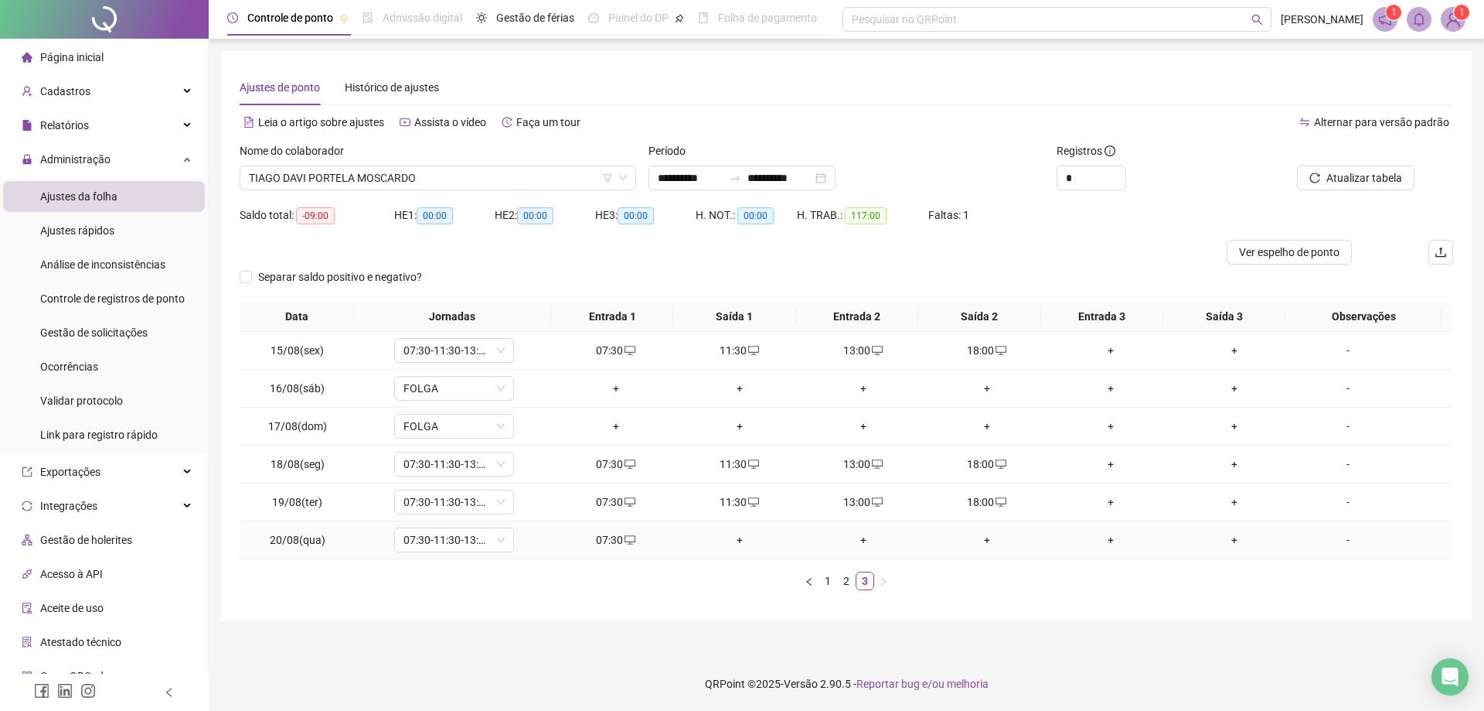
click at [728, 542] on div "+" at bounding box center [739, 539] width 111 height 17
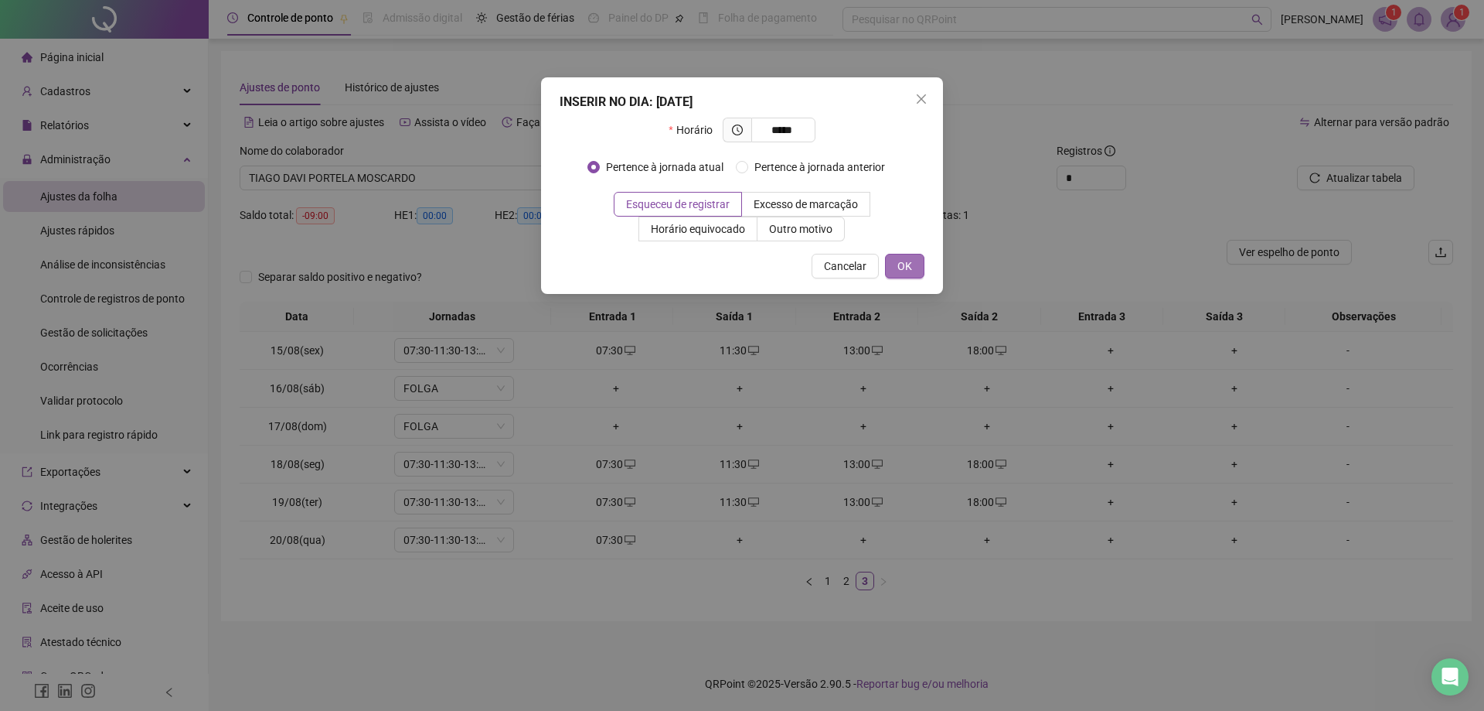
type input "*****"
click at [912, 271] on span "OK" at bounding box center [905, 265] width 15 height 17
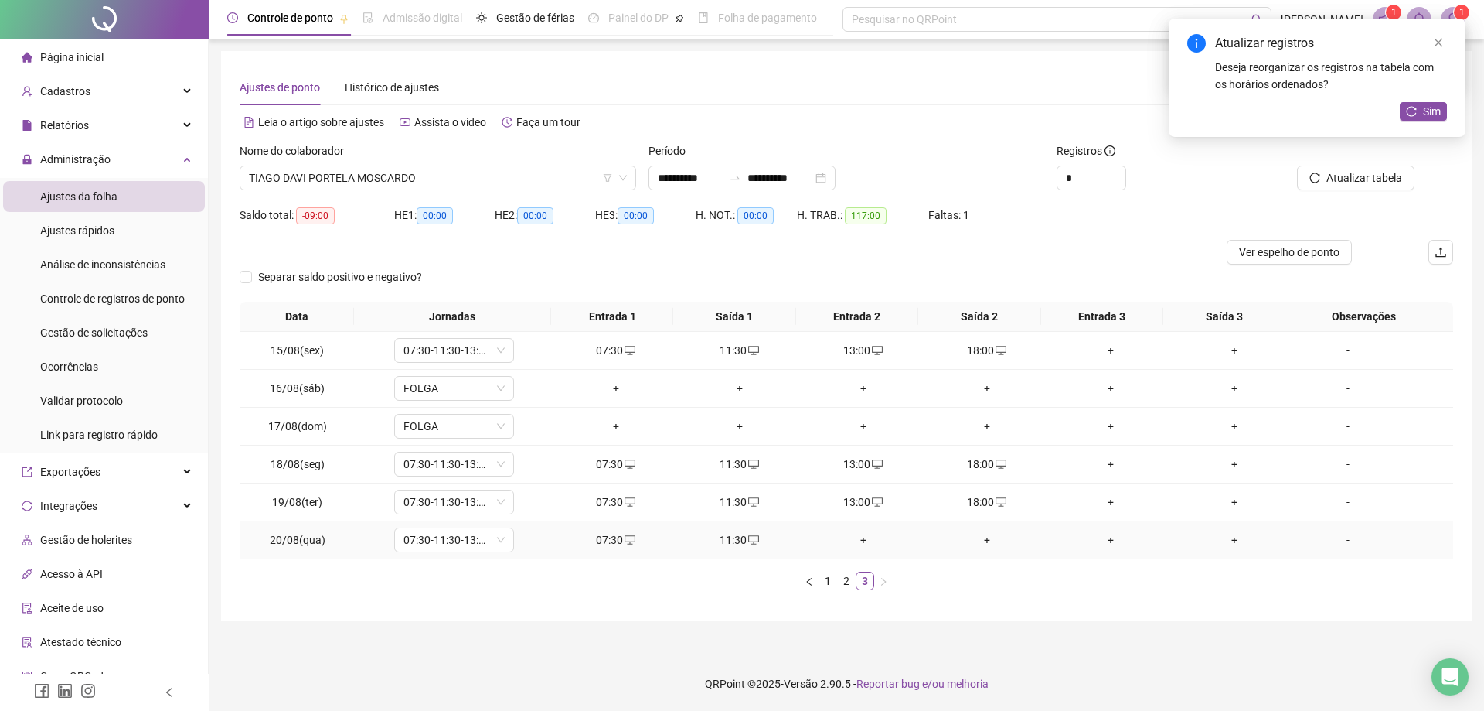
click at [854, 543] on div "+" at bounding box center [863, 539] width 111 height 17
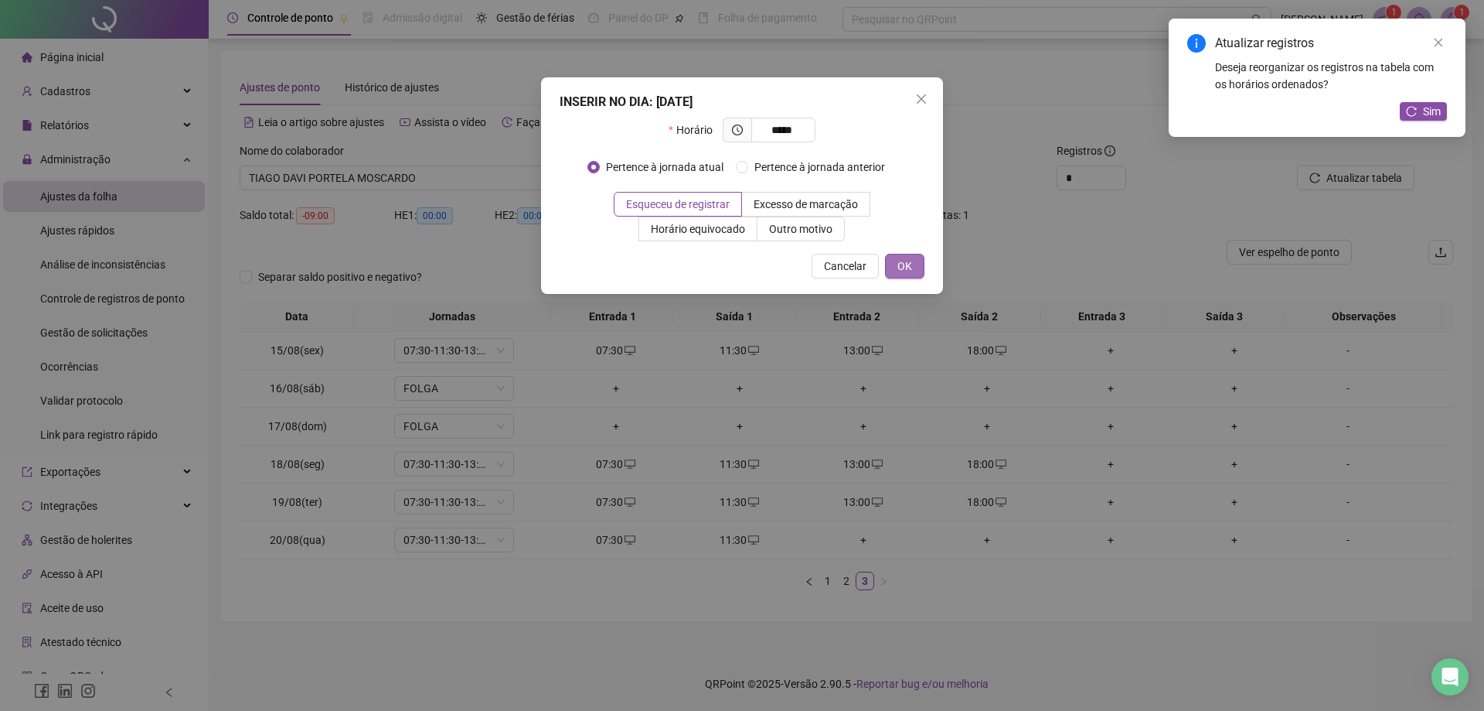
type input "*****"
click at [910, 271] on span "OK" at bounding box center [905, 265] width 15 height 17
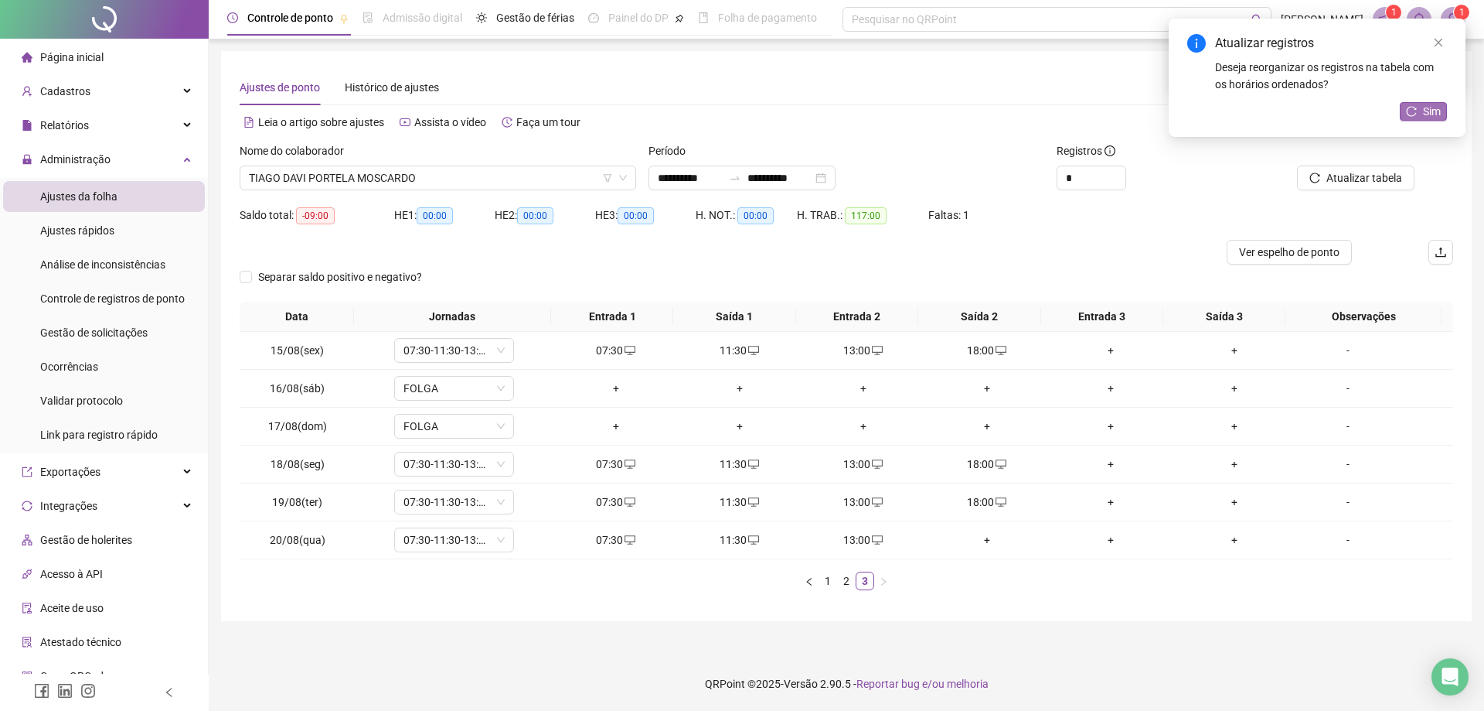
click at [1409, 107] on icon "reload" at bounding box center [1412, 111] width 10 height 10
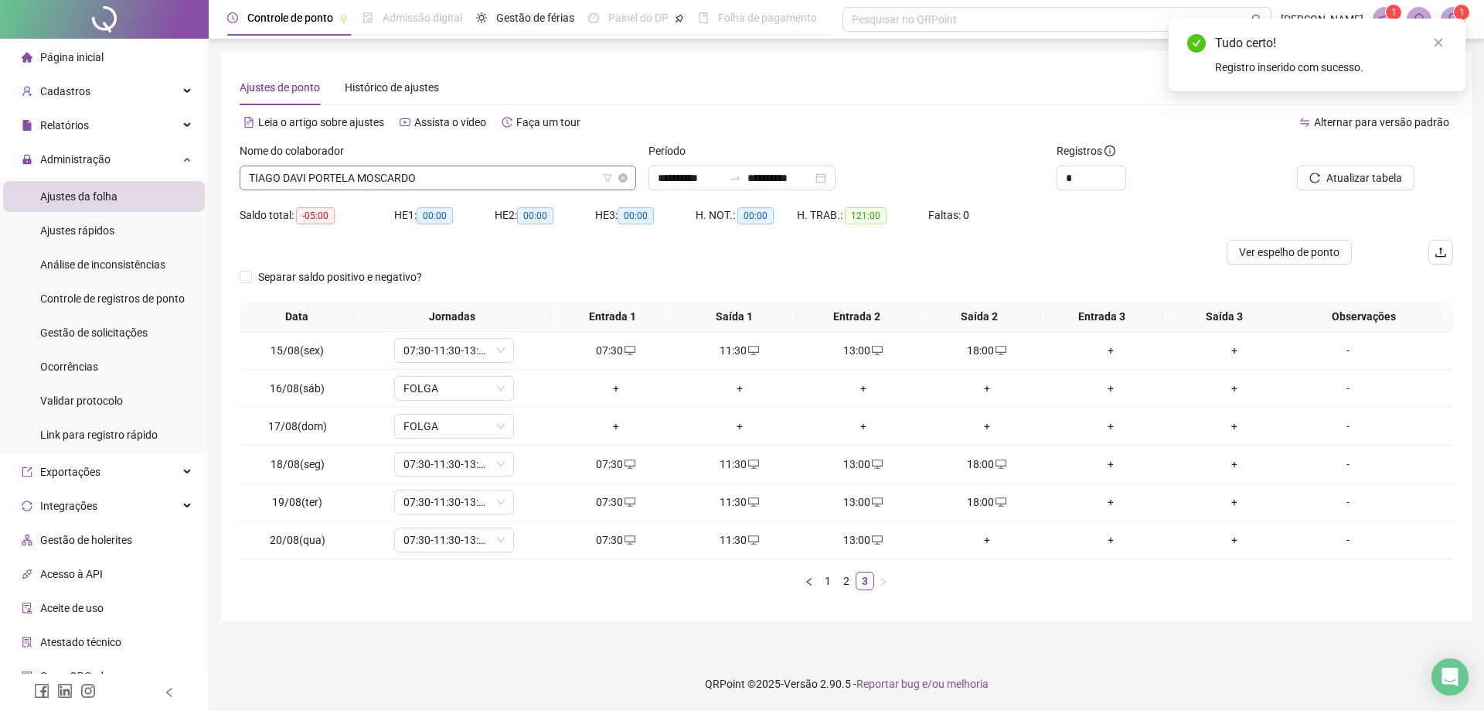
click at [442, 178] on span "TIAGO DAVI PORTELA MOSCARDO" at bounding box center [438, 177] width 378 height 23
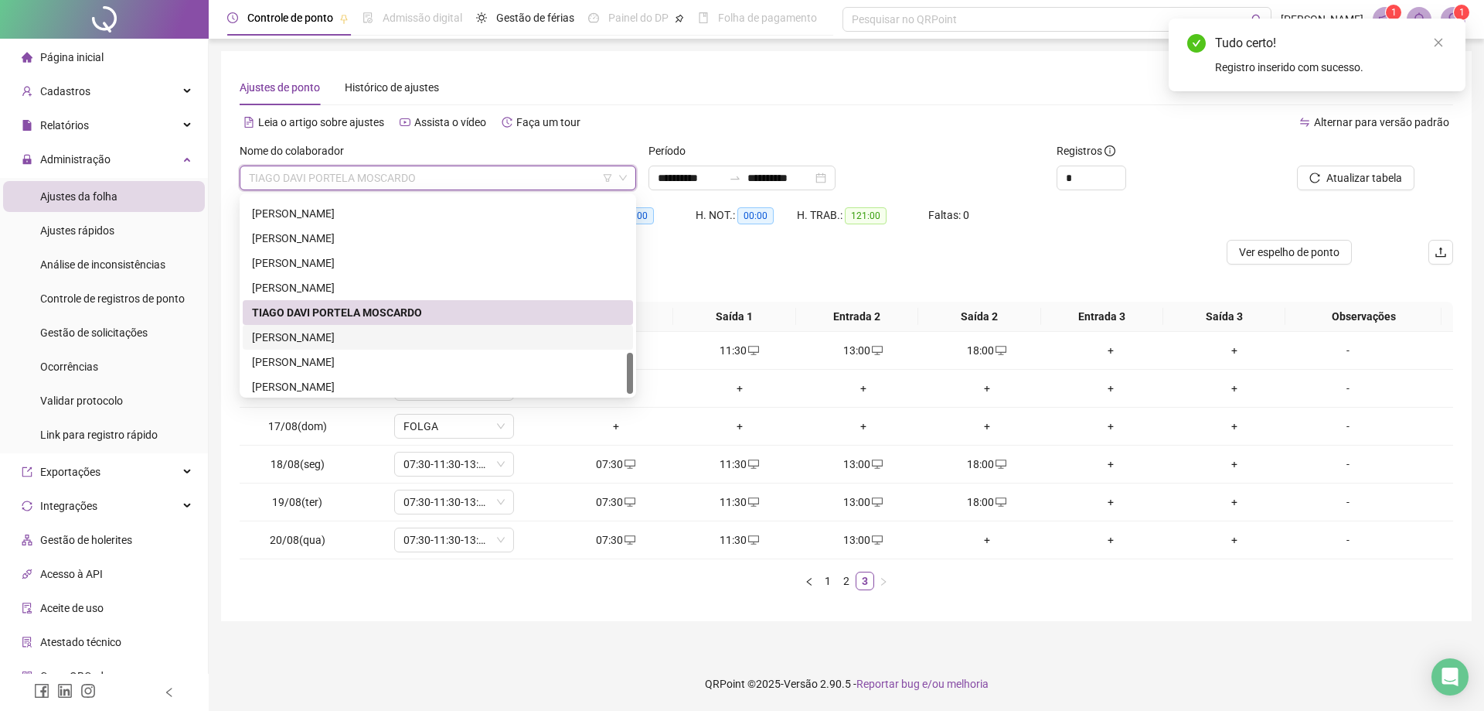
click at [378, 343] on div "[PERSON_NAME]" at bounding box center [438, 337] width 372 height 17
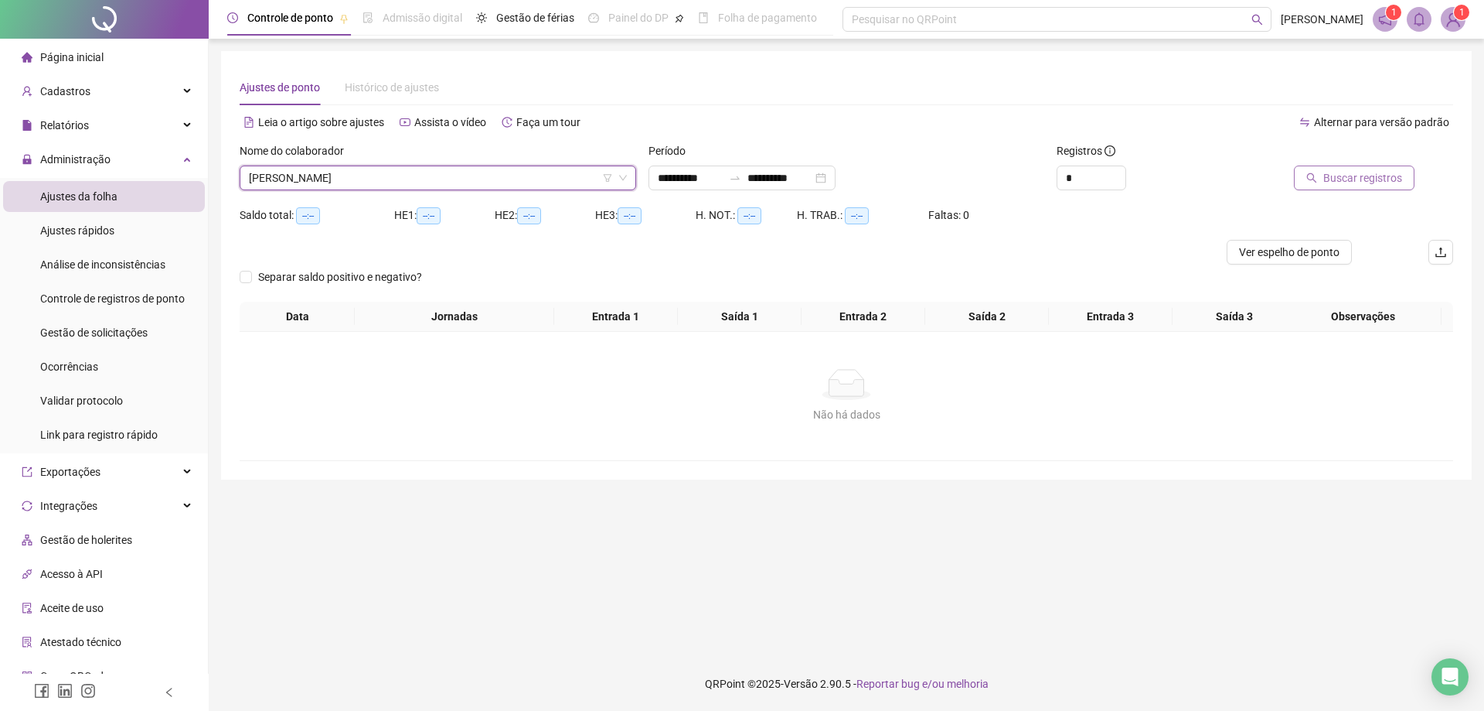
click at [1344, 180] on span "Buscar registros" at bounding box center [1363, 177] width 79 height 17
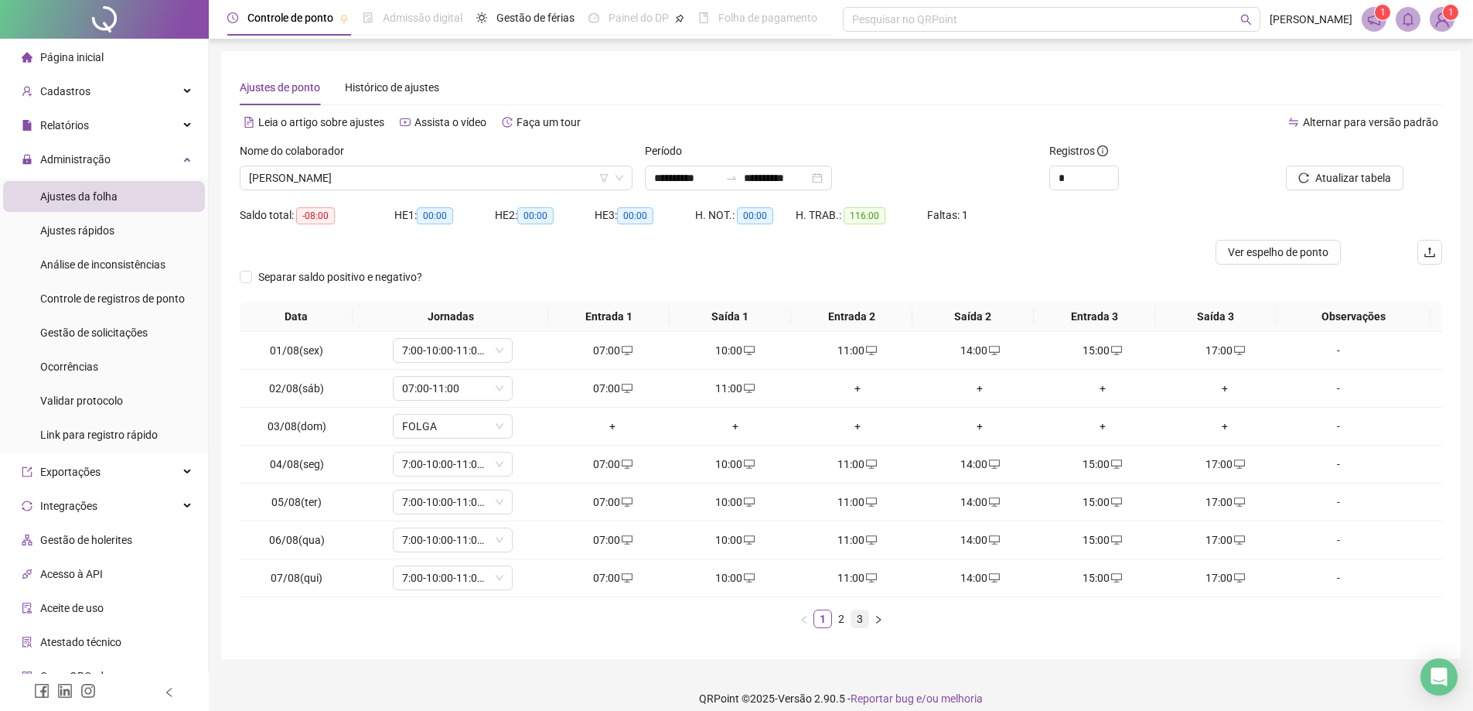
click at [856, 625] on link "3" at bounding box center [859, 618] width 17 height 17
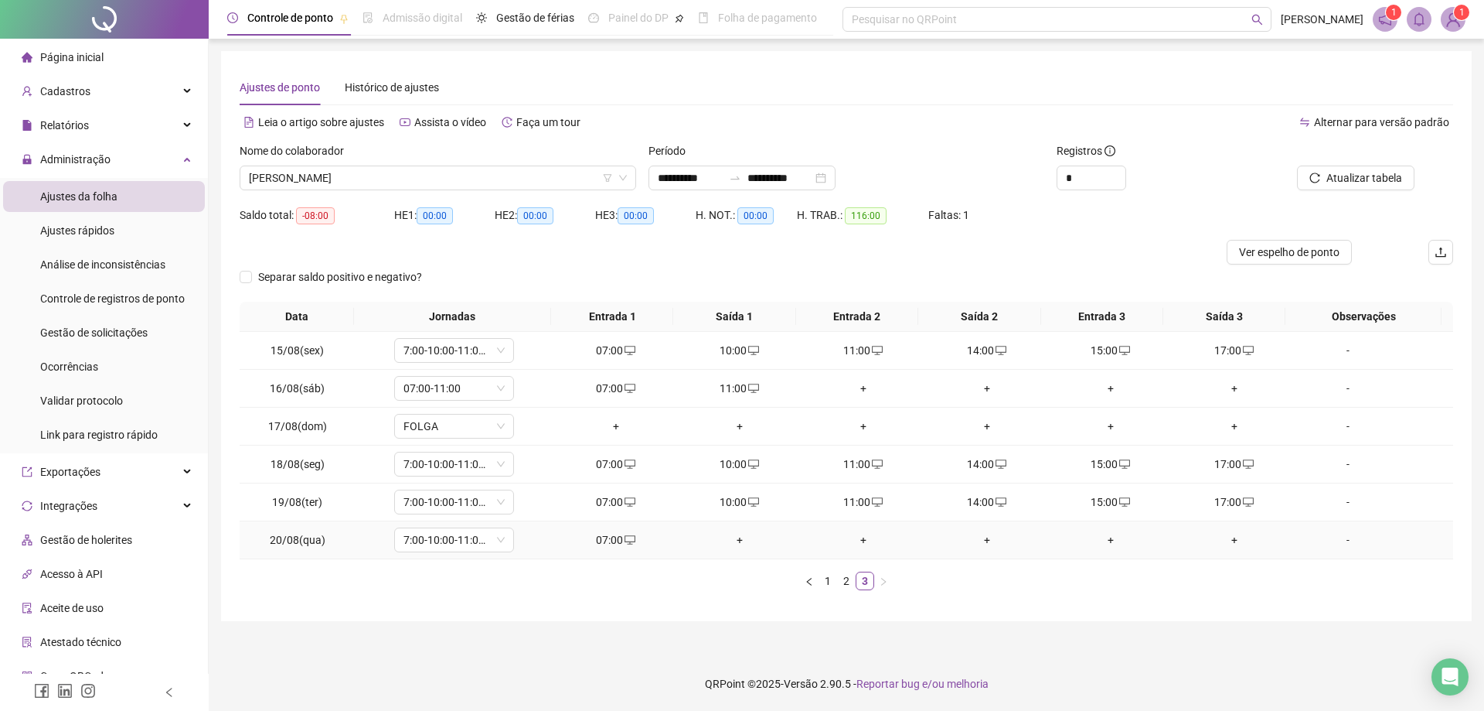
click at [738, 541] on div "+" at bounding box center [739, 539] width 111 height 17
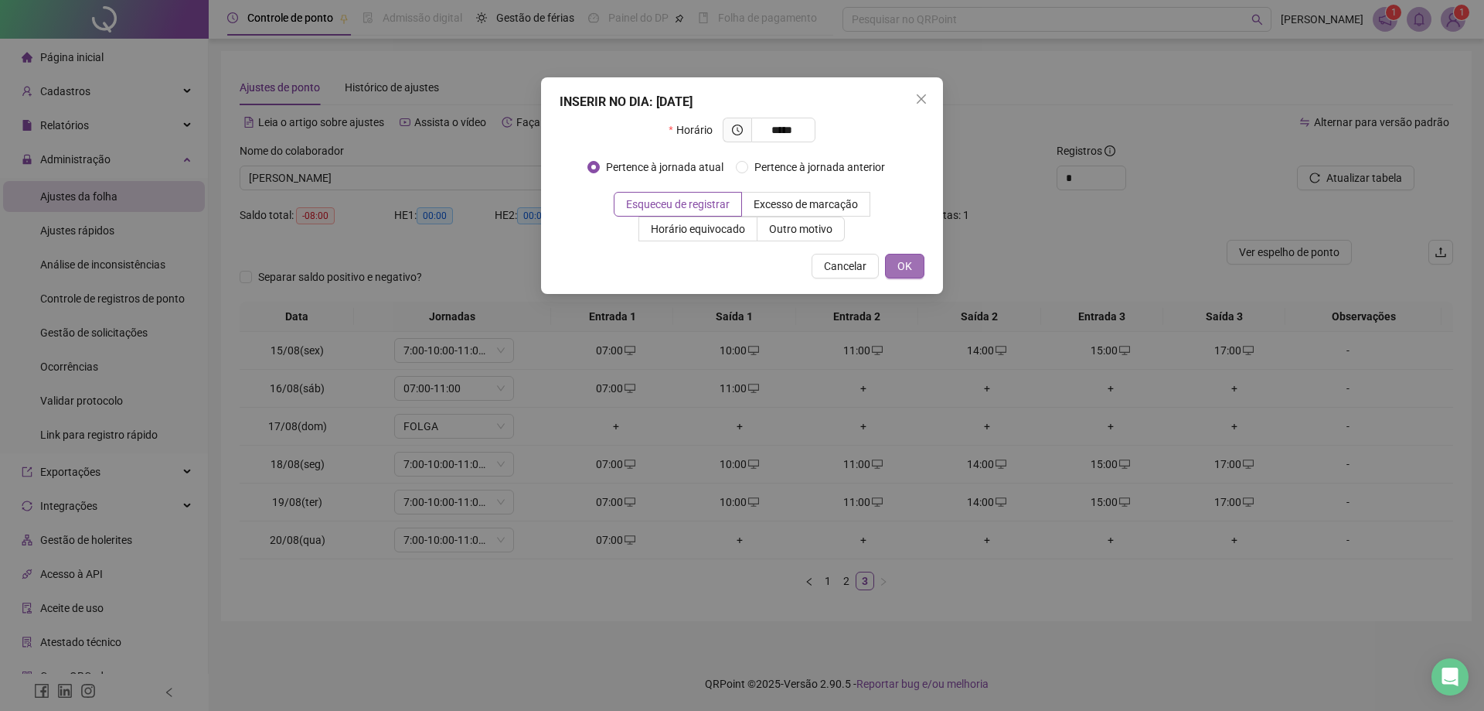
type input "*****"
click at [901, 262] on span "OK" at bounding box center [905, 265] width 15 height 17
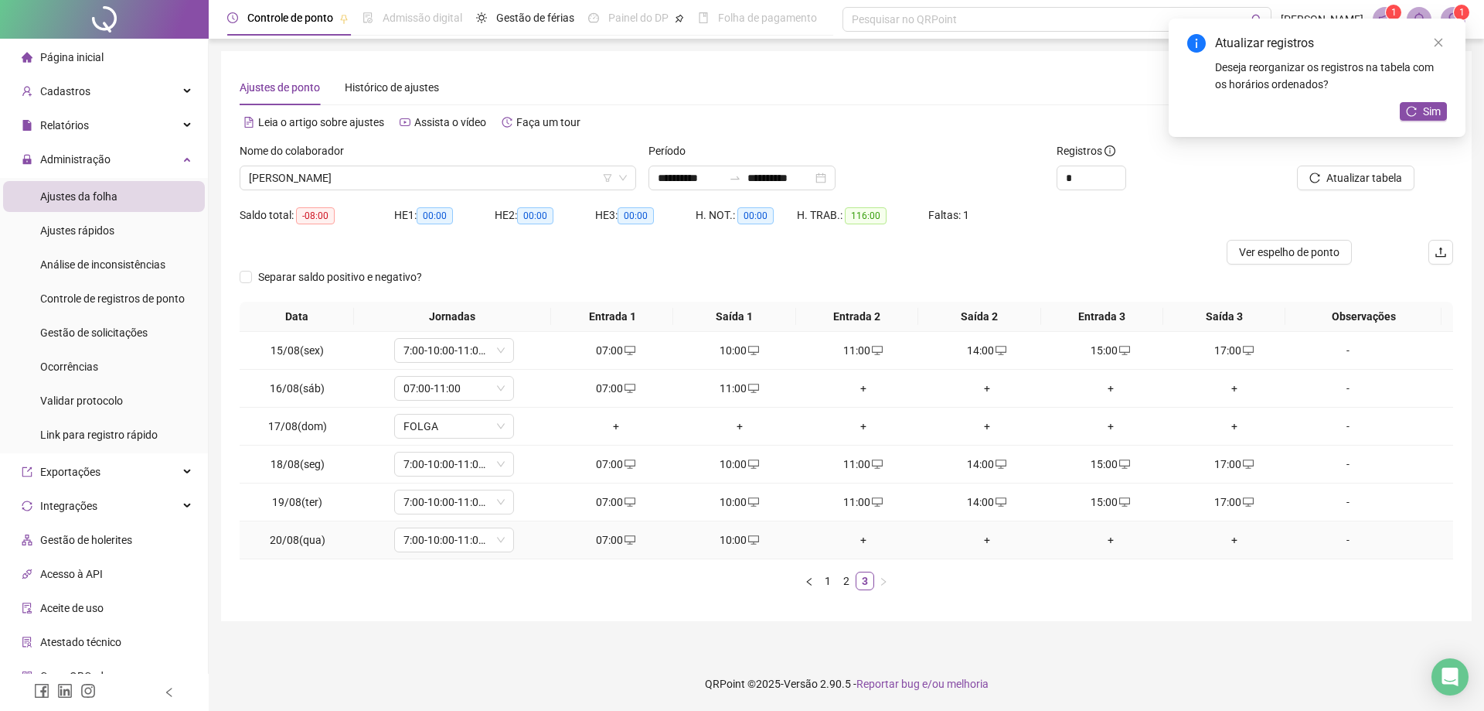
click at [858, 544] on div "+" at bounding box center [863, 539] width 111 height 17
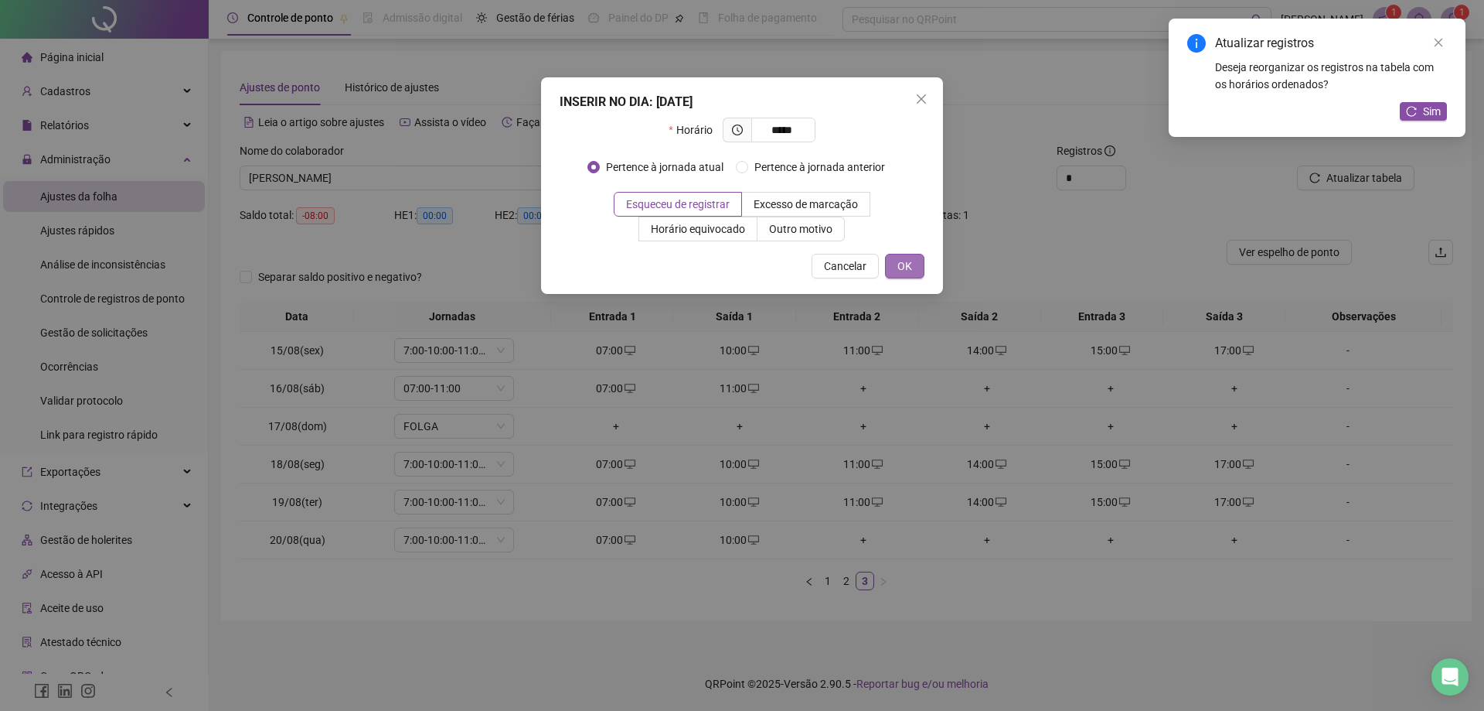
type input "*****"
click at [906, 271] on span "OK" at bounding box center [905, 265] width 15 height 17
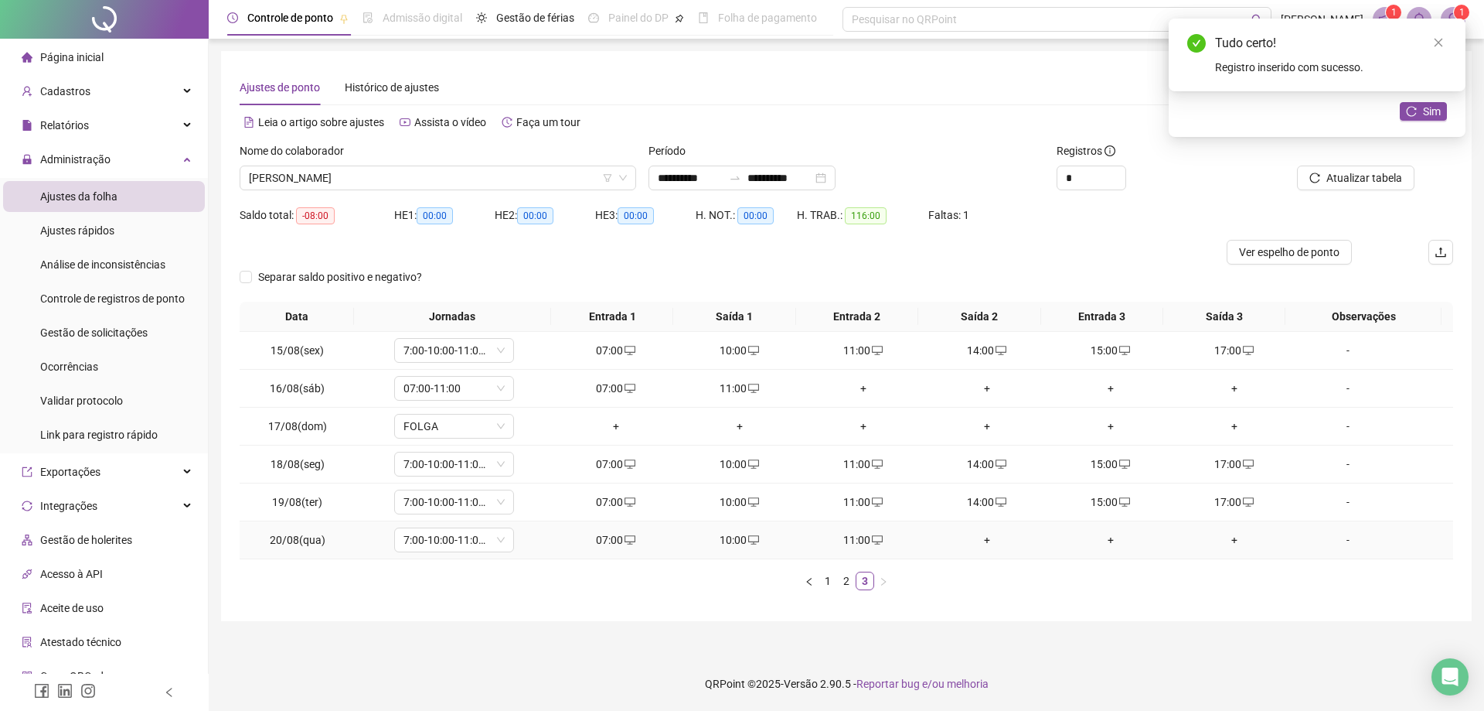
click at [980, 527] on td "+" at bounding box center [987, 540] width 124 height 38
click at [978, 537] on div "+" at bounding box center [987, 539] width 111 height 17
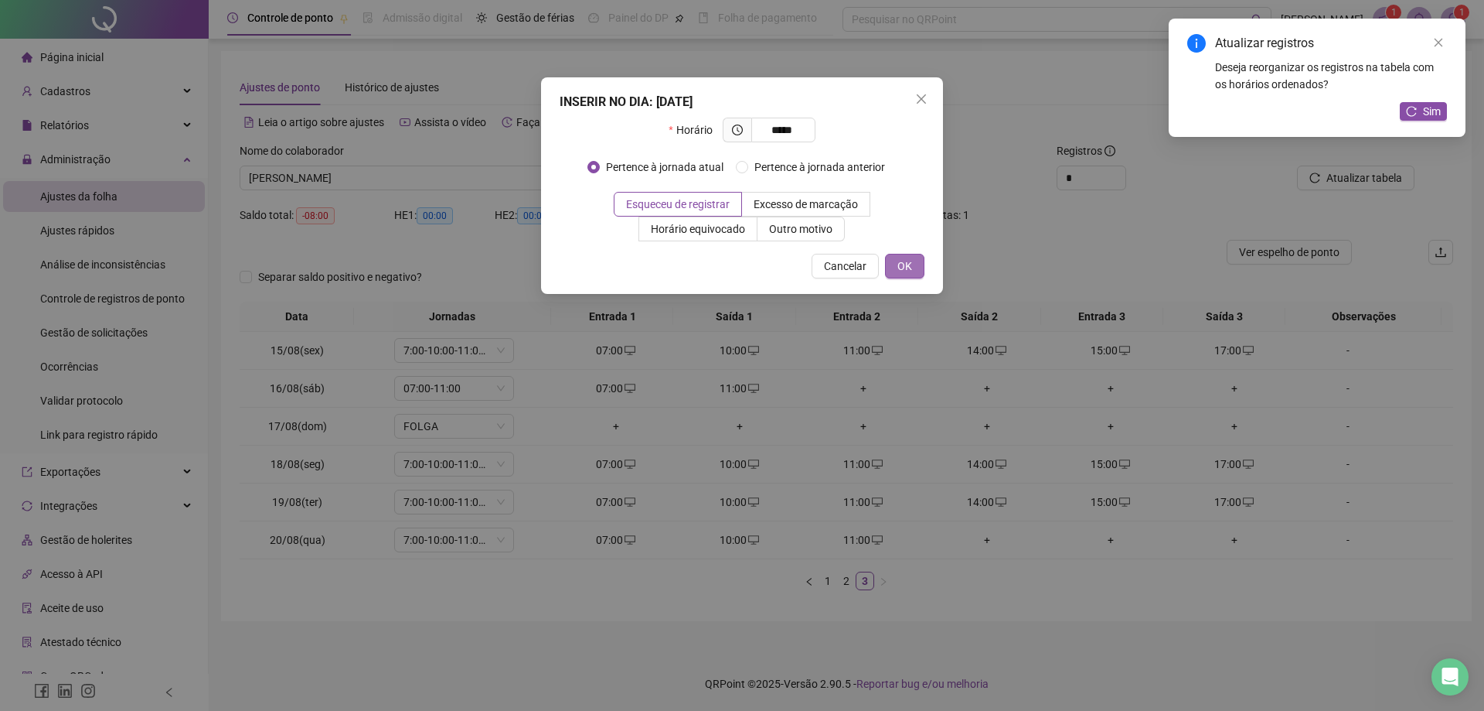
type input "*****"
click at [898, 274] on button "OK" at bounding box center [904, 266] width 39 height 25
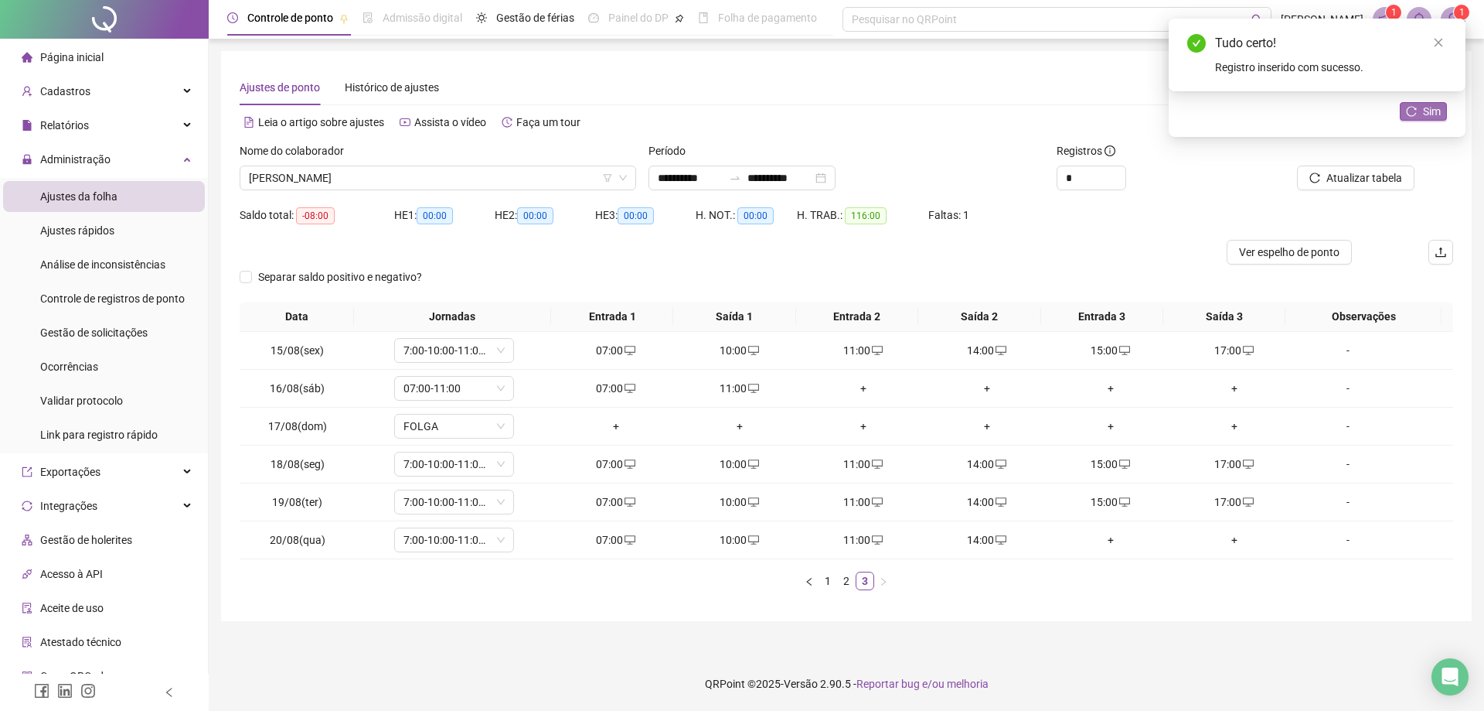
click at [1423, 110] on button "Sim" at bounding box center [1423, 111] width 47 height 19
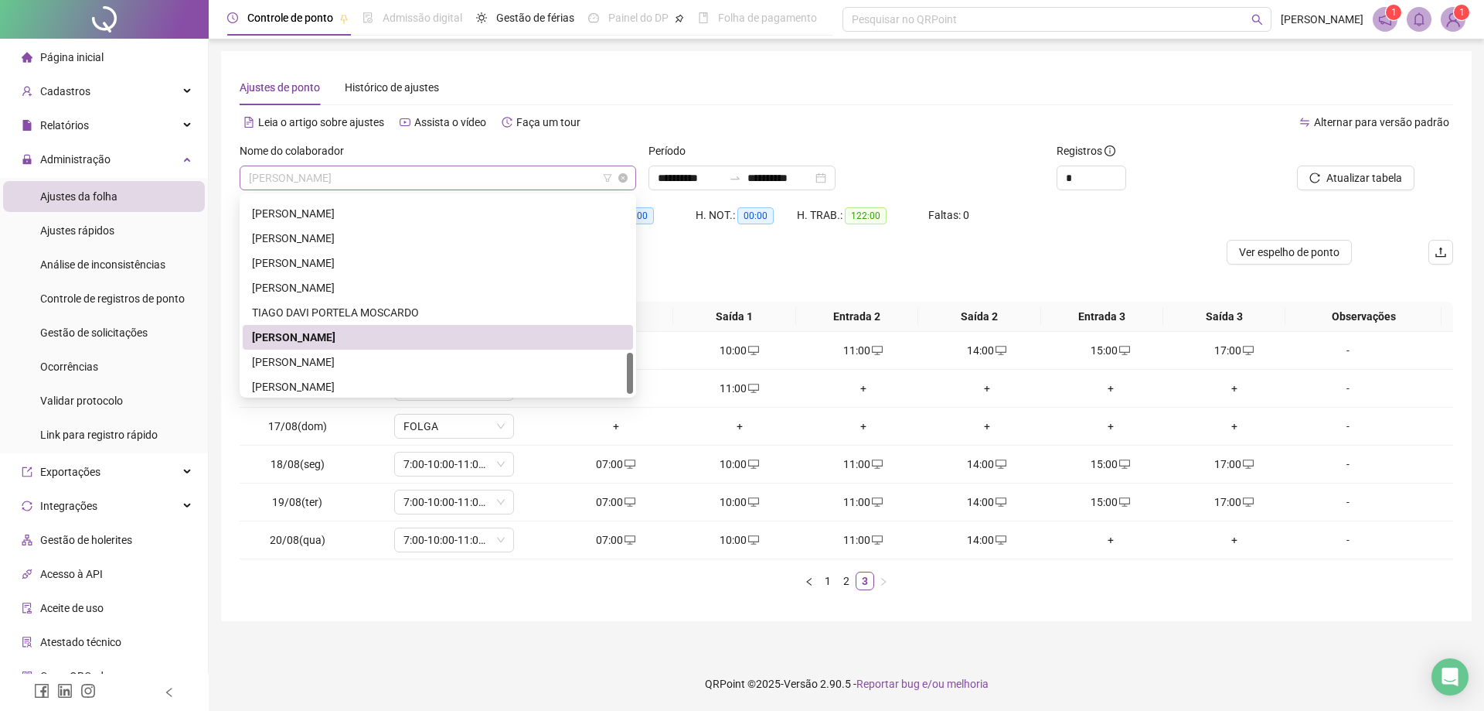
click at [423, 174] on span "[PERSON_NAME]" at bounding box center [438, 177] width 378 height 23
click at [380, 366] on div "[PERSON_NAME]" at bounding box center [438, 361] width 372 height 17
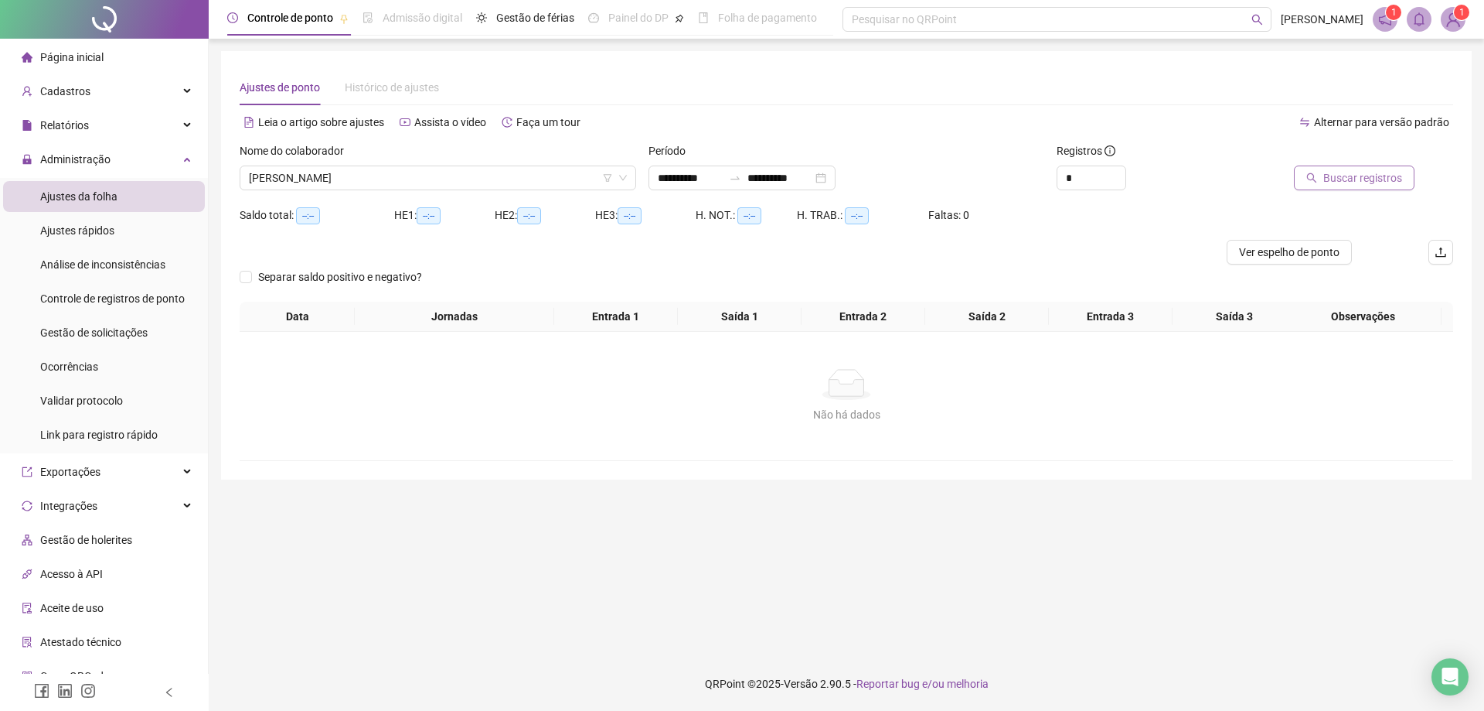
click at [1332, 184] on span "Buscar registros" at bounding box center [1363, 177] width 79 height 17
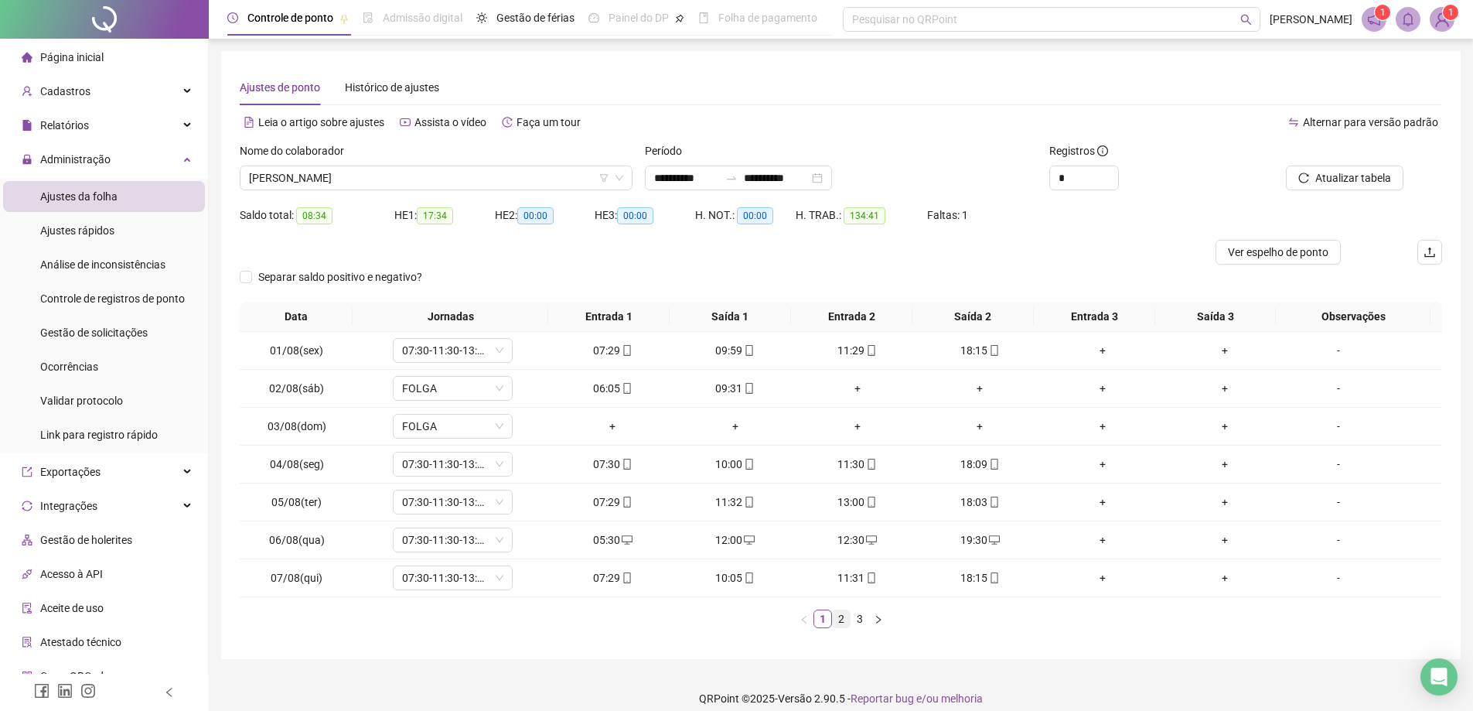
click at [841, 613] on link "2" at bounding box center [841, 618] width 17 height 17
click at [863, 622] on link "3" at bounding box center [859, 618] width 17 height 17
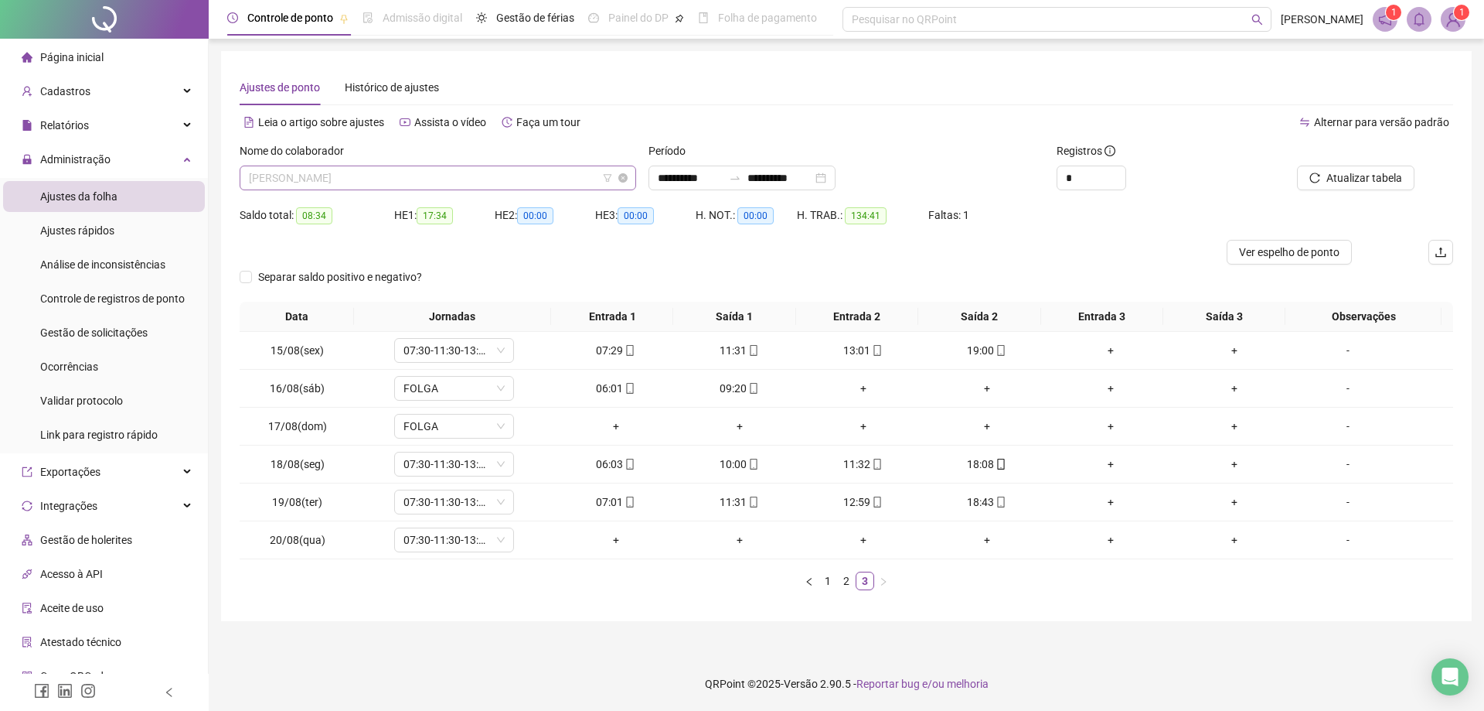
click at [448, 176] on span "[PERSON_NAME]" at bounding box center [438, 177] width 378 height 23
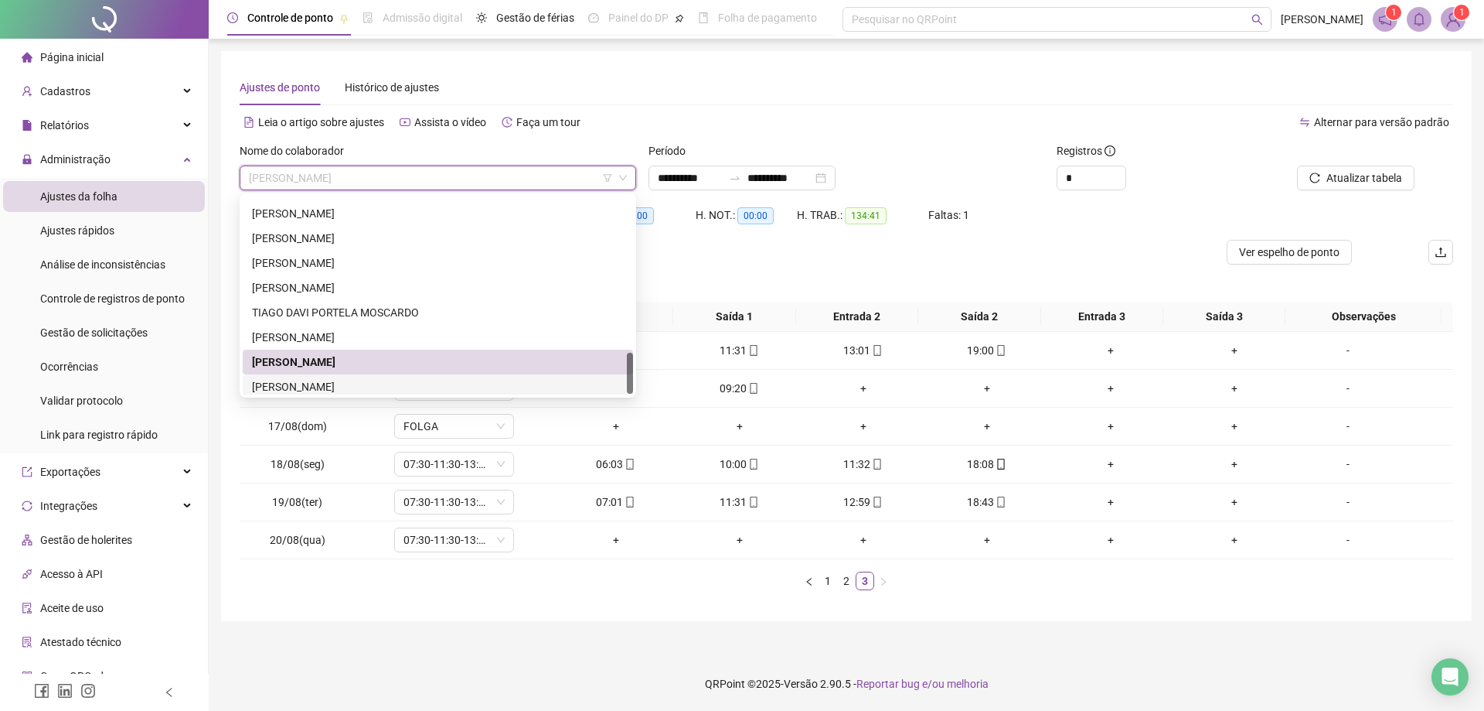
click at [397, 387] on div "[PERSON_NAME]" at bounding box center [438, 386] width 372 height 17
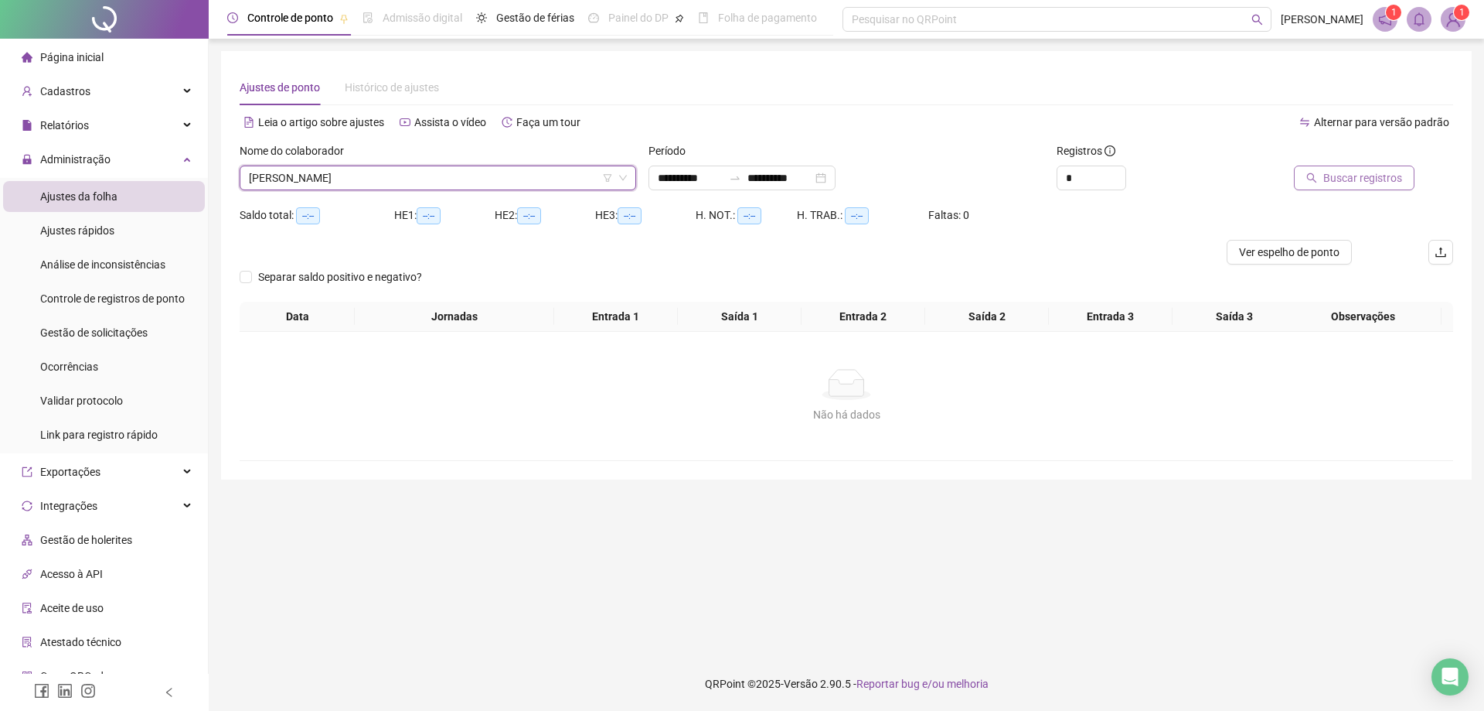
click at [1363, 175] on span "Buscar registros" at bounding box center [1363, 177] width 79 height 17
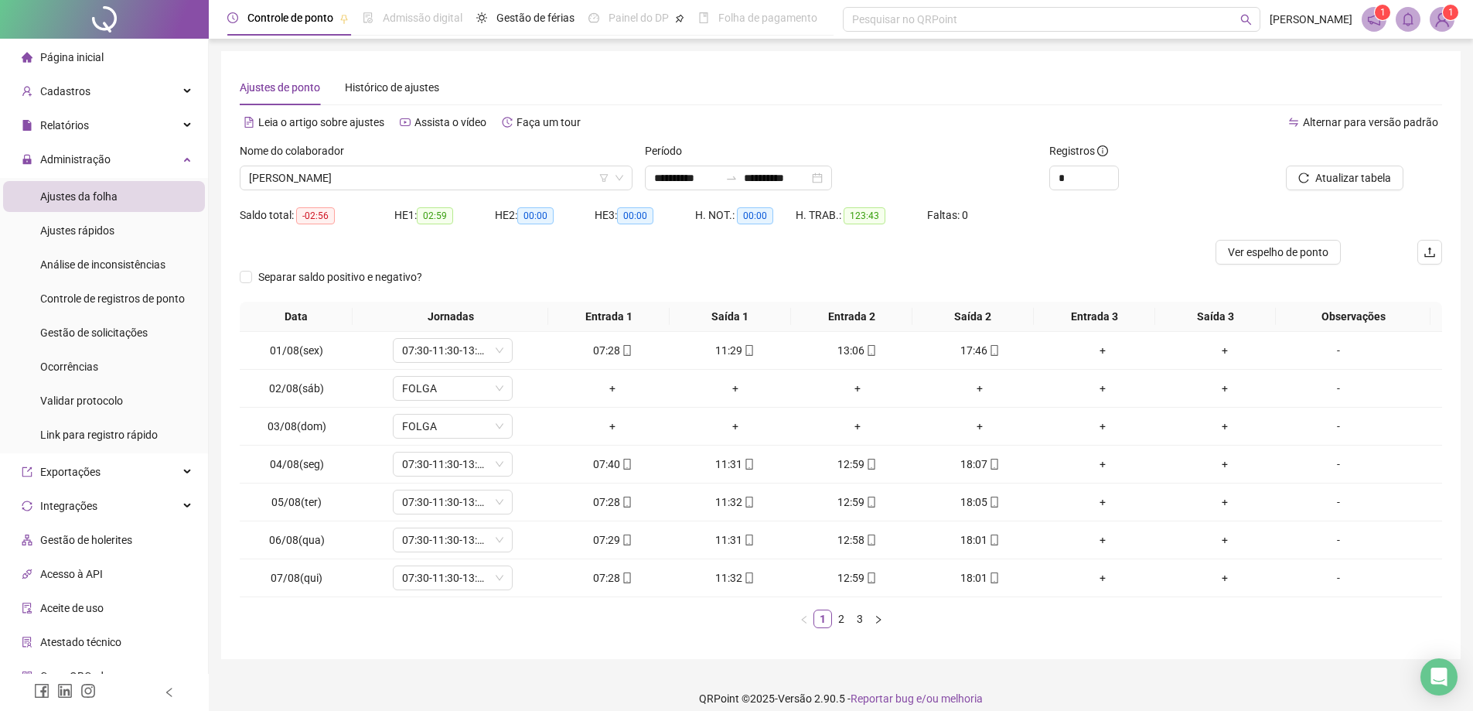
click at [864, 617] on link "3" at bounding box center [859, 618] width 17 height 17
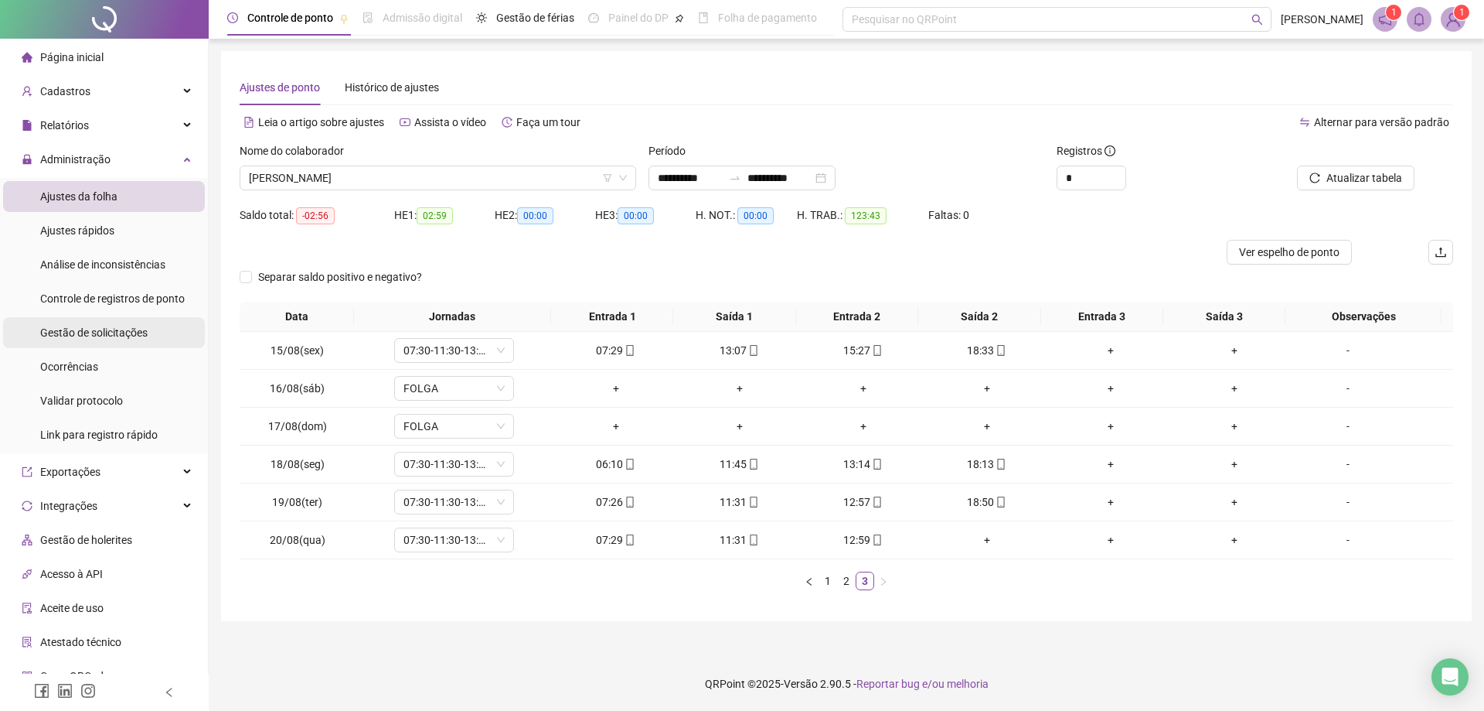
click at [120, 337] on span "Gestão de solicitações" at bounding box center [93, 332] width 107 height 12
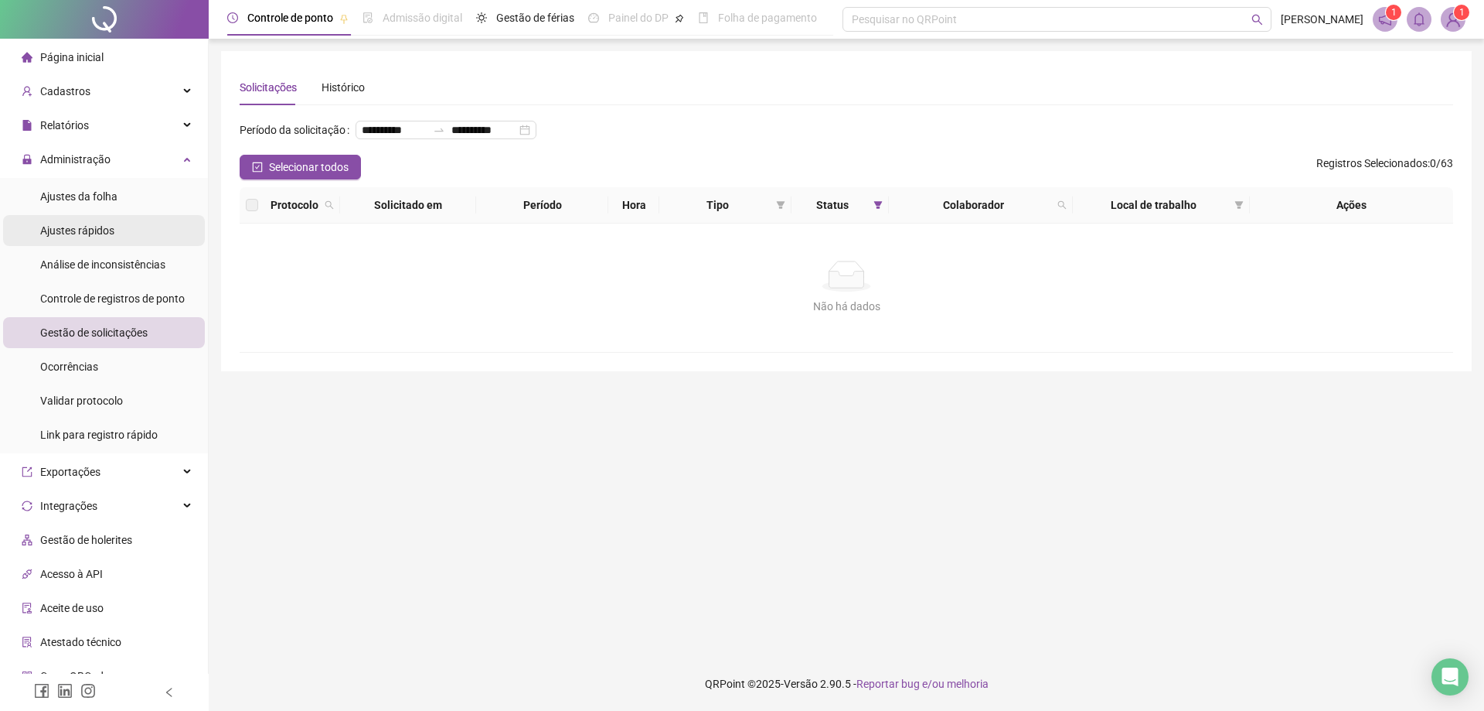
click at [111, 233] on span "Ajustes rápidos" at bounding box center [77, 230] width 74 height 12
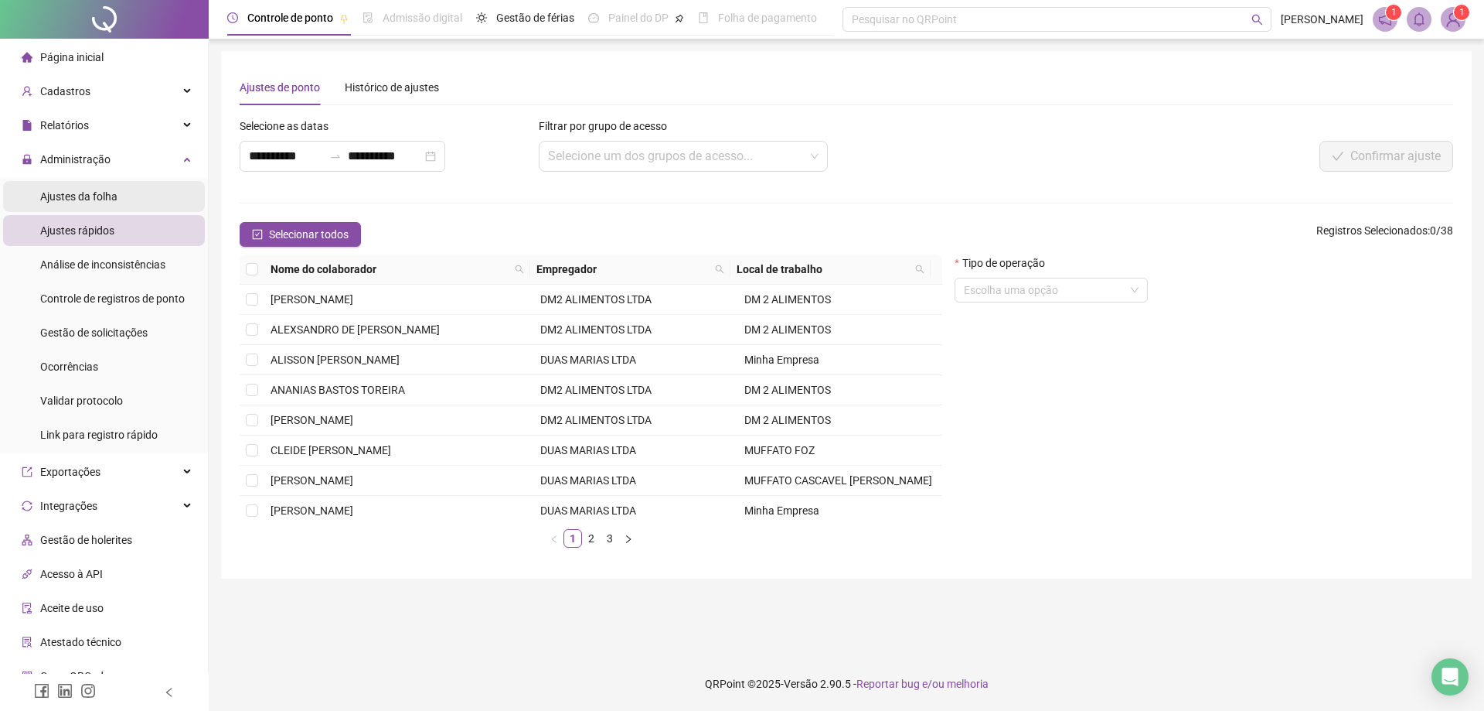
click at [104, 203] on div "Ajustes da folha" at bounding box center [78, 196] width 77 height 31
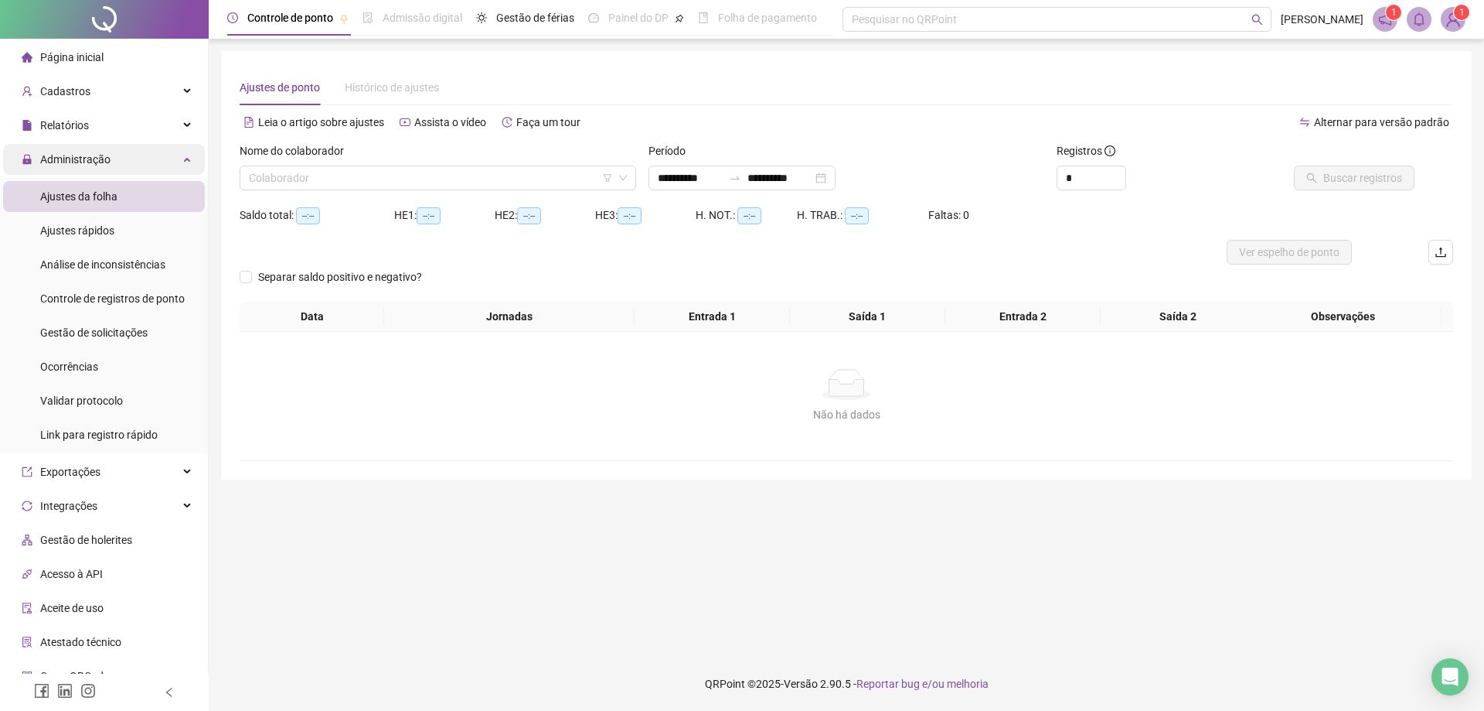
click at [96, 161] on span "Administração" at bounding box center [75, 159] width 70 height 12
